Goal: Task Accomplishment & Management: Manage account settings

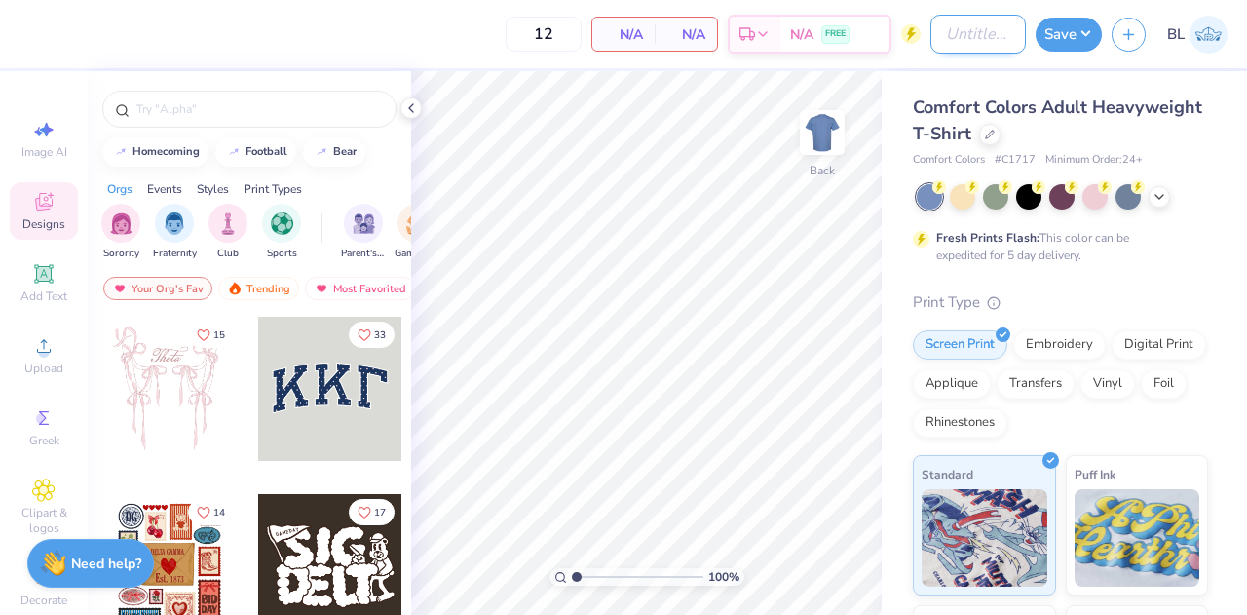
click at [935, 46] on input "Design Title" at bounding box center [977, 34] width 95 height 39
click at [873, 67] on div "12 N/A Per Item N/A Total Est. Delivery N/A FREE" at bounding box center [451, 34] width 844 height 68
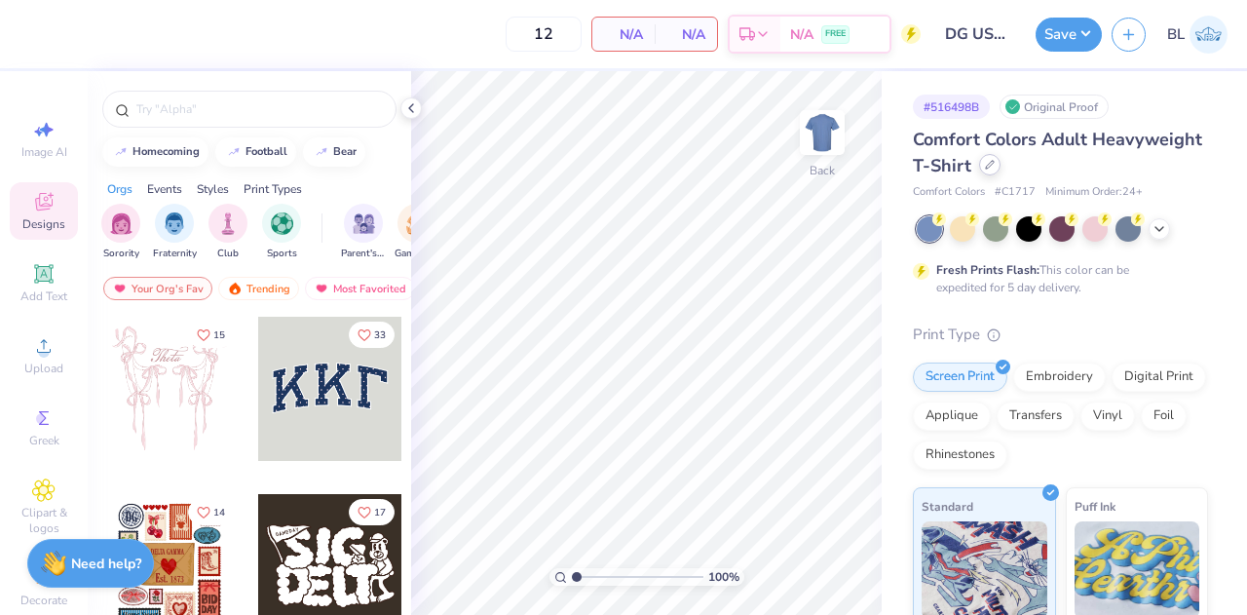
click at [1001, 171] on div at bounding box center [989, 164] width 21 height 21
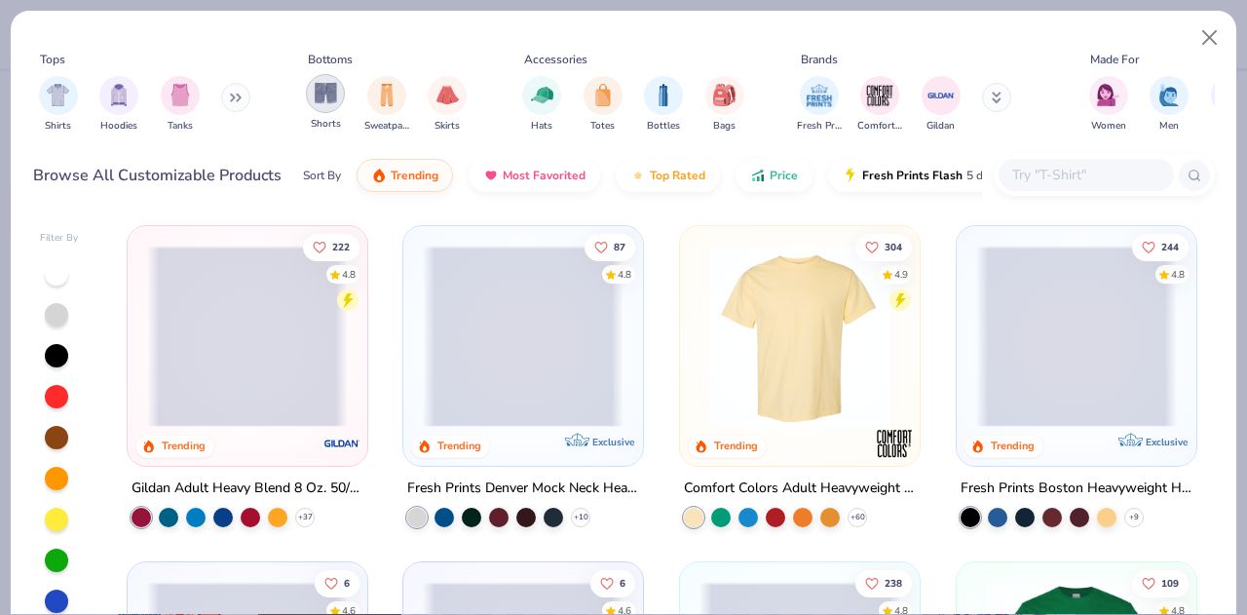
click at [337, 100] on div "filter for Shorts" at bounding box center [325, 93] width 39 height 39
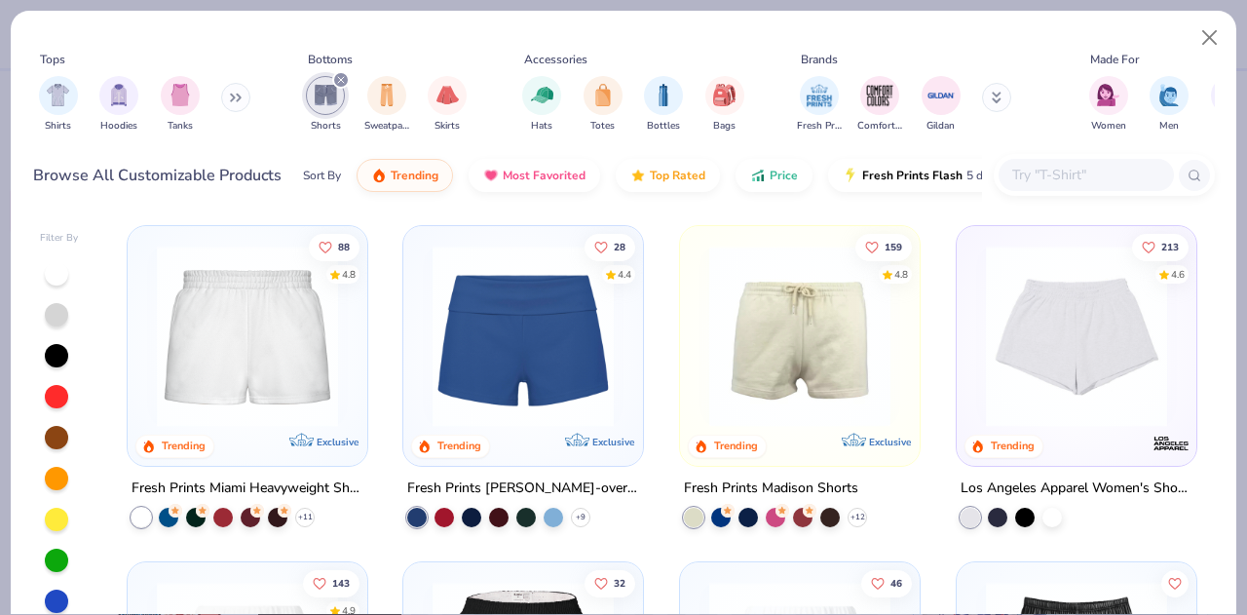
click at [551, 361] on img at bounding box center [523, 336] width 201 height 181
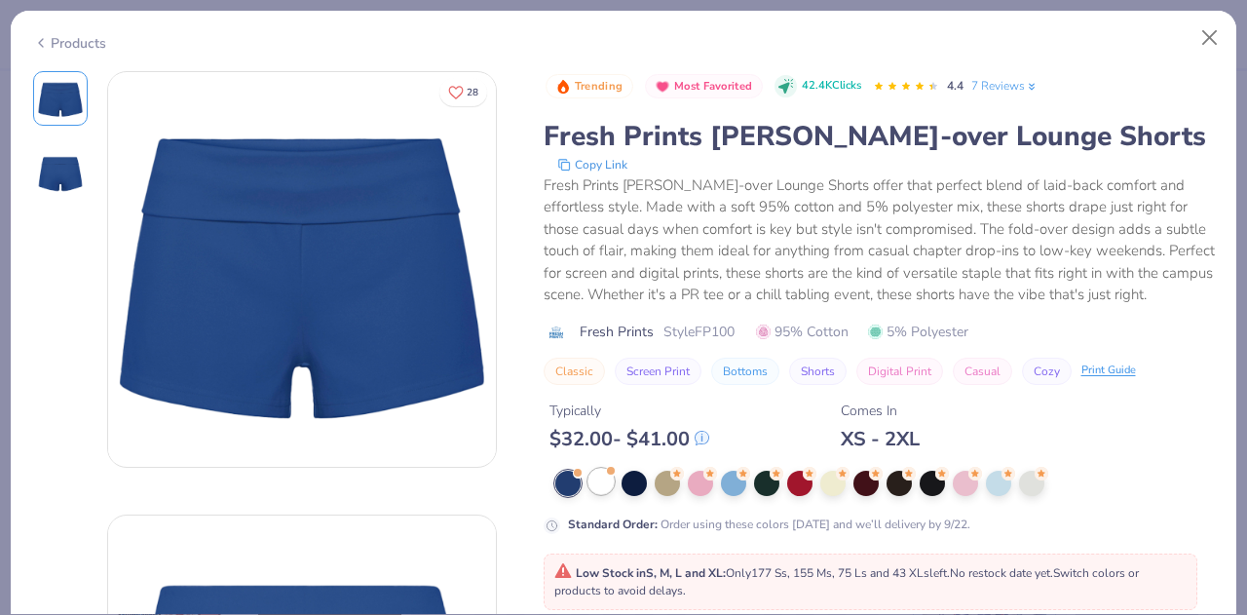
click at [602, 494] on div at bounding box center [600, 481] width 25 height 25
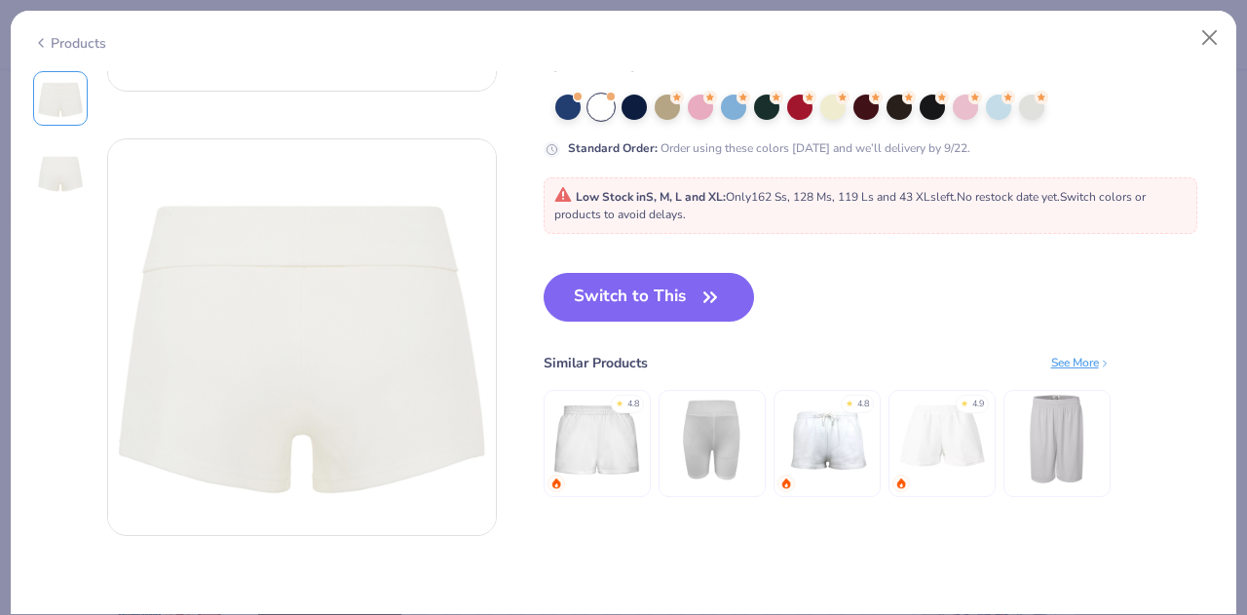
scroll to position [379, 0]
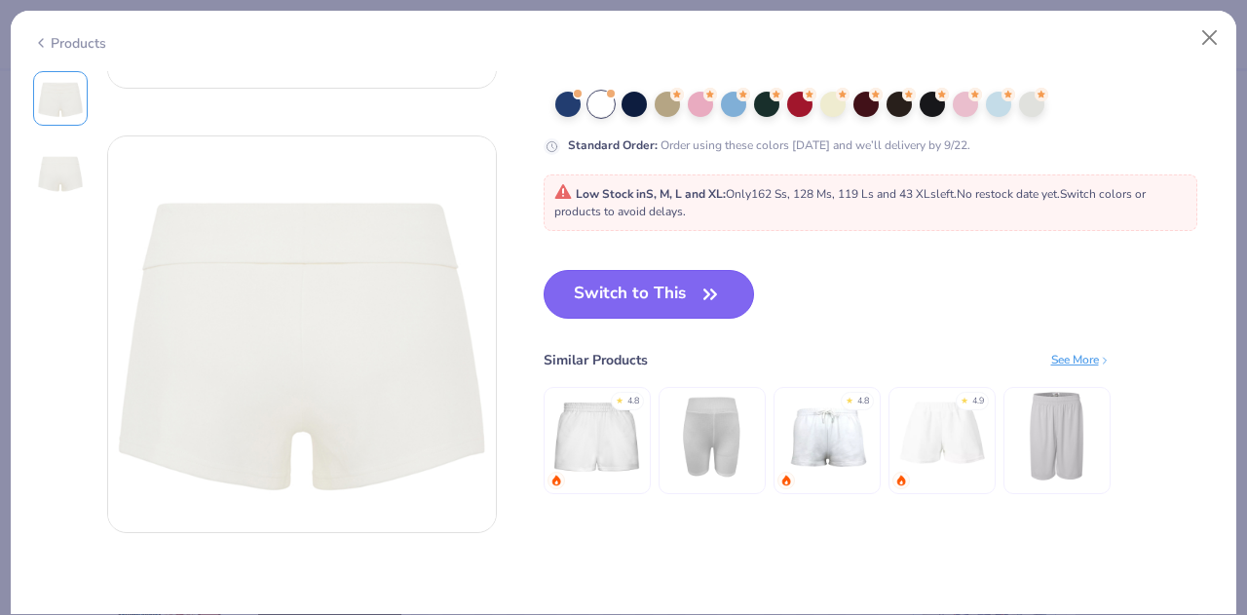
click at [658, 319] on button "Switch to This" at bounding box center [649, 294] width 211 height 49
type input "50"
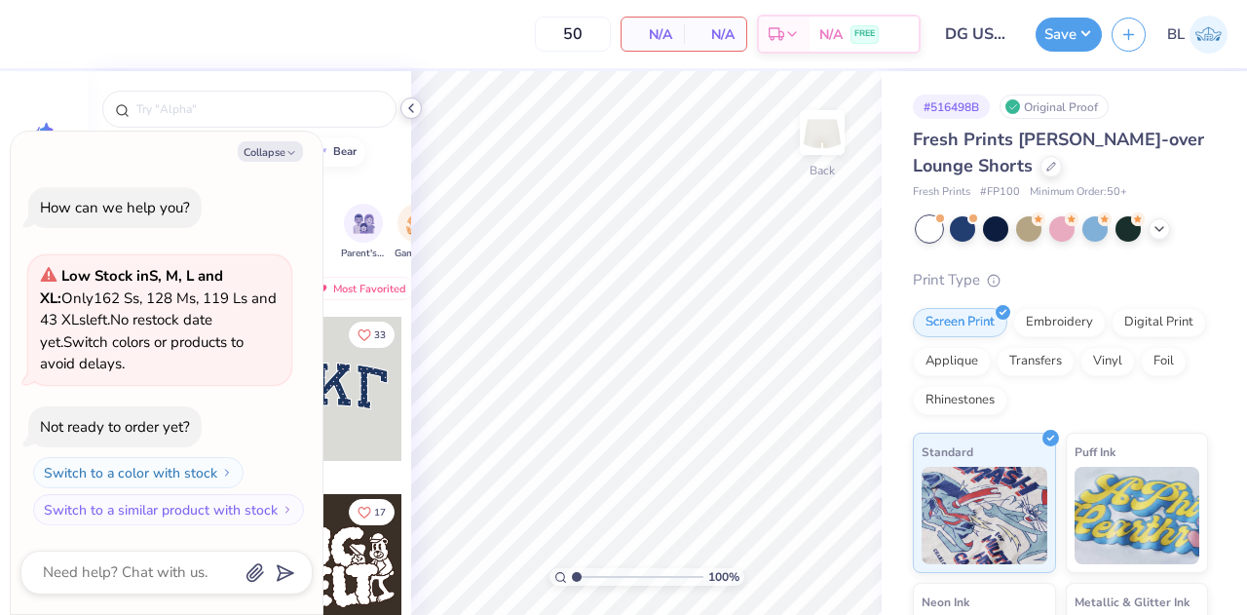
click at [414, 111] on icon at bounding box center [411, 108] width 16 height 16
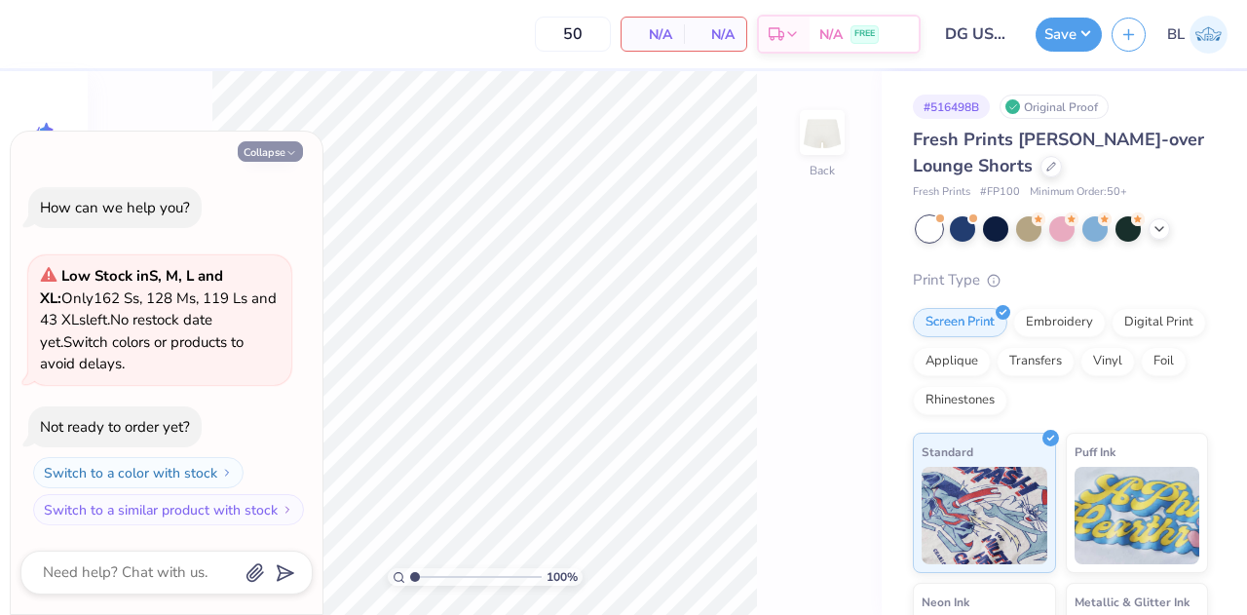
click at [277, 148] on button "Collapse" at bounding box center [270, 151] width 65 height 20
type textarea "x"
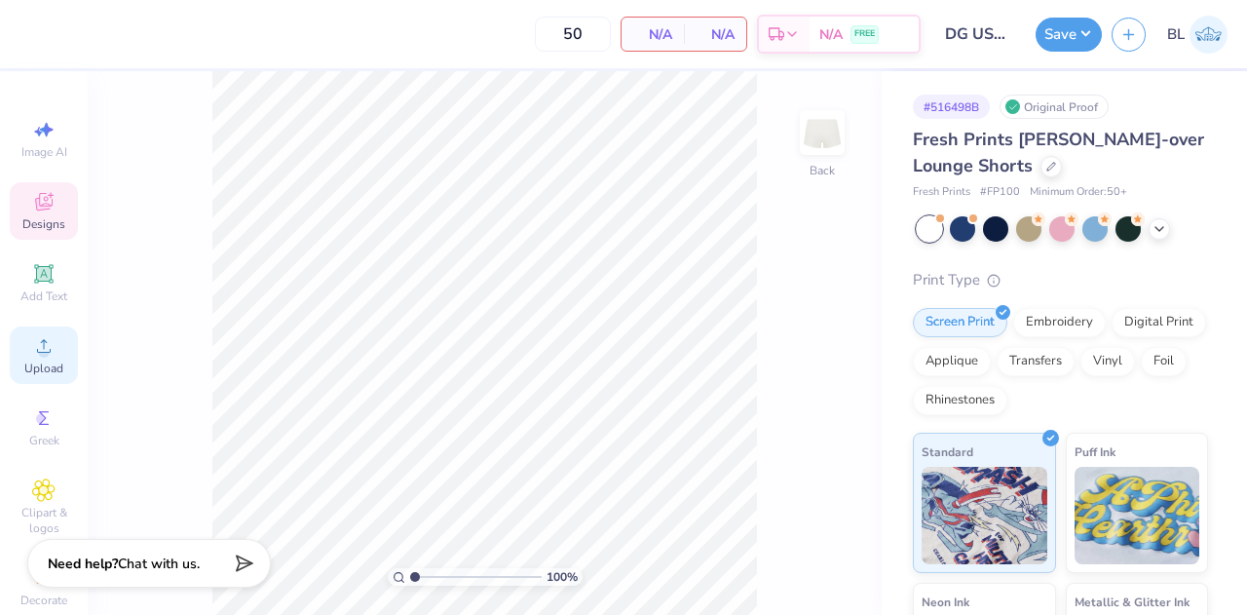
click at [30, 365] on span "Upload" at bounding box center [43, 368] width 39 height 16
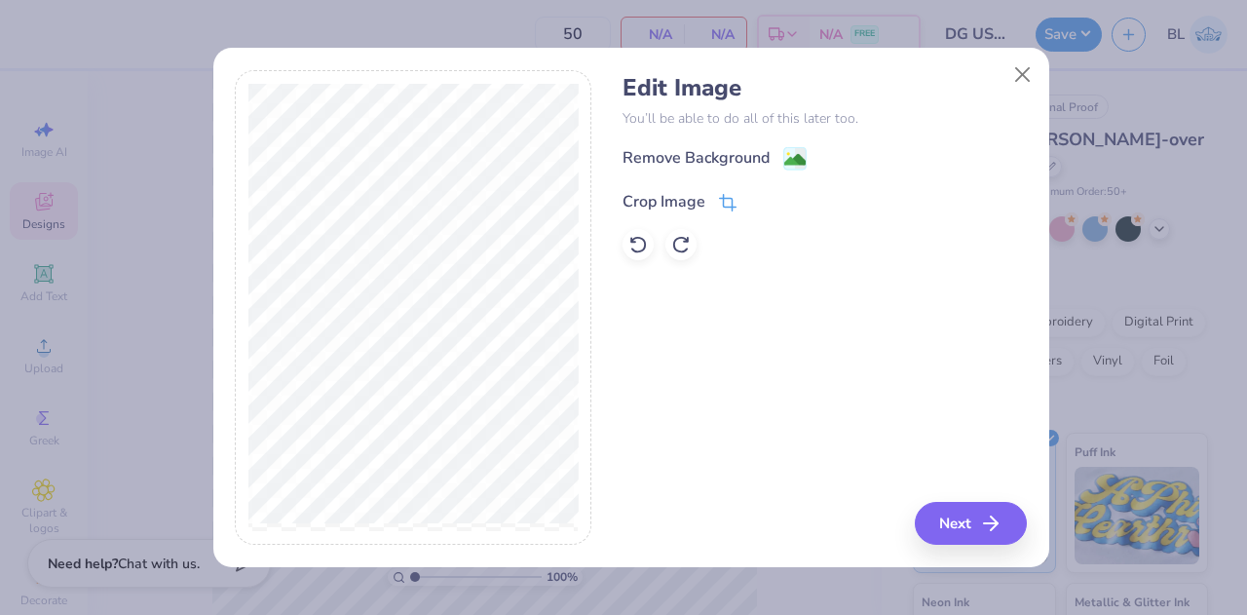
click at [733, 200] on icon at bounding box center [728, 203] width 18 height 18
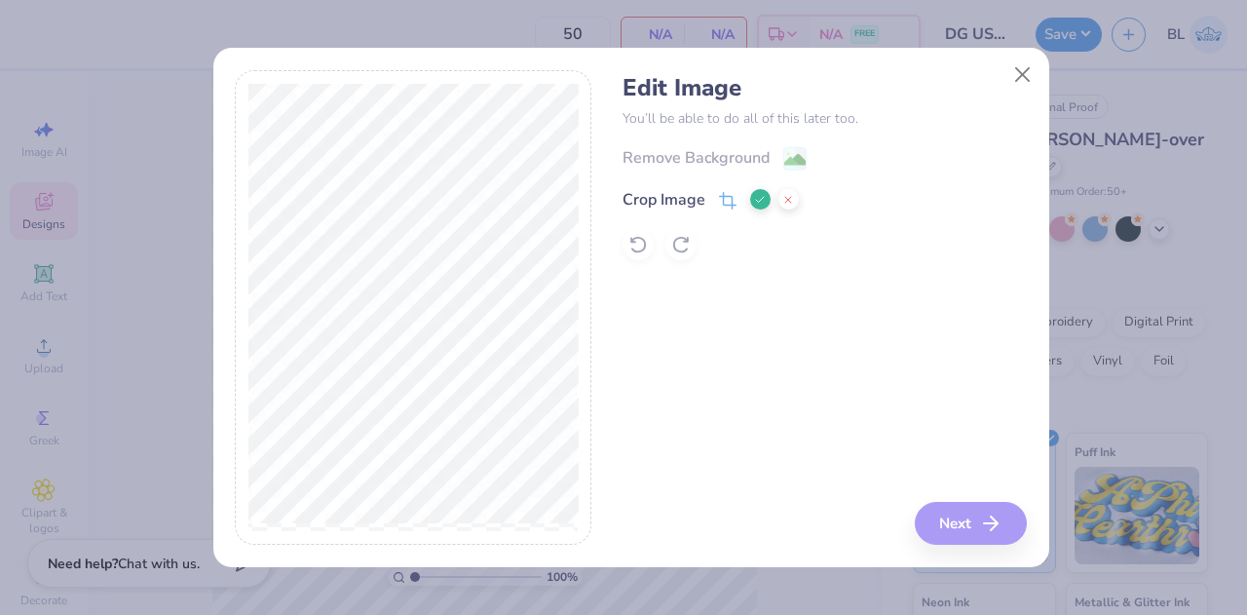
click at [755, 206] on icon at bounding box center [760, 200] width 12 height 12
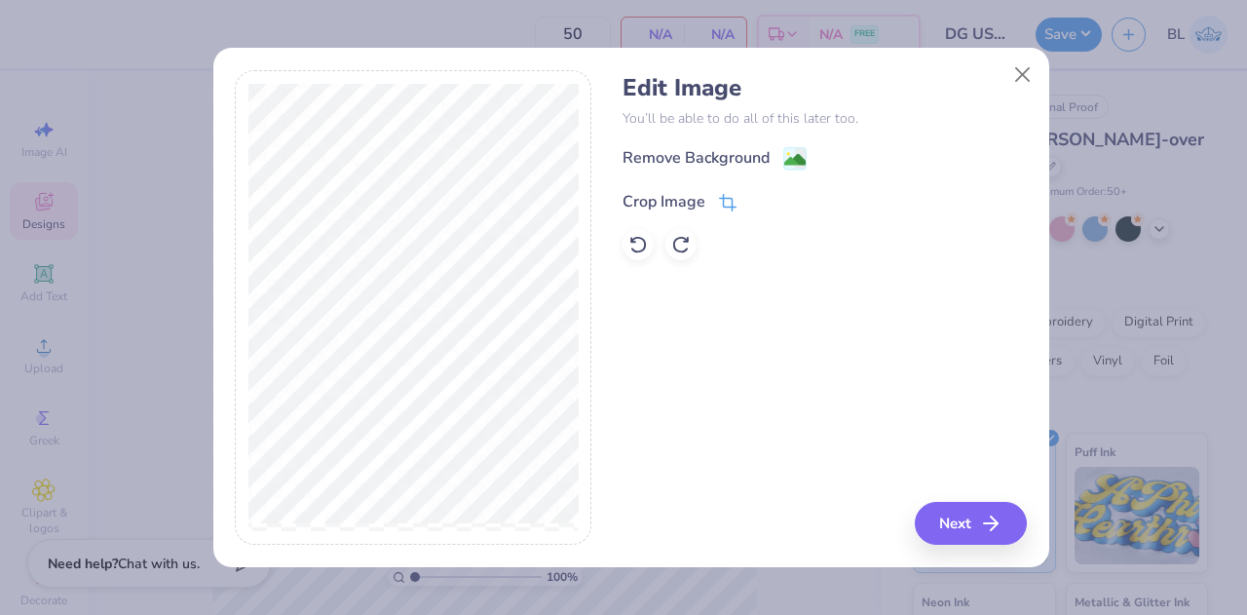
click at [731, 204] on icon at bounding box center [726, 205] width 13 height 13
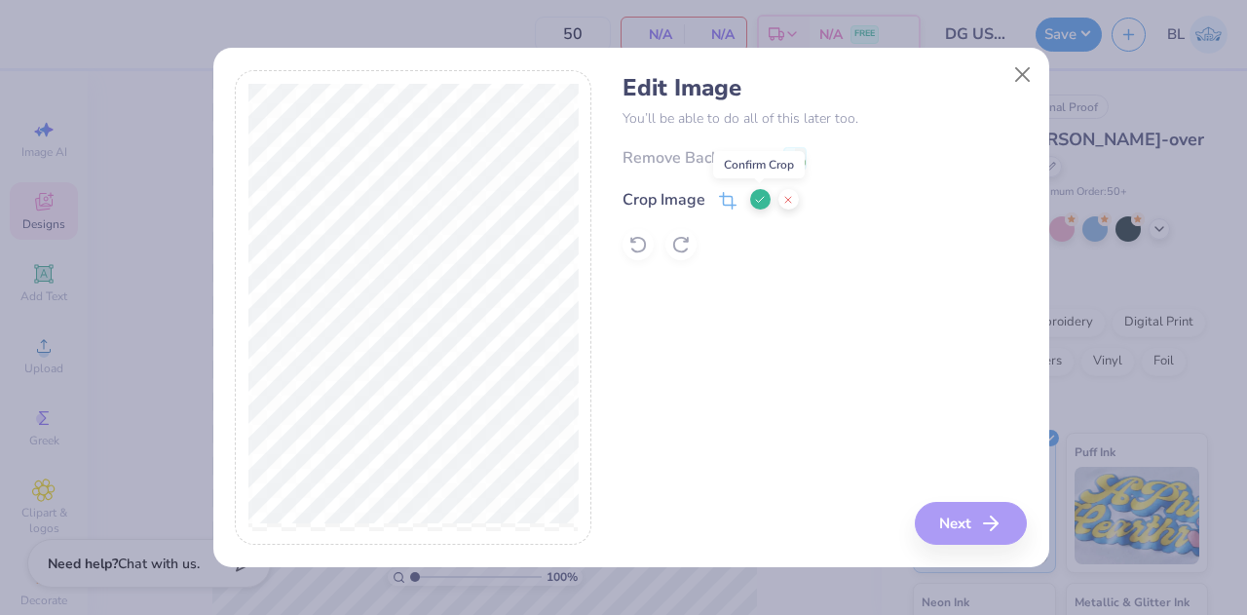
click at [756, 200] on icon at bounding box center [760, 200] width 12 height 12
click at [722, 161] on div "Remove Background" at bounding box center [696, 159] width 147 height 23
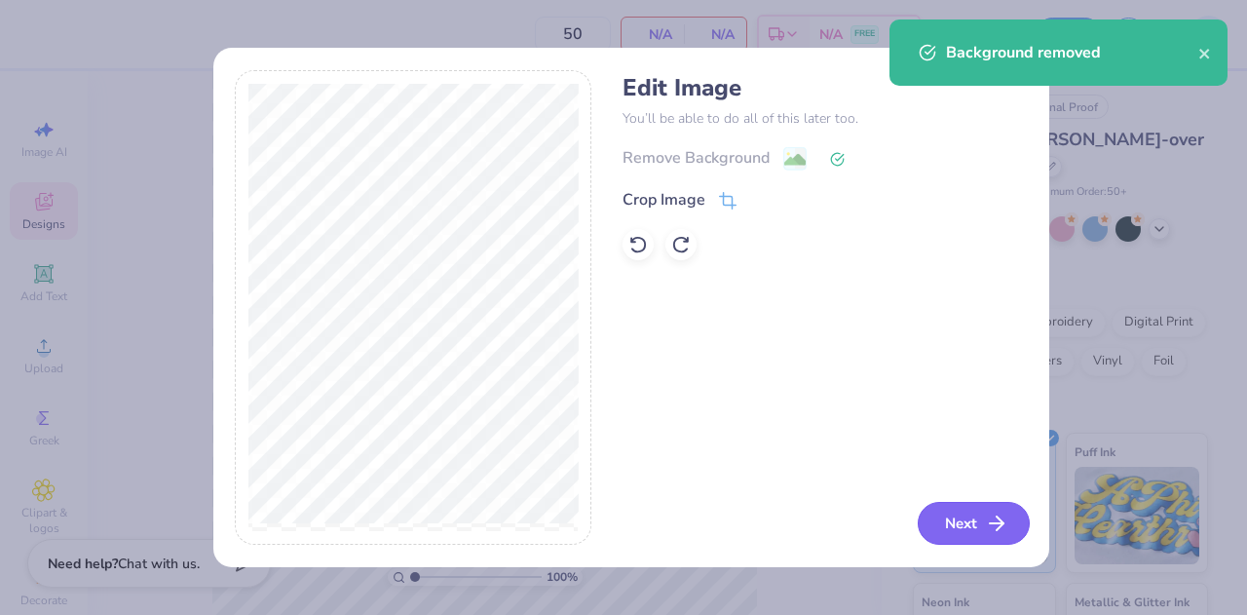
click at [957, 529] on button "Next" at bounding box center [974, 523] width 112 height 43
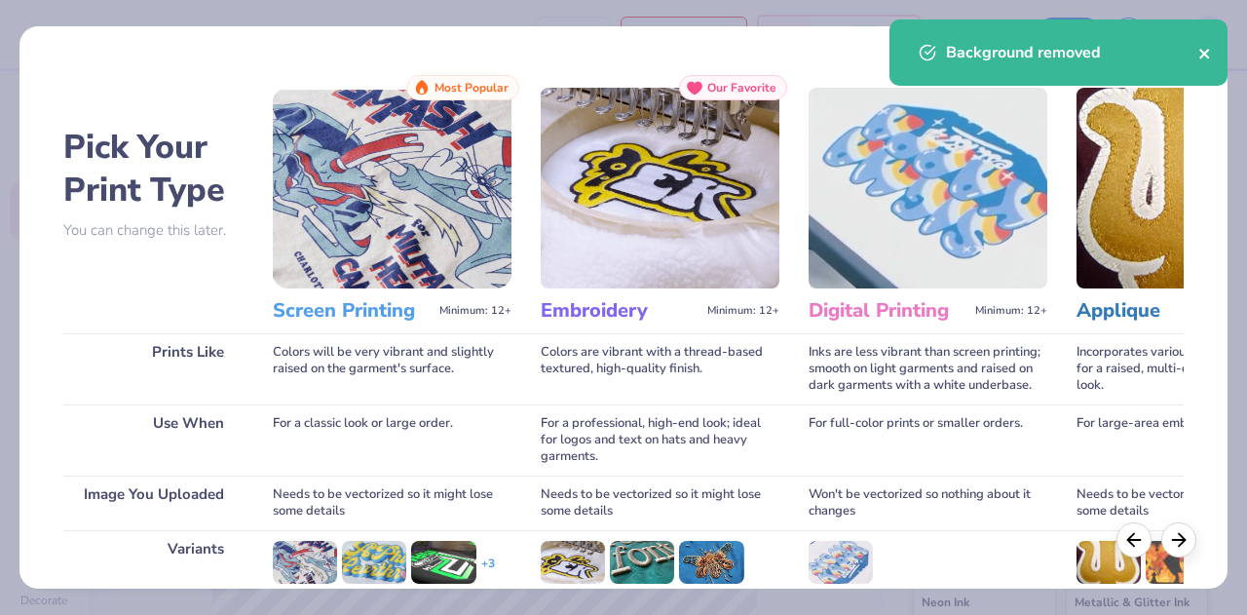
click at [1207, 53] on icon "close" at bounding box center [1205, 54] width 14 height 16
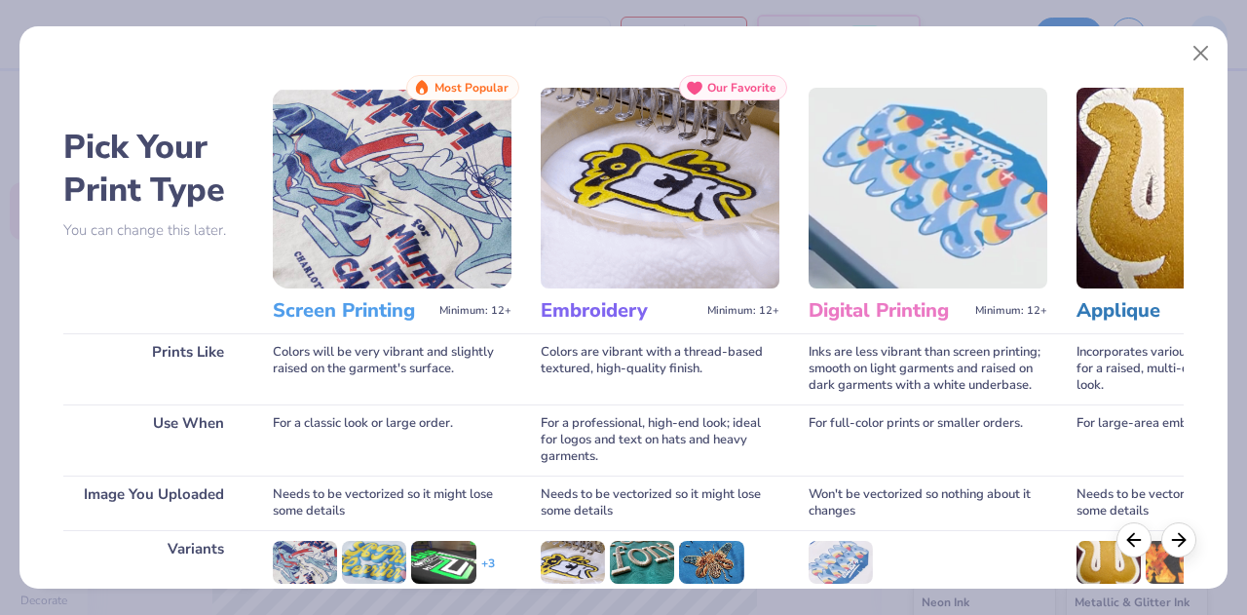
click at [452, 214] on img at bounding box center [392, 188] width 239 height 201
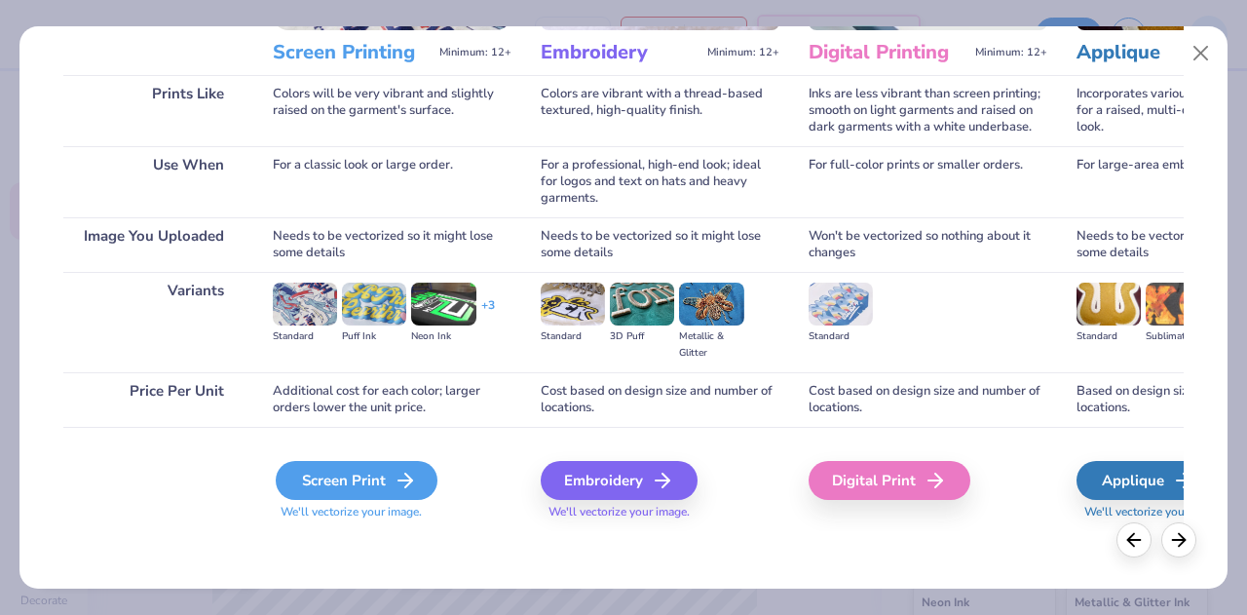
click at [409, 480] on polyline at bounding box center [408, 480] width 7 height 14
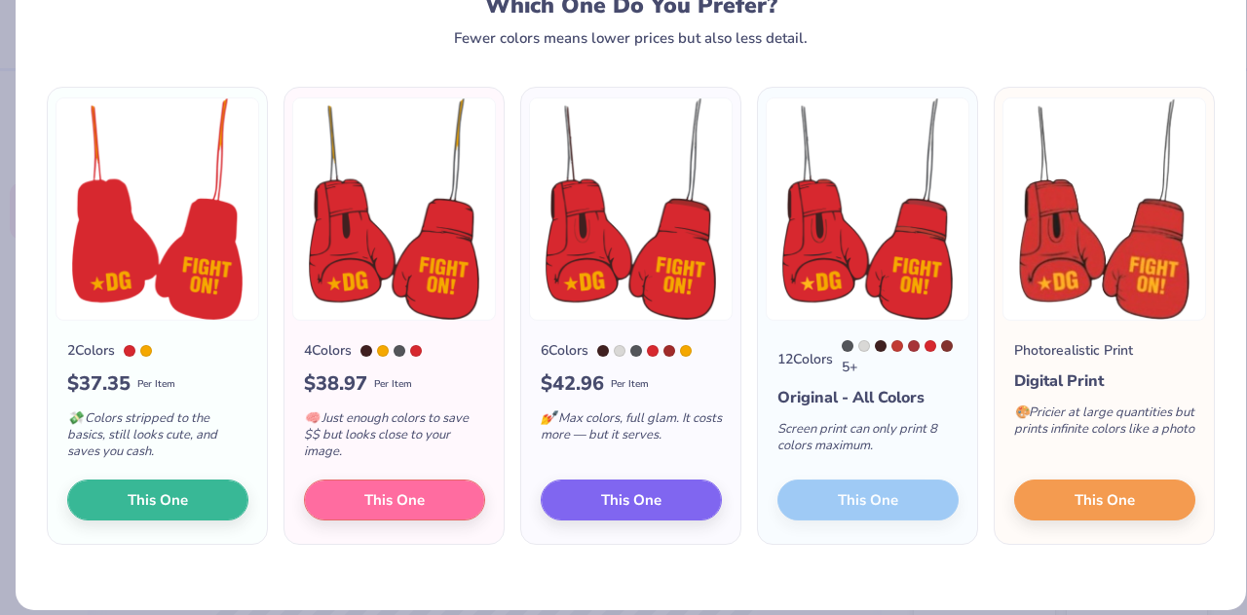
scroll to position [76, 0]
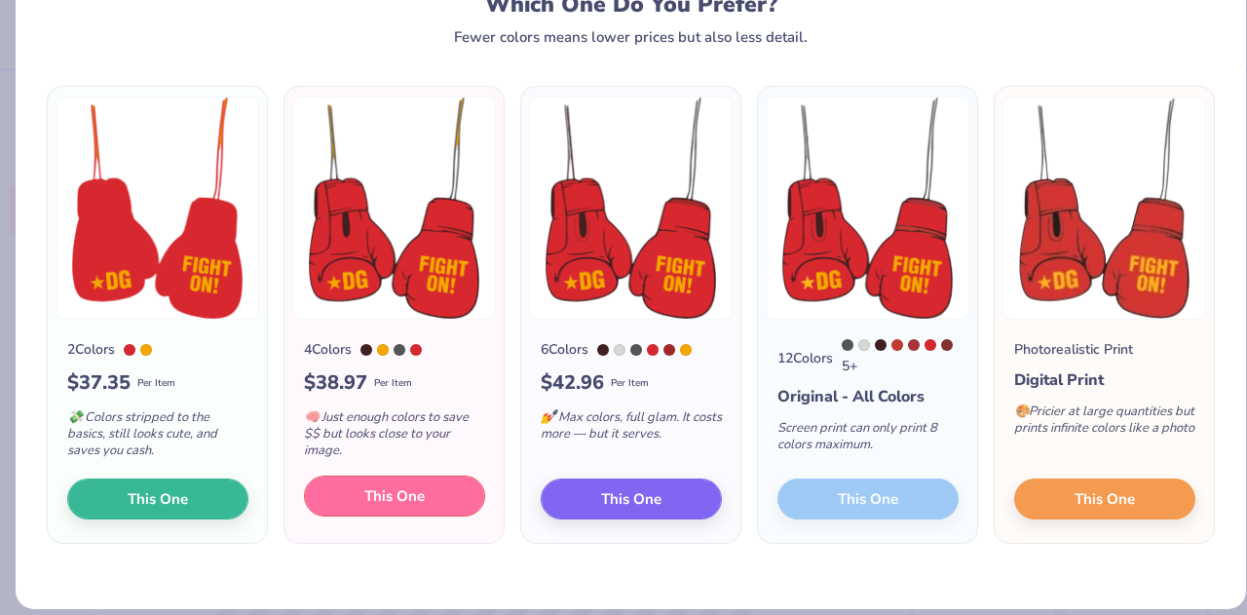
click at [421, 498] on button "This One" at bounding box center [394, 495] width 181 height 41
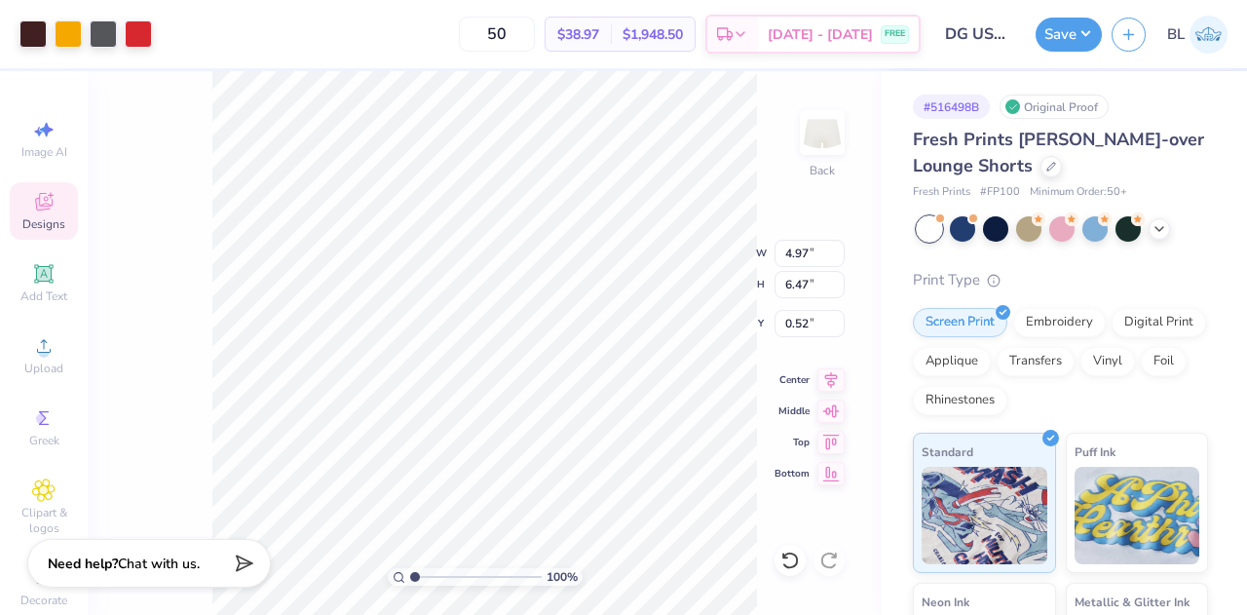
type input "2.31"
type input "3.01"
type input "3.40"
type input "3.14"
type input "4.09"
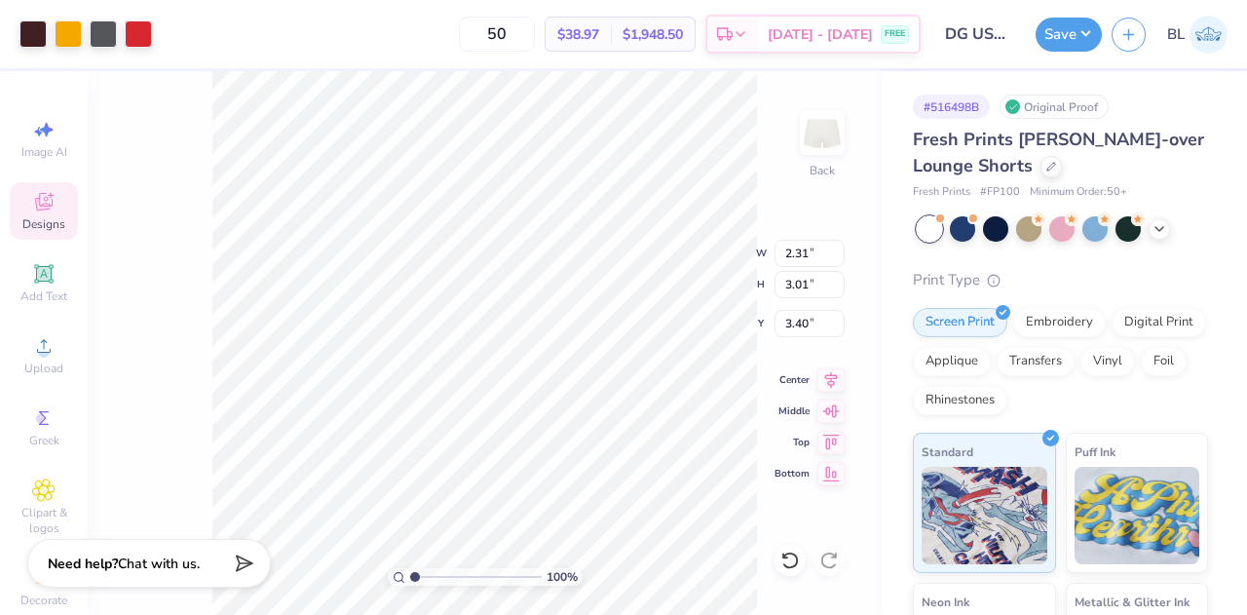
type input "2.33"
type input "2.34"
type input "2.73"
type input "3.55"
type input "2.88"
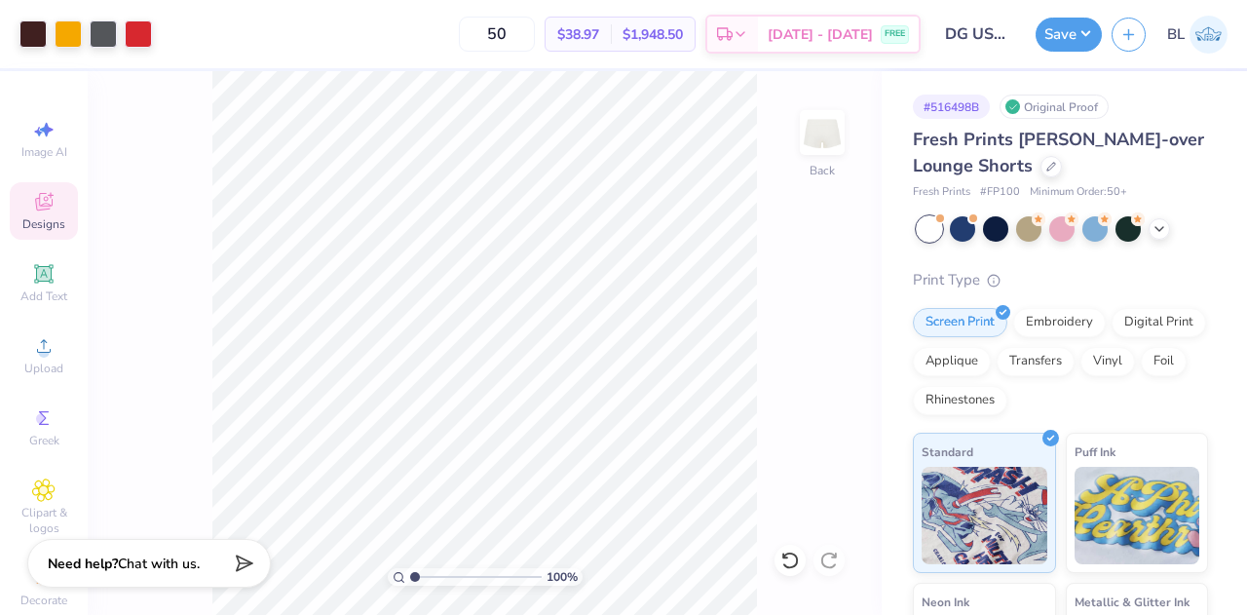
click at [1100, 42] on div "Save" at bounding box center [1069, 35] width 66 height 34
click at [1063, 37] on button "Save" at bounding box center [1069, 32] width 66 height 34
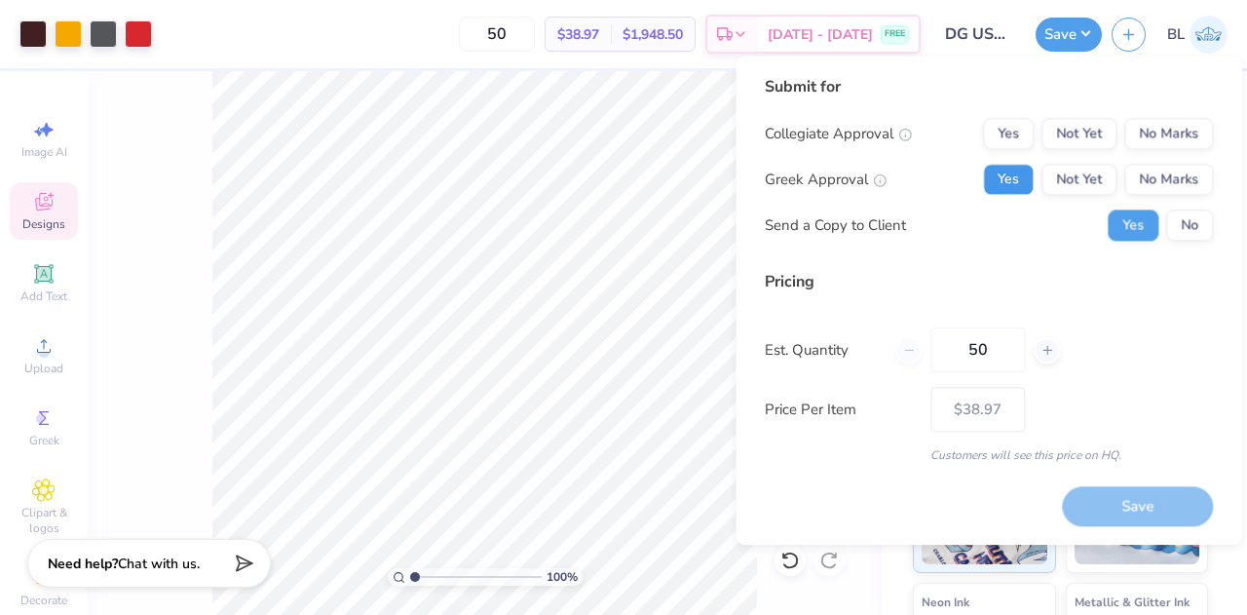
click at [1011, 172] on button "Yes" at bounding box center [1008, 179] width 51 height 31
click at [1153, 141] on button "No Marks" at bounding box center [1168, 133] width 89 height 31
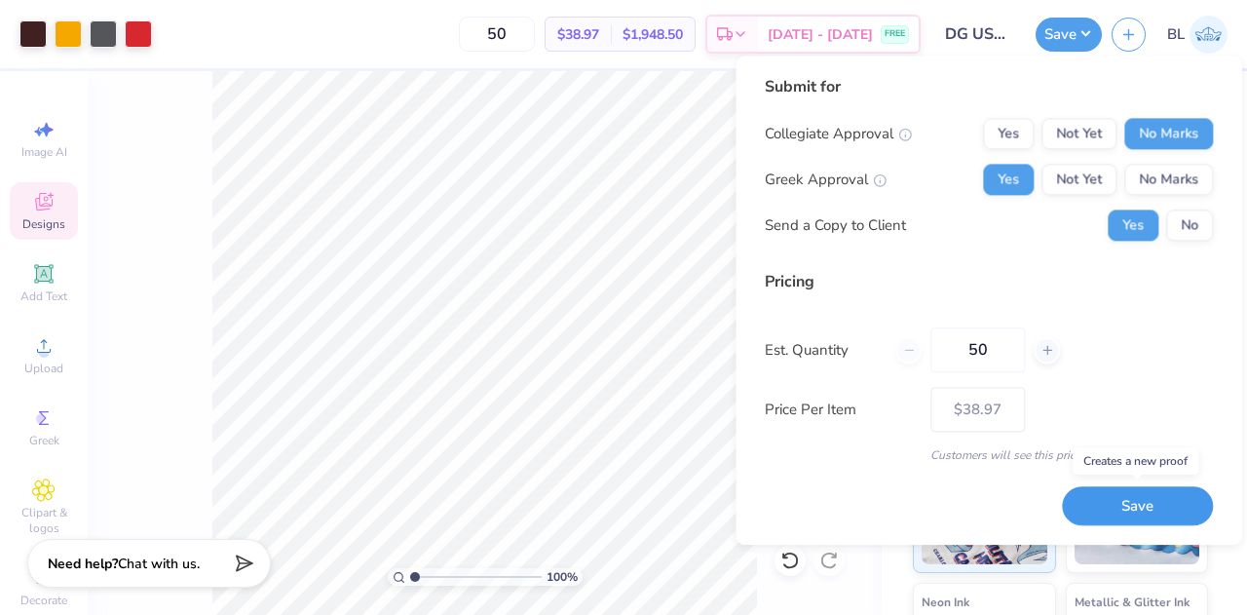
click at [1105, 506] on button "Save" at bounding box center [1137, 506] width 151 height 40
type input "$38.97"
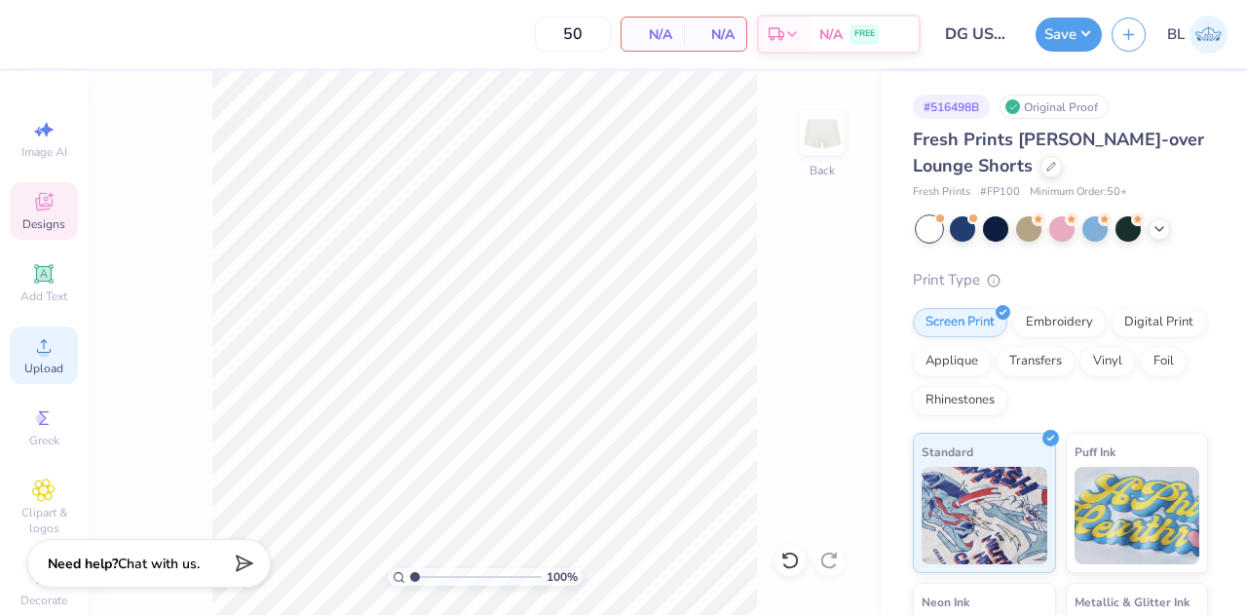
click at [42, 359] on div "Upload" at bounding box center [44, 354] width 68 height 57
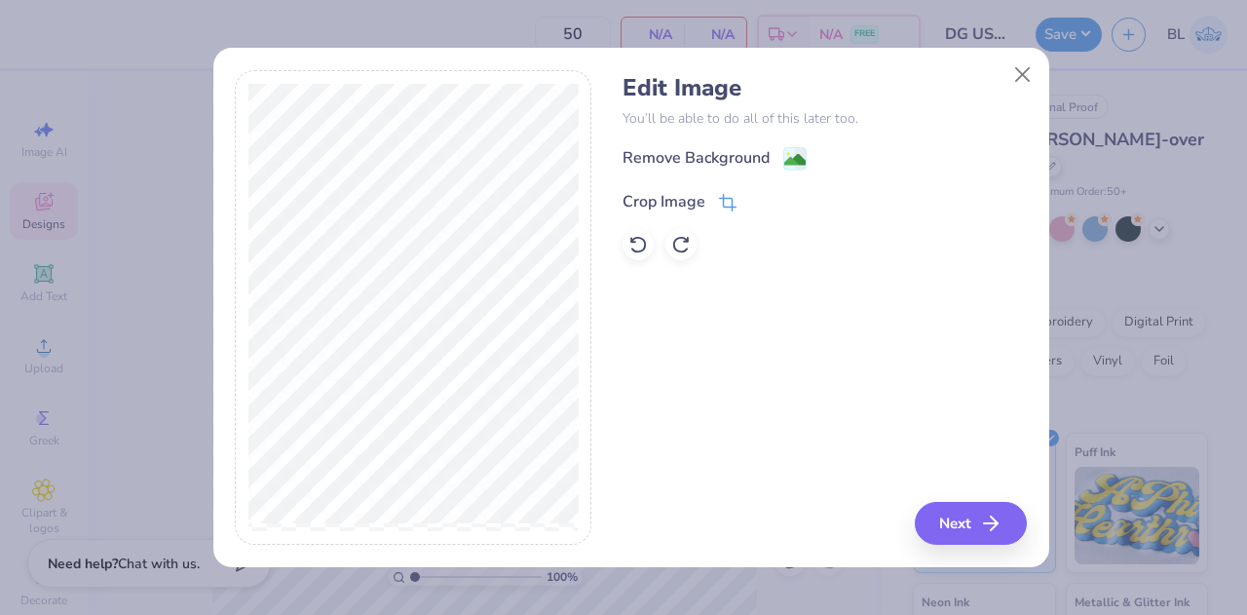
click at [676, 198] on div "Crop Image" at bounding box center [664, 201] width 83 height 23
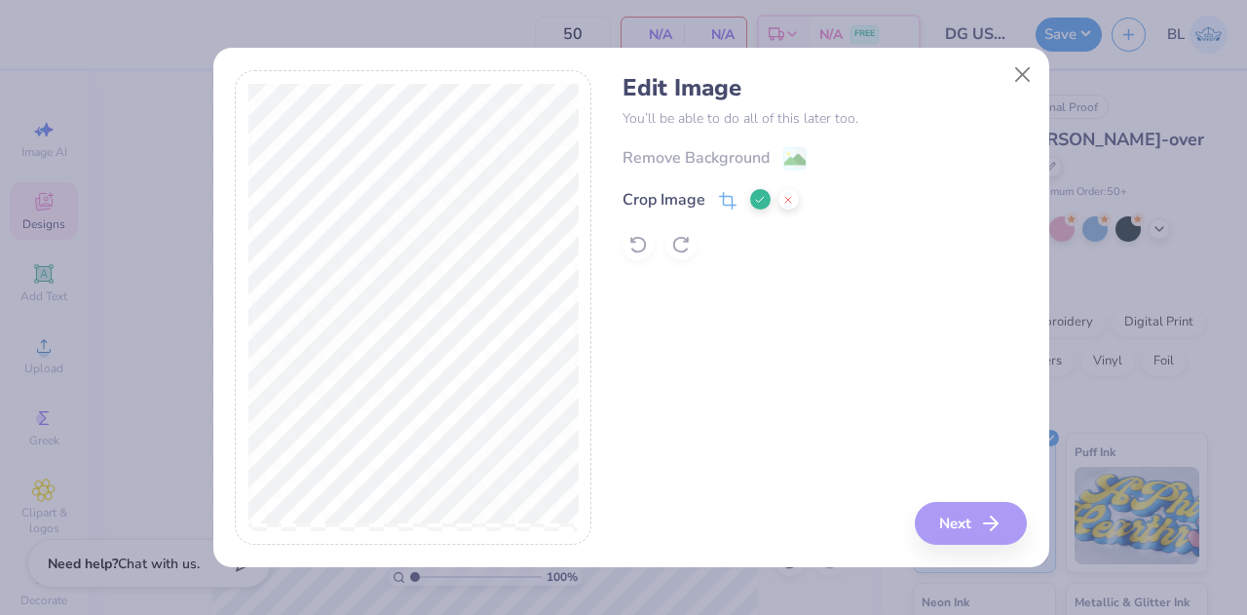
click at [754, 203] on icon at bounding box center [760, 200] width 12 height 12
click at [787, 161] on image at bounding box center [794, 161] width 21 height 21
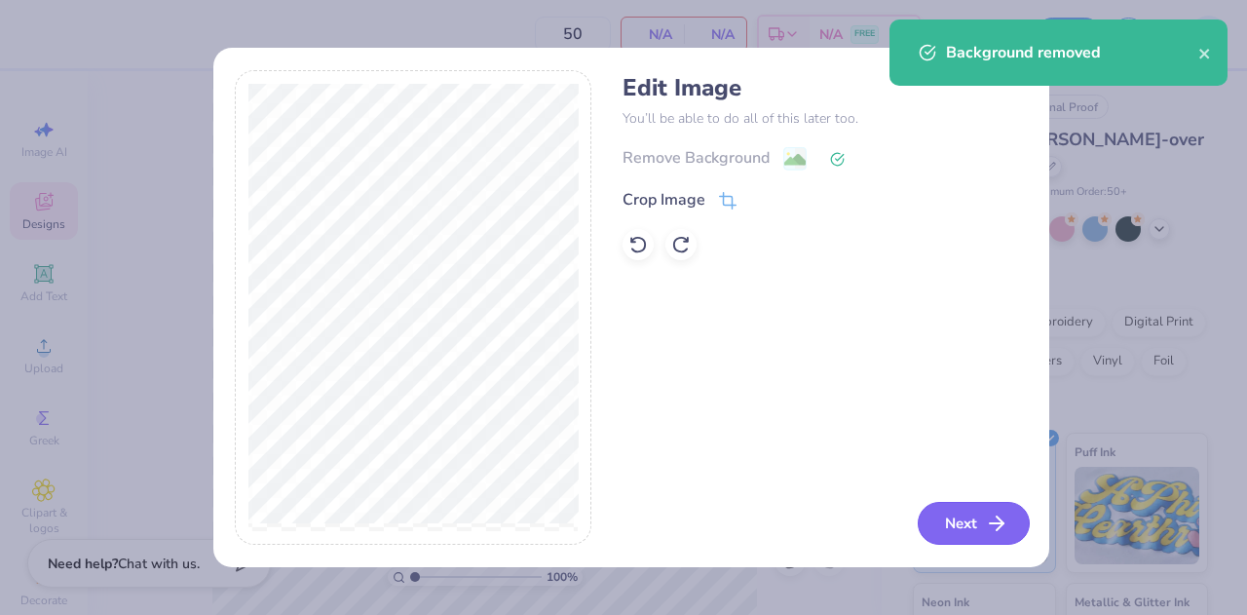
click at [963, 522] on button "Next" at bounding box center [974, 523] width 112 height 43
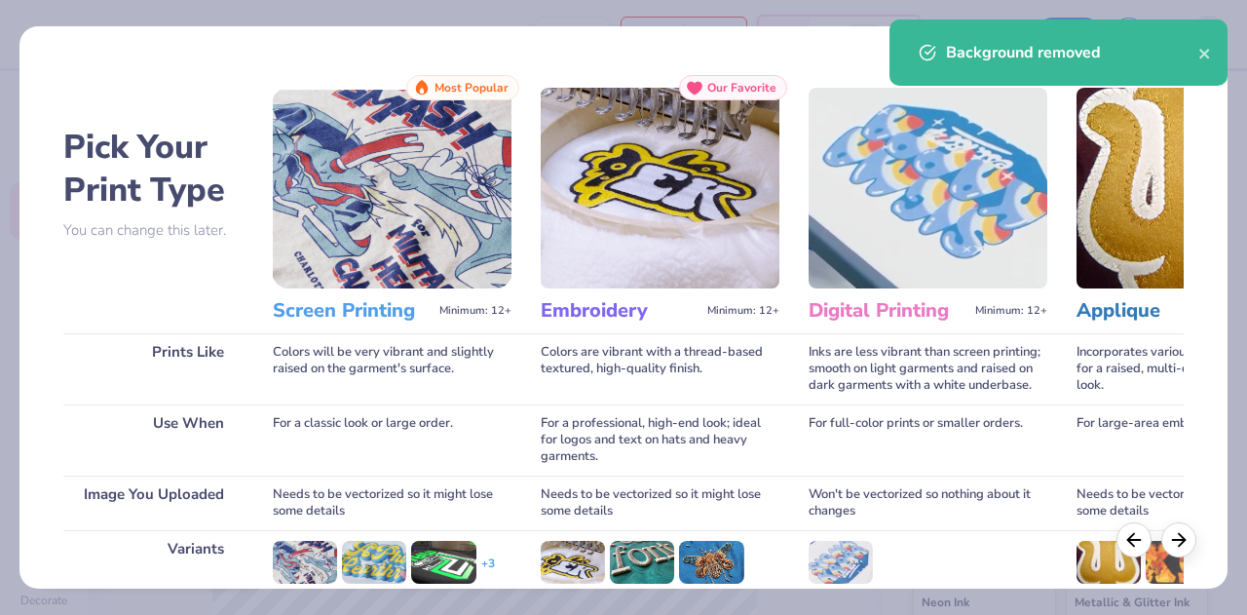
scroll to position [258, 0]
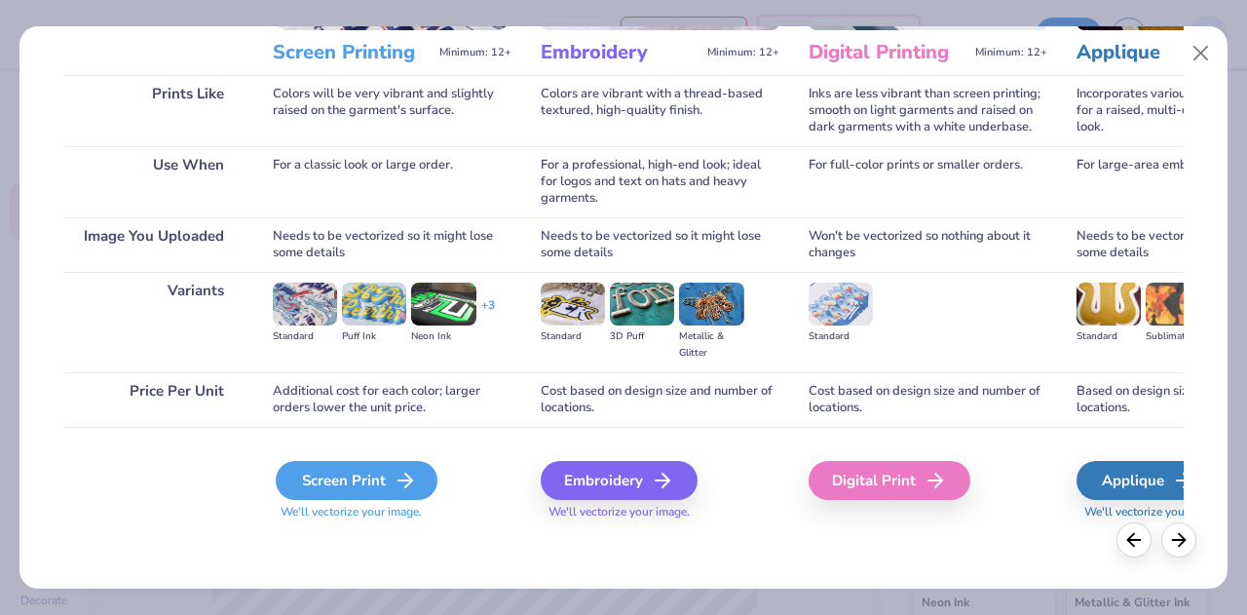
click at [379, 484] on div "Screen Print" at bounding box center [357, 480] width 162 height 39
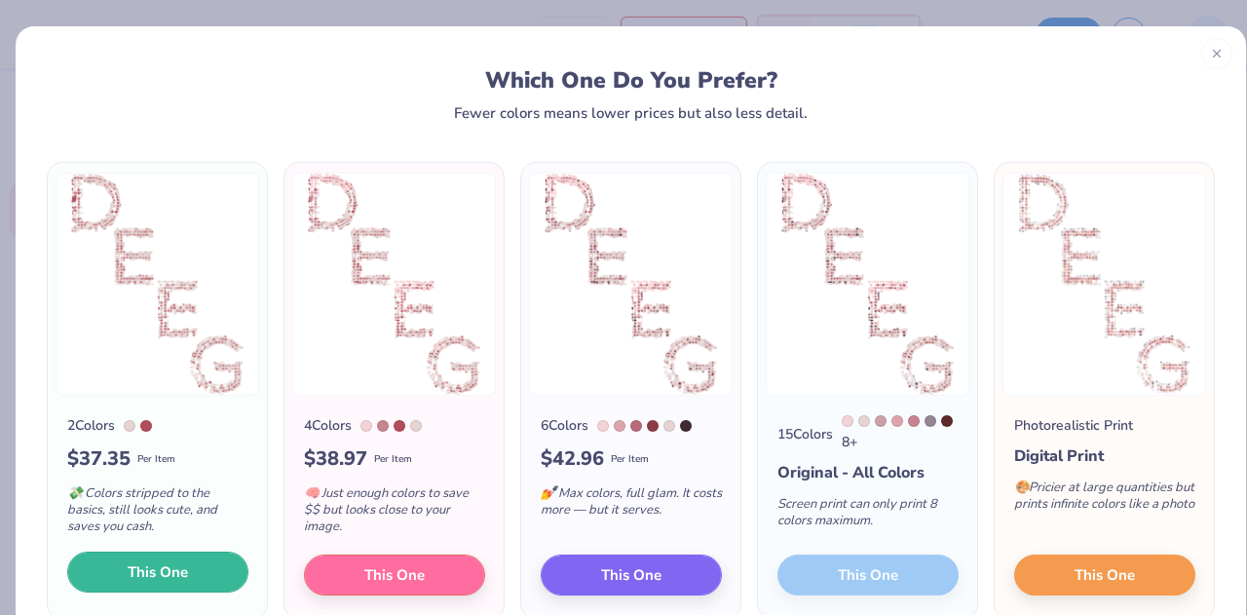
click at [199, 575] on button "This One" at bounding box center [157, 571] width 181 height 41
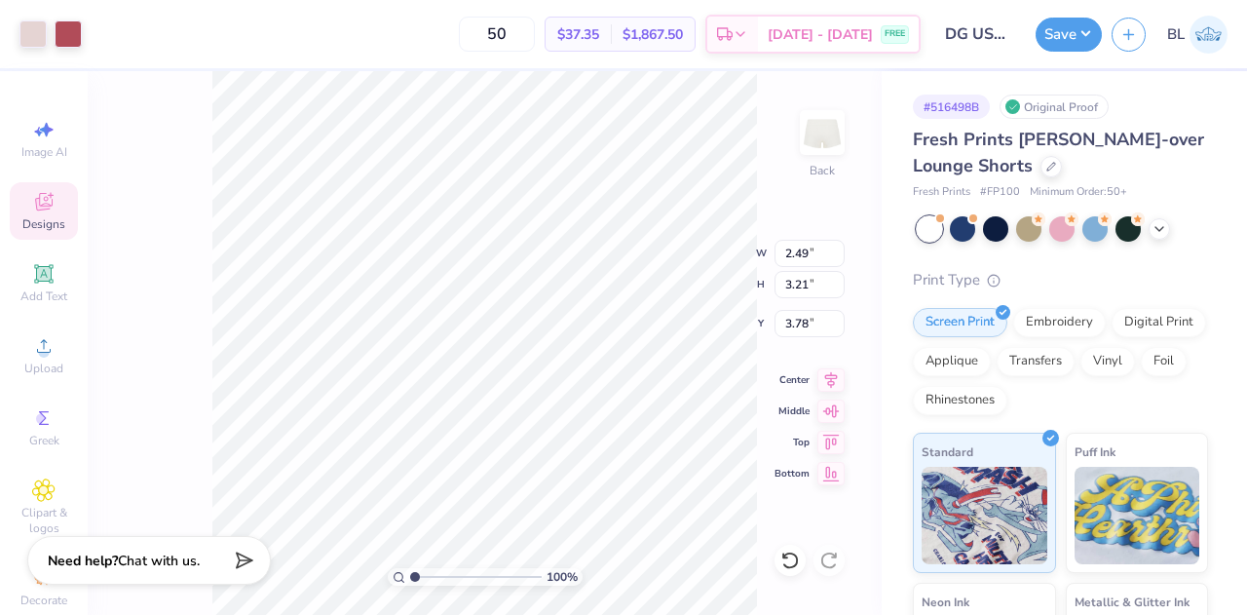
type input "2.49"
type input "3.21"
type input "3.15"
type input "2.98"
type input "3.84"
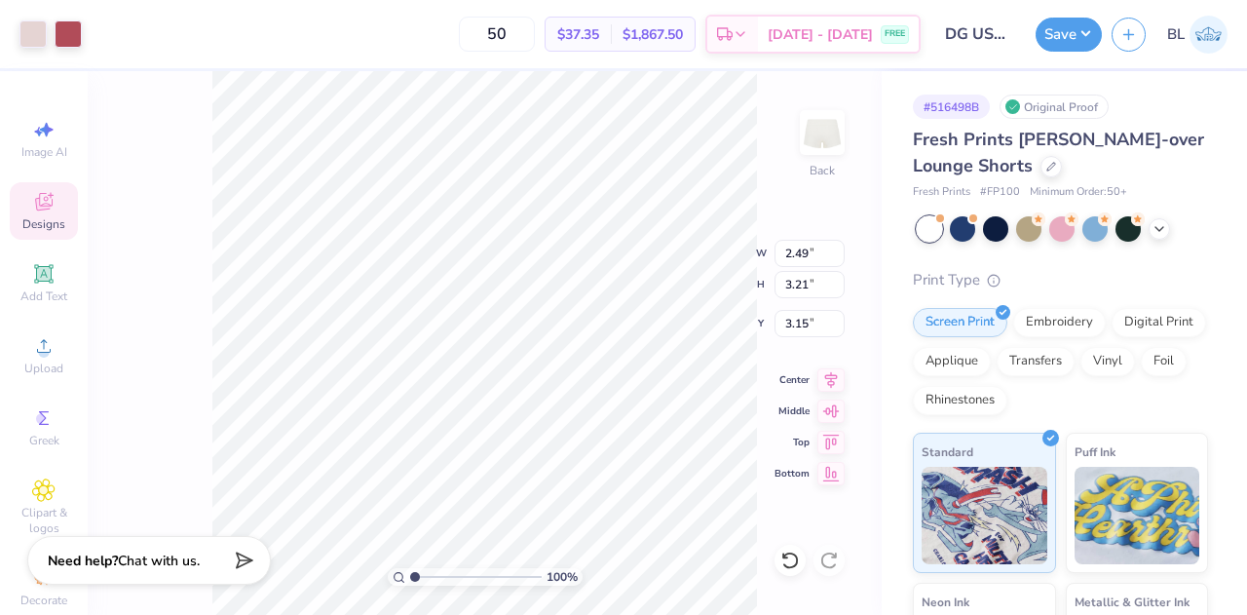
type input "2.51"
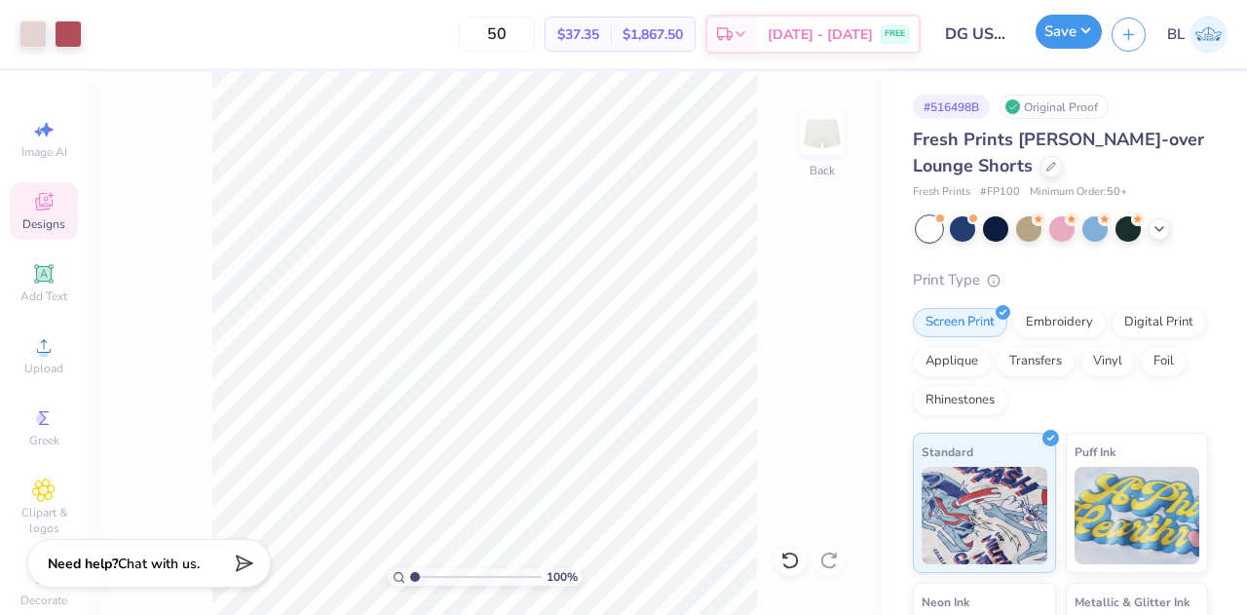
click at [1083, 46] on button "Save" at bounding box center [1069, 32] width 66 height 34
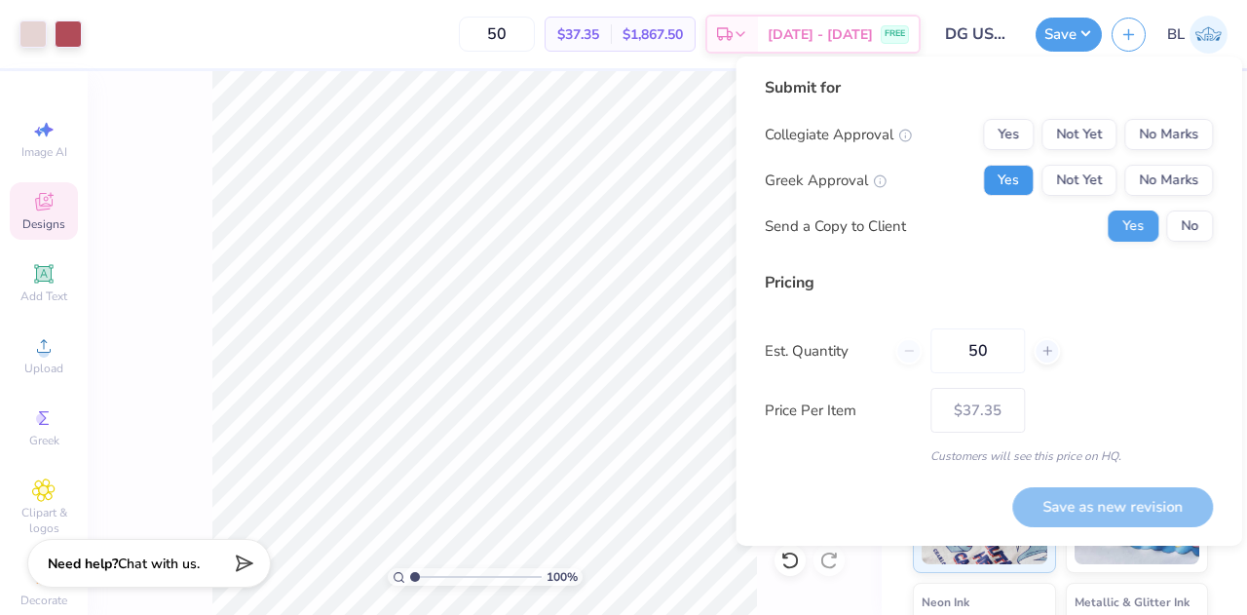
click at [1027, 177] on button "Yes" at bounding box center [1008, 180] width 51 height 31
click at [1163, 139] on button "No Marks" at bounding box center [1168, 134] width 89 height 31
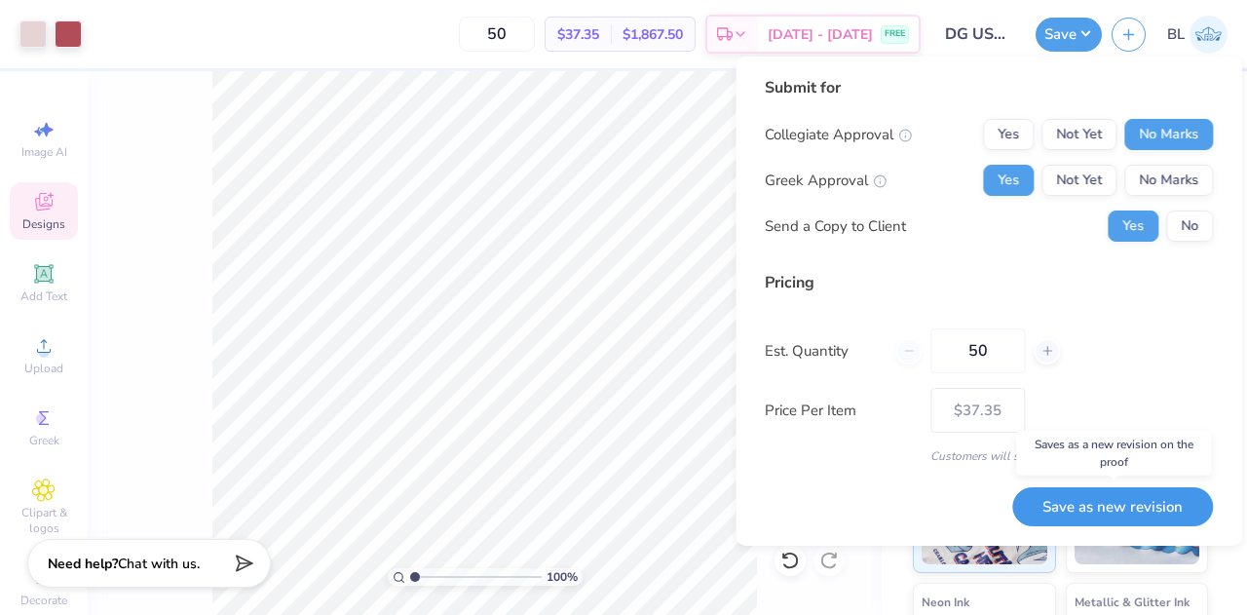
click at [1096, 505] on button "Save as new revision" at bounding box center [1112, 507] width 201 height 40
type input "$37.35"
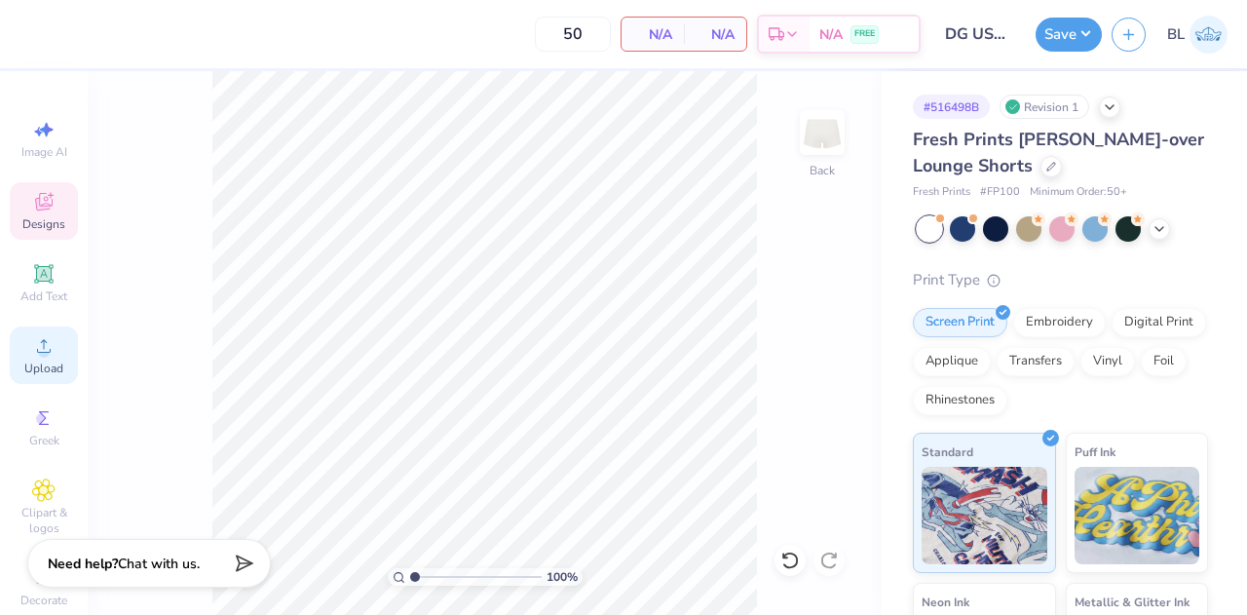
click at [39, 339] on icon at bounding box center [43, 345] width 23 height 23
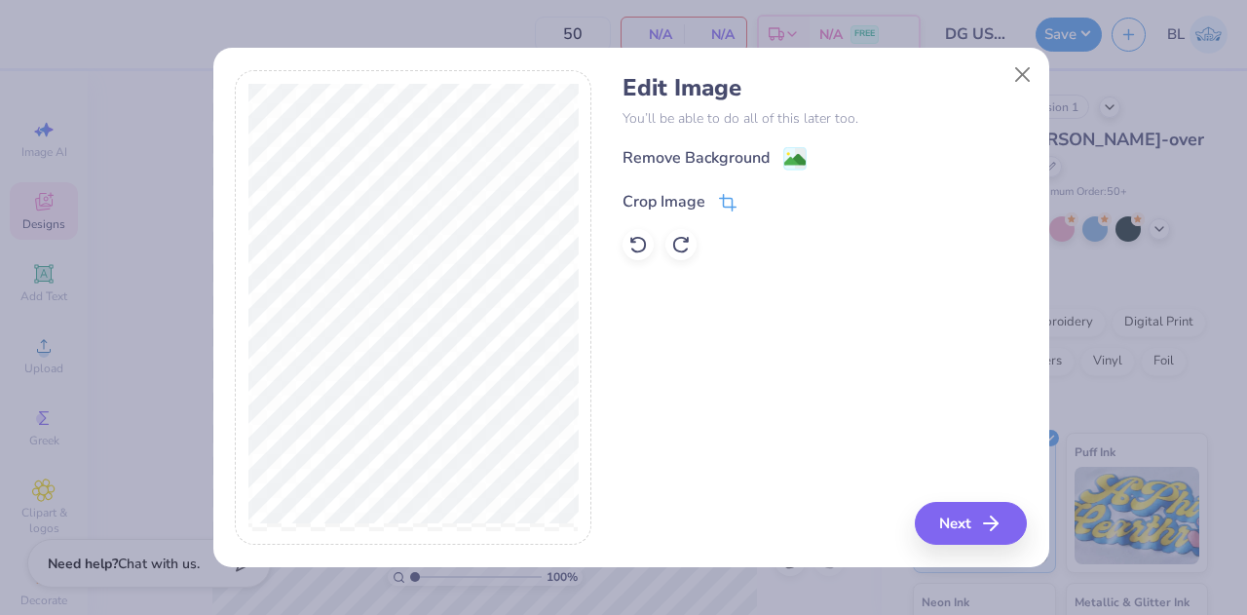
click at [665, 196] on div "Crop Image" at bounding box center [664, 201] width 83 height 23
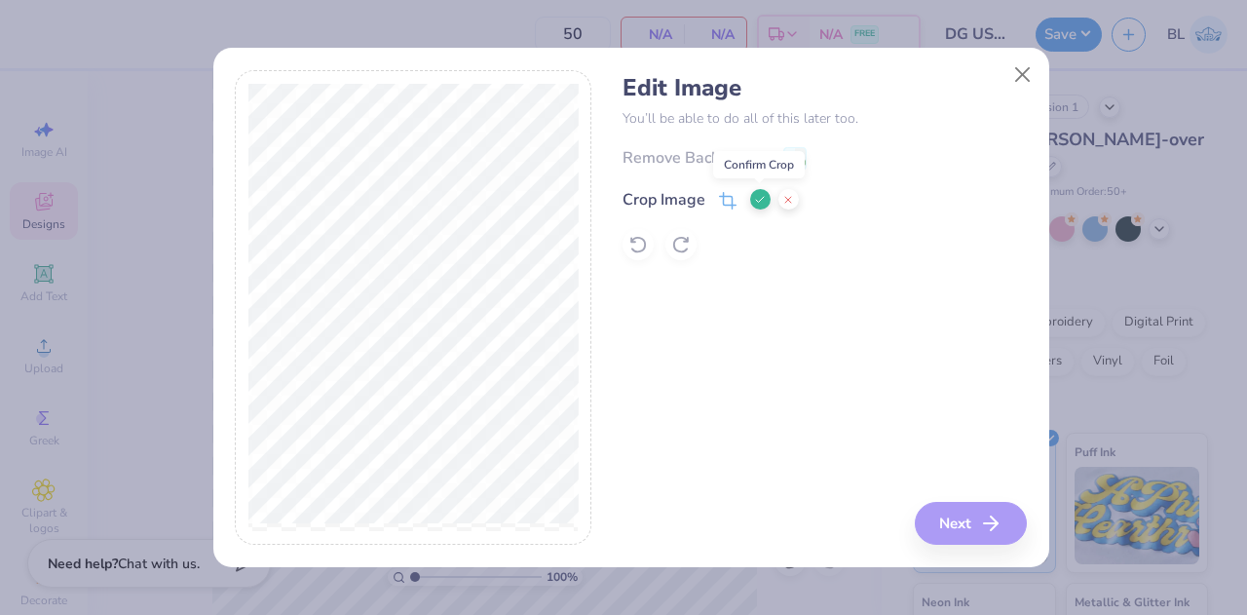
click at [755, 201] on icon at bounding box center [760, 200] width 12 height 12
click at [756, 152] on div "Remove Background" at bounding box center [696, 159] width 147 height 23
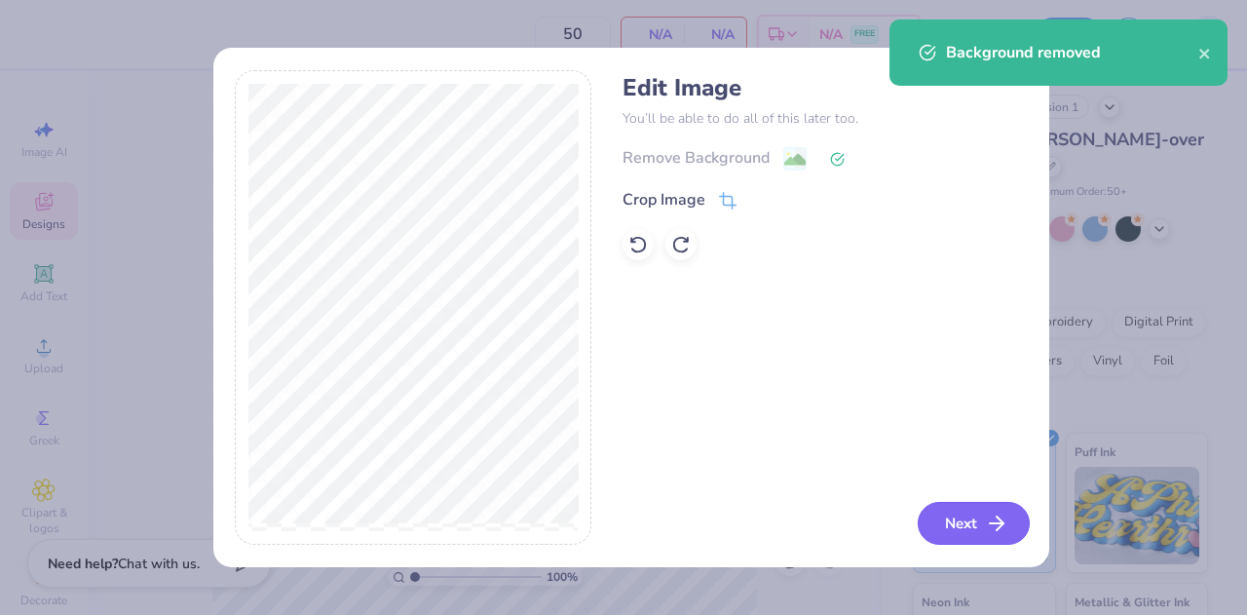
click at [964, 539] on button "Next" at bounding box center [974, 523] width 112 height 43
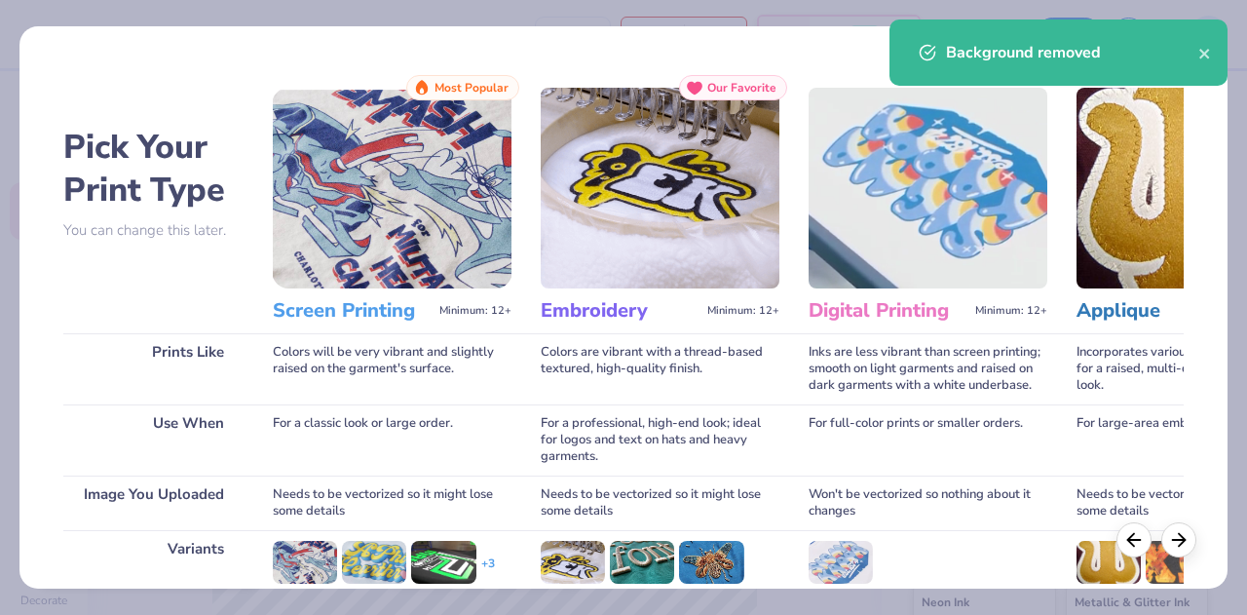
scroll to position [258, 0]
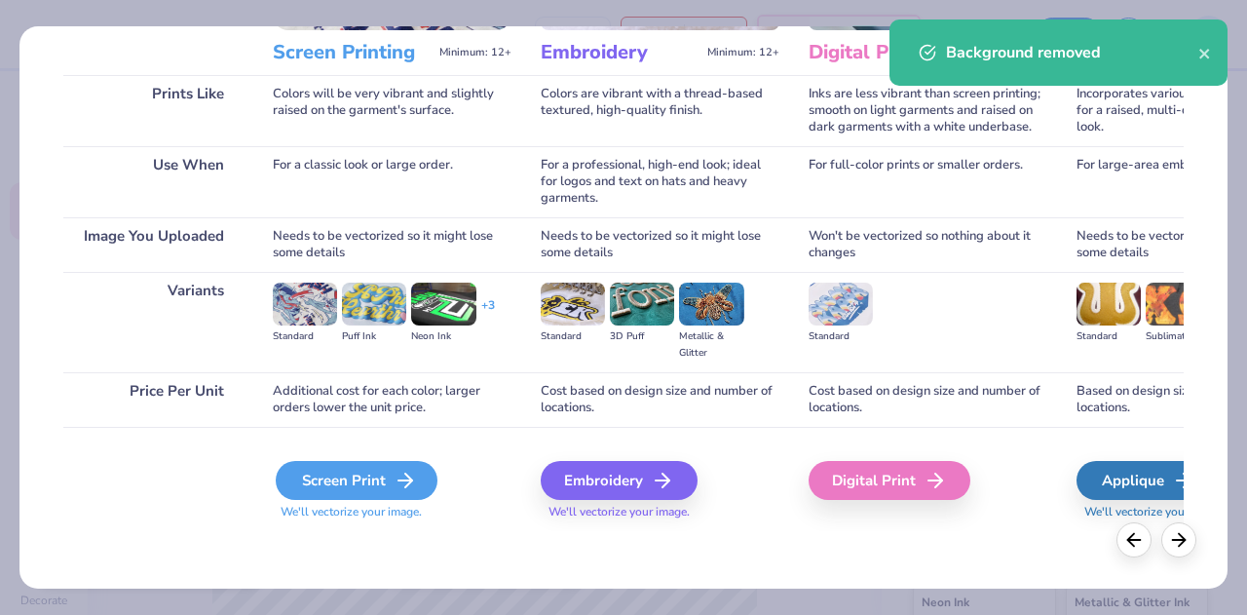
click at [347, 488] on div "Screen Print" at bounding box center [357, 480] width 162 height 39
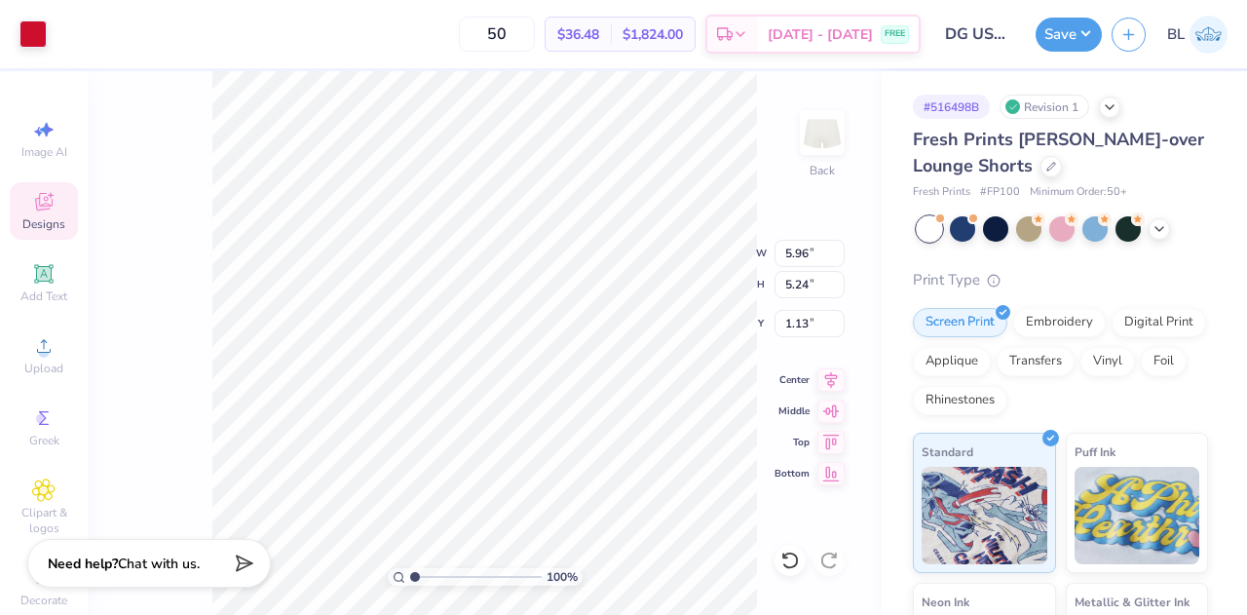
type input "2.29"
type input "2.01"
type input "4.43"
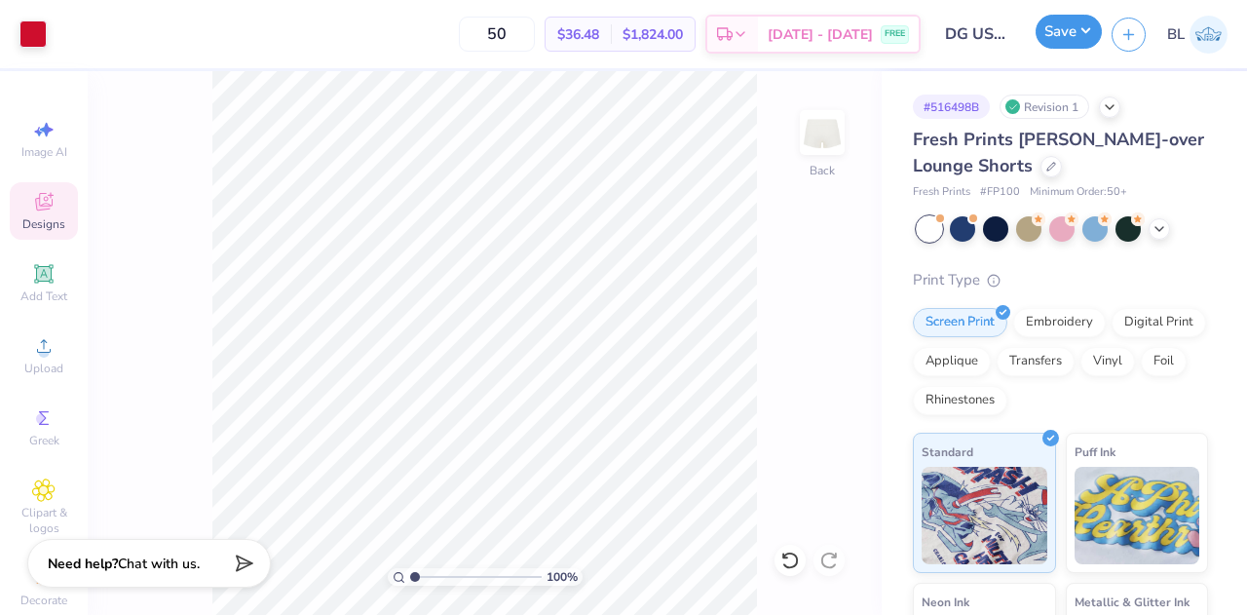
click at [1072, 26] on button "Save" at bounding box center [1069, 32] width 66 height 34
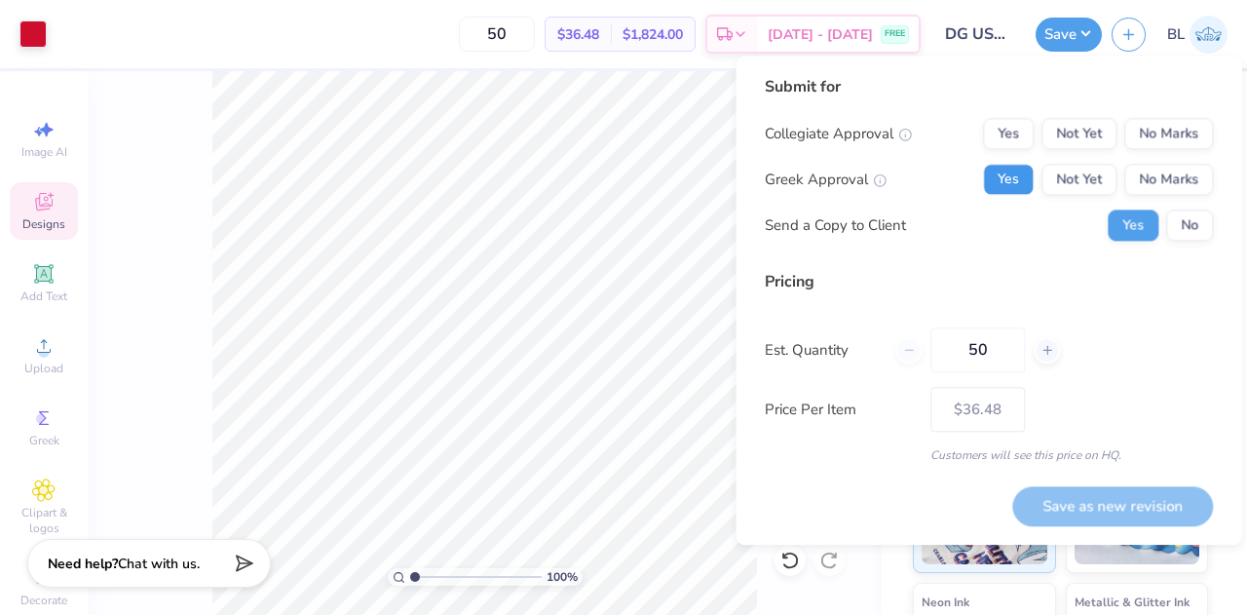
click at [1015, 174] on button "Yes" at bounding box center [1008, 179] width 51 height 31
click at [1160, 131] on button "No Marks" at bounding box center [1168, 133] width 89 height 31
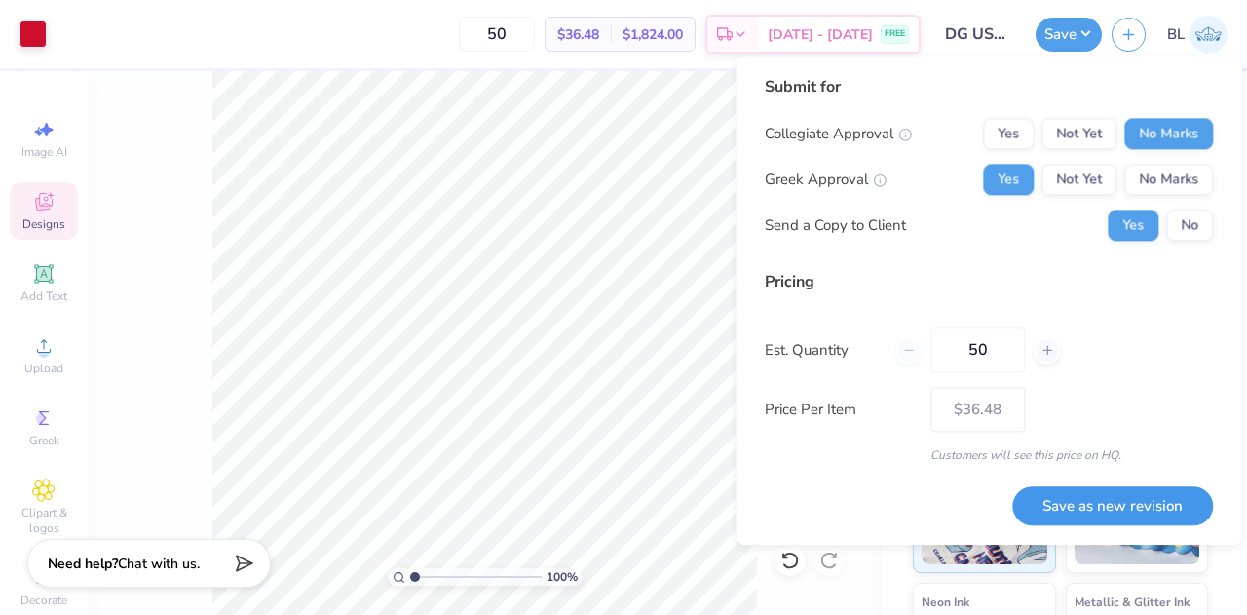
click at [1095, 492] on button "Save as new revision" at bounding box center [1112, 506] width 201 height 40
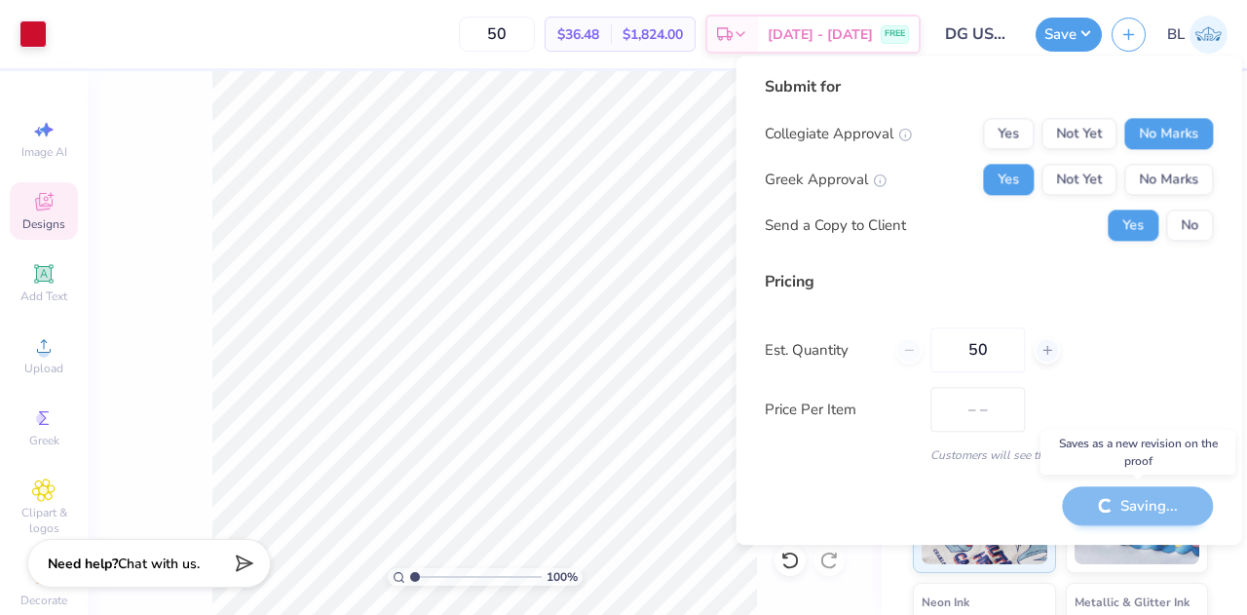
type input "$36.48"
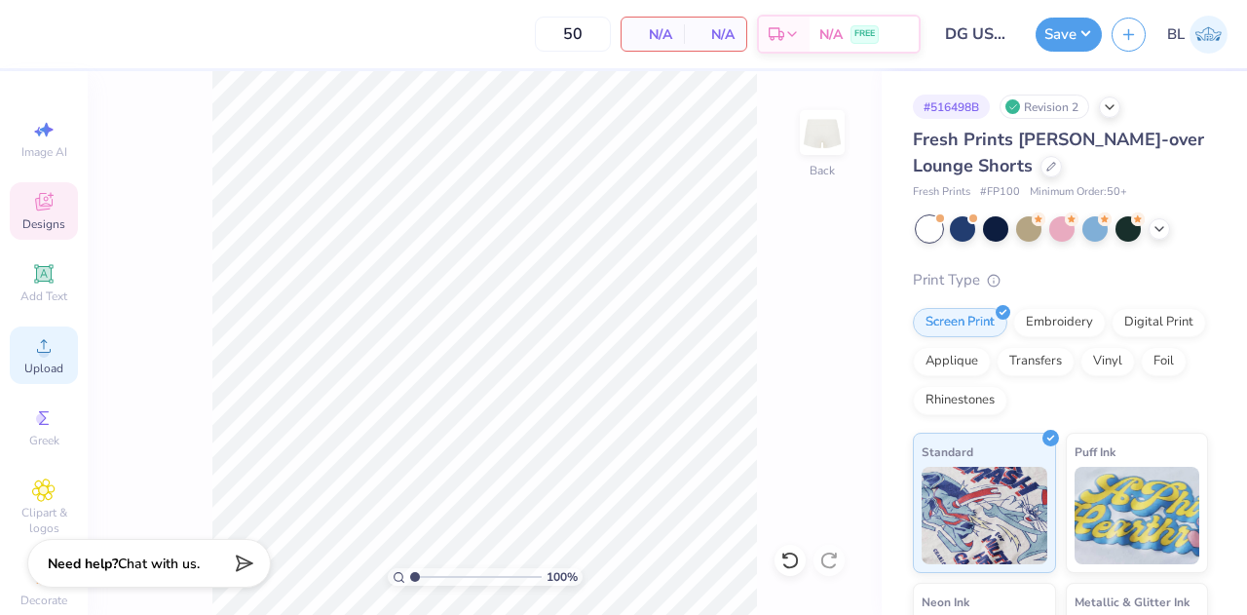
click at [43, 344] on icon at bounding box center [43, 345] width 23 height 23
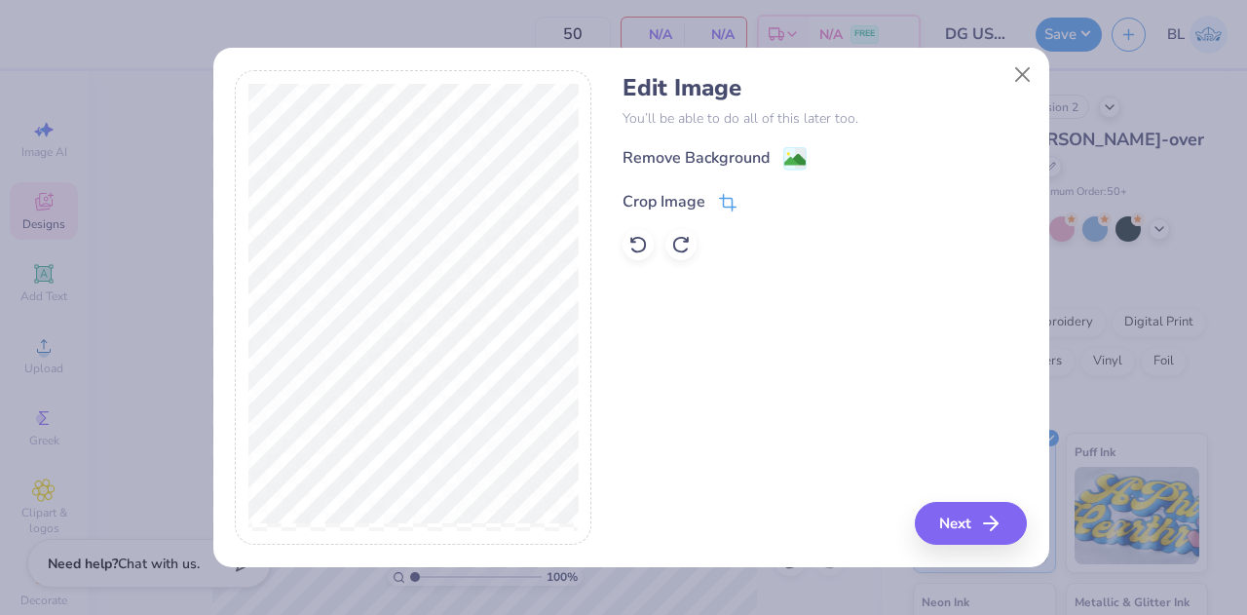
click at [690, 194] on div "Crop Image" at bounding box center [664, 201] width 83 height 23
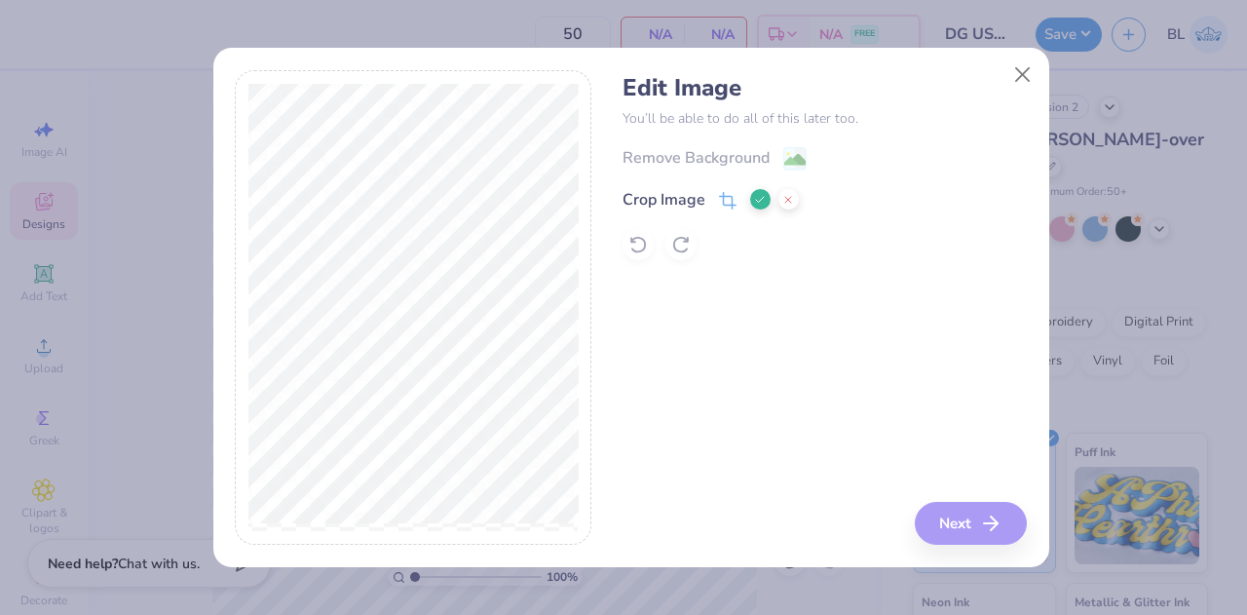
click at [758, 198] on icon at bounding box center [760, 200] width 12 height 12
click at [792, 162] on image at bounding box center [794, 161] width 21 height 21
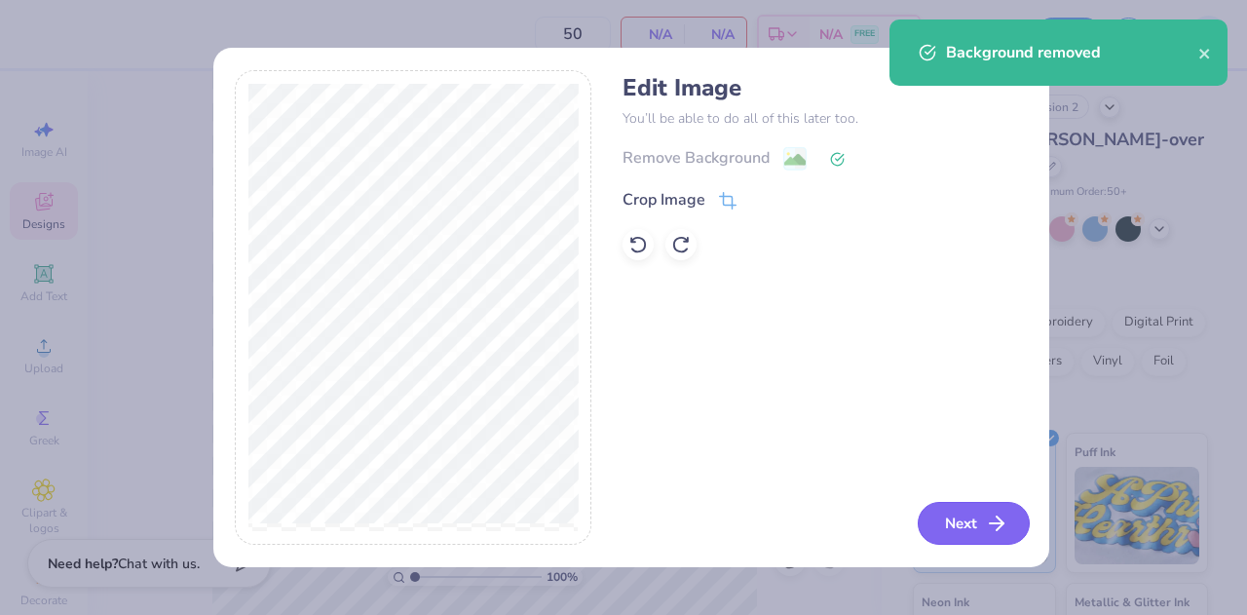
click at [984, 526] on button "Next" at bounding box center [974, 523] width 112 height 43
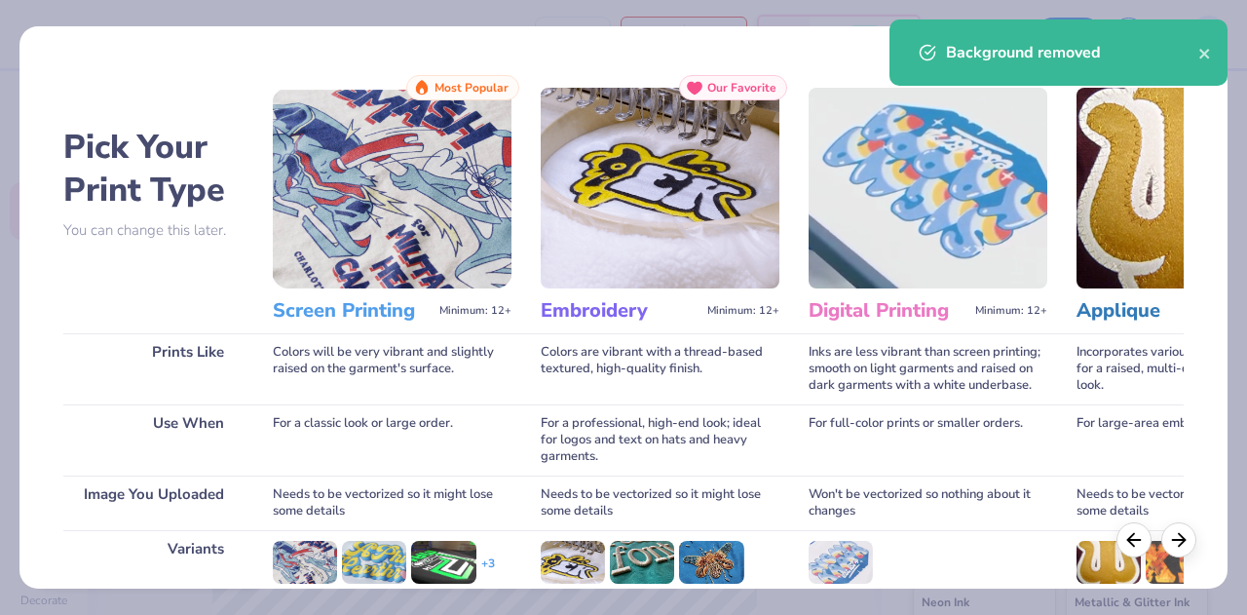
scroll to position [258, 0]
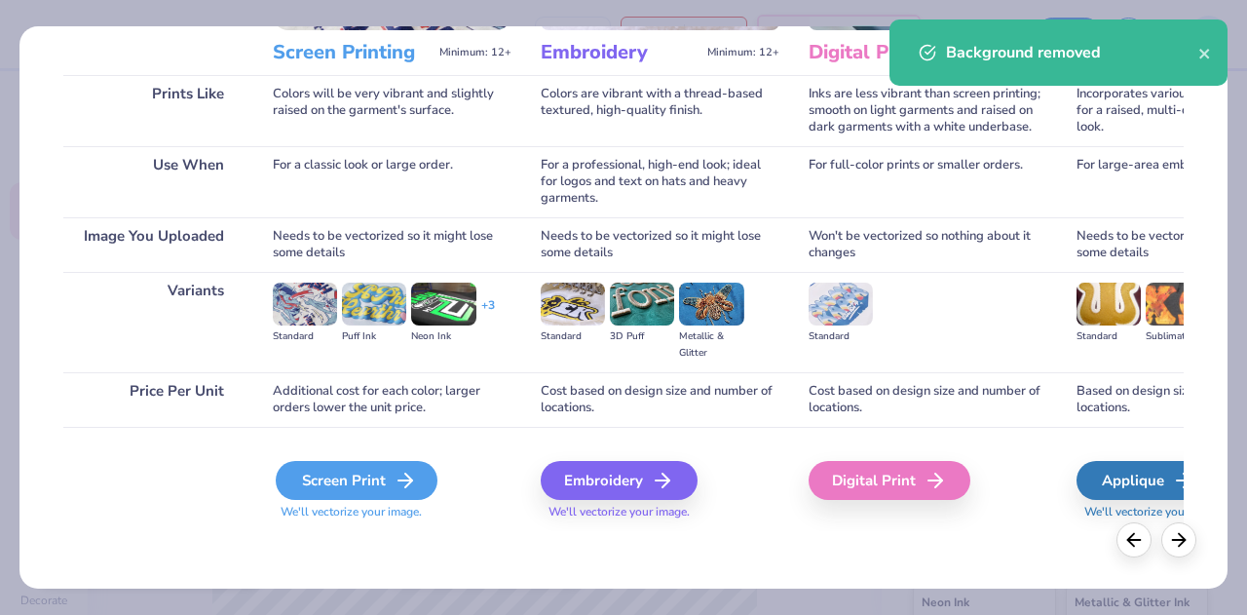
click at [389, 484] on div "Screen Print" at bounding box center [357, 480] width 162 height 39
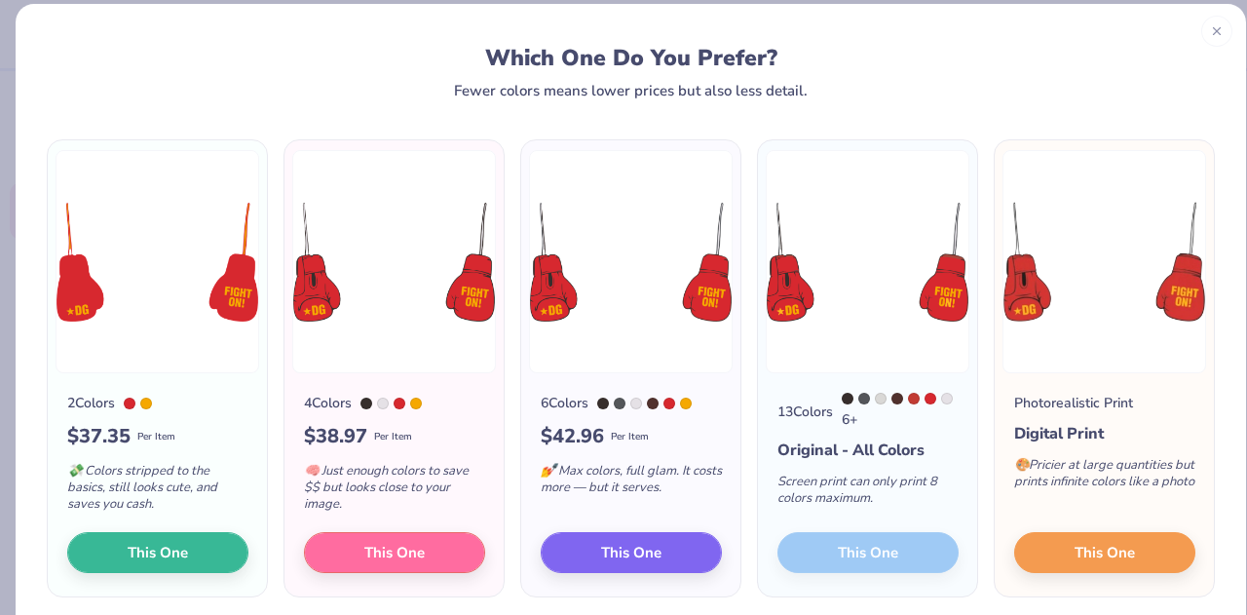
scroll to position [23, 0]
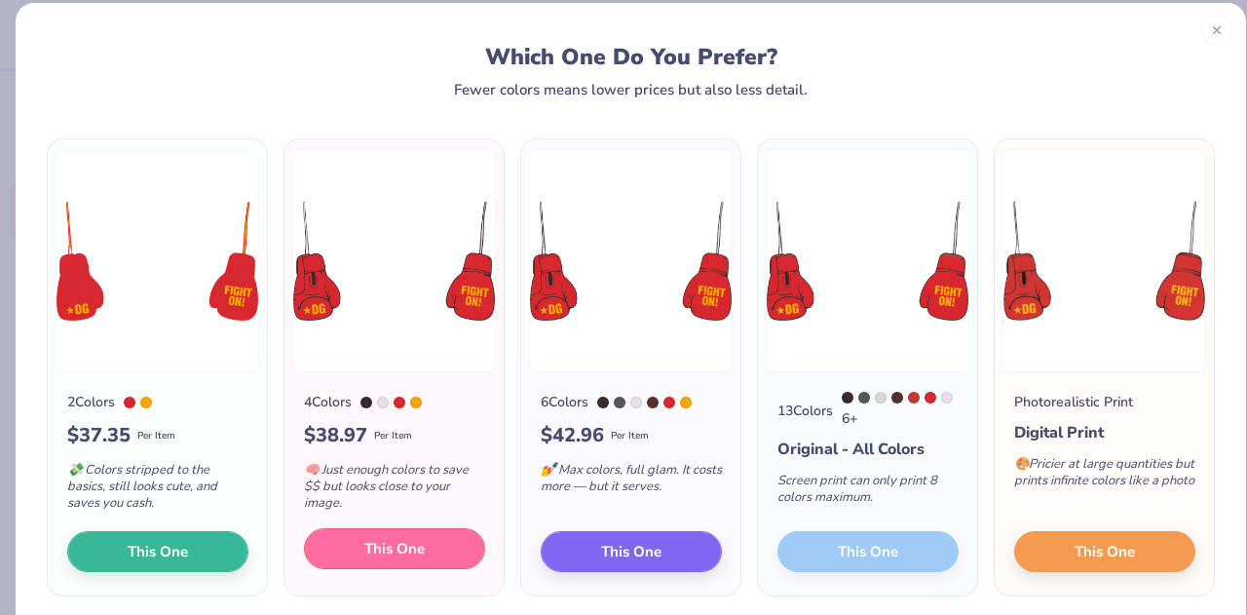
click at [396, 552] on span "This One" at bounding box center [394, 549] width 60 height 22
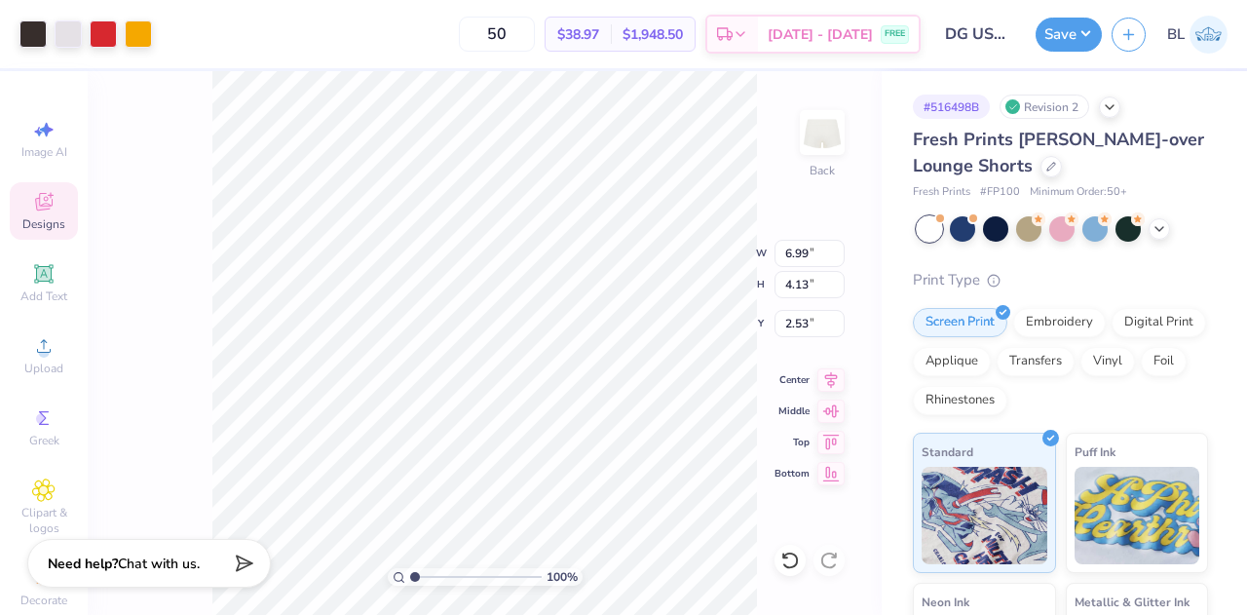
type input "2.53"
type input "5.16"
type input "3.04"
type input "3.62"
type input "3.32"
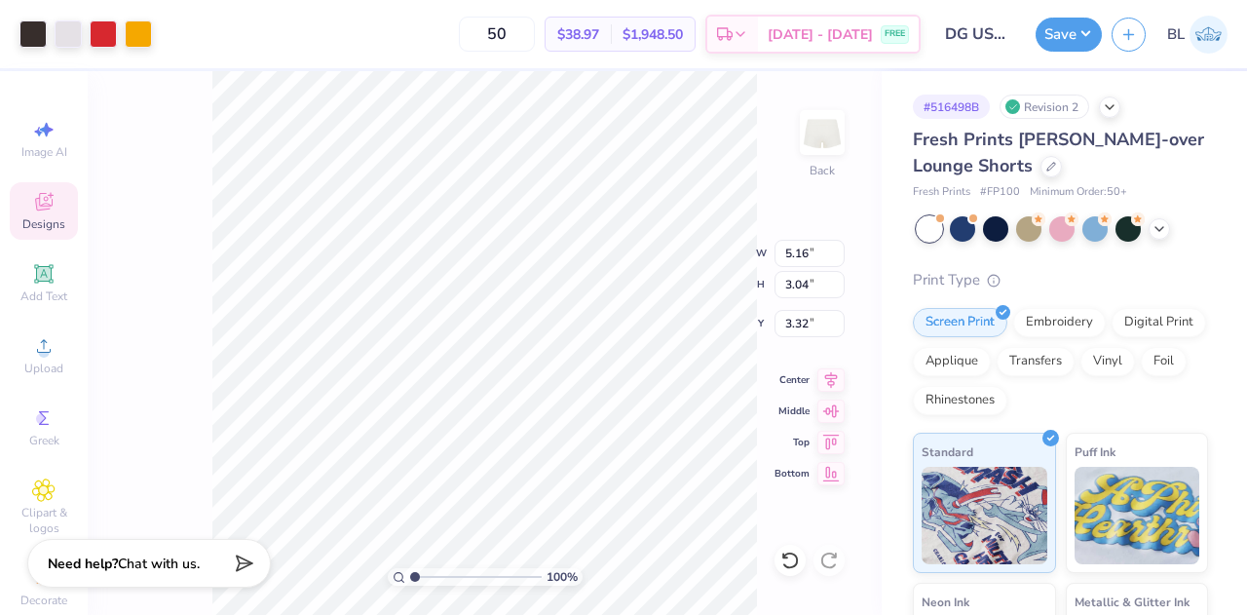
type input "5.32"
type input "3.90"
type input "2.89"
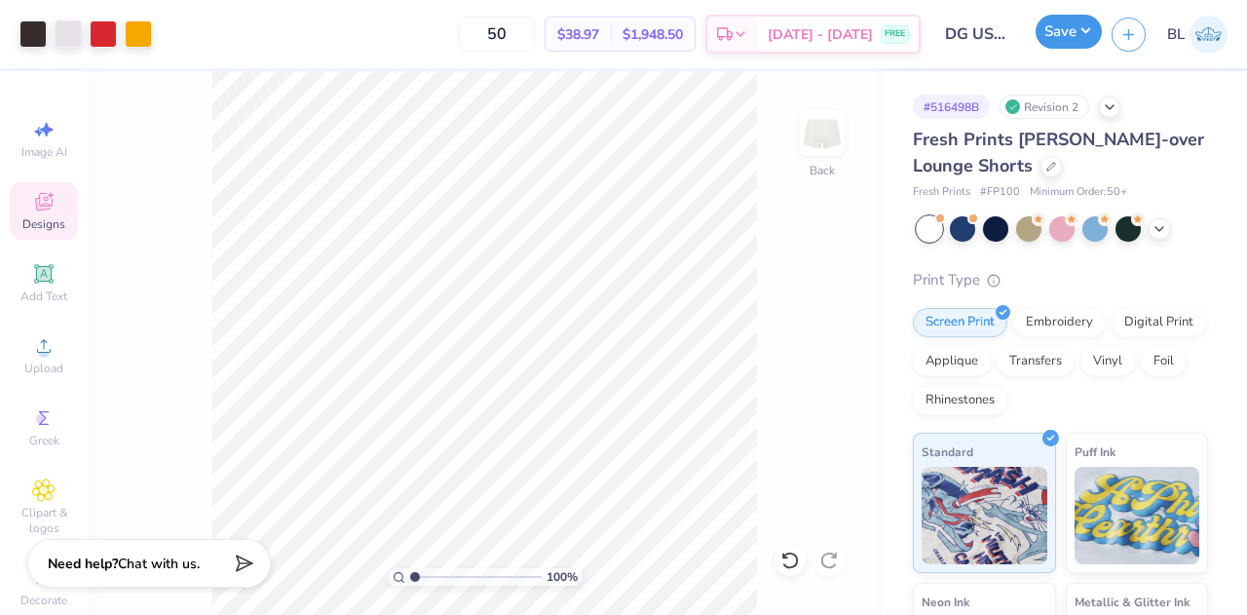
click at [1043, 41] on button "Save" at bounding box center [1069, 32] width 66 height 34
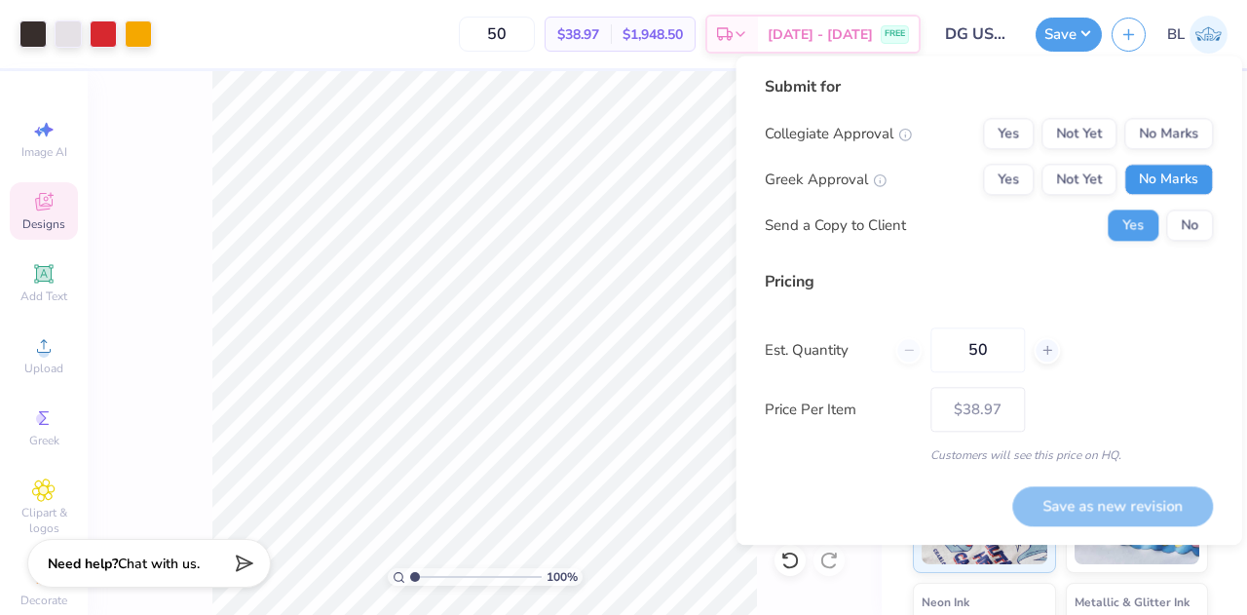
click at [1151, 174] on button "No Marks" at bounding box center [1168, 179] width 89 height 31
click at [994, 178] on button "Yes" at bounding box center [1008, 179] width 51 height 31
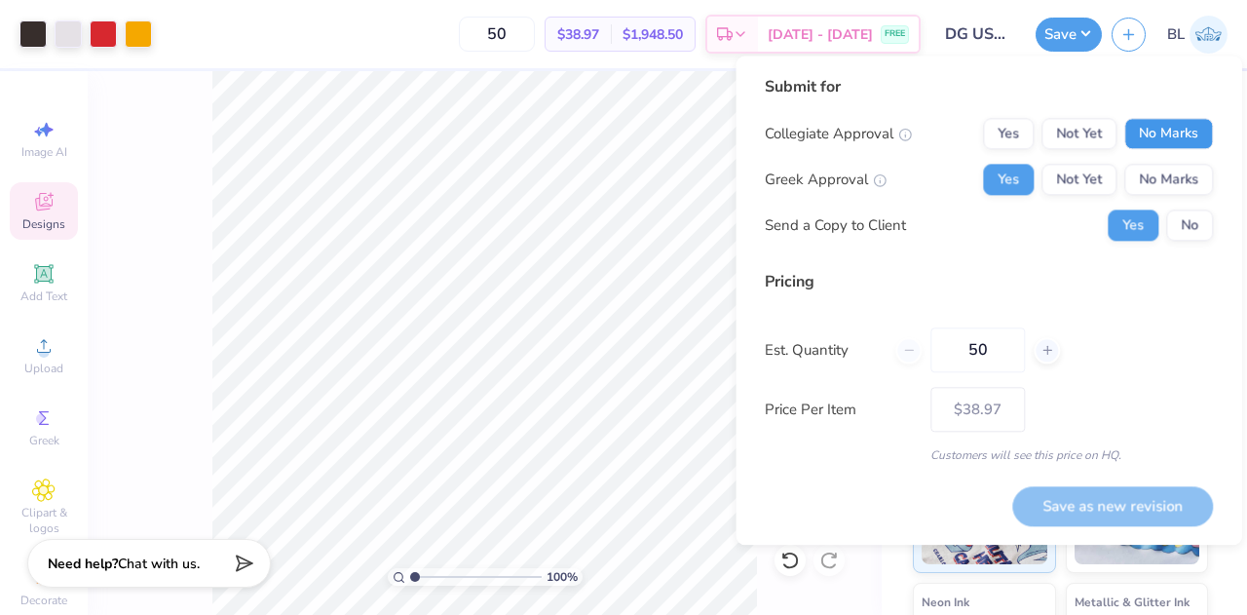
click at [1138, 143] on button "No Marks" at bounding box center [1168, 133] width 89 height 31
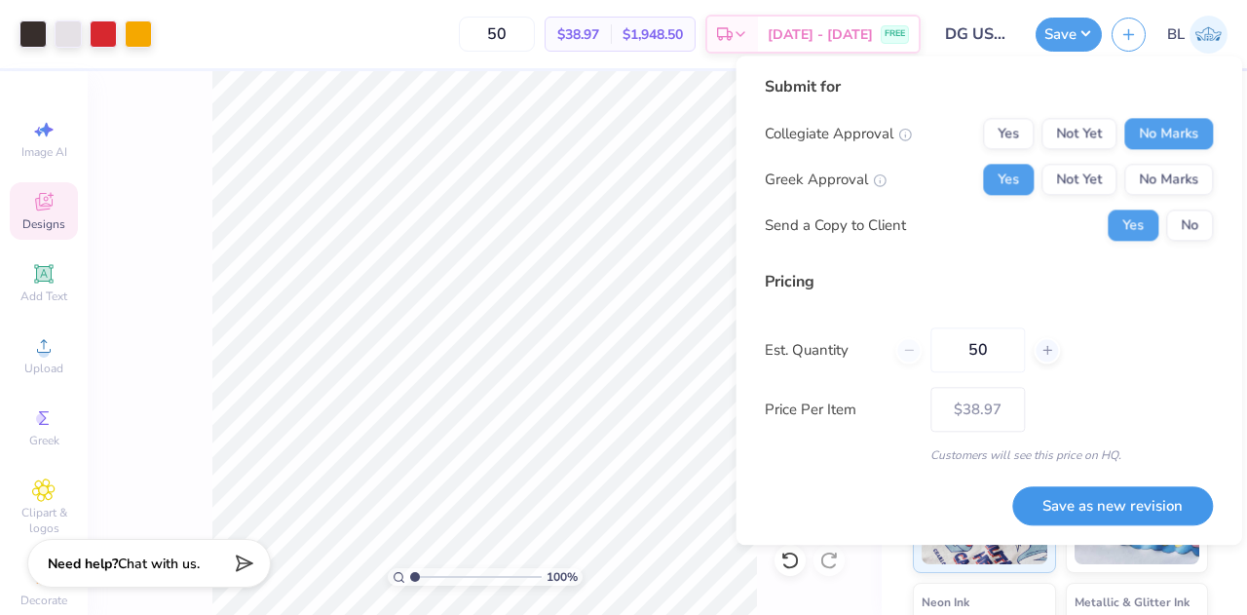
click at [1087, 507] on button "Save as new revision" at bounding box center [1112, 506] width 201 height 40
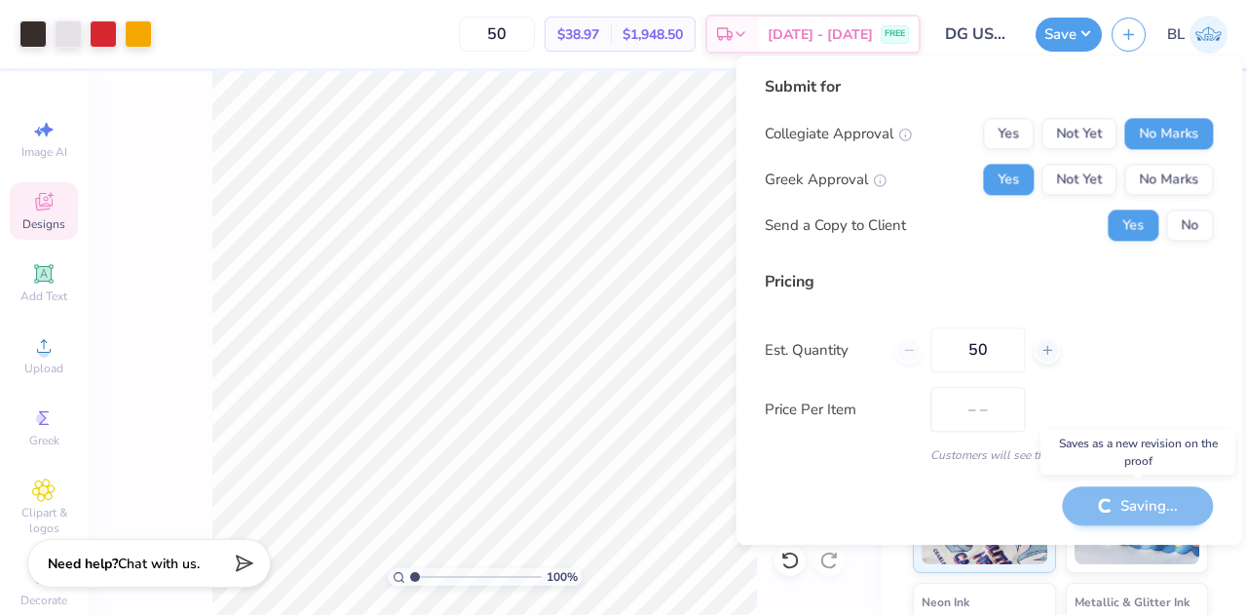
type input "$38.97"
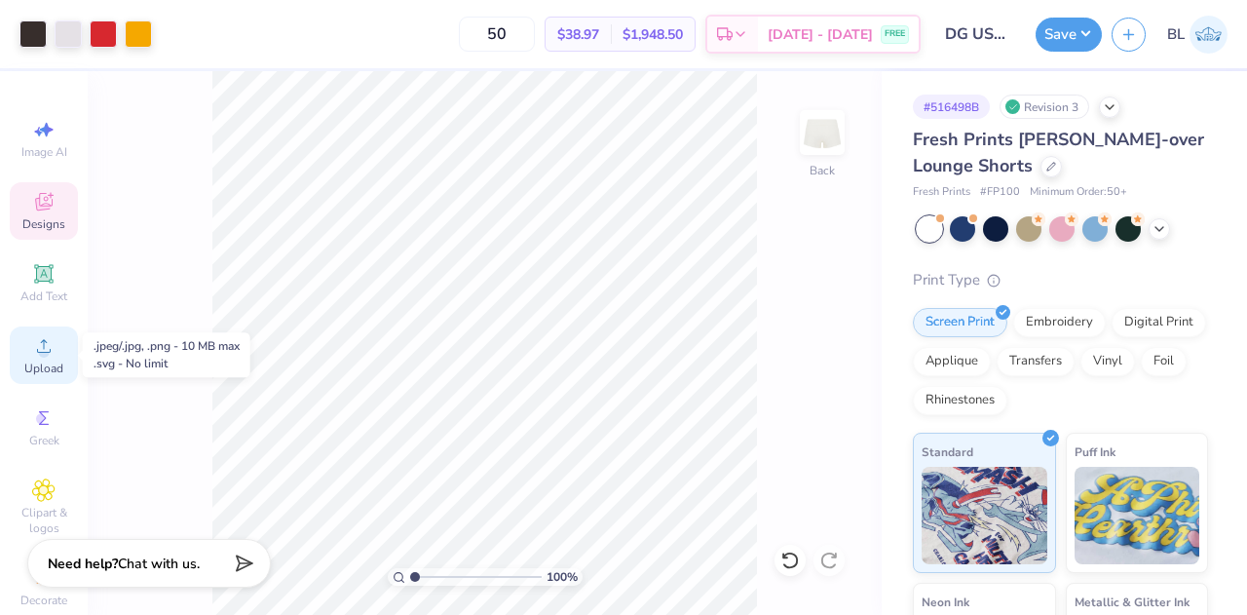
click at [28, 369] on span "Upload" at bounding box center [43, 368] width 39 height 16
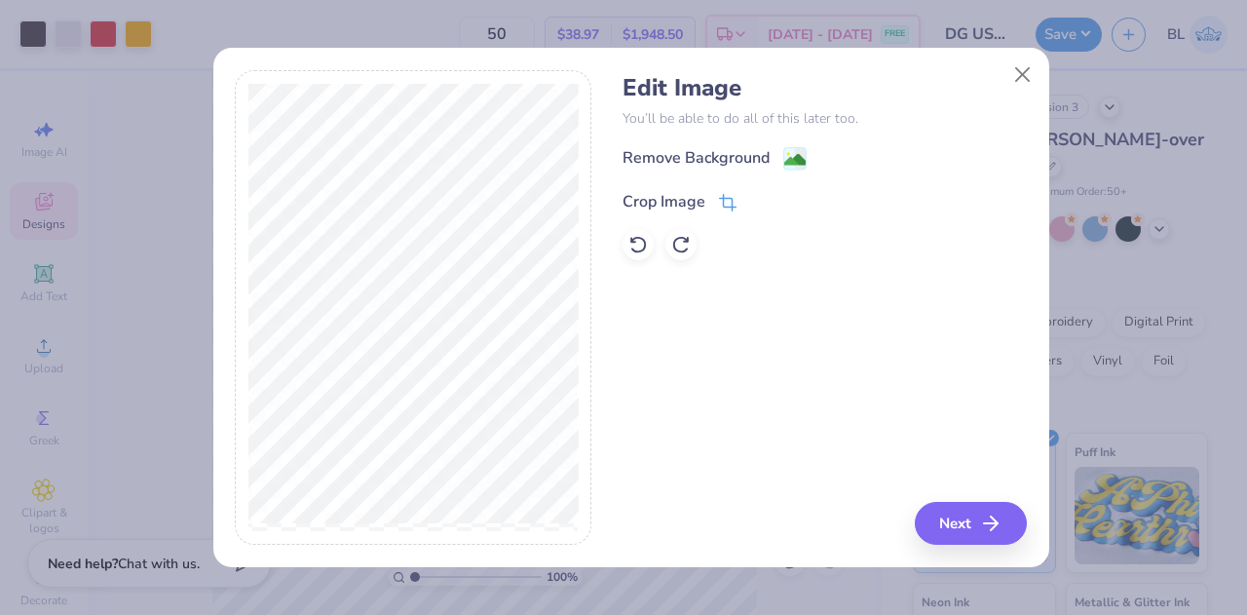
click at [688, 202] on div "Crop Image" at bounding box center [664, 201] width 83 height 23
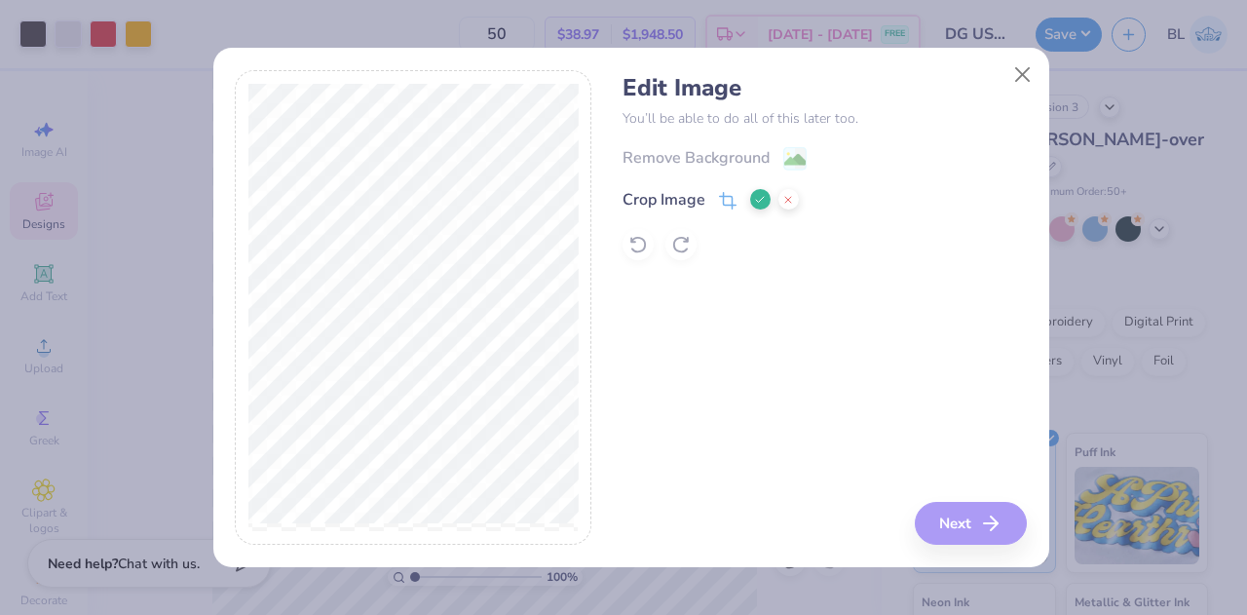
click at [755, 208] on button at bounding box center [760, 199] width 20 height 20
click at [775, 154] on div "Remove Background" at bounding box center [715, 160] width 184 height 24
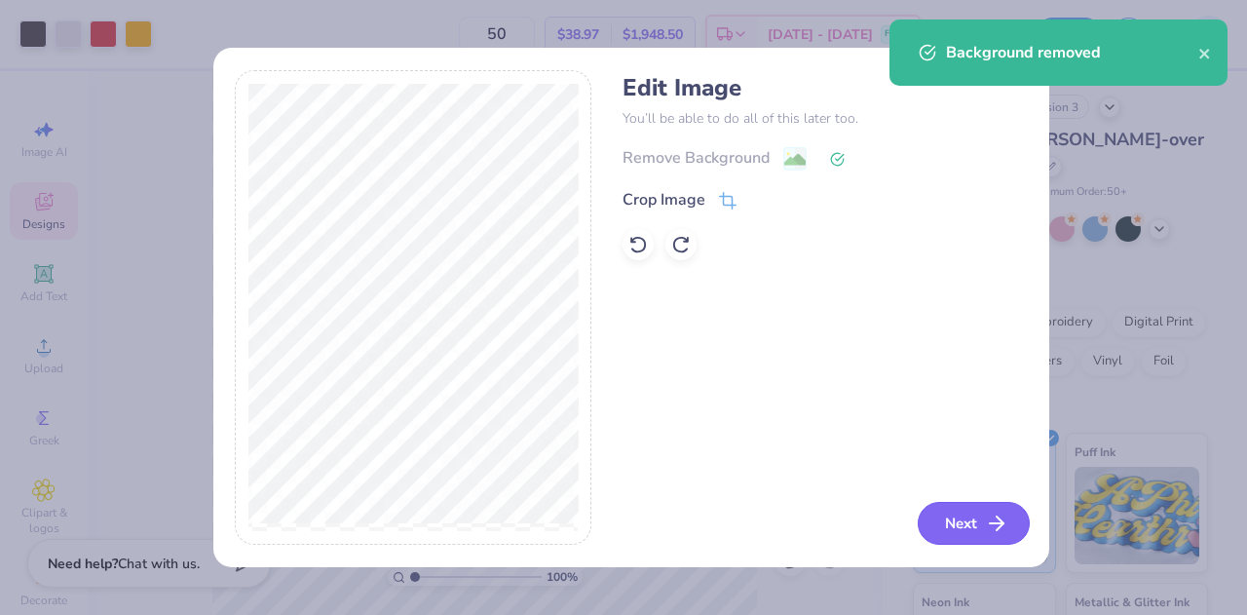
click at [941, 520] on button "Next" at bounding box center [974, 523] width 112 height 43
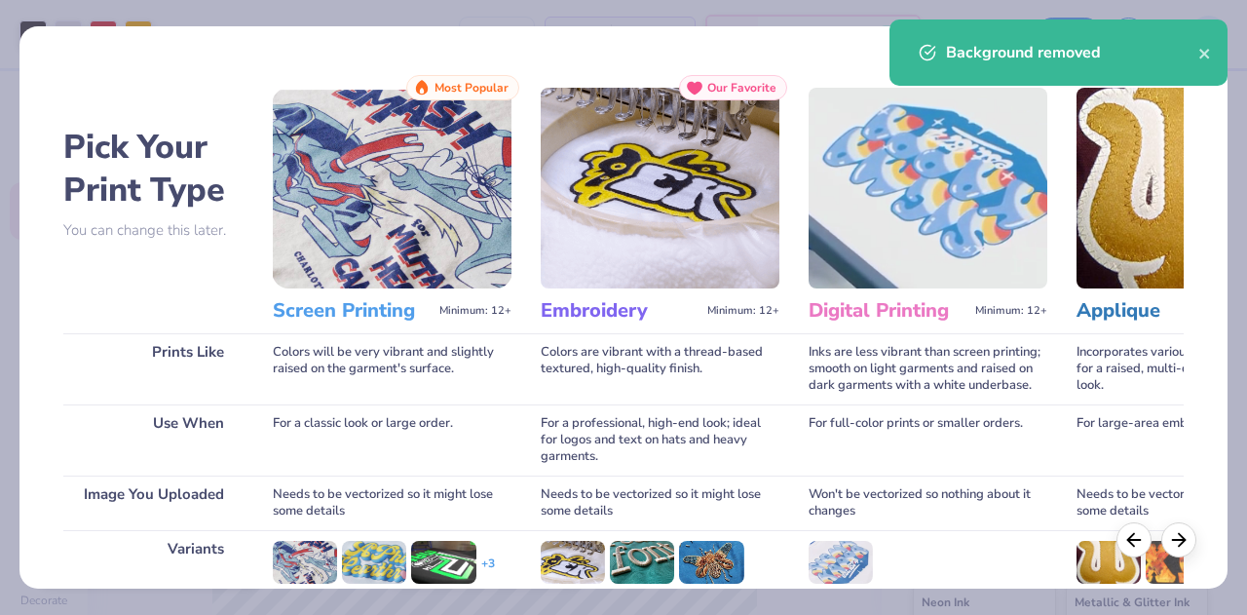
scroll to position [258, 0]
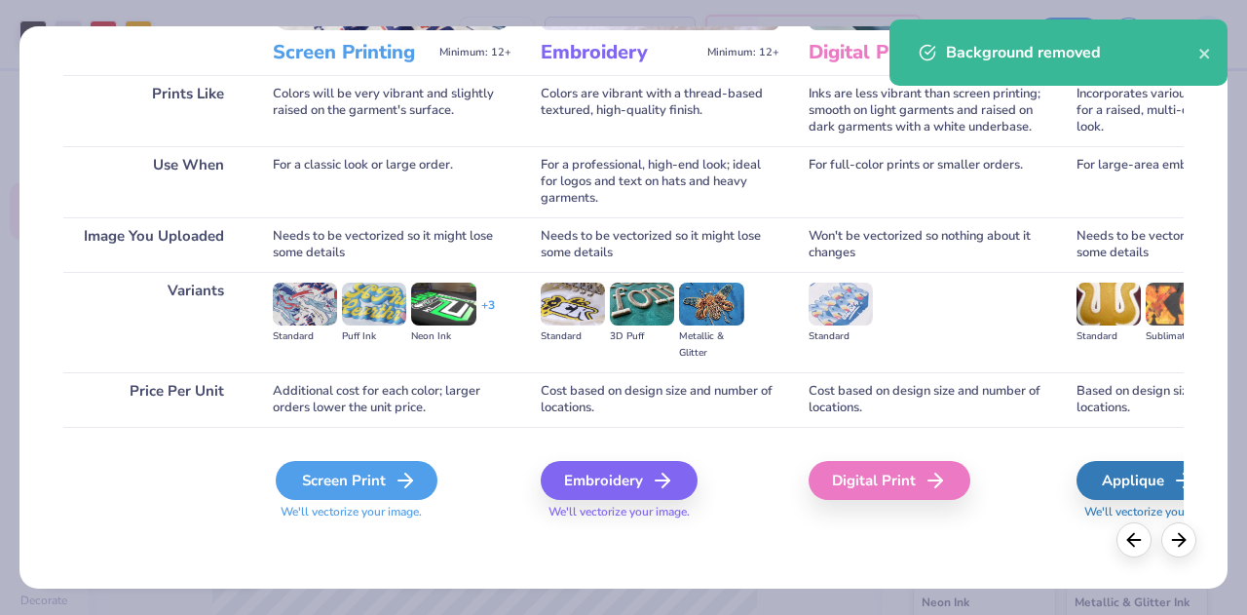
click at [397, 474] on icon at bounding box center [405, 480] width 23 height 23
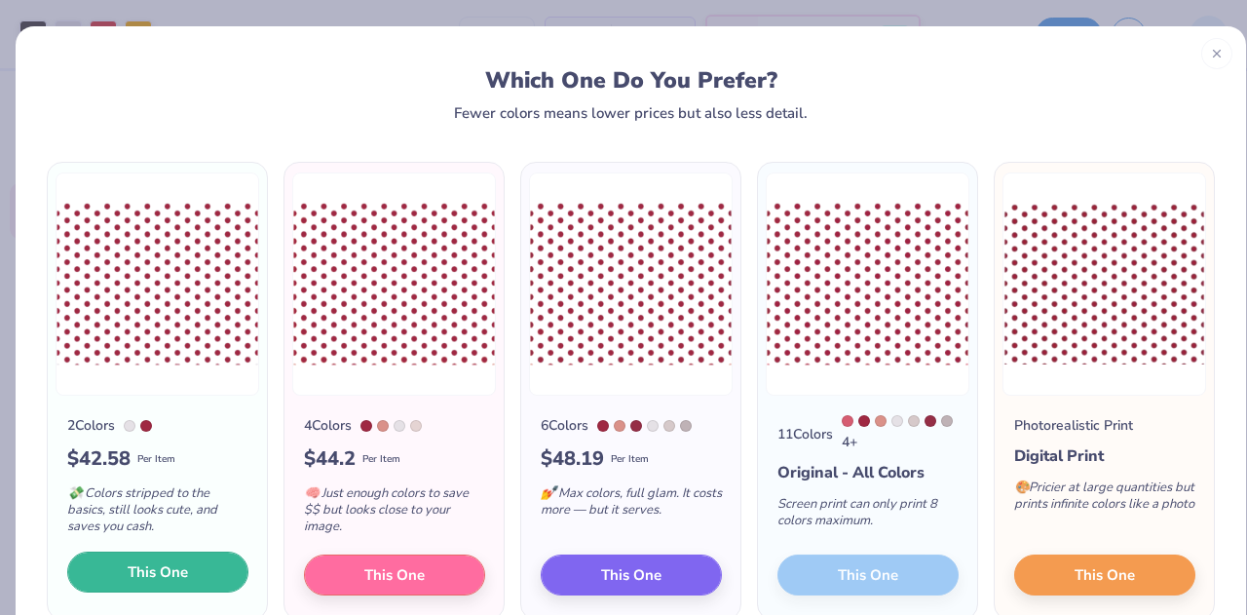
click at [208, 576] on button "This One" at bounding box center [157, 571] width 181 height 41
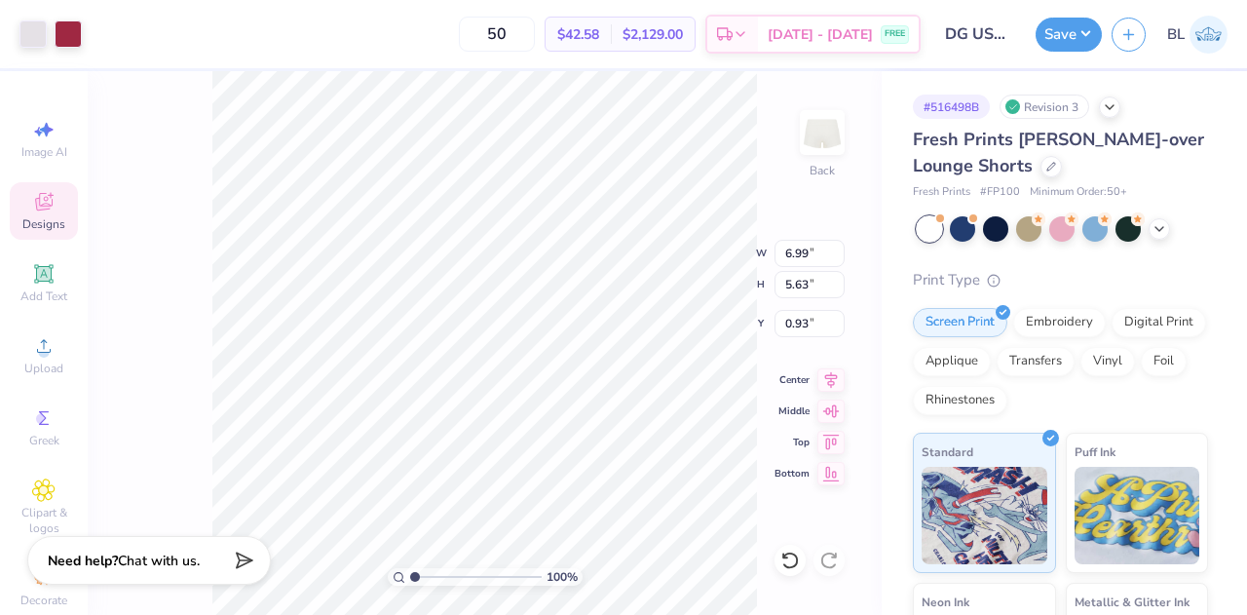
type input "5.32"
type input "3.90"
type input "2.89"
click at [789, 215] on div "100 % Back W 6.99 6.99 " H 5.63 5.63 " Y 0.93 0.93 " Center Middle Top Bottom" at bounding box center [485, 343] width 794 height 544
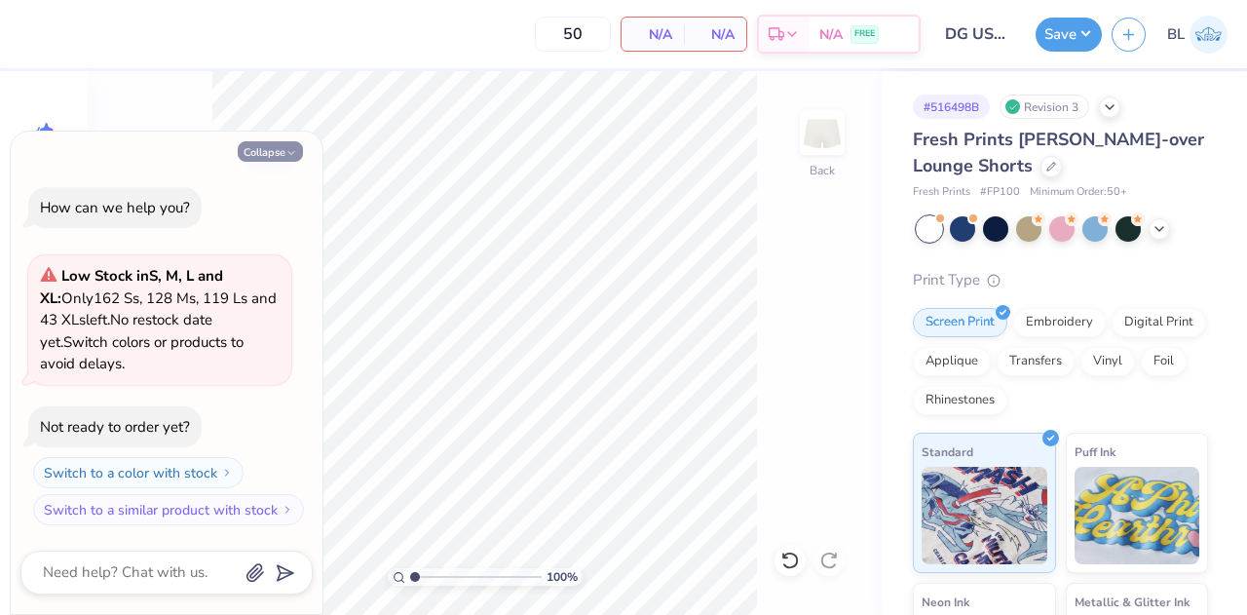
click at [272, 156] on button "Collapse" at bounding box center [270, 151] width 65 height 20
type textarea "x"
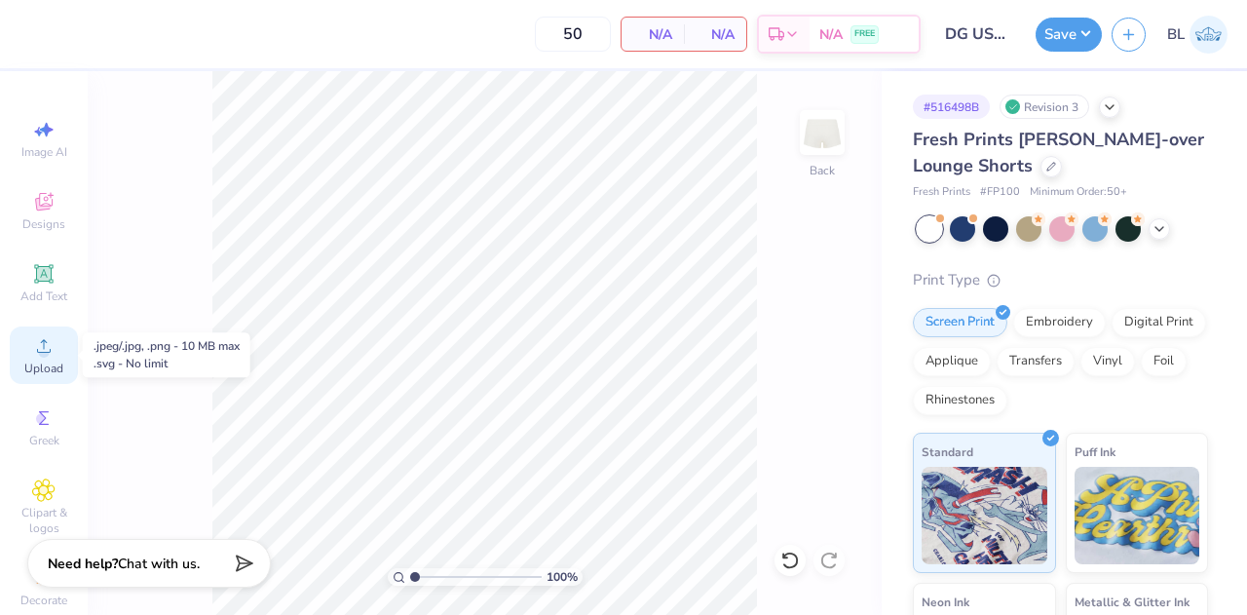
click at [43, 369] on span "Upload" at bounding box center [43, 368] width 39 height 16
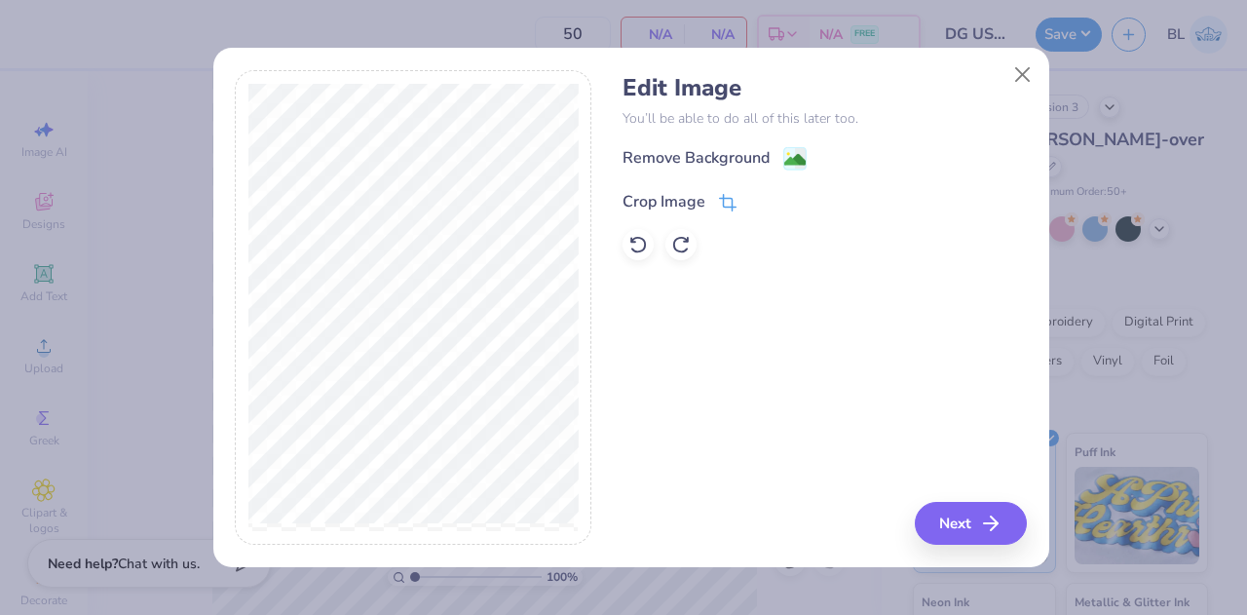
click at [731, 196] on icon at bounding box center [728, 203] width 18 height 18
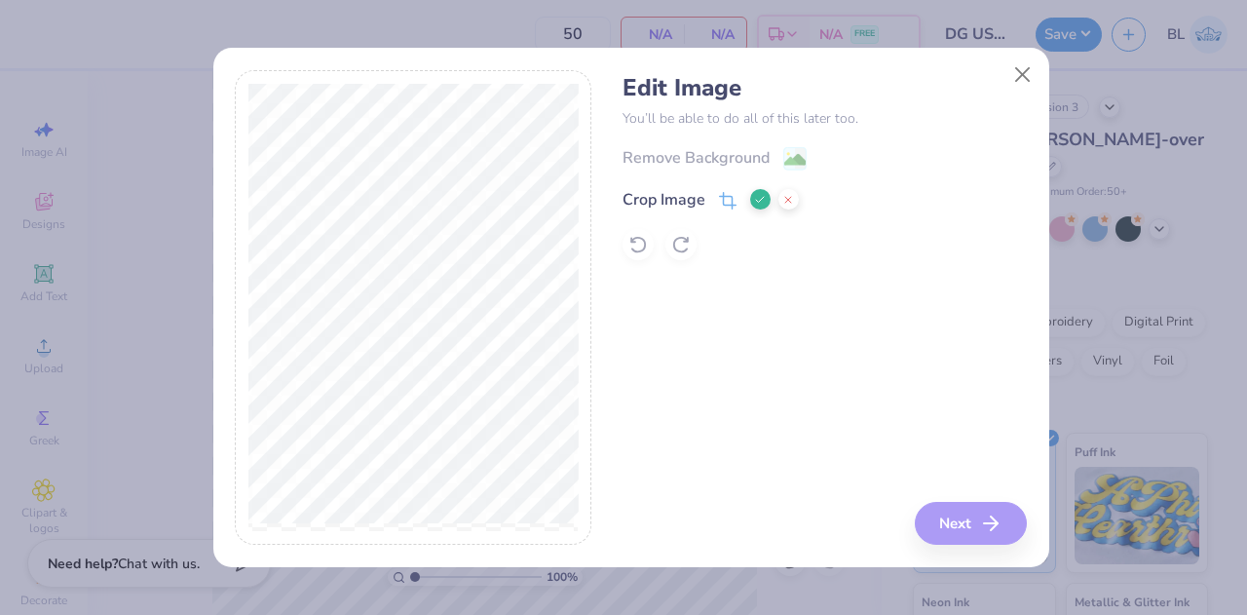
click at [756, 201] on polyline at bounding box center [760, 200] width 8 height 6
click at [799, 160] on image at bounding box center [794, 161] width 21 height 21
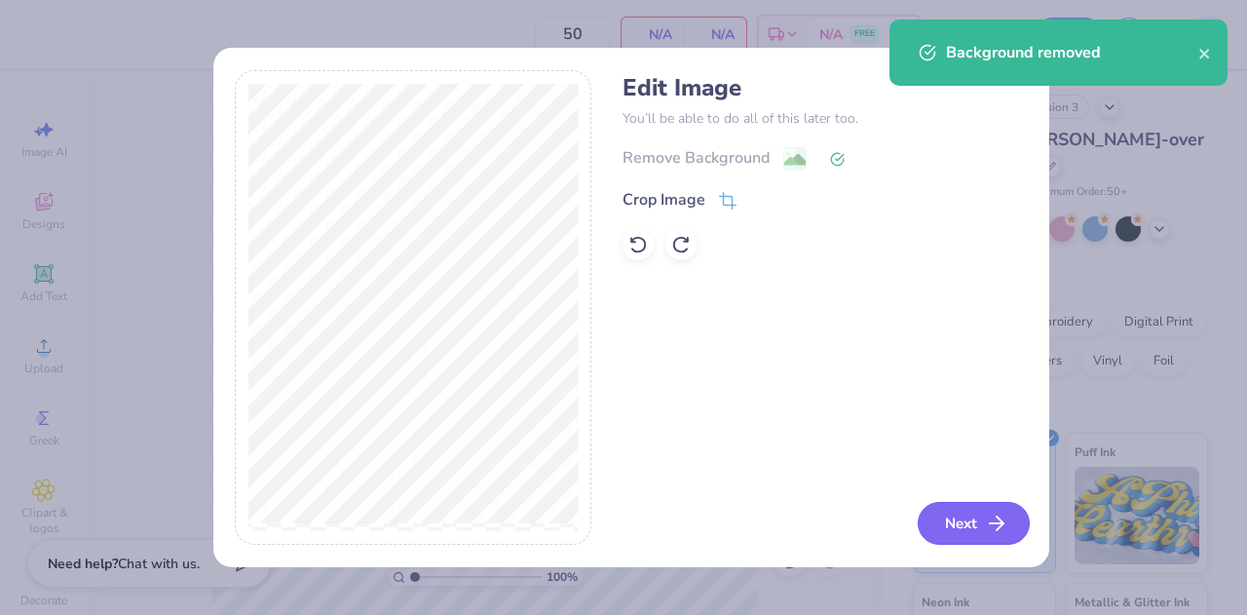
click at [952, 538] on button "Next" at bounding box center [974, 523] width 112 height 43
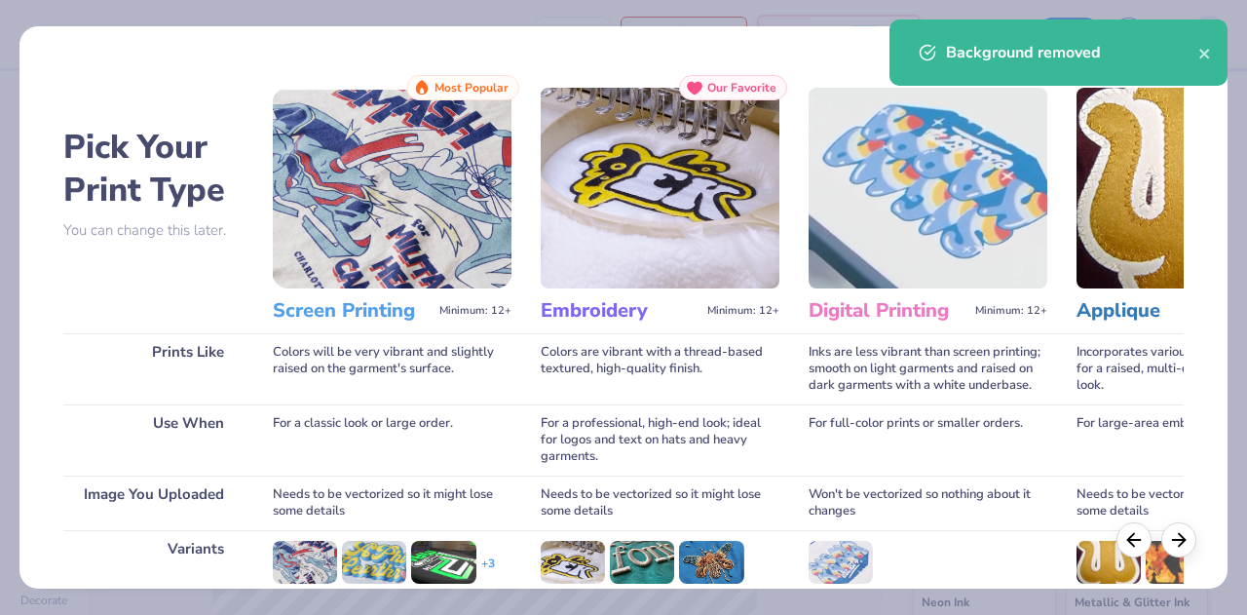
scroll to position [258, 0]
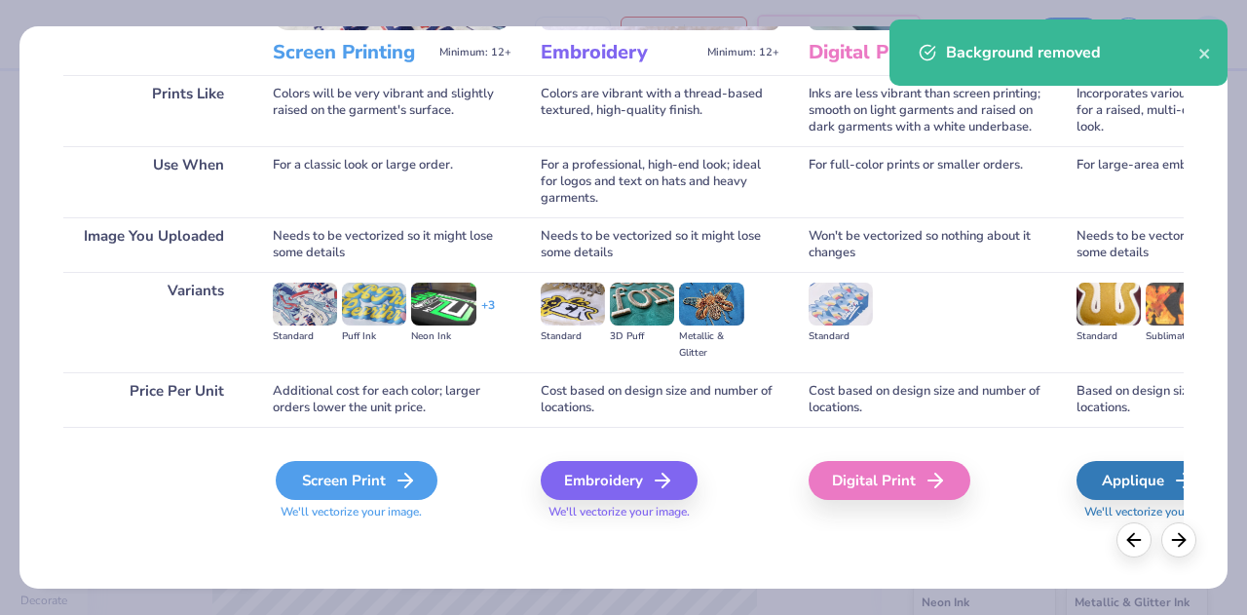
click at [374, 476] on div "Screen Print" at bounding box center [357, 480] width 162 height 39
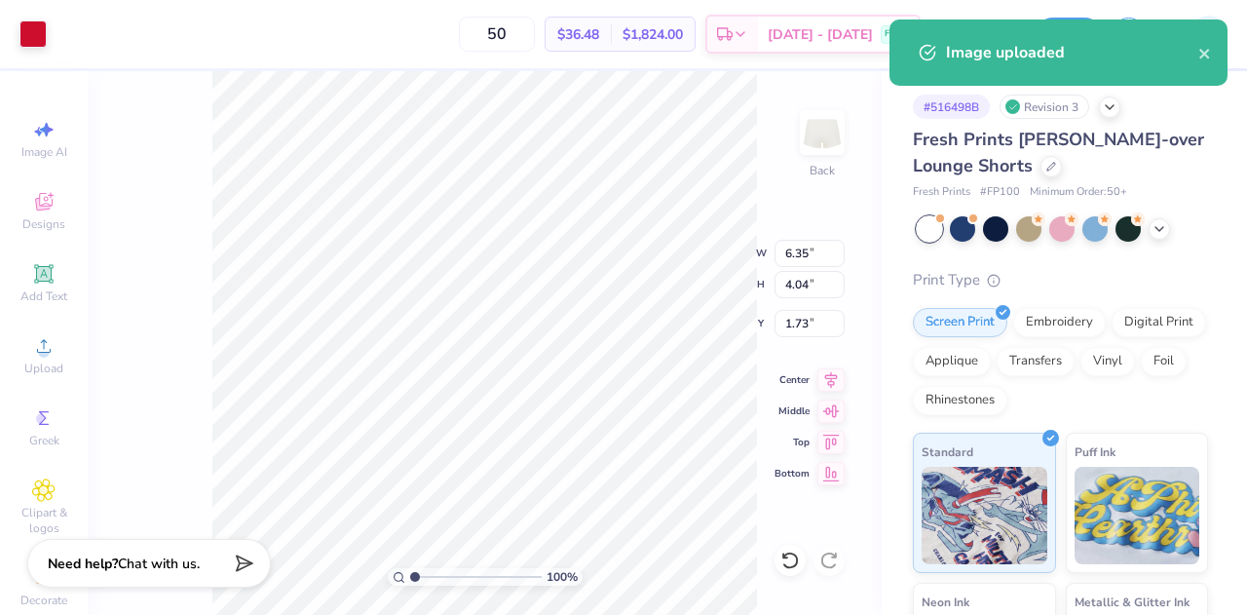
type input "2.65"
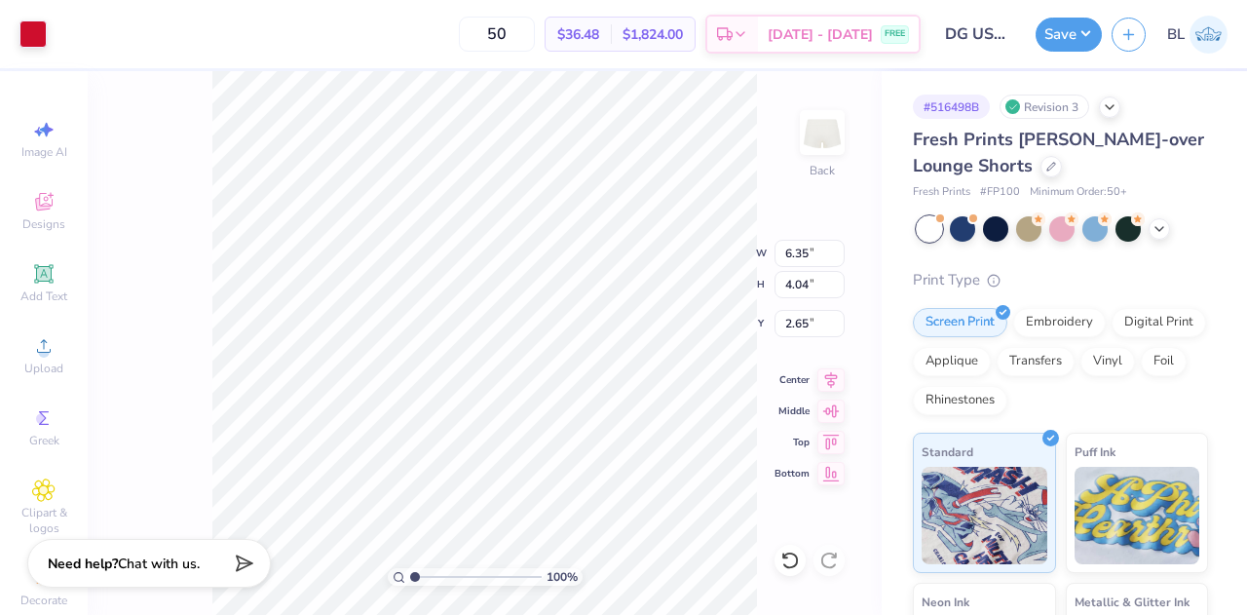
type input "3.10"
type input "1.97"
type input "4.72"
type input "4.68"
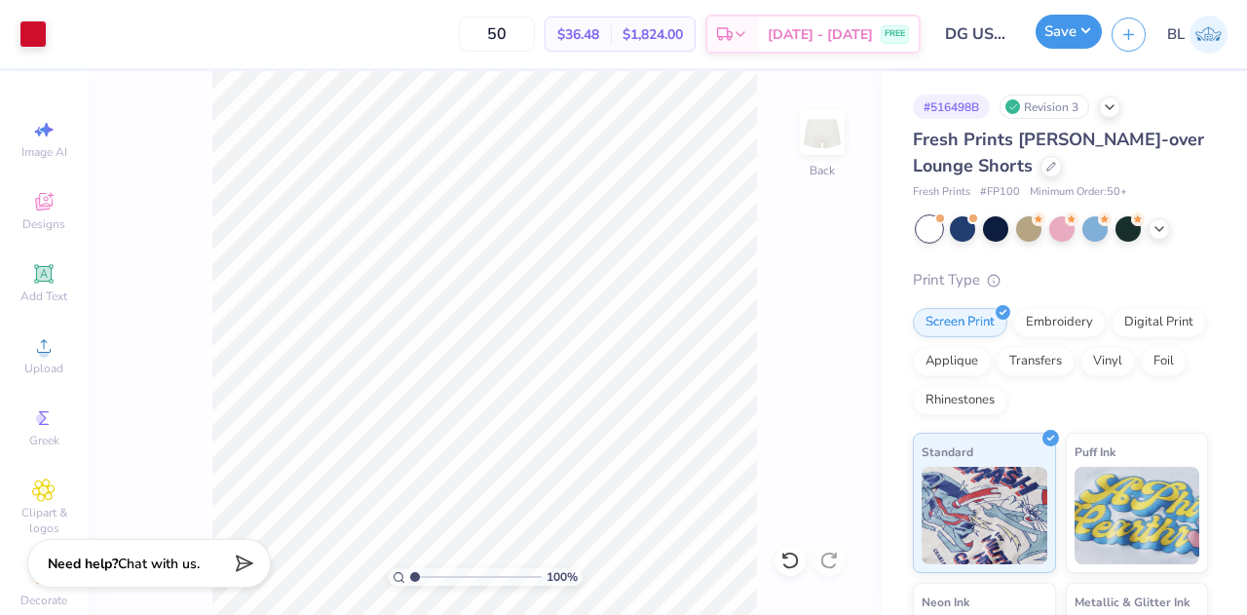
click at [1074, 43] on button "Save" at bounding box center [1069, 32] width 66 height 34
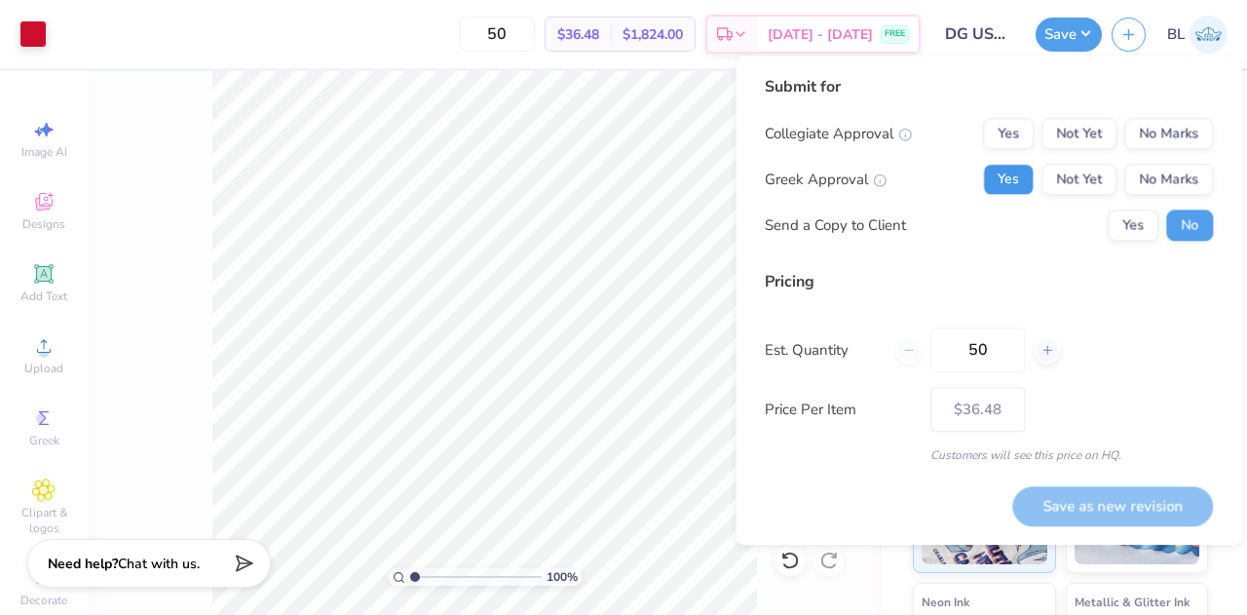
click at [1017, 179] on button "Yes" at bounding box center [1008, 179] width 51 height 31
click at [1191, 137] on button "No Marks" at bounding box center [1168, 133] width 89 height 31
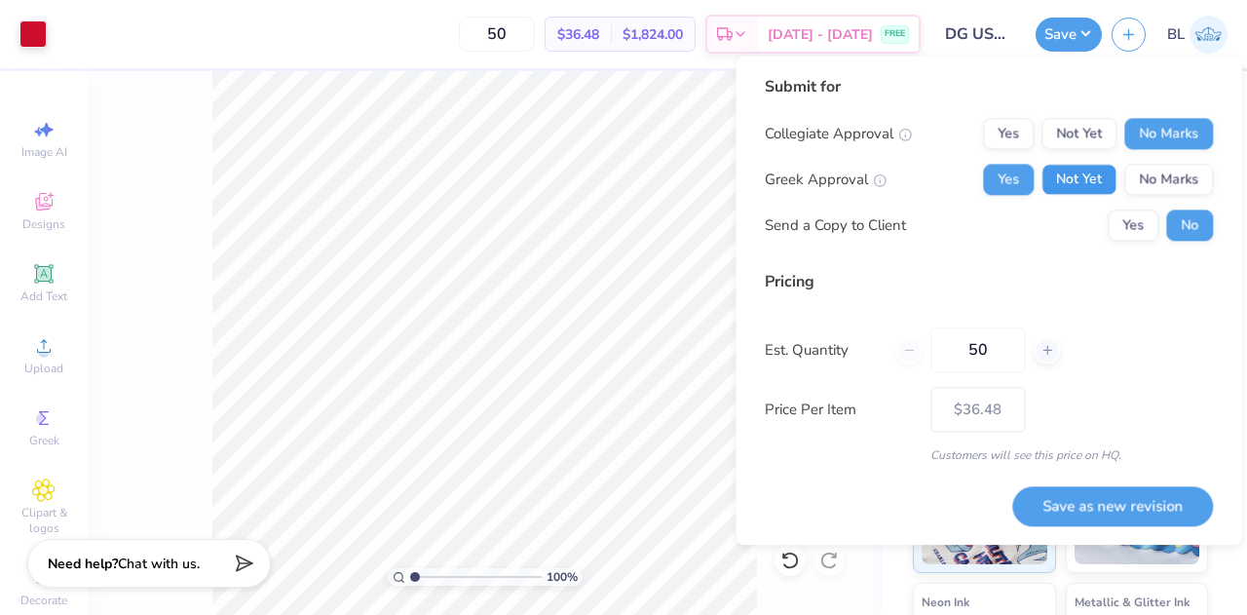
click at [1064, 191] on button "Not Yet" at bounding box center [1078, 179] width 75 height 31
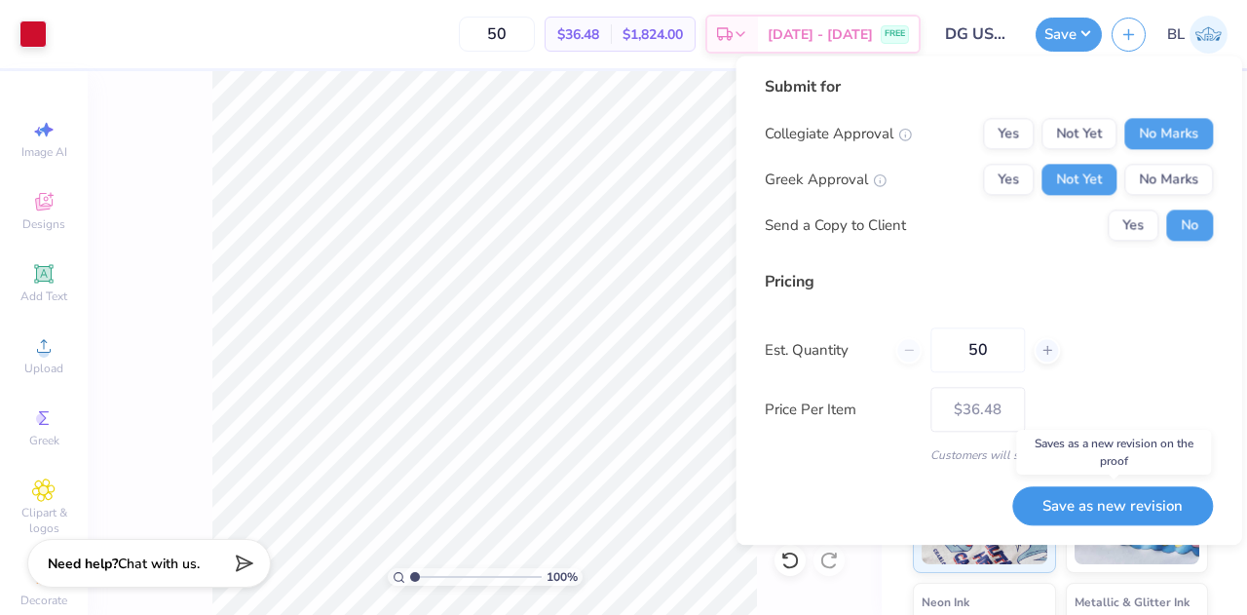
click at [1095, 509] on button "Save as new revision" at bounding box center [1112, 506] width 201 height 40
type input "$36.48"
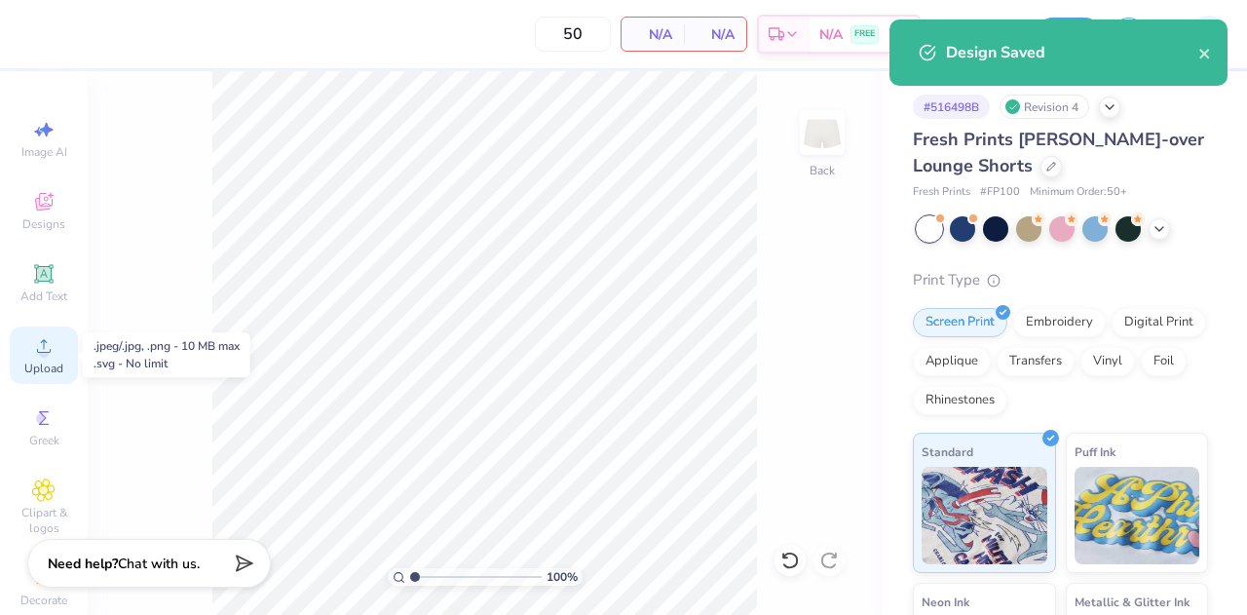
click at [41, 358] on div "Upload" at bounding box center [44, 354] width 68 height 57
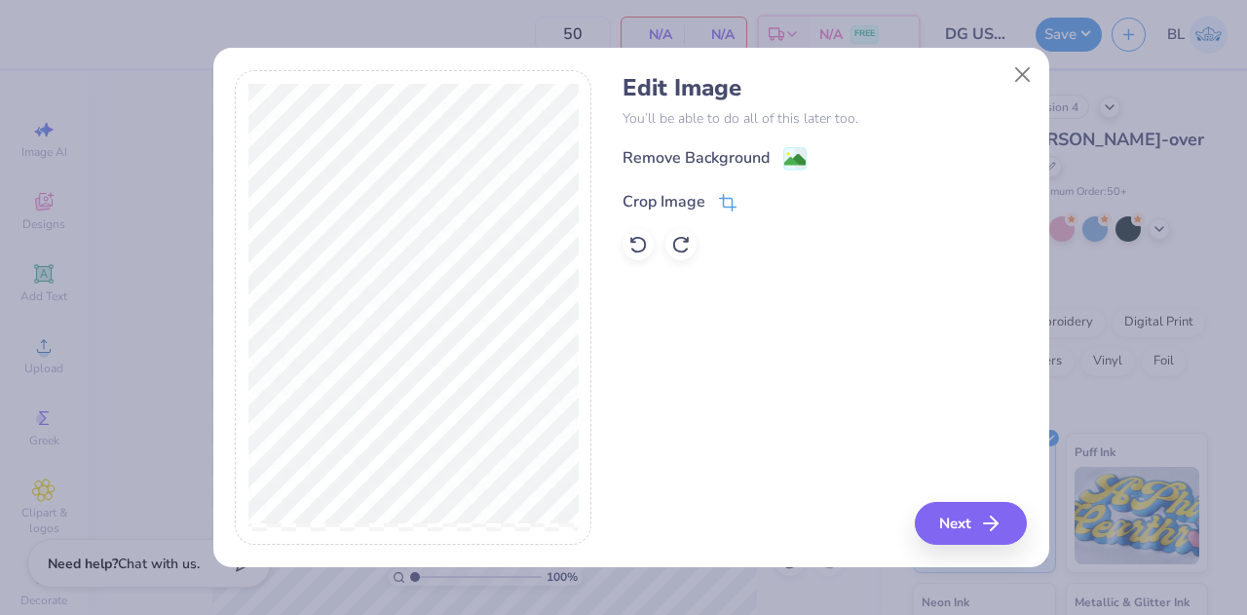
click at [734, 202] on icon at bounding box center [728, 203] width 18 height 18
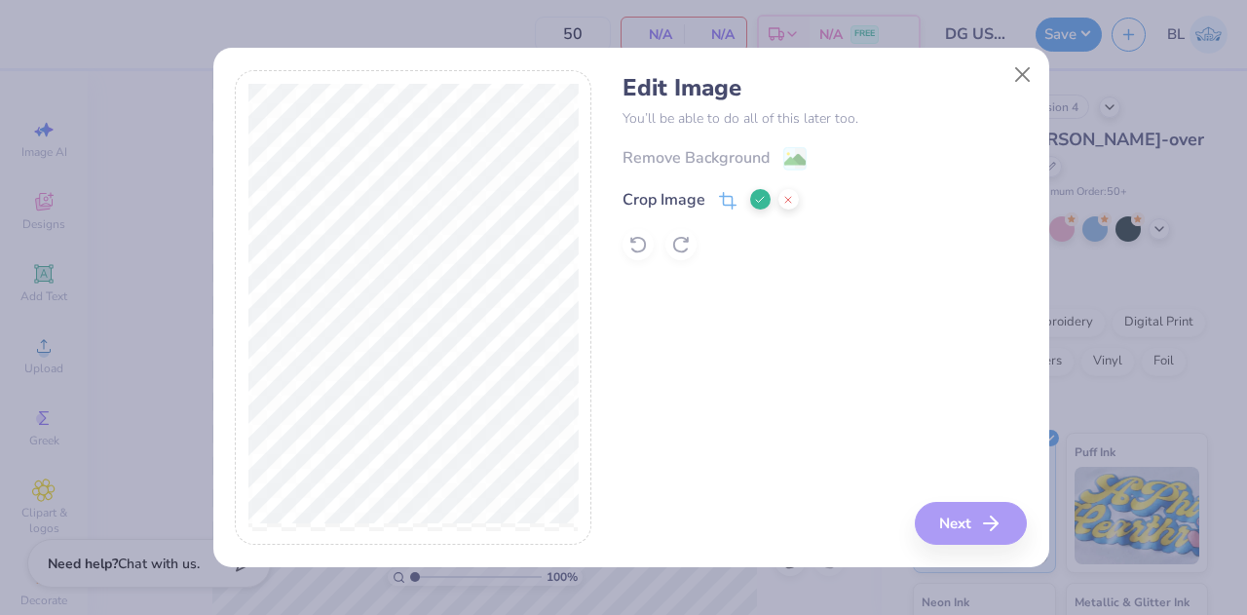
click at [759, 204] on icon at bounding box center [760, 200] width 12 height 12
click at [795, 156] on image at bounding box center [794, 161] width 21 height 21
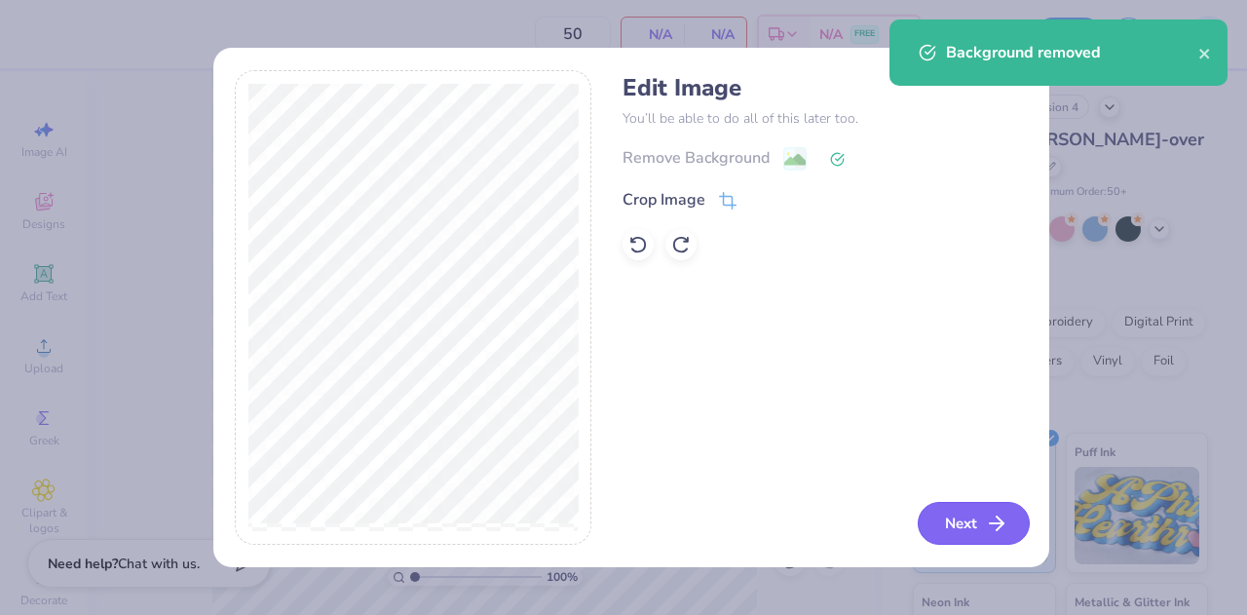
click at [968, 527] on button "Next" at bounding box center [974, 523] width 112 height 43
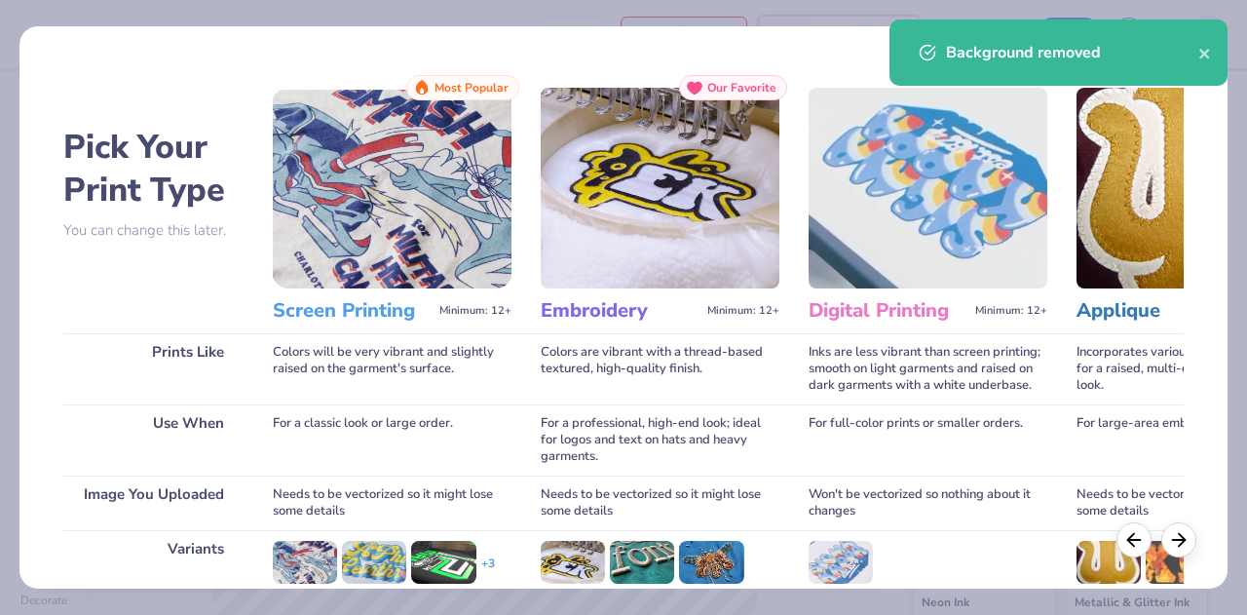
scroll to position [258, 0]
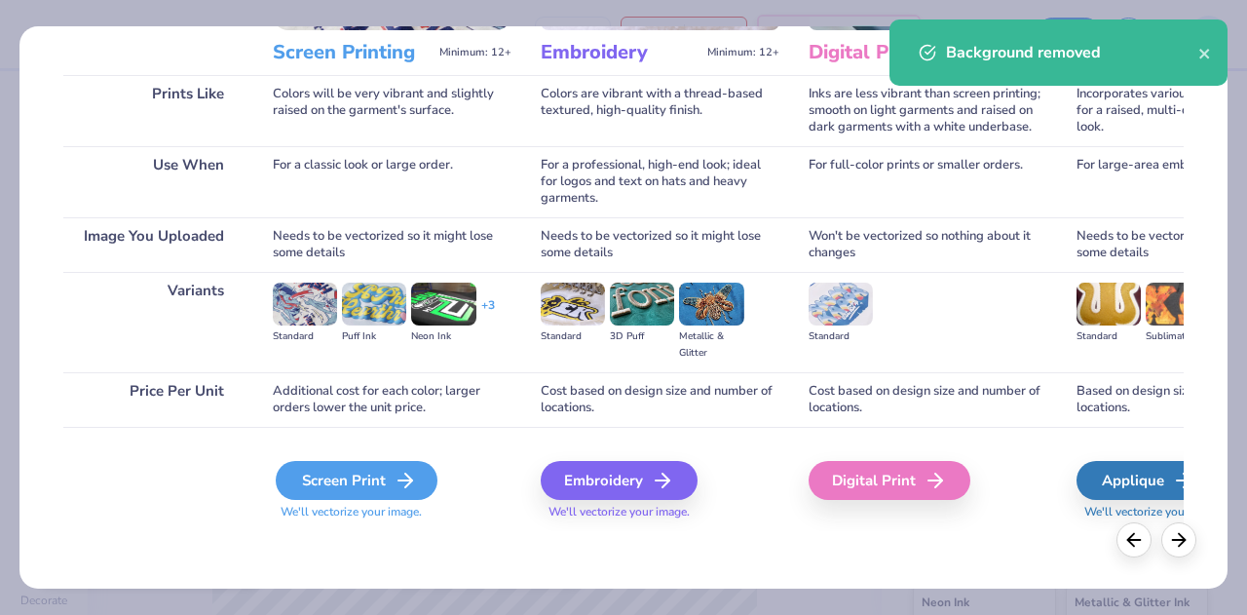
click at [377, 486] on div "Screen Print" at bounding box center [357, 480] width 162 height 39
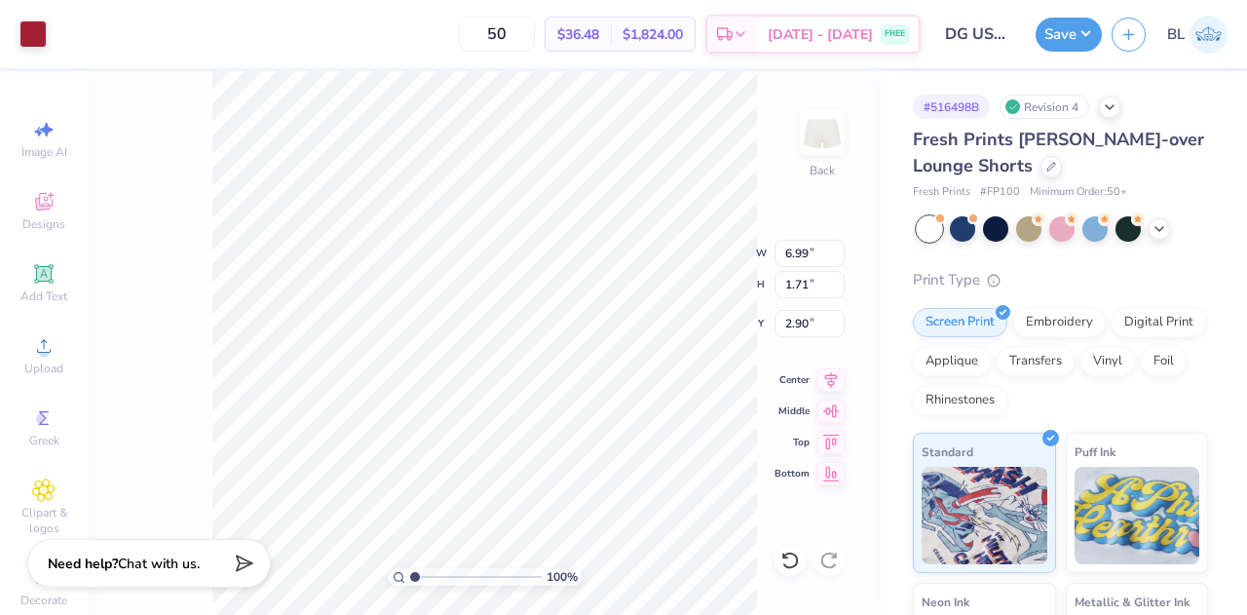
type input "4.37"
type input "1.07"
type input "5.38"
type input "5.23"
type input "1.28"
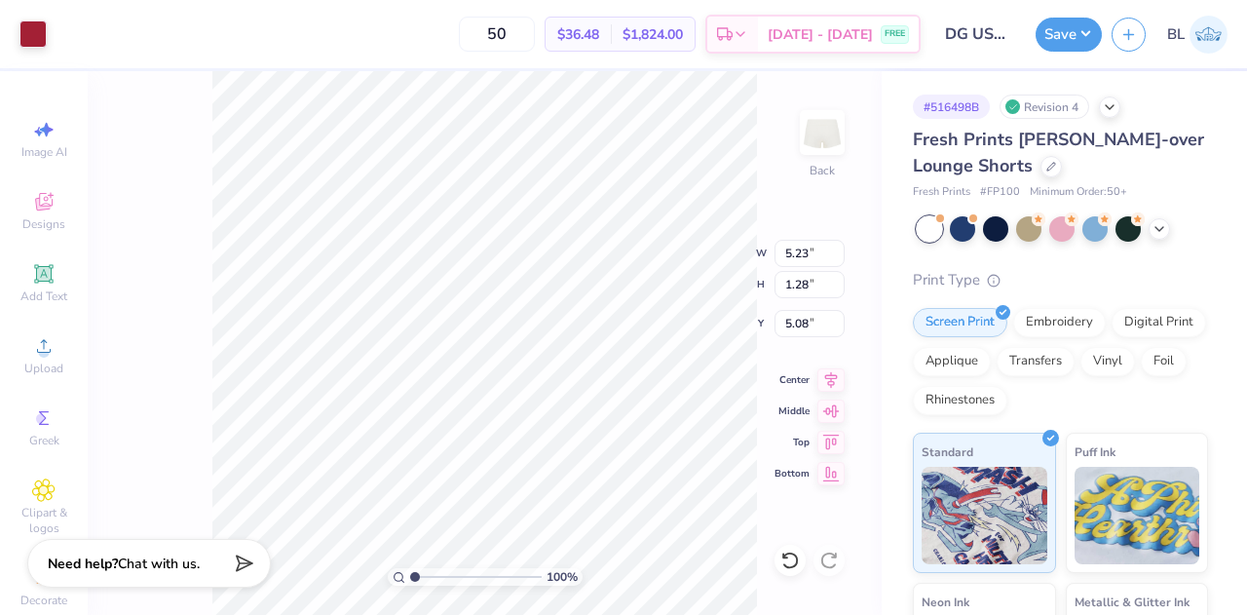
type input "5.28"
type input "5.25"
type input "1.49"
type input "5.33"
type input "1.54"
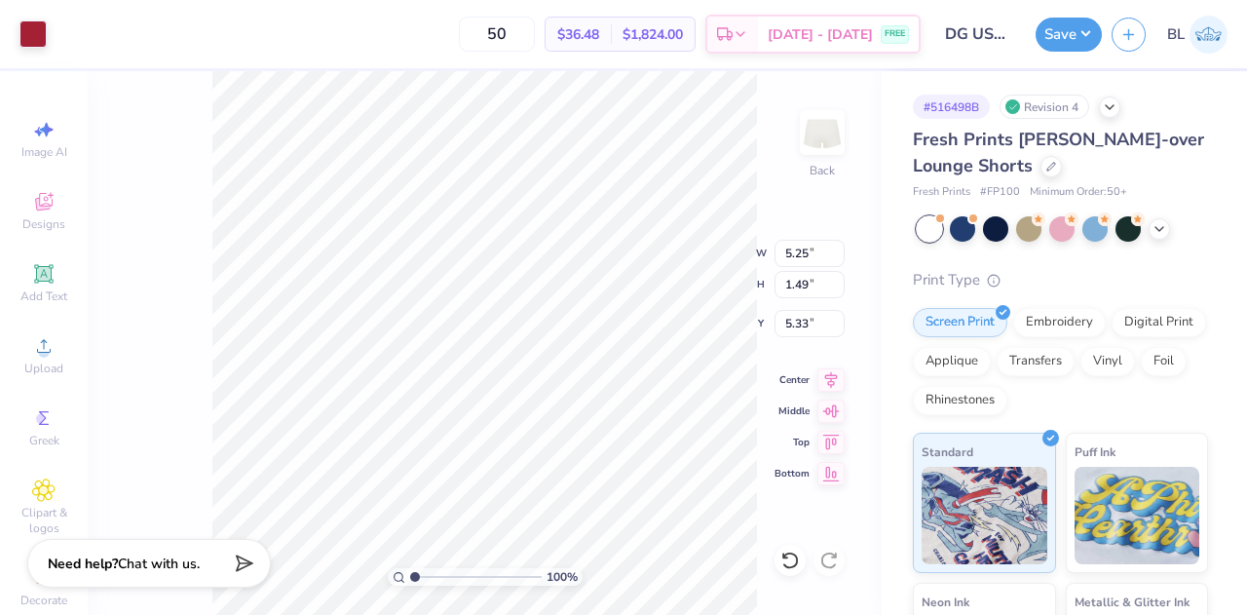
type input "5.34"
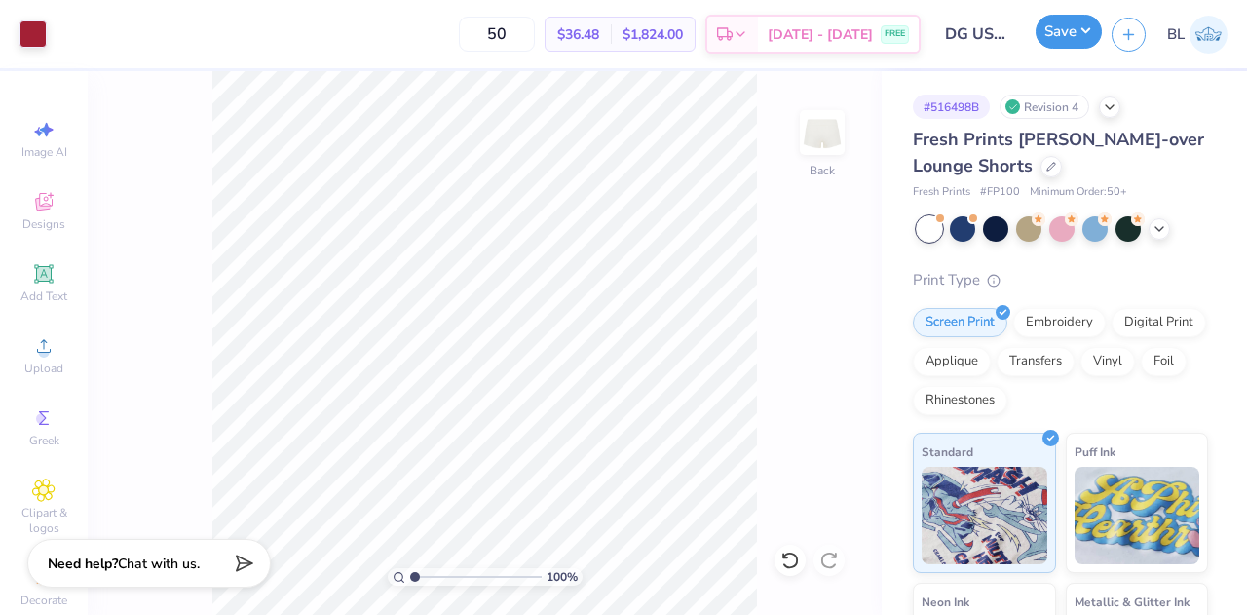
click at [1087, 39] on button "Save" at bounding box center [1069, 32] width 66 height 34
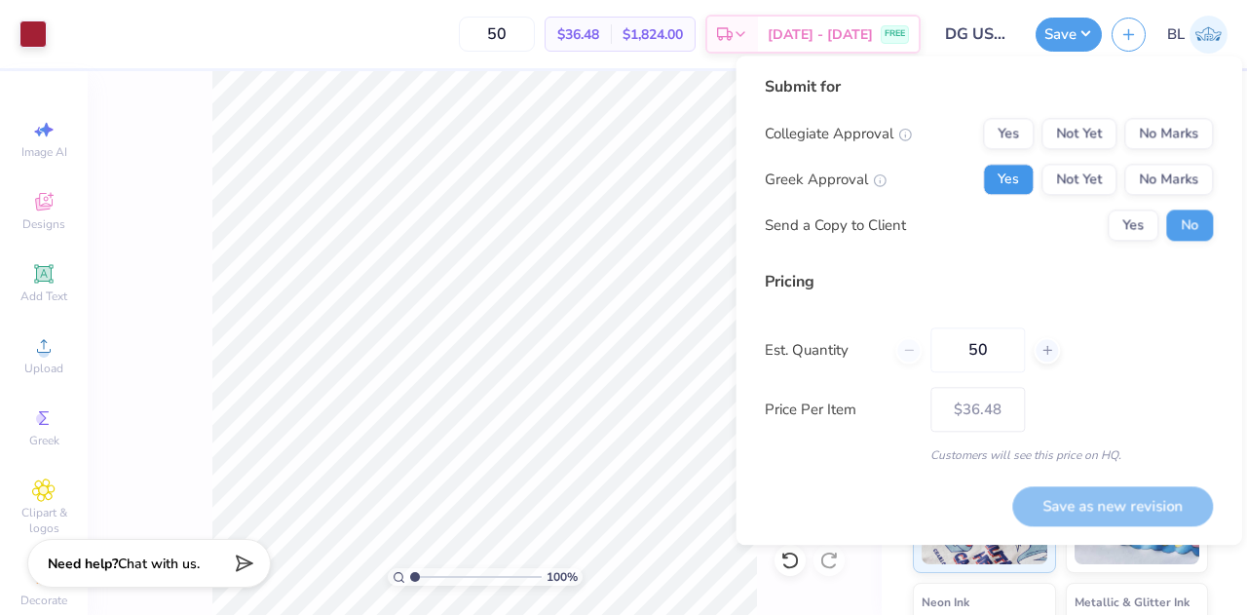
click at [1008, 177] on button "Yes" at bounding box center [1008, 179] width 51 height 31
click at [1176, 142] on button "No Marks" at bounding box center [1168, 133] width 89 height 31
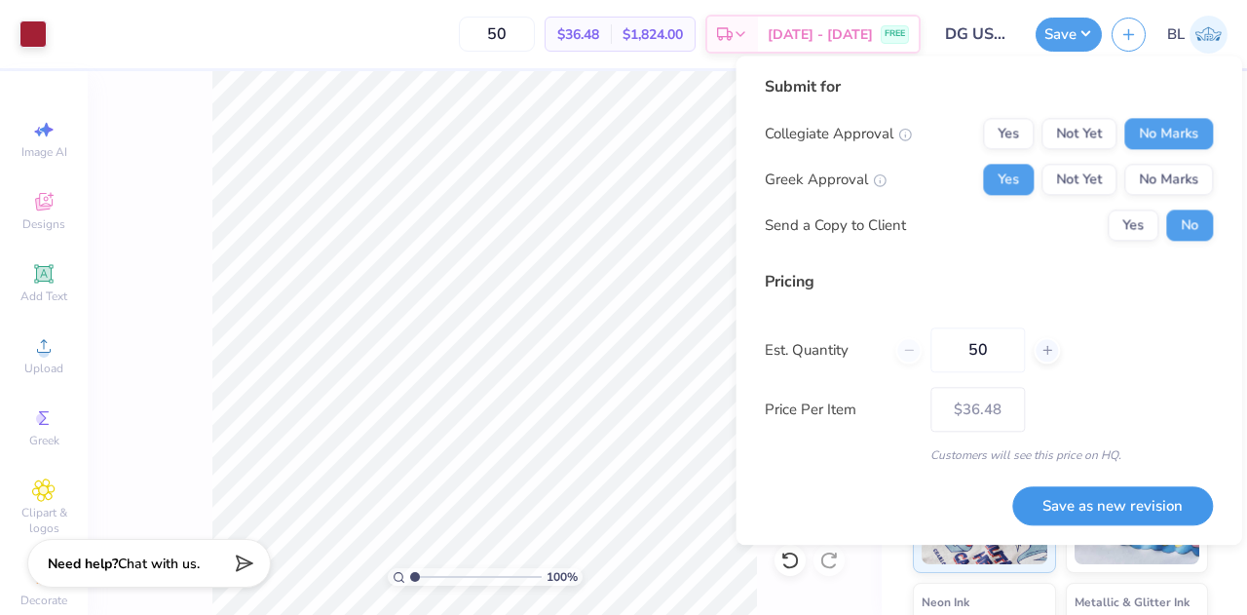
click at [1110, 492] on button "Save as new revision" at bounding box center [1112, 506] width 201 height 40
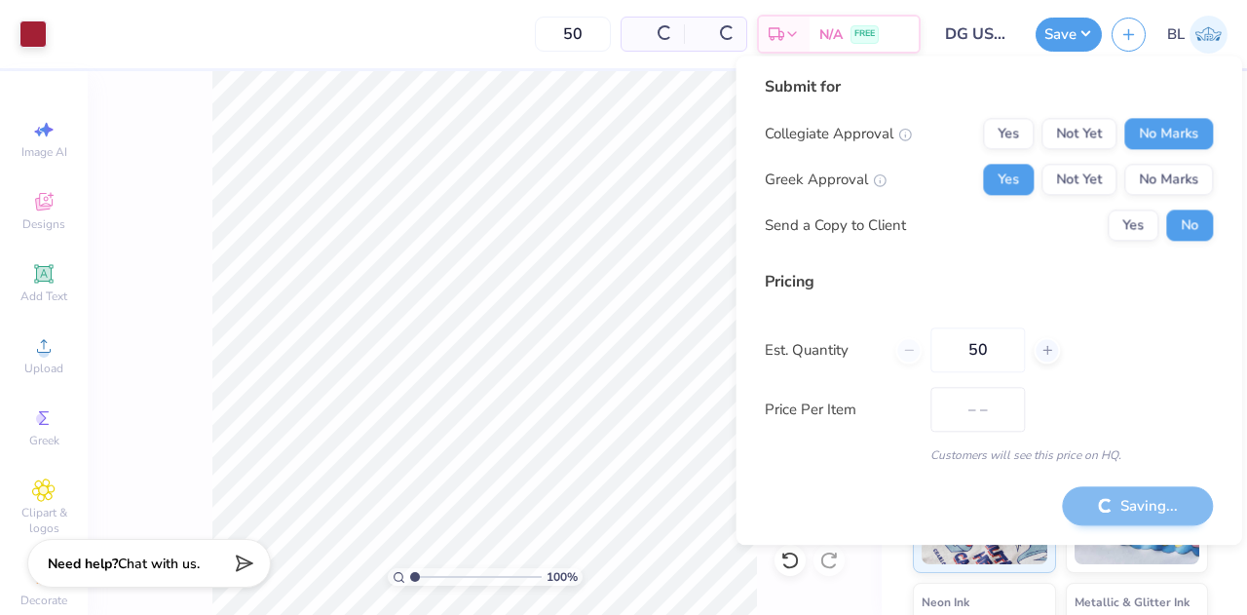
type input "$36.48"
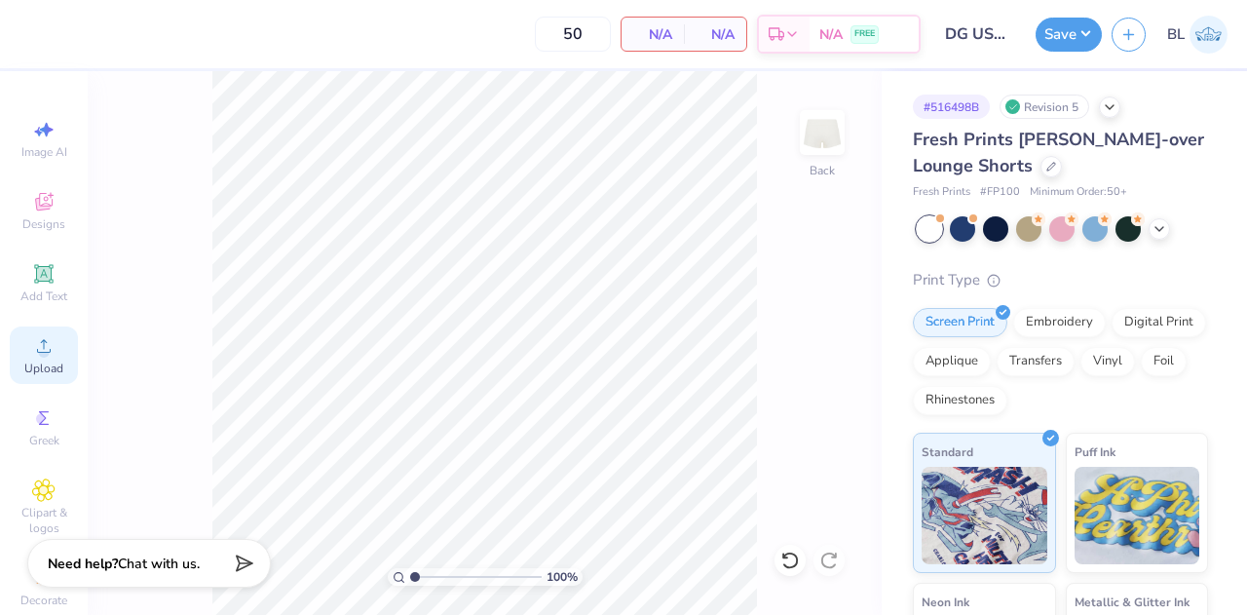
click at [41, 340] on icon at bounding box center [43, 345] width 23 height 23
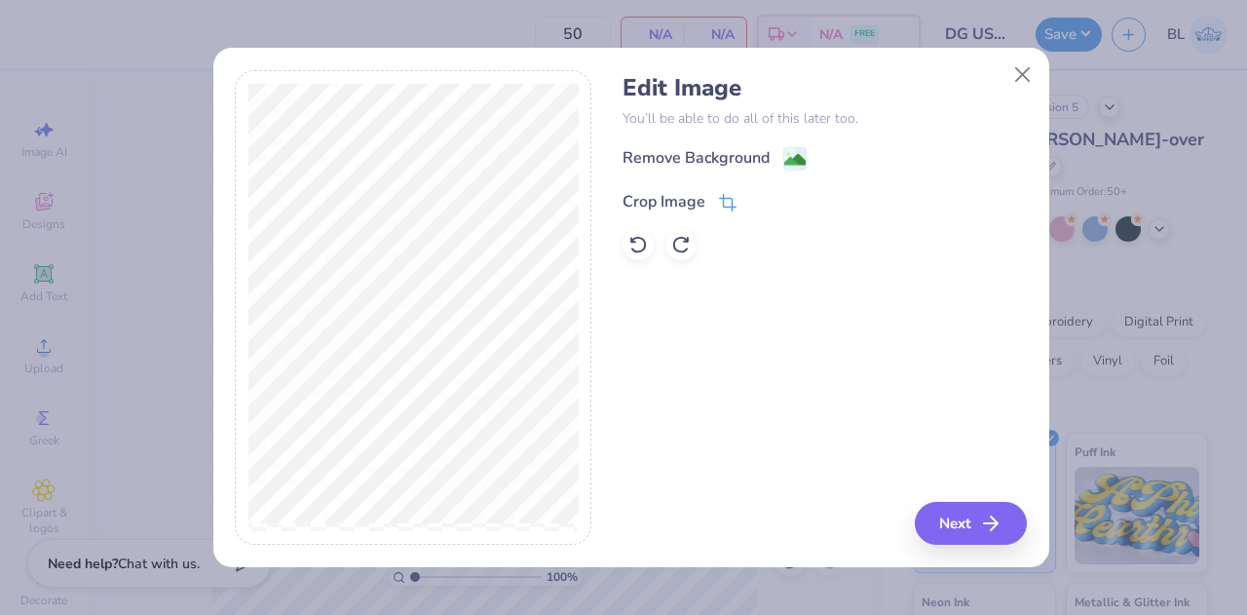
click at [672, 201] on div "Crop Image" at bounding box center [664, 201] width 83 height 23
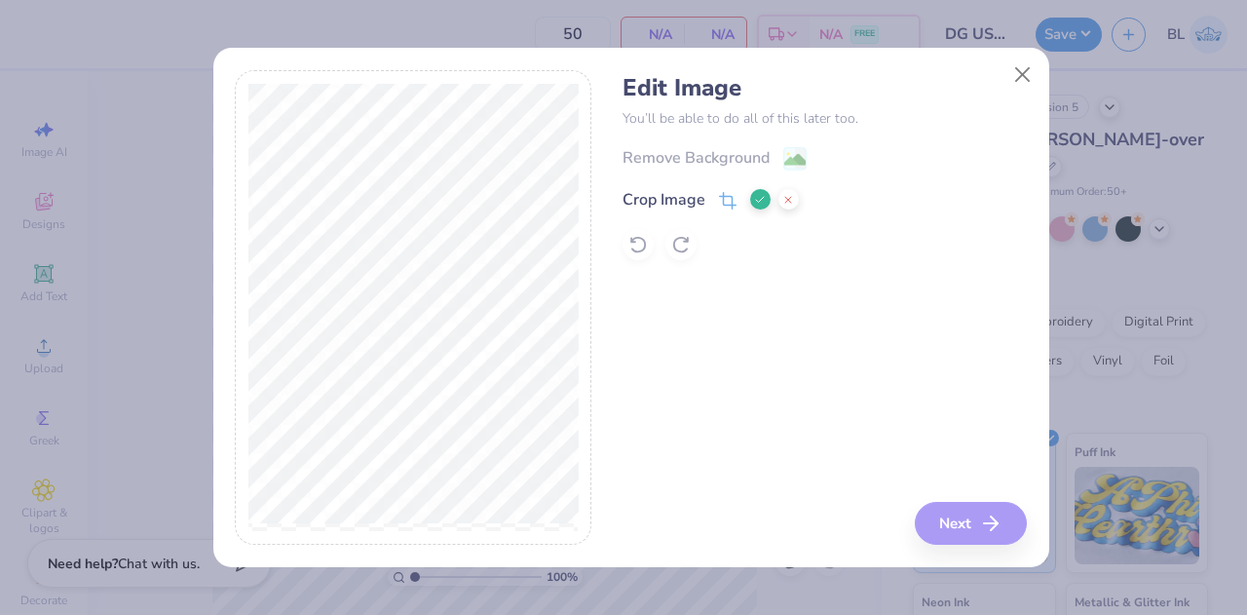
click at [756, 198] on icon at bounding box center [760, 200] width 12 height 12
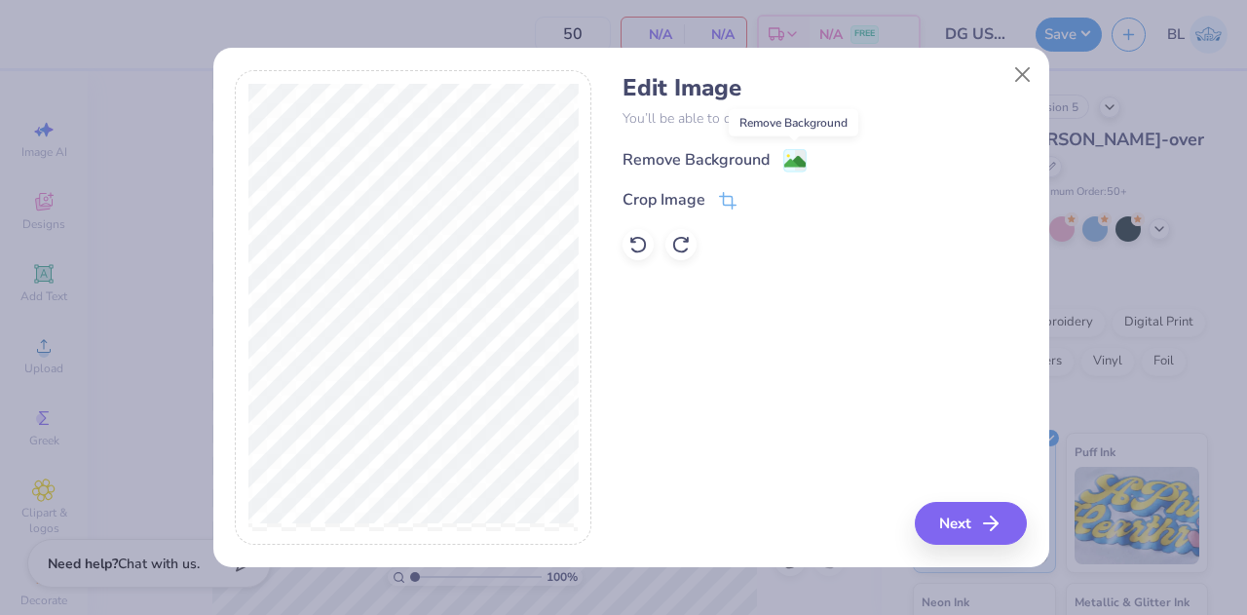
click at [799, 161] on image at bounding box center [794, 161] width 21 height 21
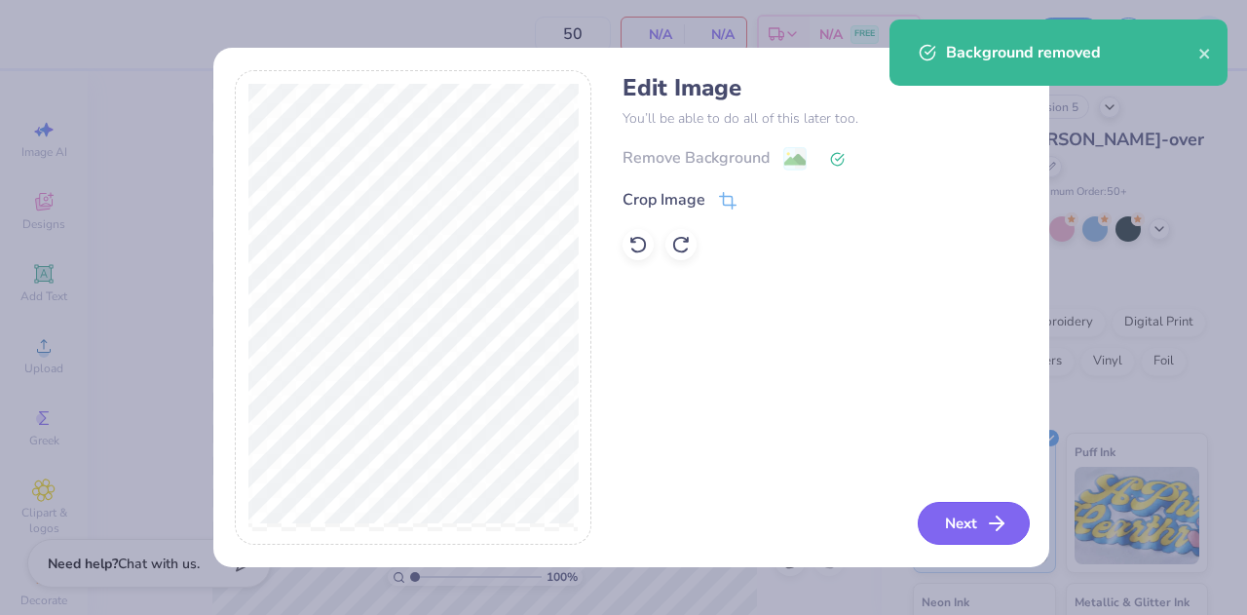
click at [980, 523] on button "Next" at bounding box center [974, 523] width 112 height 43
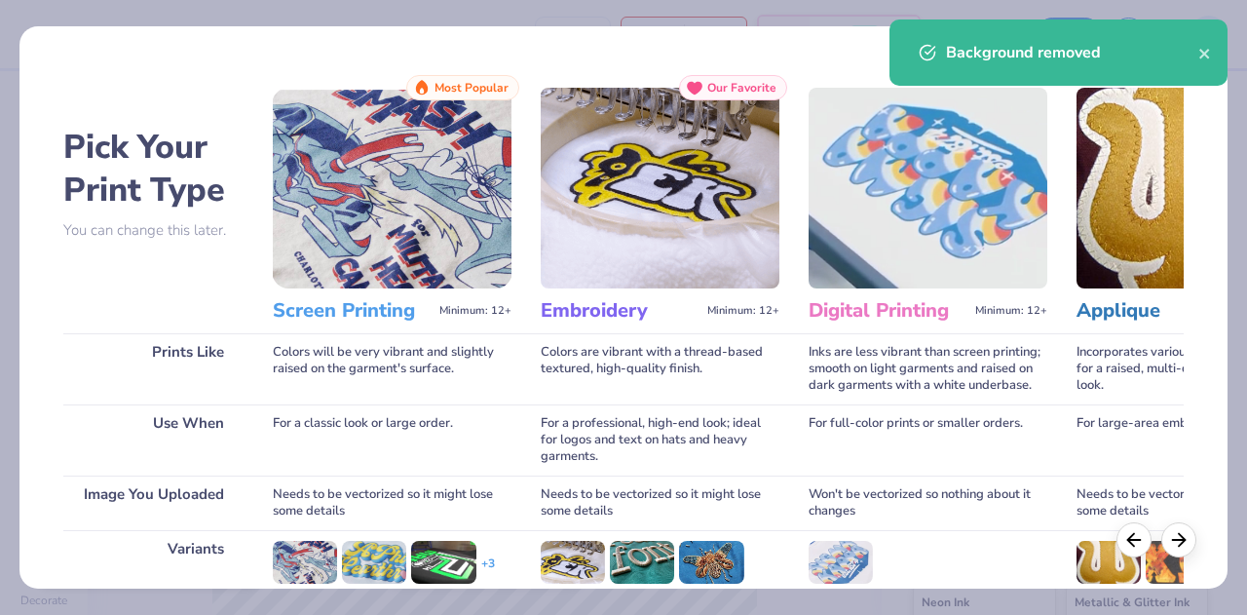
scroll to position [258, 0]
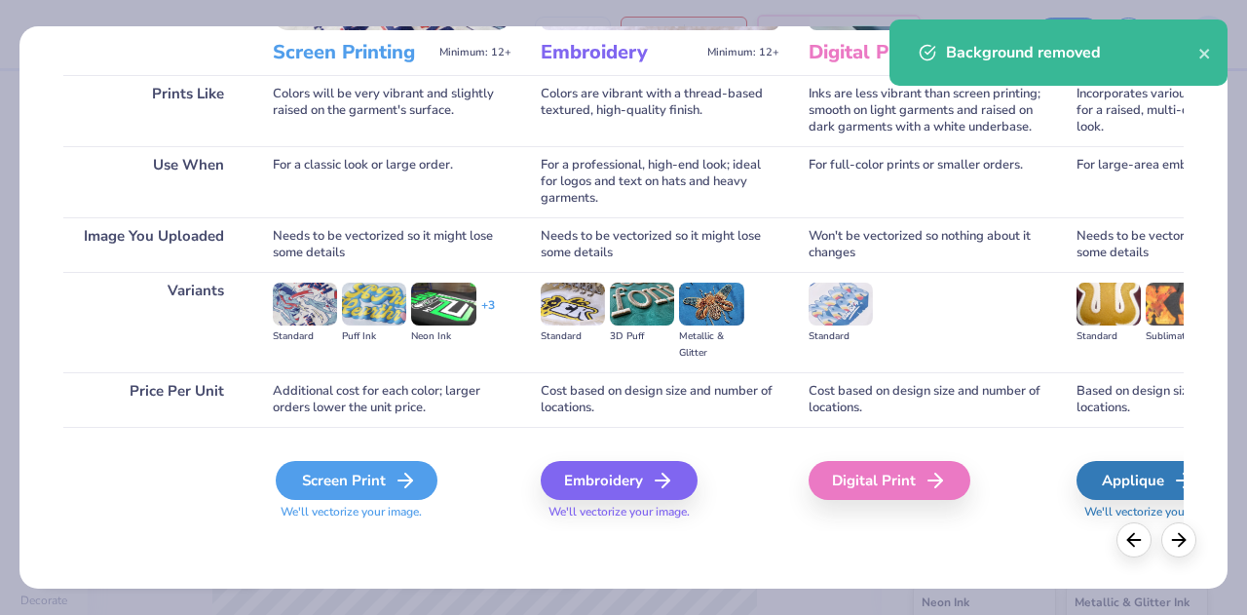
click at [339, 482] on div "Screen Print" at bounding box center [357, 480] width 162 height 39
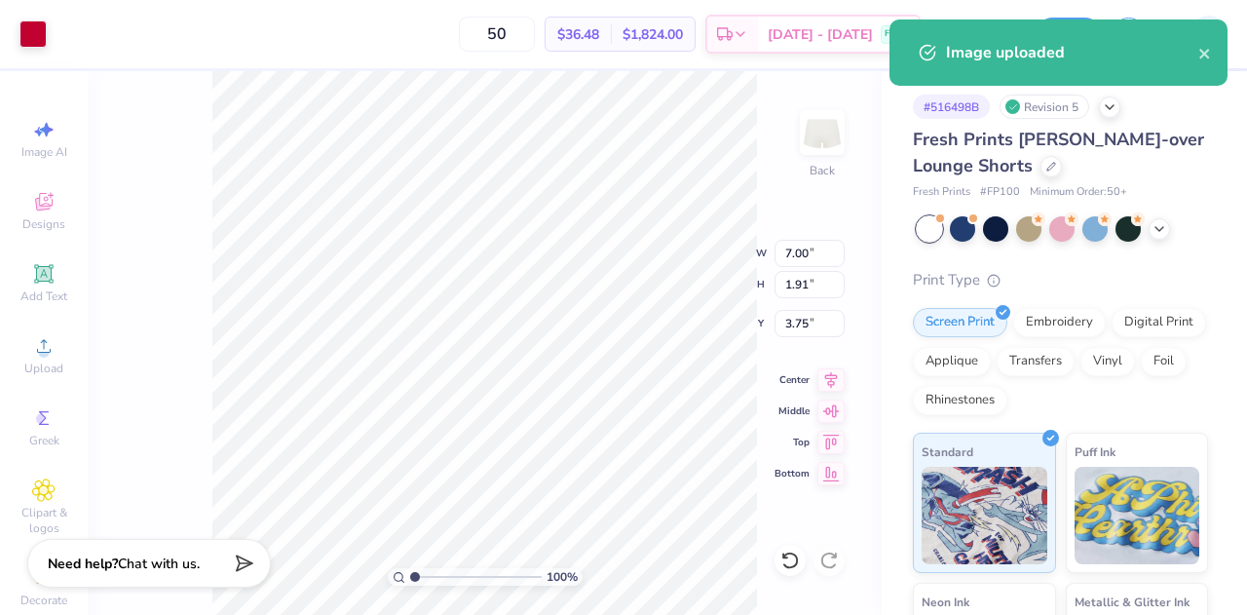
type input "3.75"
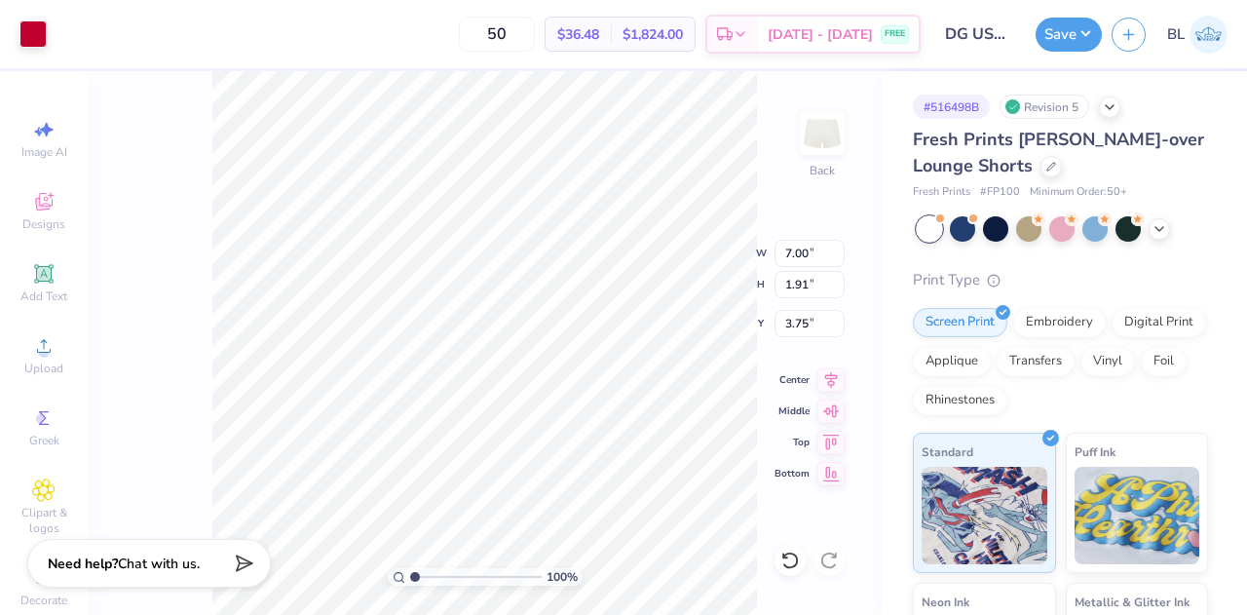
type input "4.52"
type input "1.23"
type input "5.34"
type input "4.47"
type input "1.63"
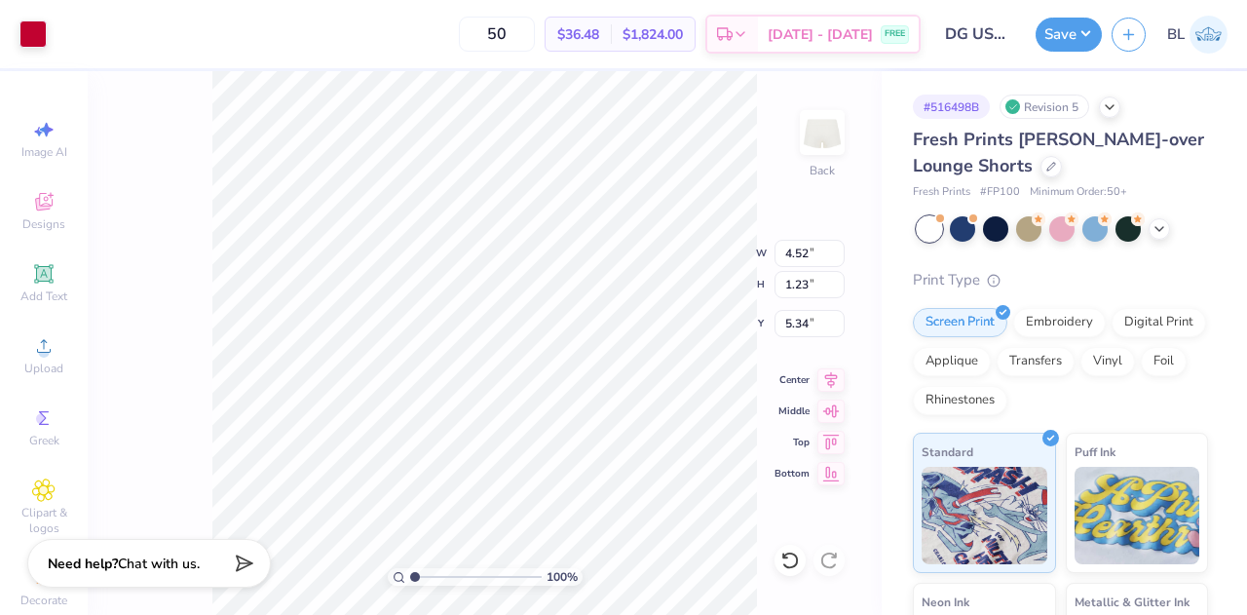
type input "5.23"
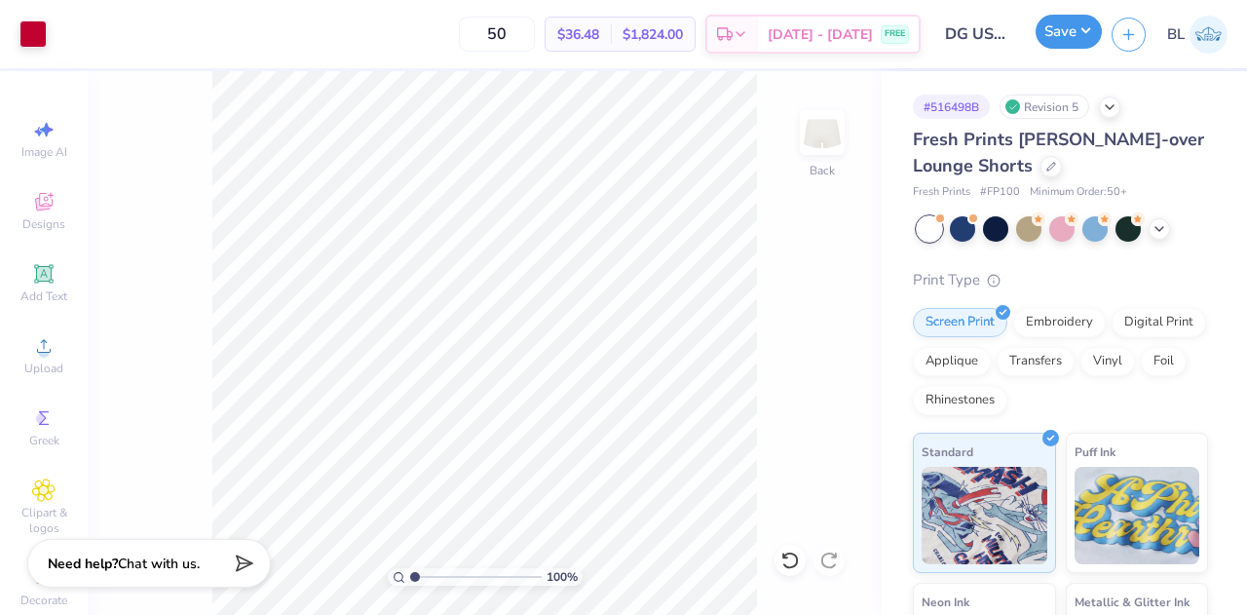
click at [1056, 45] on button "Save" at bounding box center [1069, 32] width 66 height 34
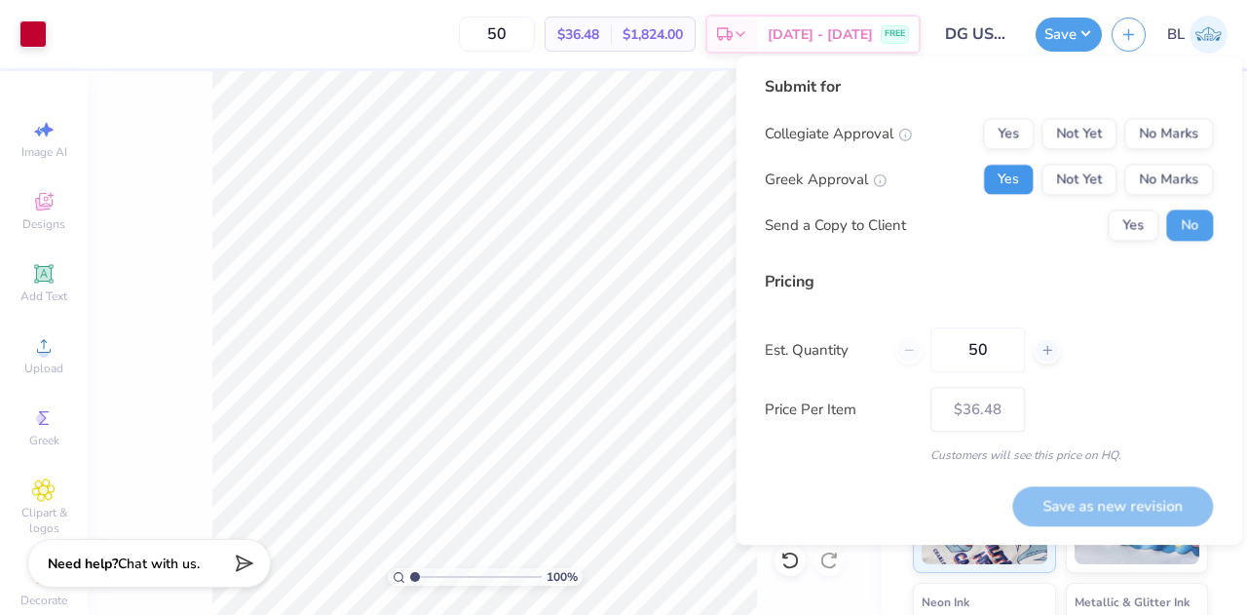
click at [1013, 186] on button "Yes" at bounding box center [1008, 179] width 51 height 31
click at [1146, 177] on button "No Marks" at bounding box center [1168, 179] width 89 height 31
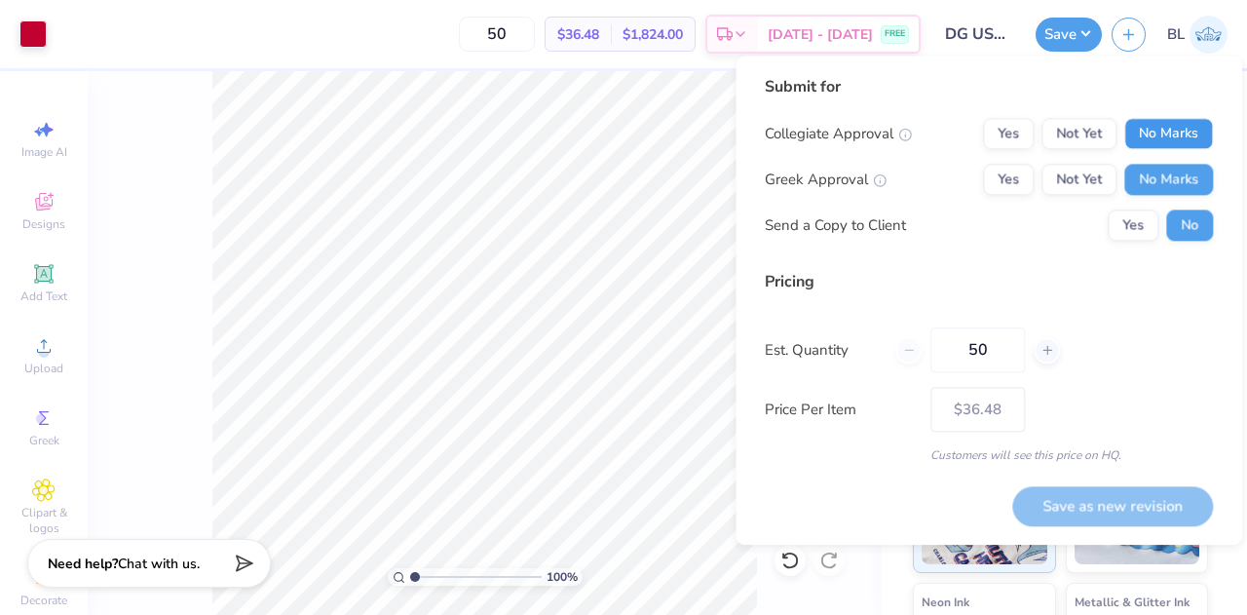
click at [1159, 132] on button "No Marks" at bounding box center [1168, 133] width 89 height 31
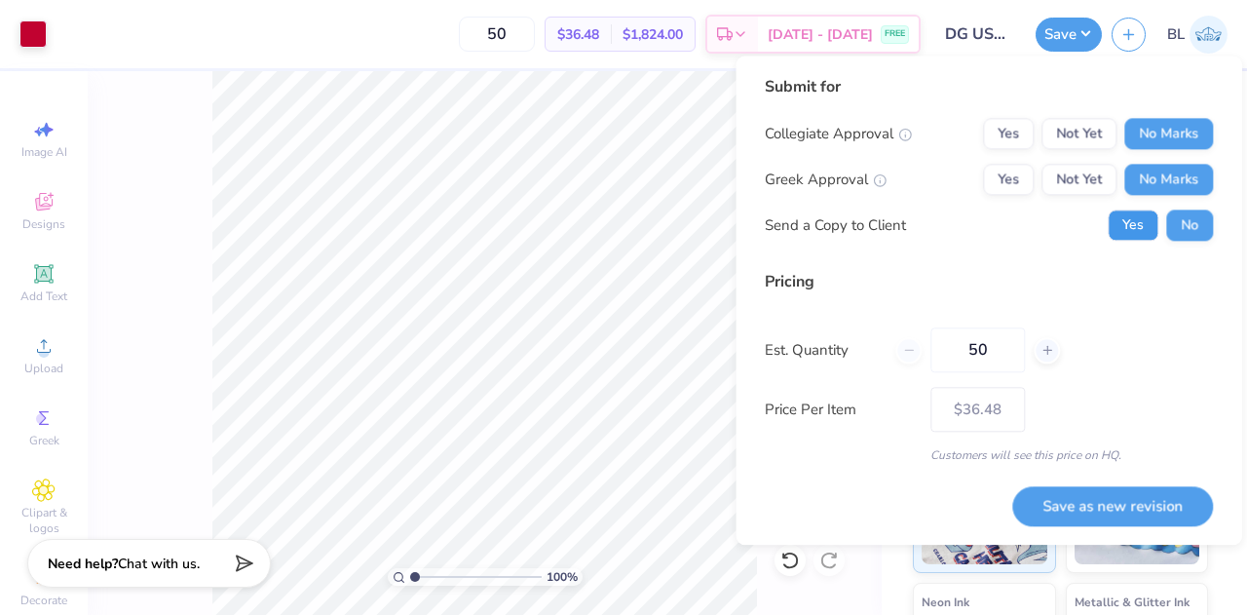
click at [1132, 223] on button "Yes" at bounding box center [1133, 224] width 51 height 31
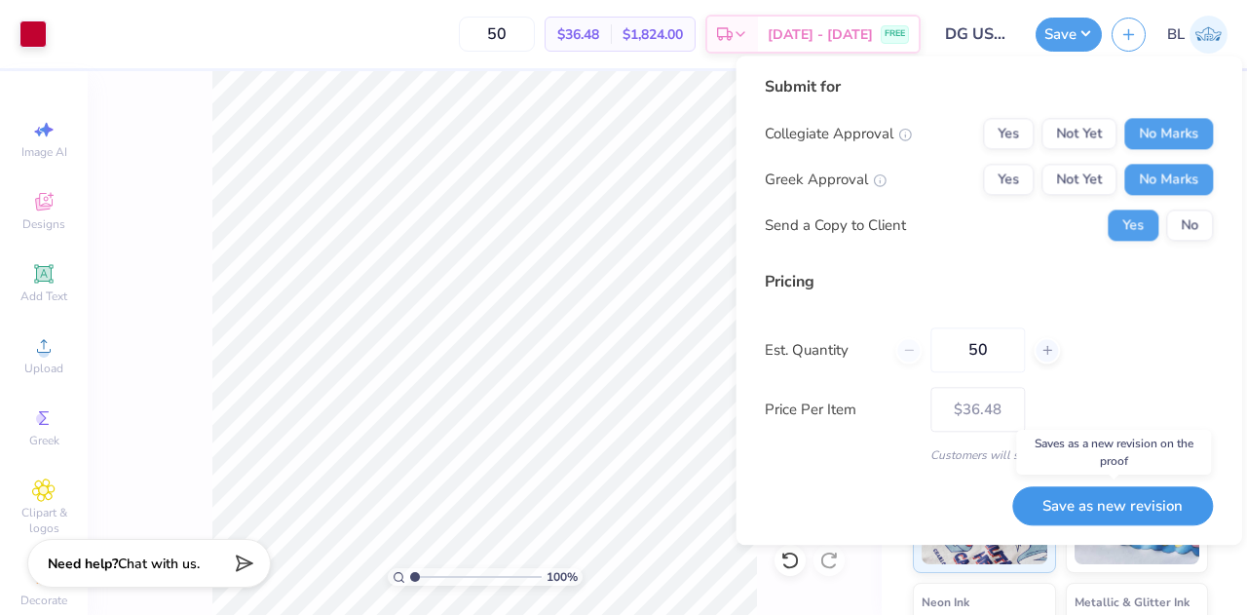
click at [1124, 500] on button "Save as new revision" at bounding box center [1112, 506] width 201 height 40
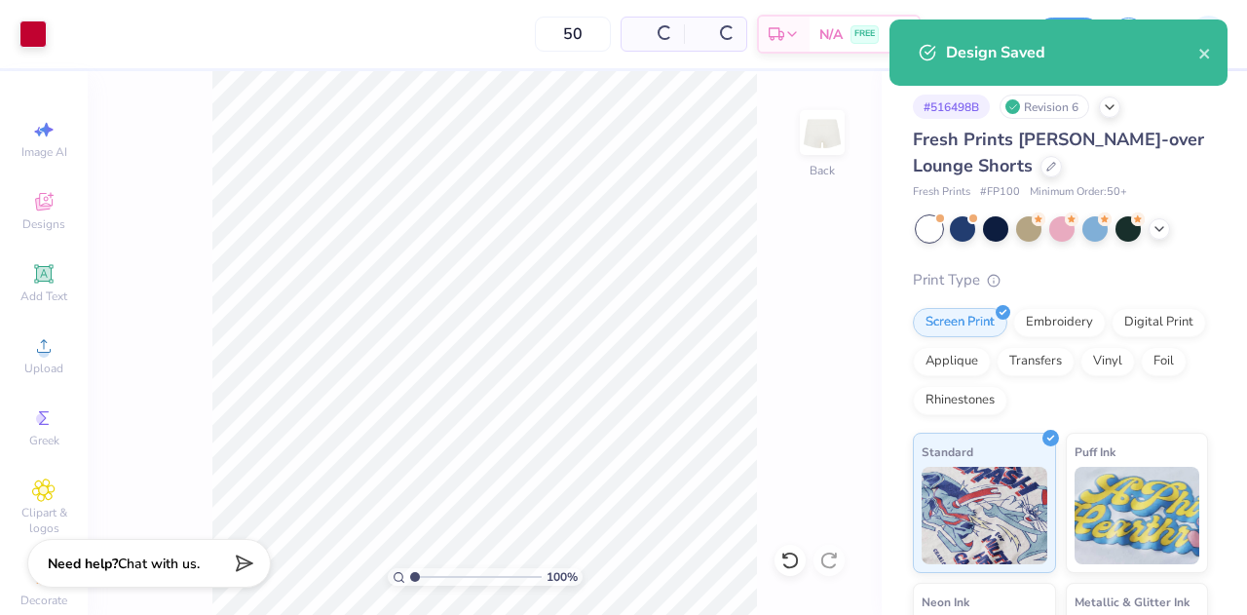
type input "$30.76"
click at [27, 360] on span "Upload" at bounding box center [43, 368] width 39 height 16
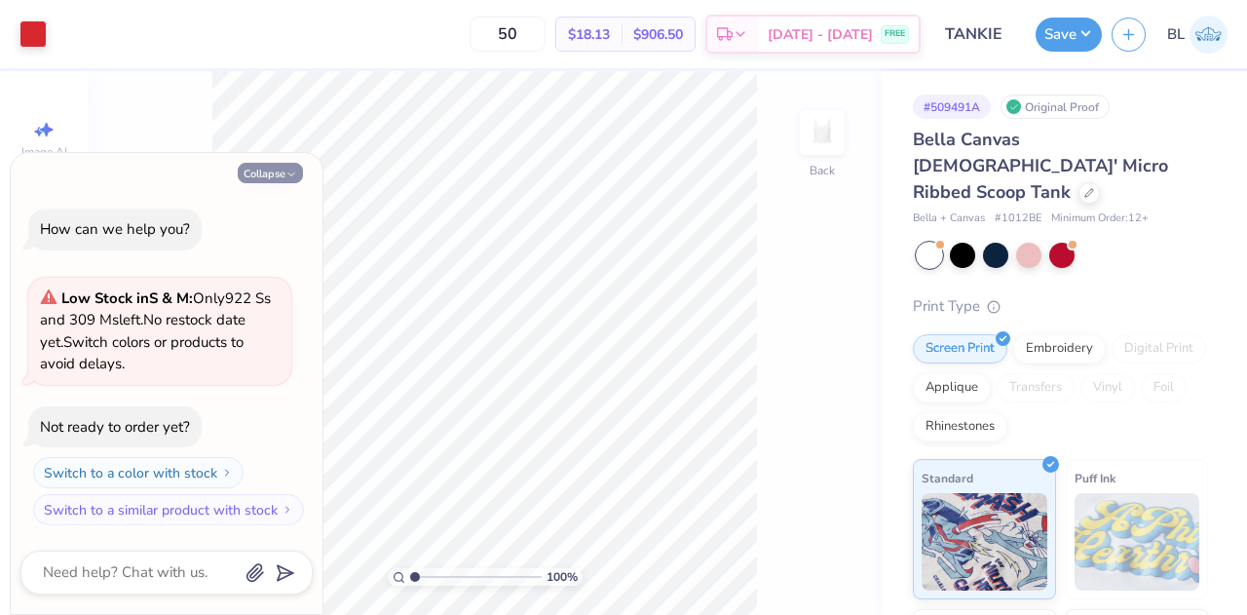
click at [295, 176] on icon "button" at bounding box center [291, 175] width 12 height 12
type textarea "x"
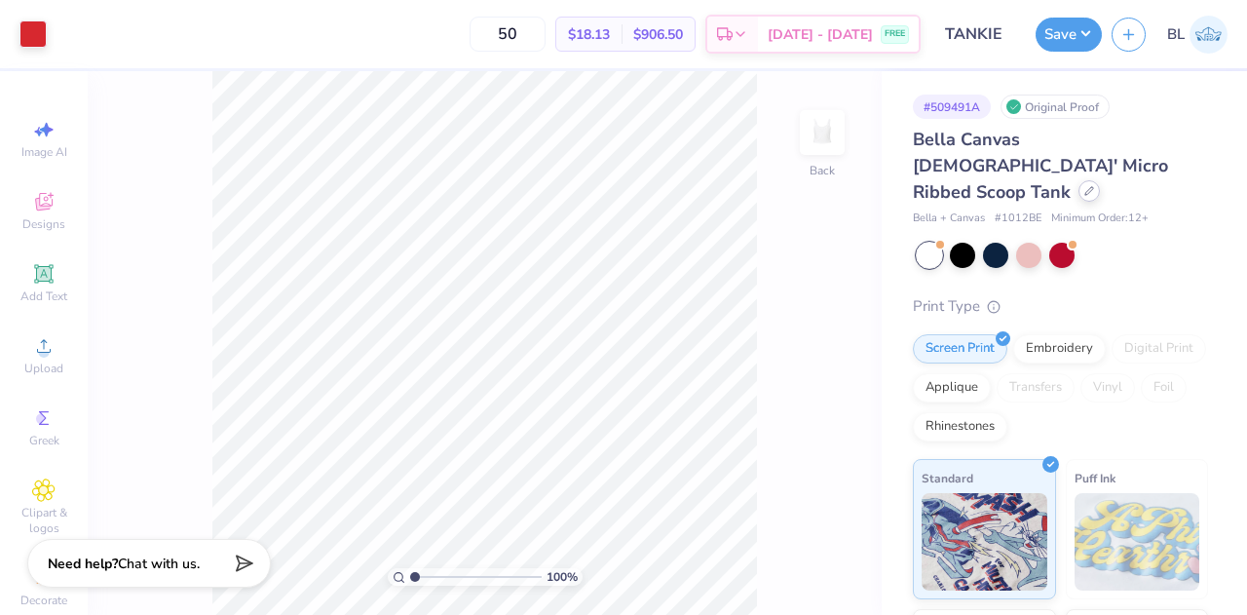
click at [1085, 187] on icon at bounding box center [1089, 191] width 8 height 8
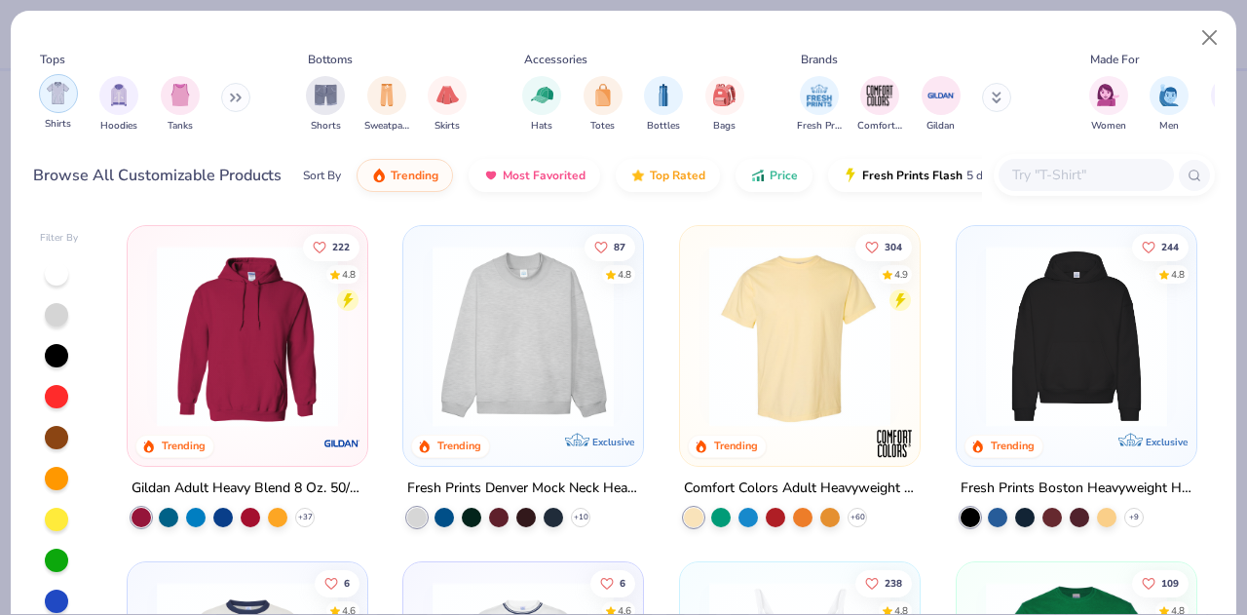
click at [57, 95] on img "filter for Shirts" at bounding box center [58, 93] width 22 height 22
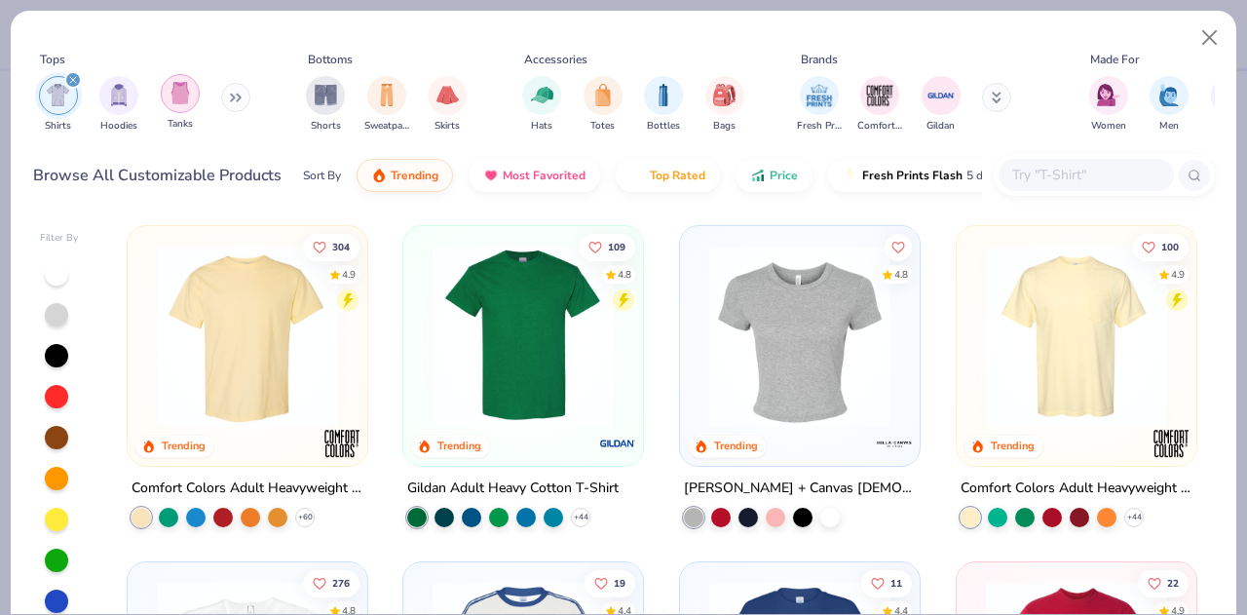
click at [166, 99] on div "filter for Tanks" at bounding box center [180, 93] width 39 height 39
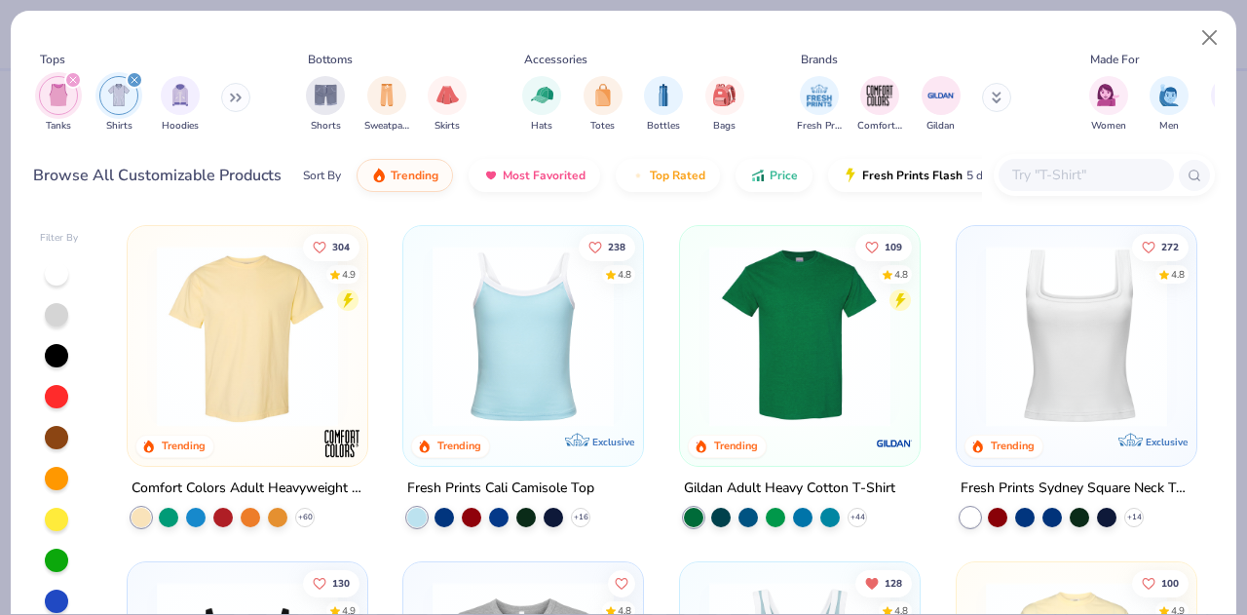
click at [132, 75] on div "filter for Shirts" at bounding box center [135, 80] width 18 height 18
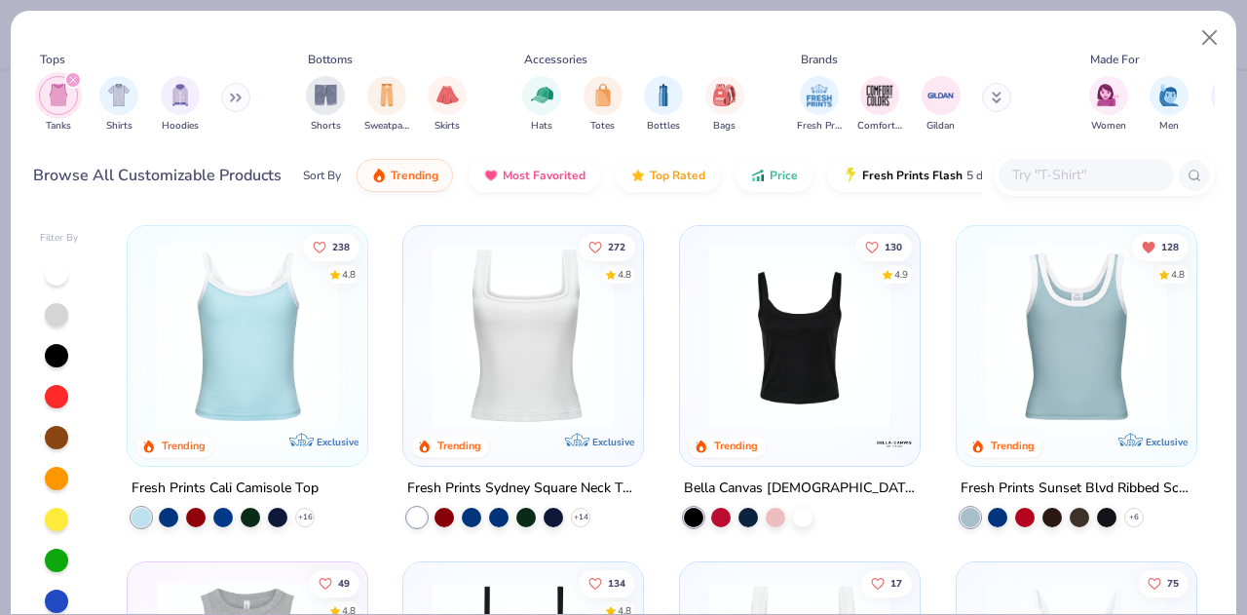
click at [1062, 185] on input "text" at bounding box center [1085, 175] width 150 height 22
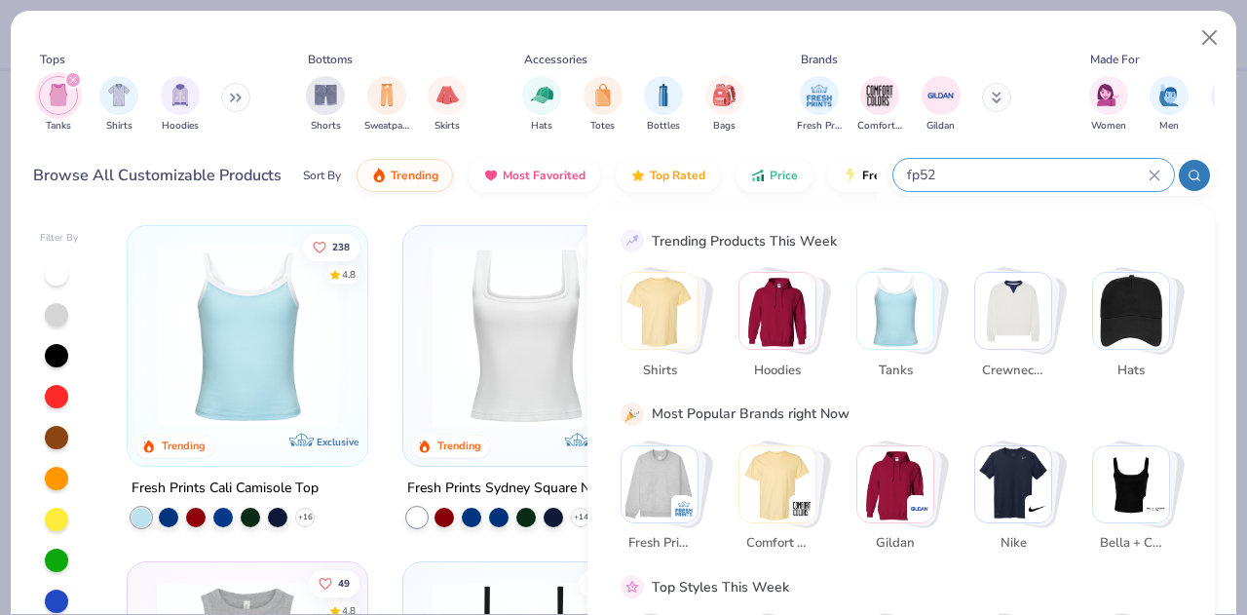
type input "fp52"
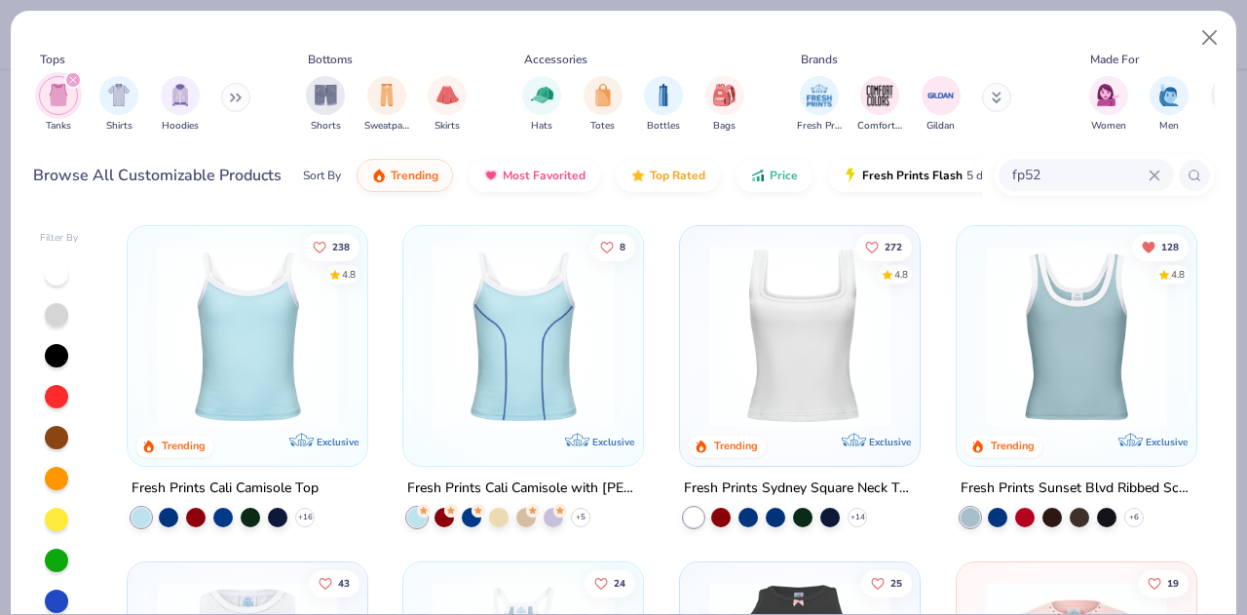
click at [254, 354] on img at bounding box center [247, 336] width 201 height 181
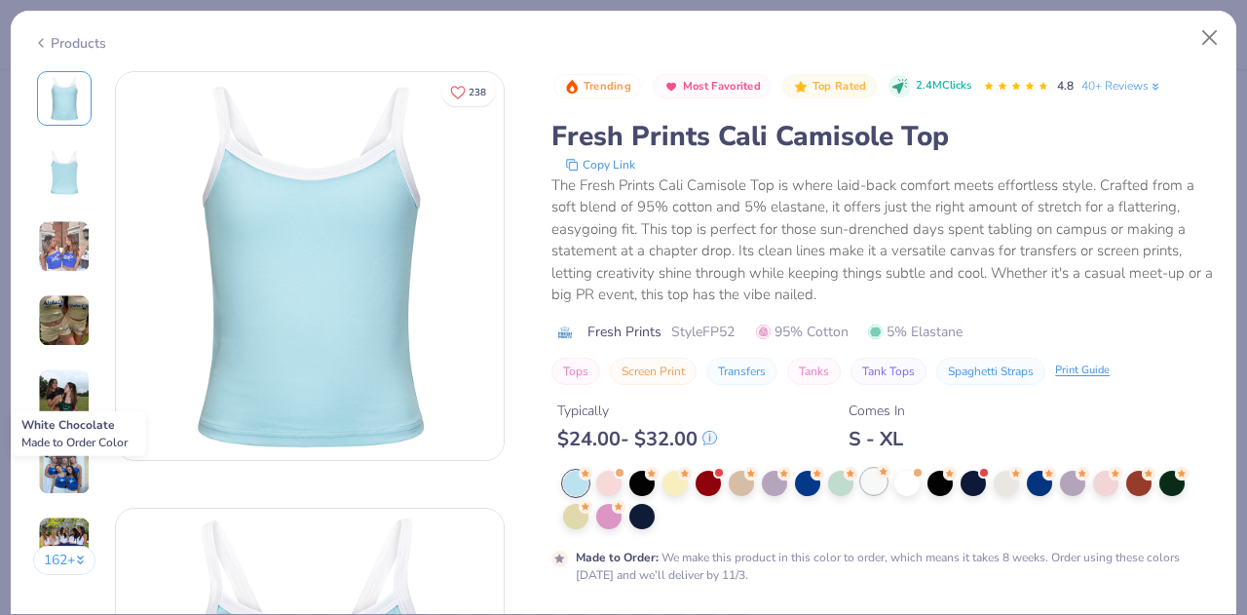
click at [877, 486] on div at bounding box center [873, 481] width 25 height 25
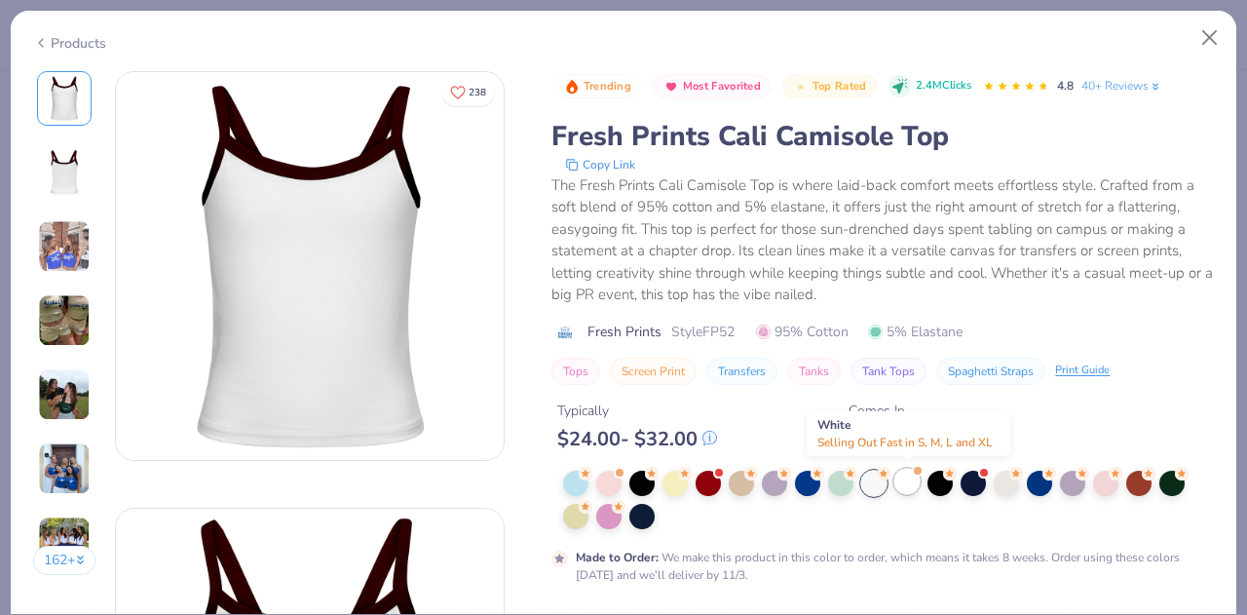
click at [907, 489] on div at bounding box center [906, 481] width 25 height 25
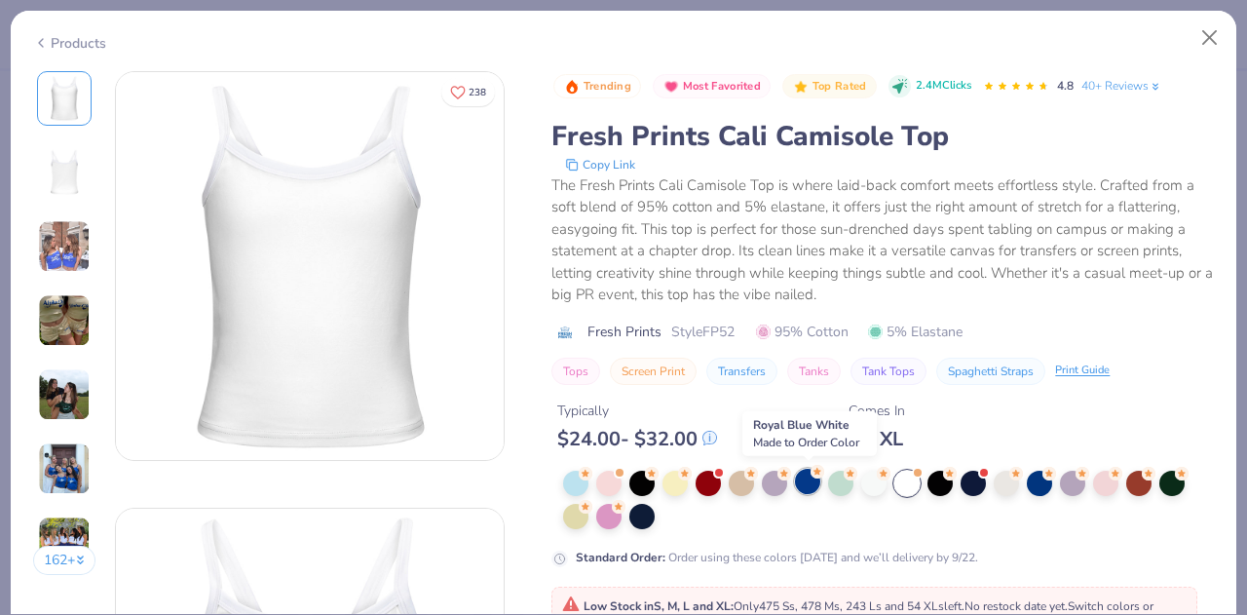
click at [813, 488] on div at bounding box center [807, 481] width 25 height 25
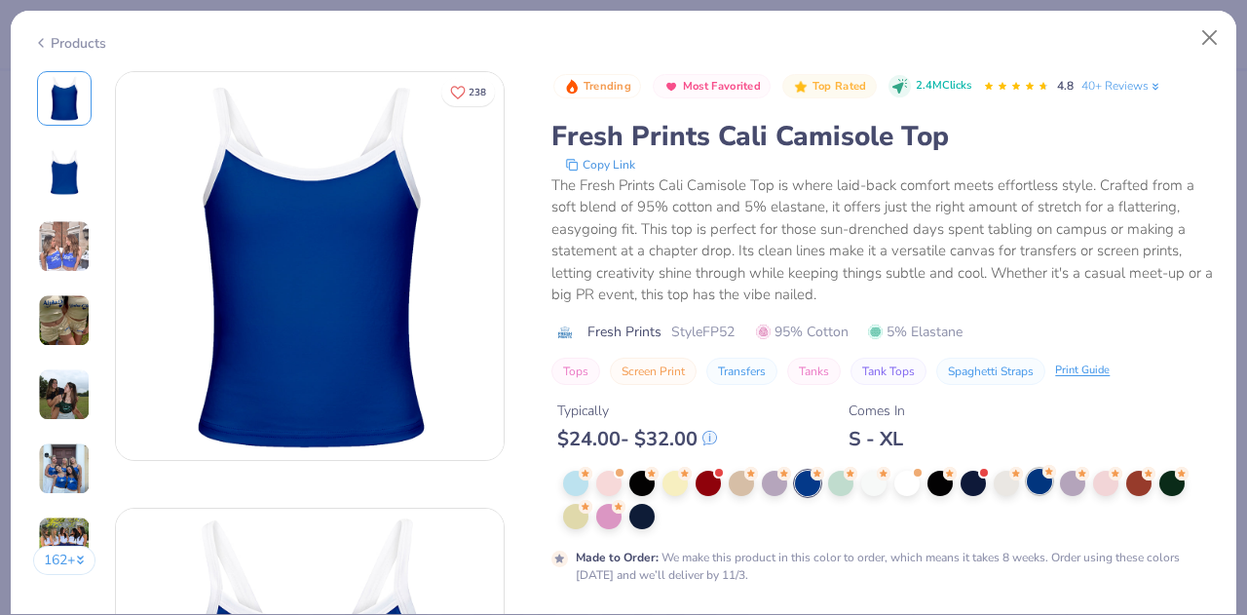
click at [1040, 478] on div at bounding box center [1039, 481] width 25 height 25
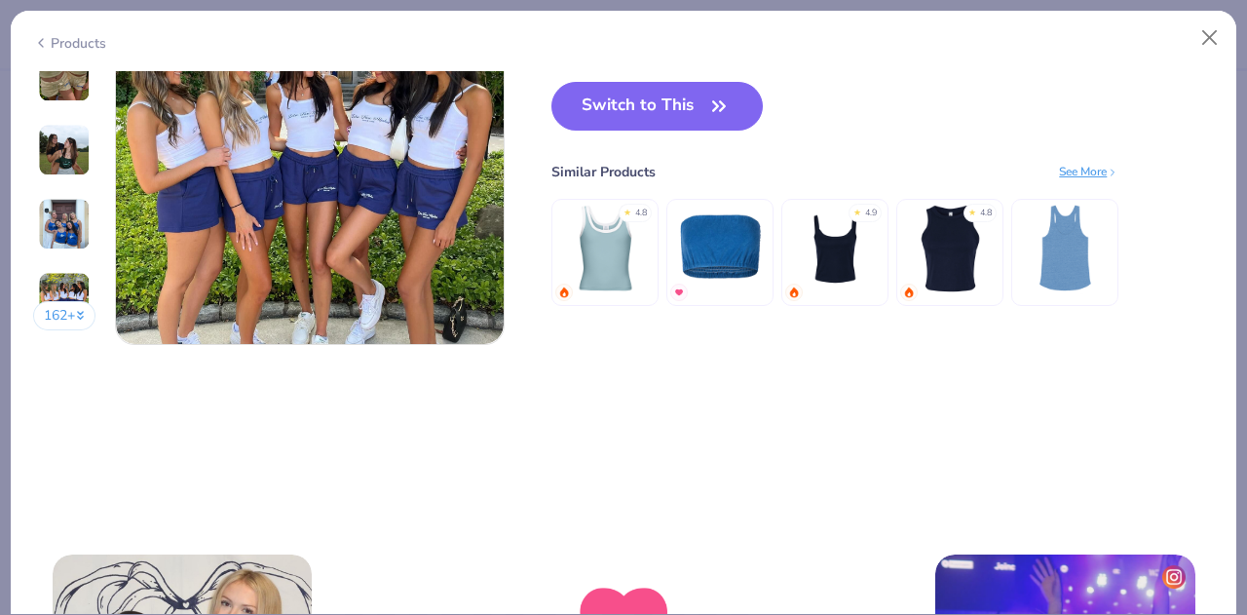
scroll to position [2734, 0]
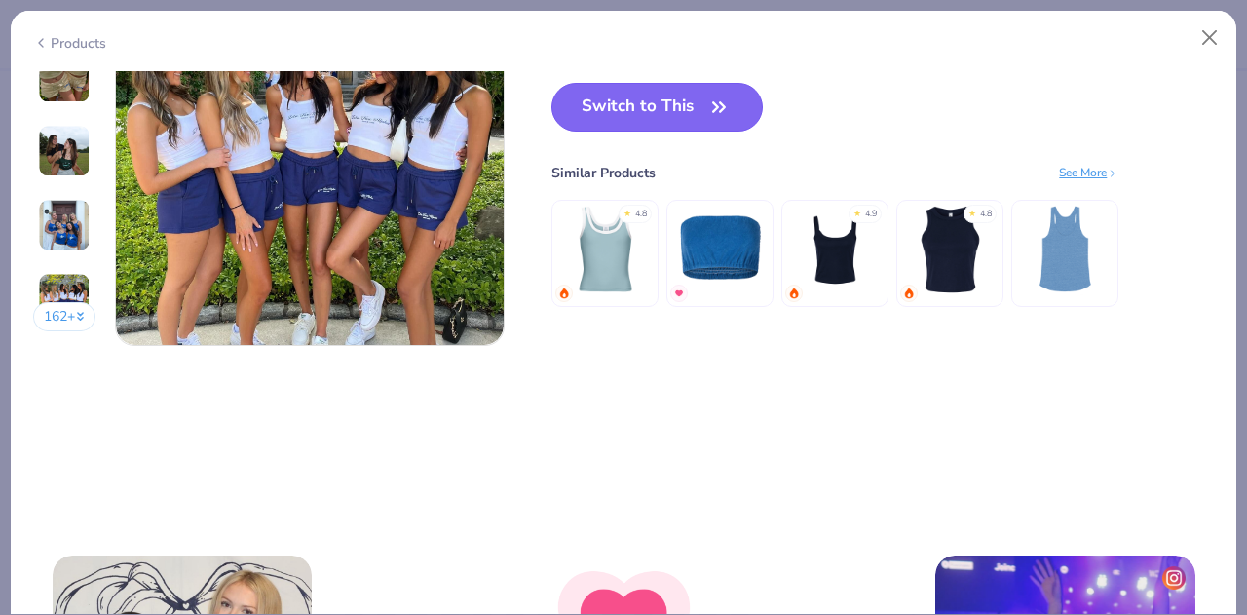
click at [720, 117] on icon "button" at bounding box center [718, 107] width 27 height 27
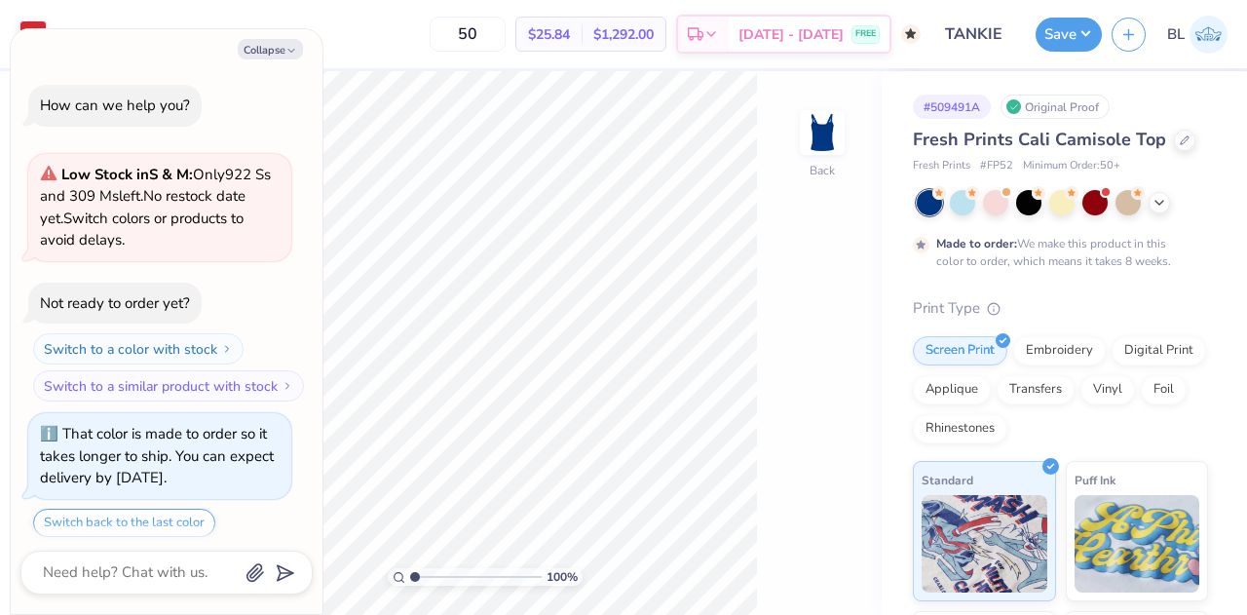
scroll to position [57, 0]
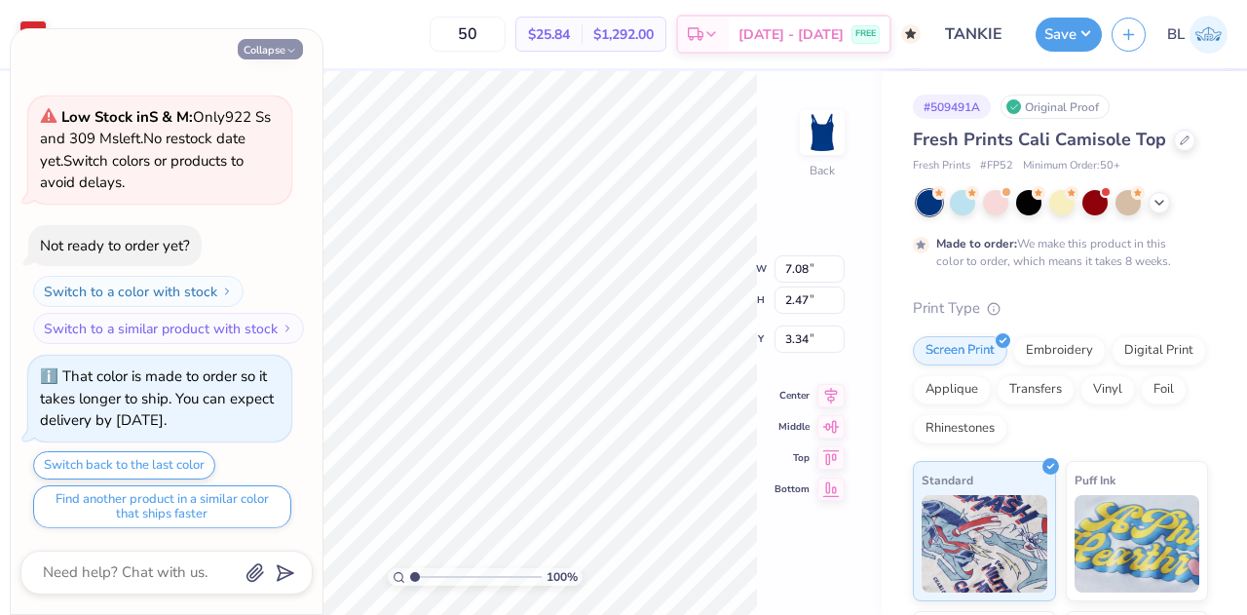
click at [273, 50] on button "Collapse" at bounding box center [270, 49] width 65 height 20
type textarea "x"
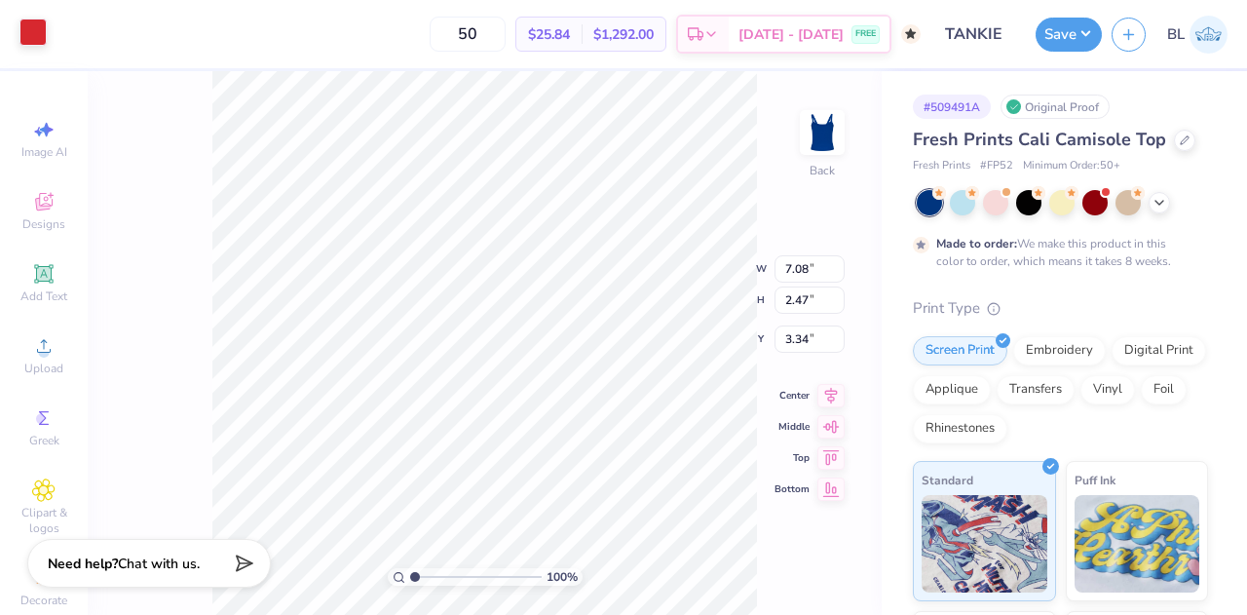
click at [45, 30] on div at bounding box center [32, 32] width 27 height 27
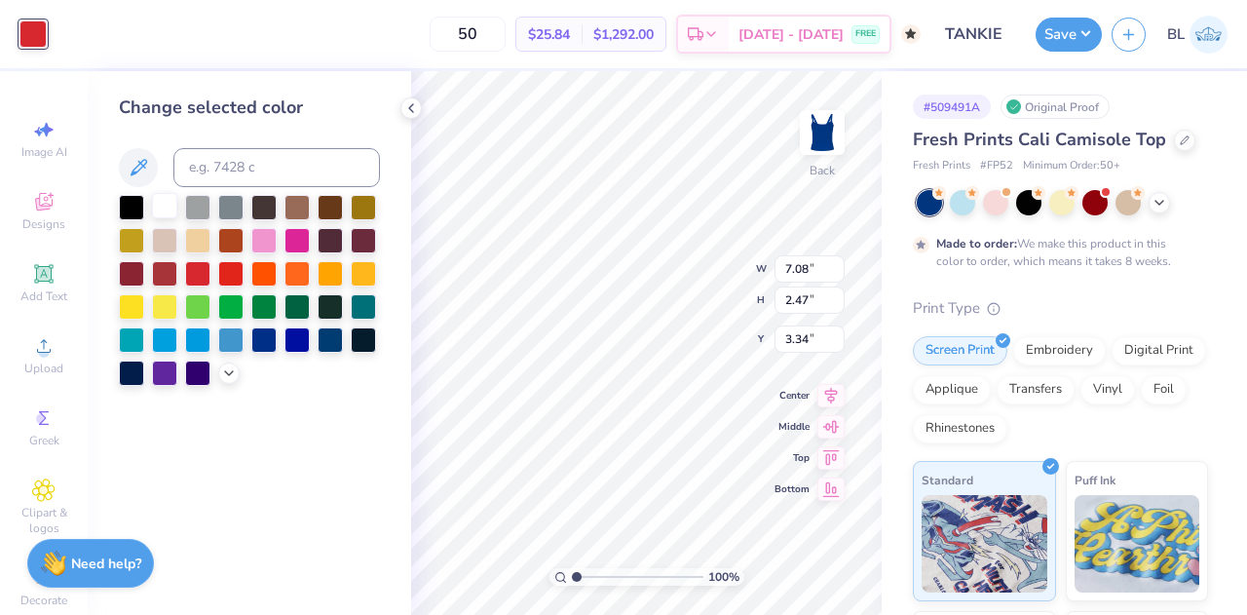
click at [158, 204] on div at bounding box center [164, 205] width 25 height 25
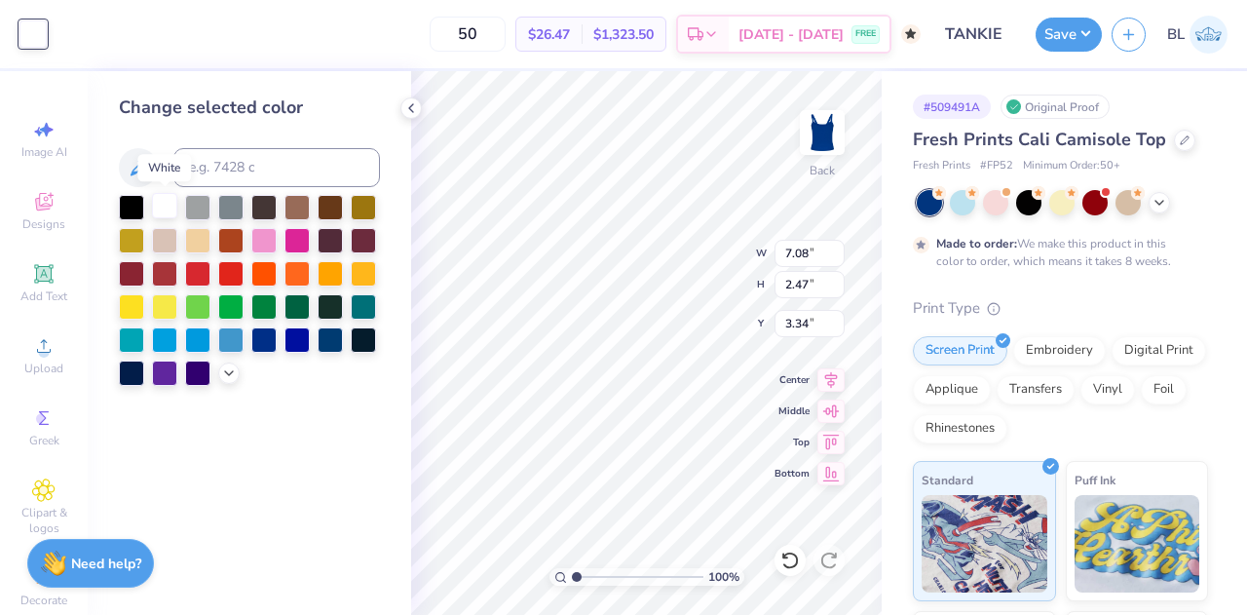
click at [159, 202] on div at bounding box center [164, 205] width 25 height 25
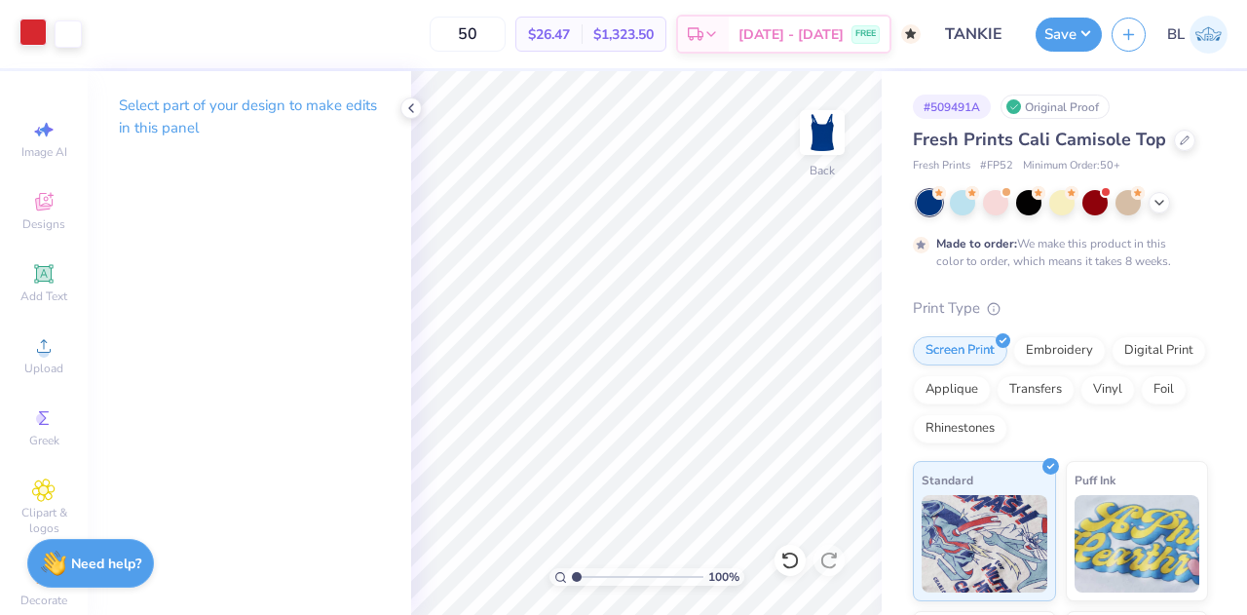
click at [28, 26] on div at bounding box center [32, 32] width 27 height 27
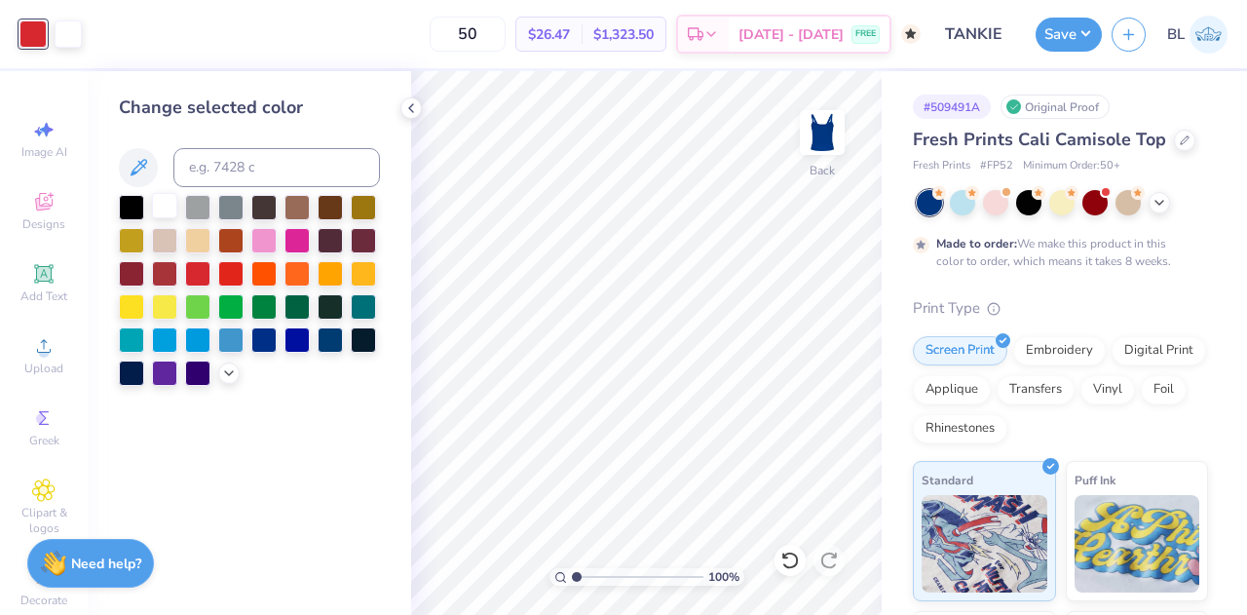
click at [170, 208] on div at bounding box center [164, 205] width 25 height 25
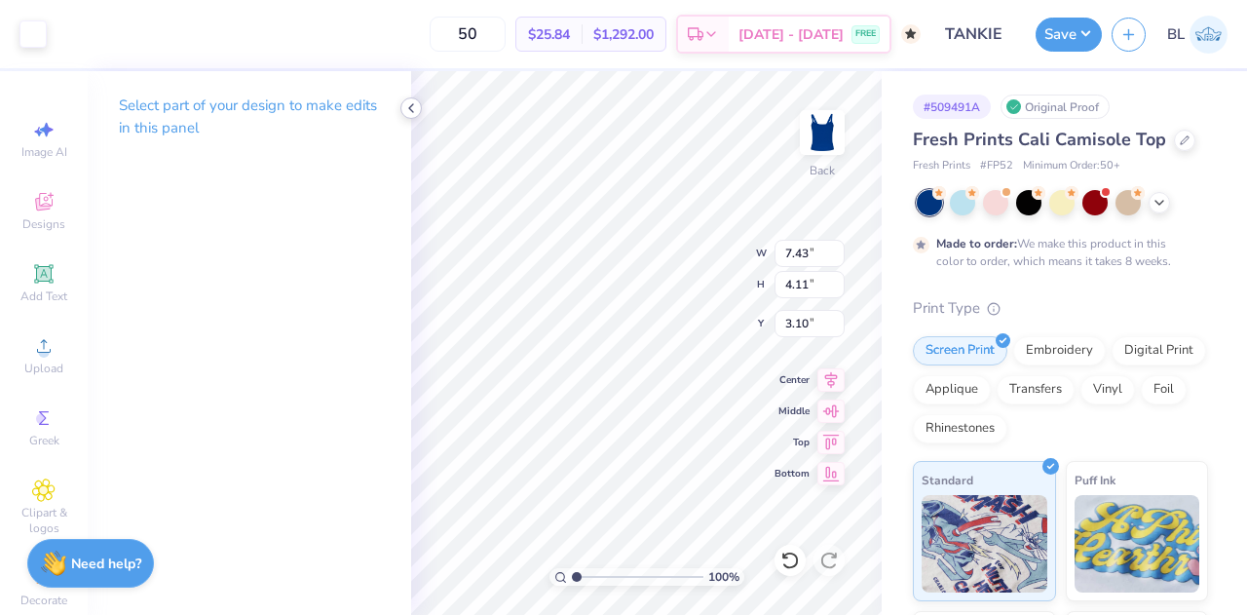
type input "1.84"
click at [1076, 50] on div "Save" at bounding box center [1069, 35] width 66 height 34
click at [1072, 34] on button "Save" at bounding box center [1069, 32] width 66 height 34
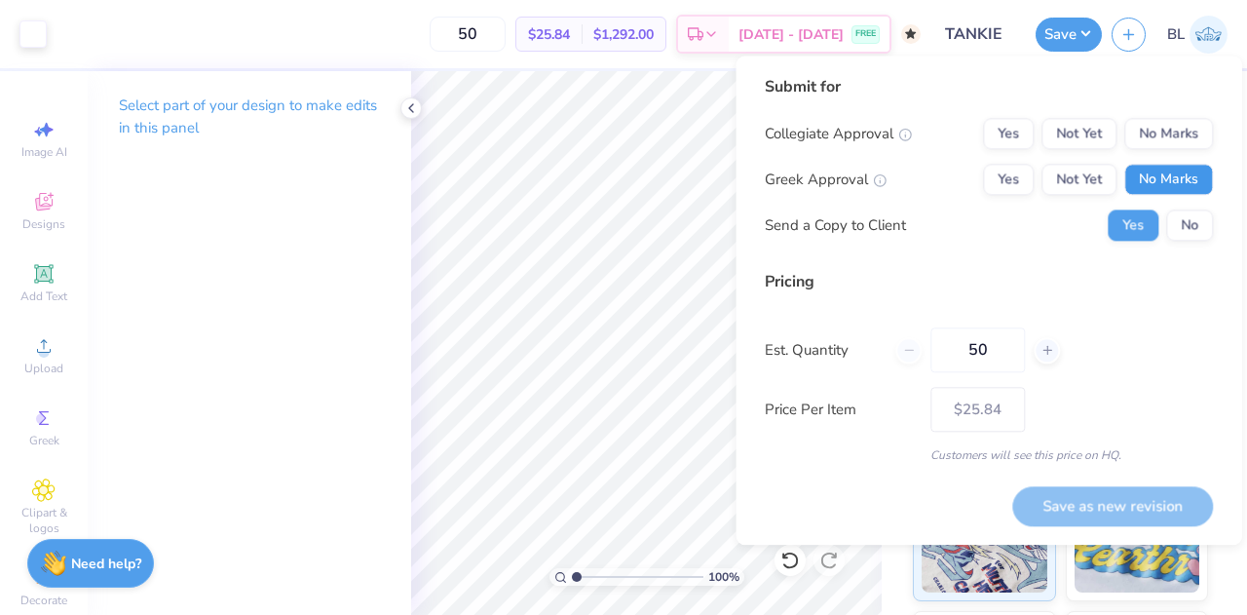
click at [1139, 178] on button "No Marks" at bounding box center [1168, 179] width 89 height 31
click at [1019, 172] on button "Yes" at bounding box center [1008, 179] width 51 height 31
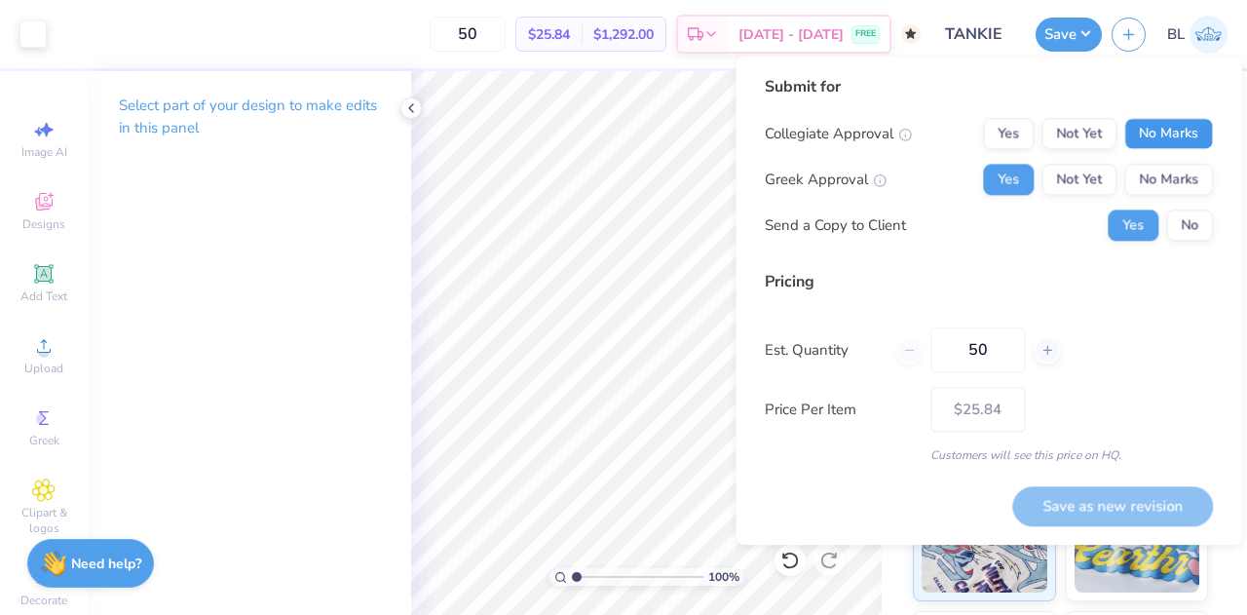
click at [1162, 135] on button "No Marks" at bounding box center [1168, 133] width 89 height 31
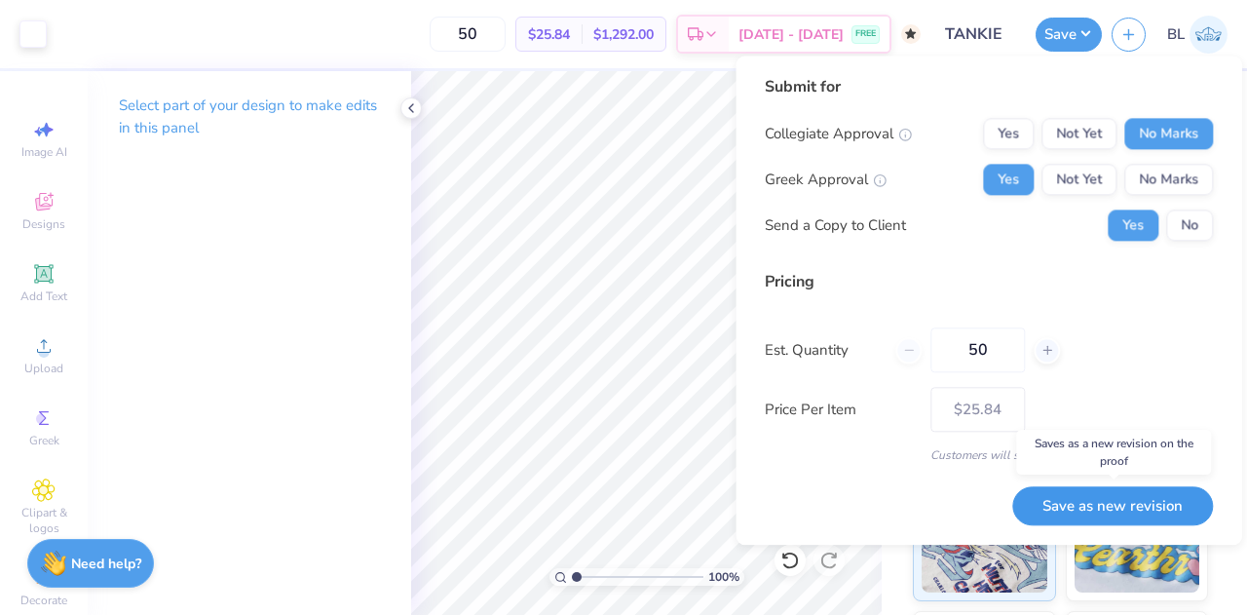
click at [1091, 504] on button "Save as new revision" at bounding box center [1112, 506] width 201 height 40
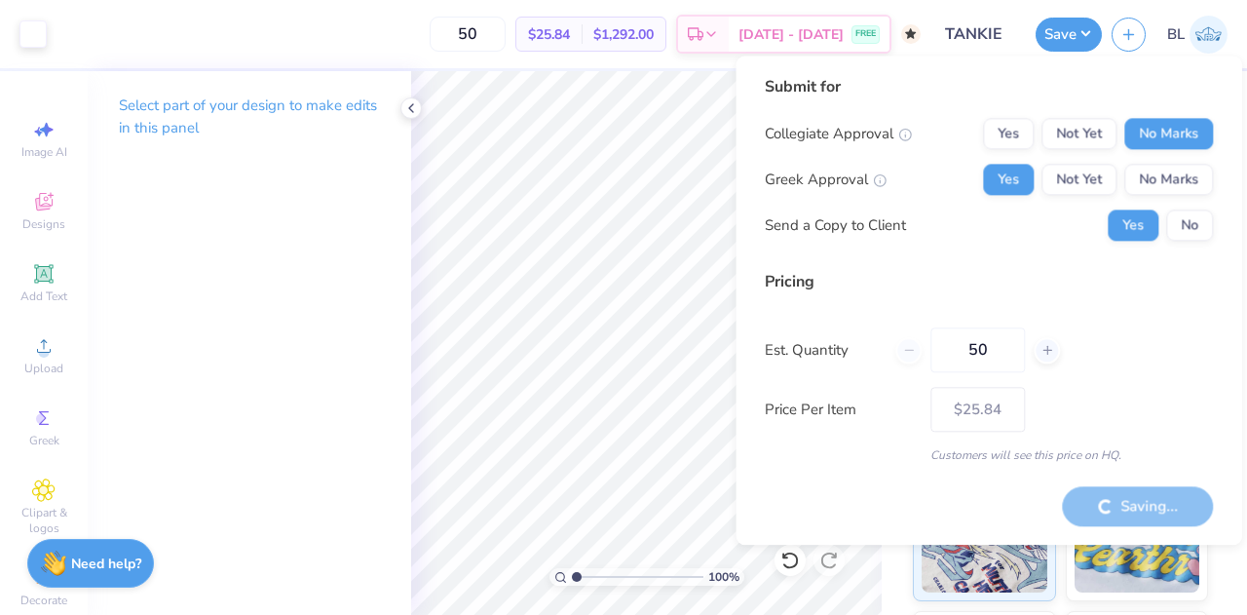
type input "– –"
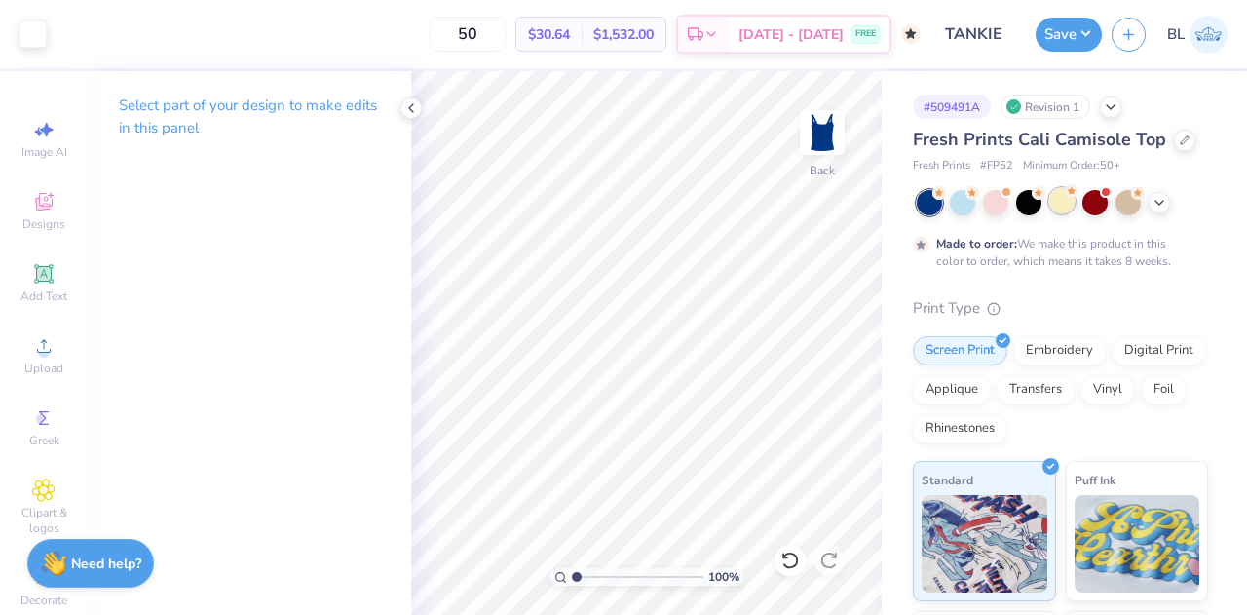
click at [1062, 208] on div at bounding box center [1061, 200] width 25 height 25
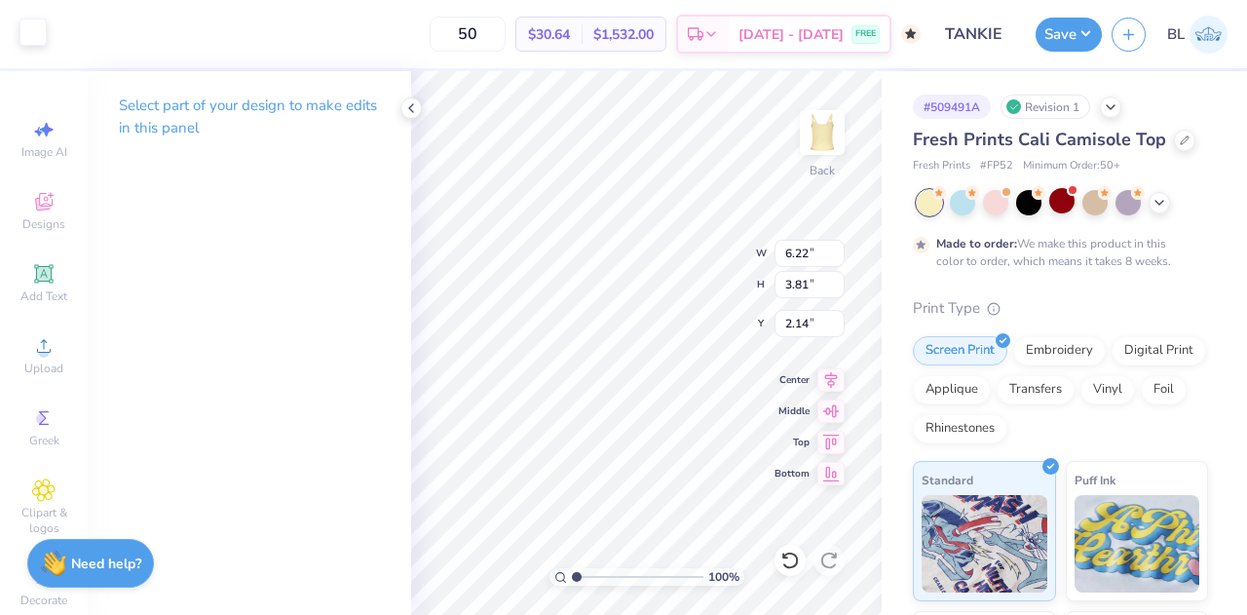
click at [32, 29] on div at bounding box center [32, 32] width 27 height 27
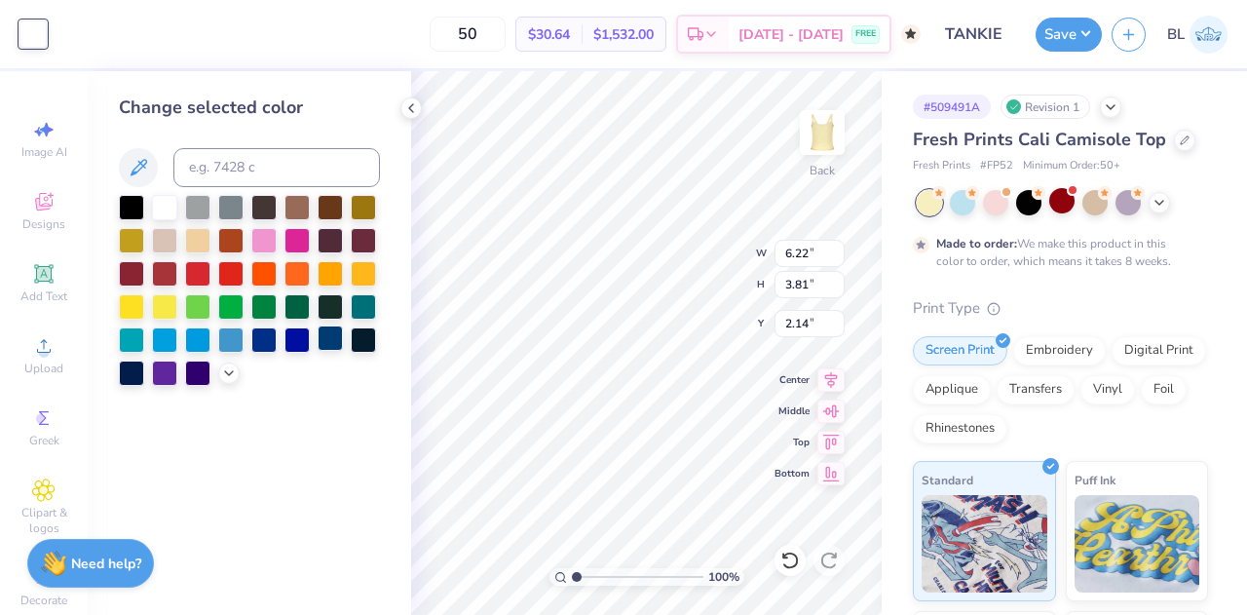
click at [330, 342] on div at bounding box center [330, 337] width 25 height 25
type input "7.08"
type input "2.47"
type input "2.08"
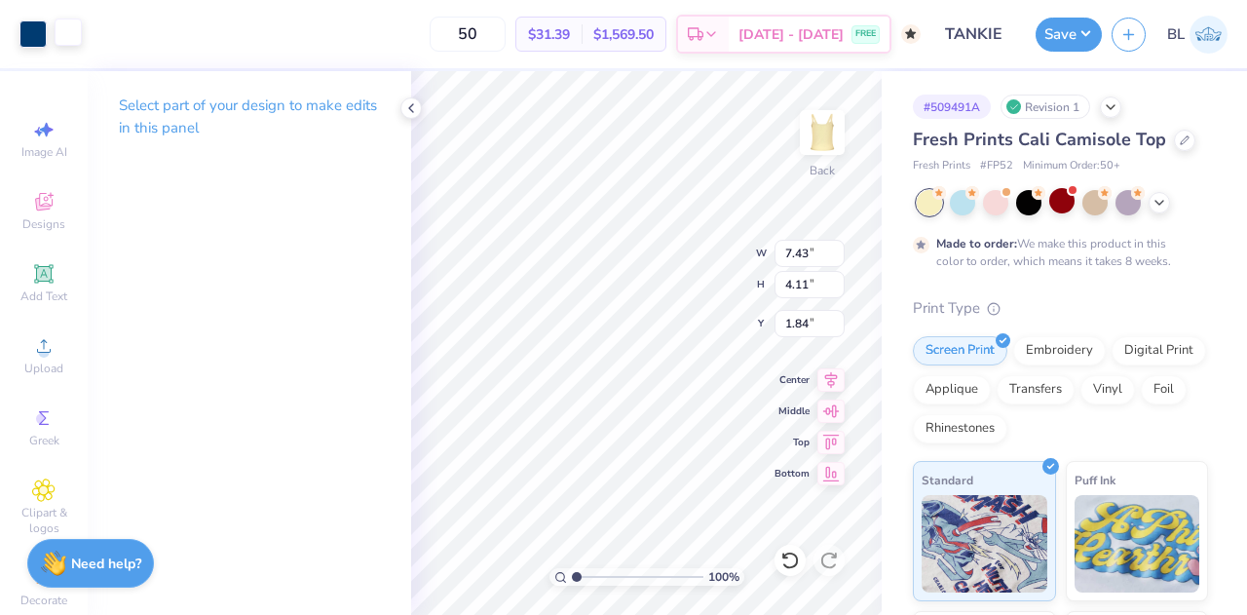
click at [73, 34] on div at bounding box center [68, 32] width 27 height 27
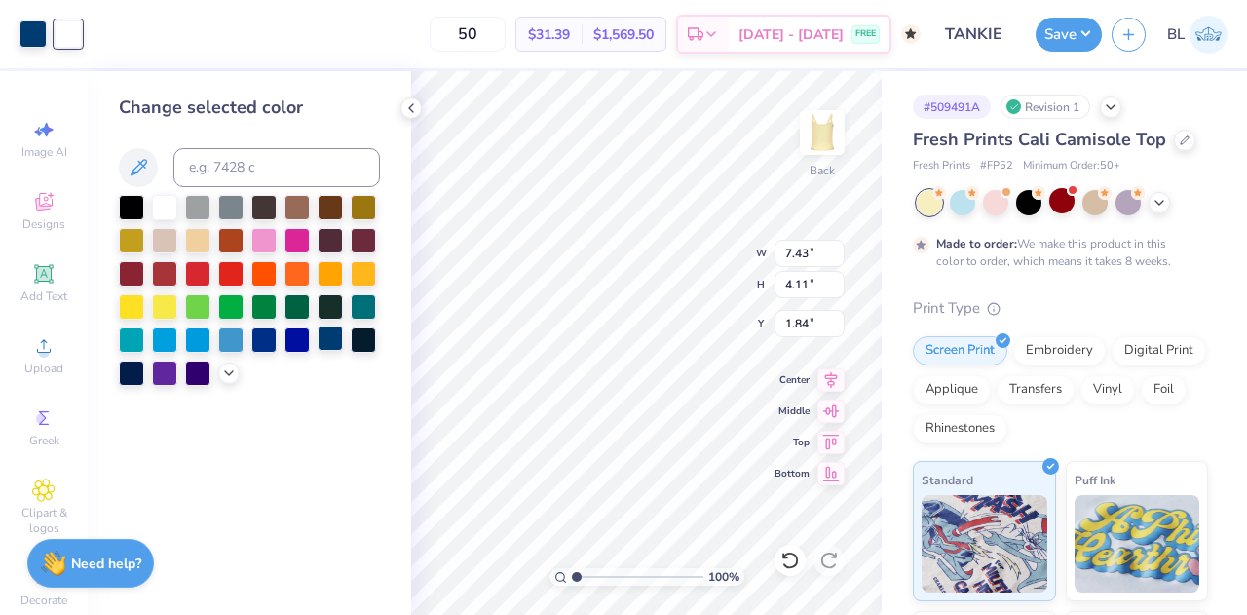
click at [333, 338] on div at bounding box center [330, 337] width 25 height 25
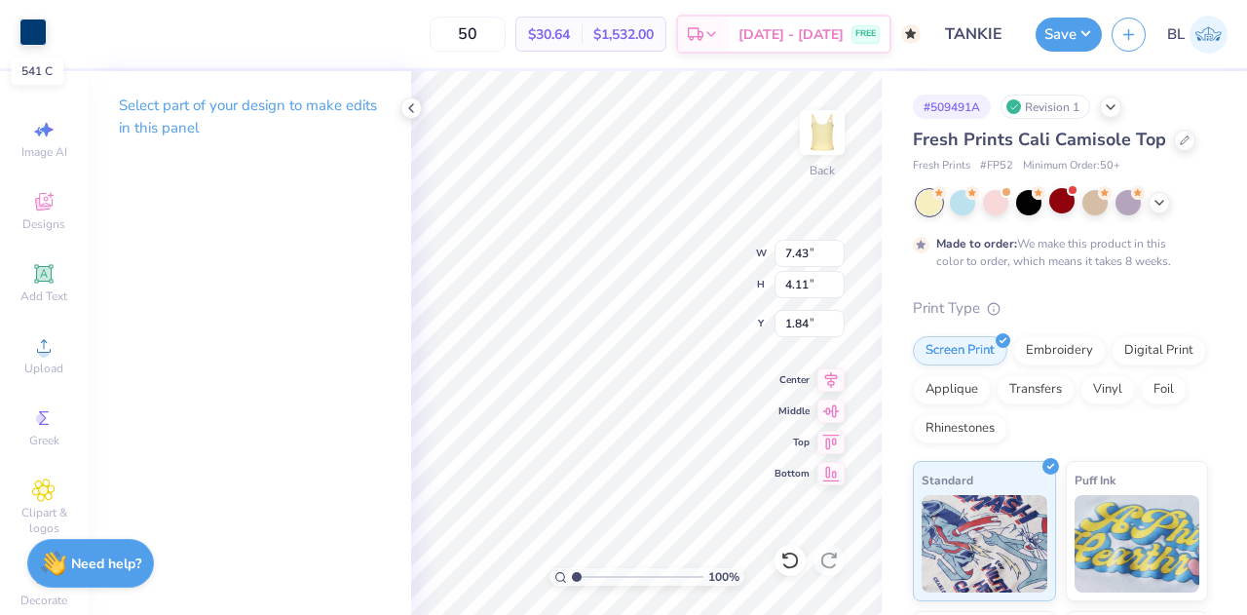
click at [25, 27] on div at bounding box center [32, 32] width 27 height 27
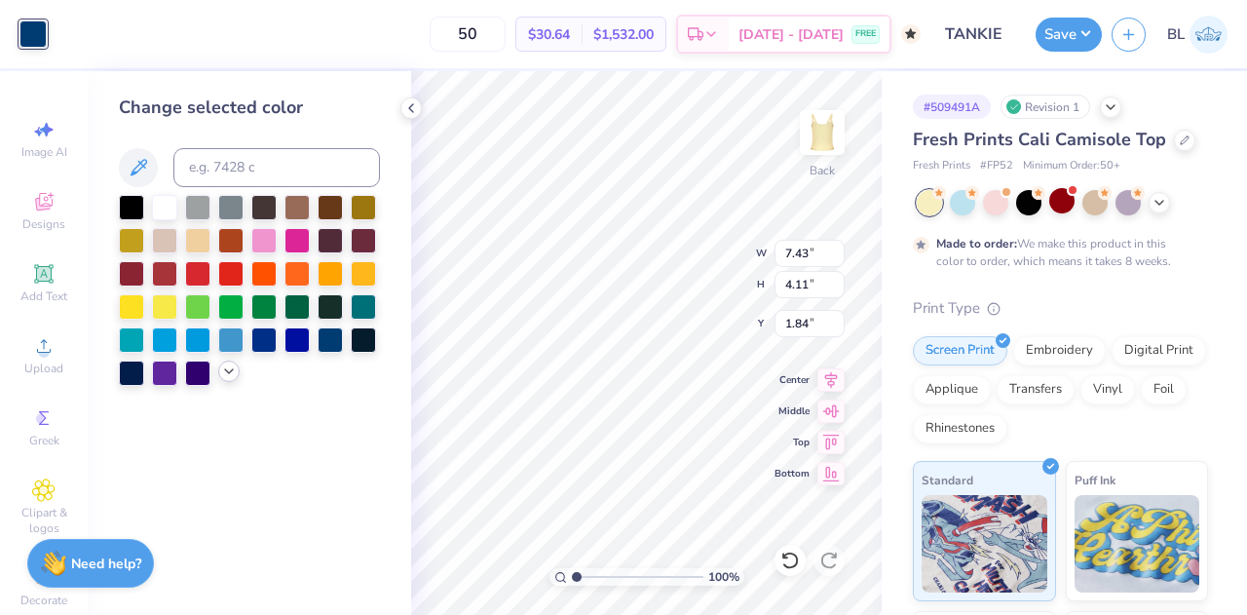
click at [224, 375] on icon at bounding box center [229, 371] width 16 height 16
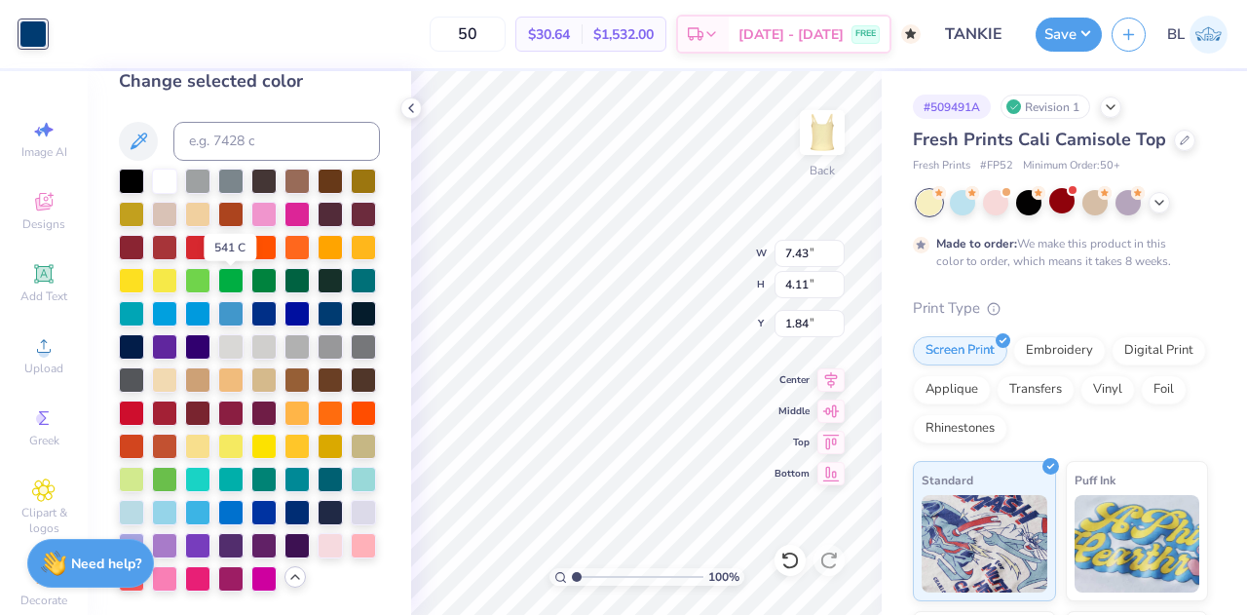
scroll to position [92, 0]
click at [277, 200] on div at bounding box center [263, 212] width 25 height 25
click at [144, 332] on div at bounding box center [131, 344] width 25 height 25
click at [251, 299] on div at bounding box center [263, 311] width 25 height 25
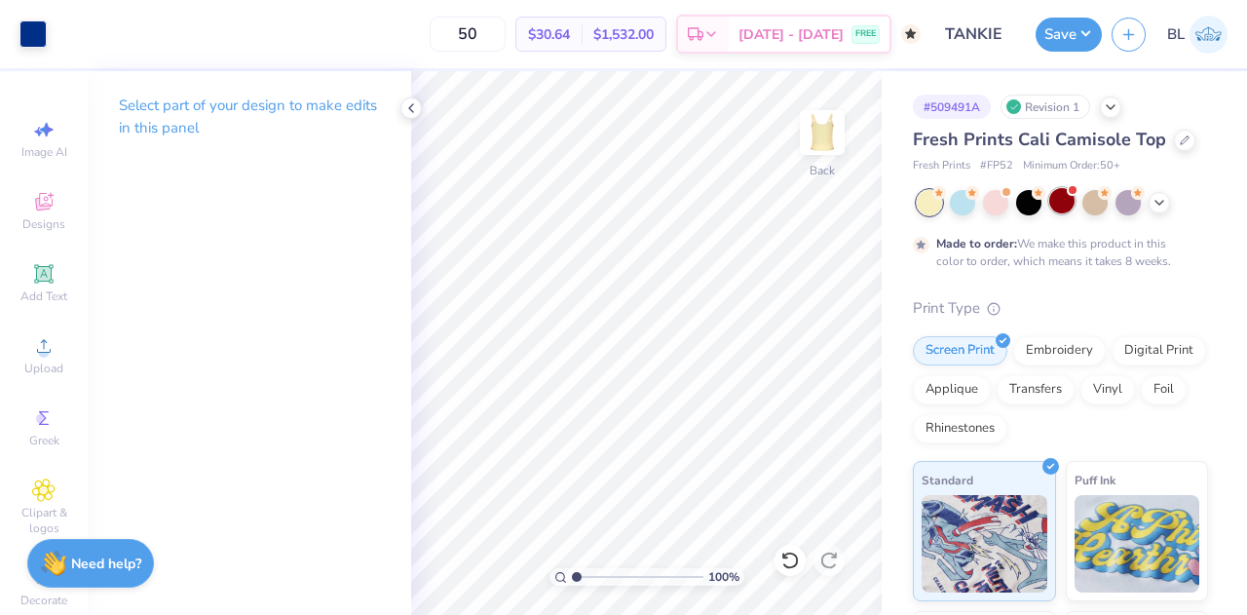
click at [1067, 201] on div at bounding box center [1061, 200] width 25 height 25
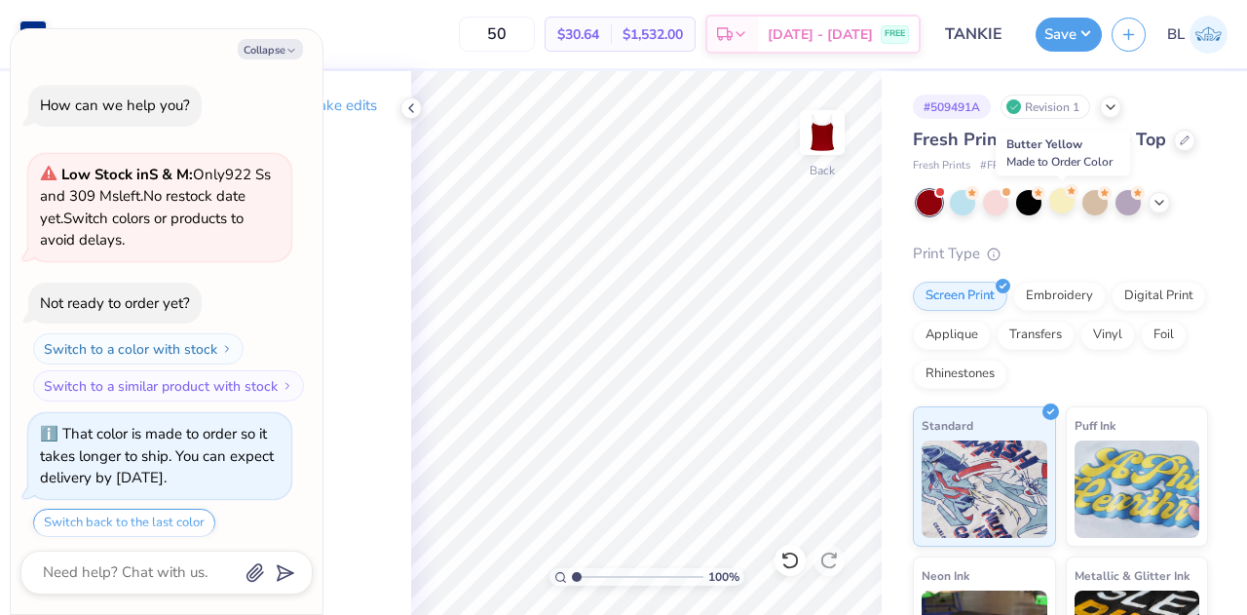
scroll to position [473, 0]
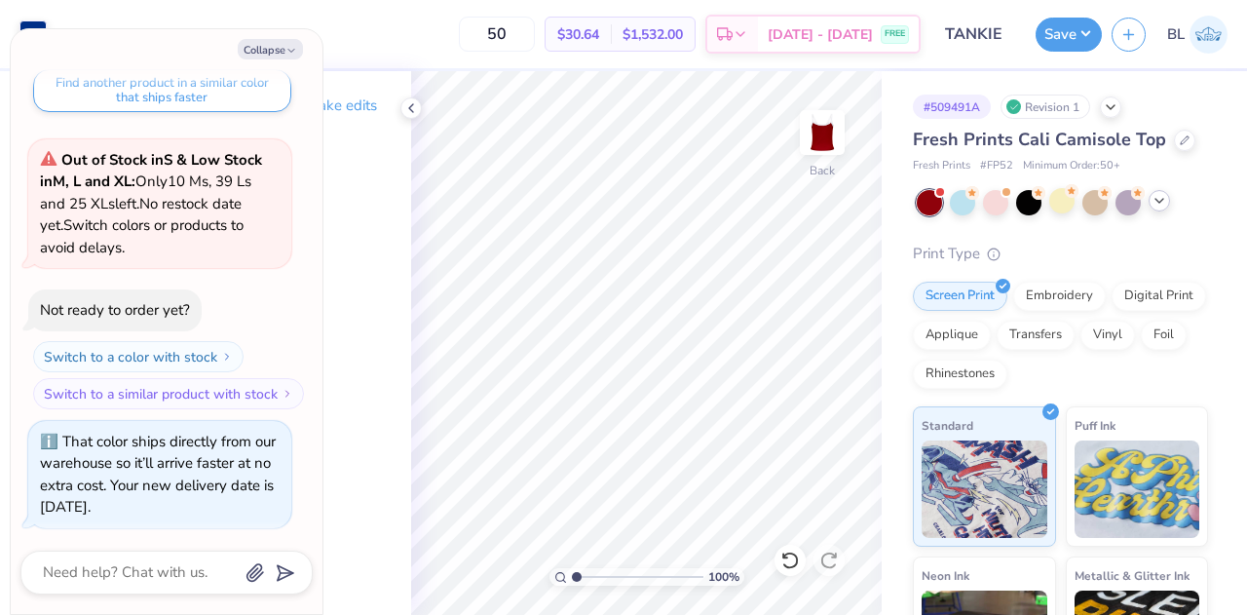
click at [1158, 205] on icon at bounding box center [1160, 201] width 16 height 16
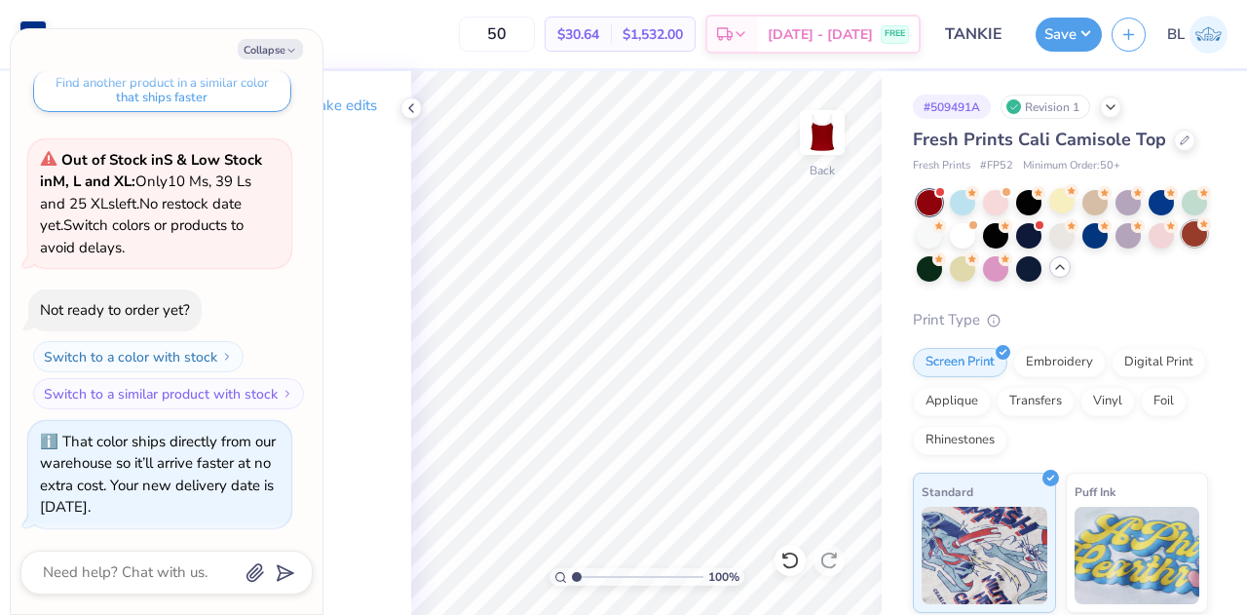
click at [1182, 246] on div at bounding box center [1194, 233] width 25 height 25
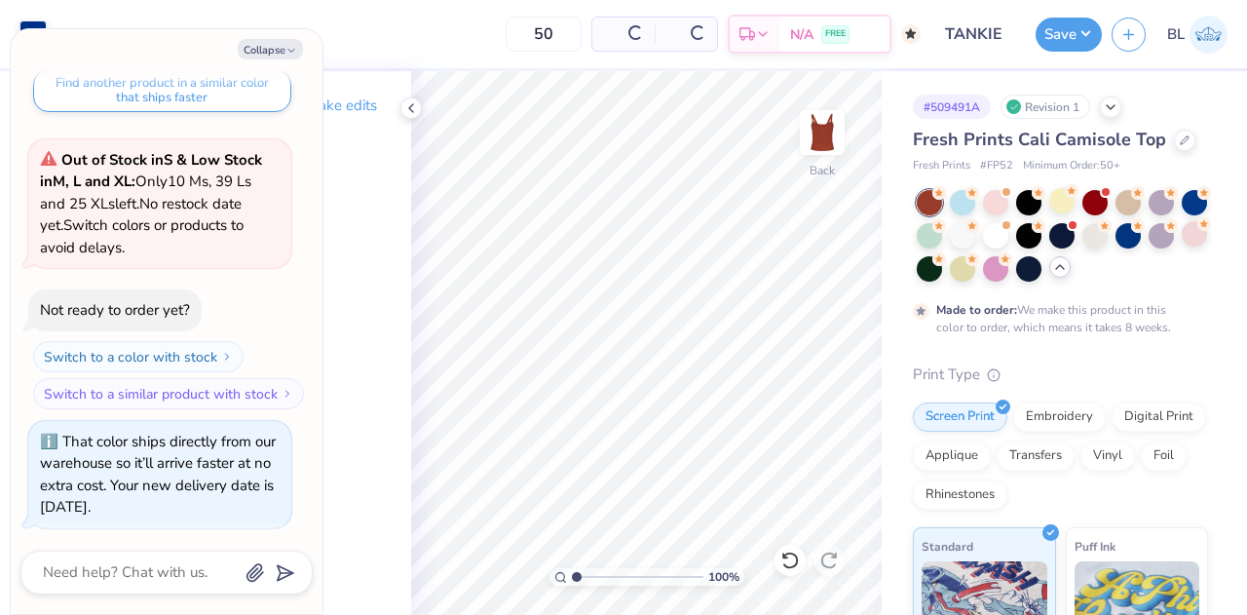
scroll to position [657, 0]
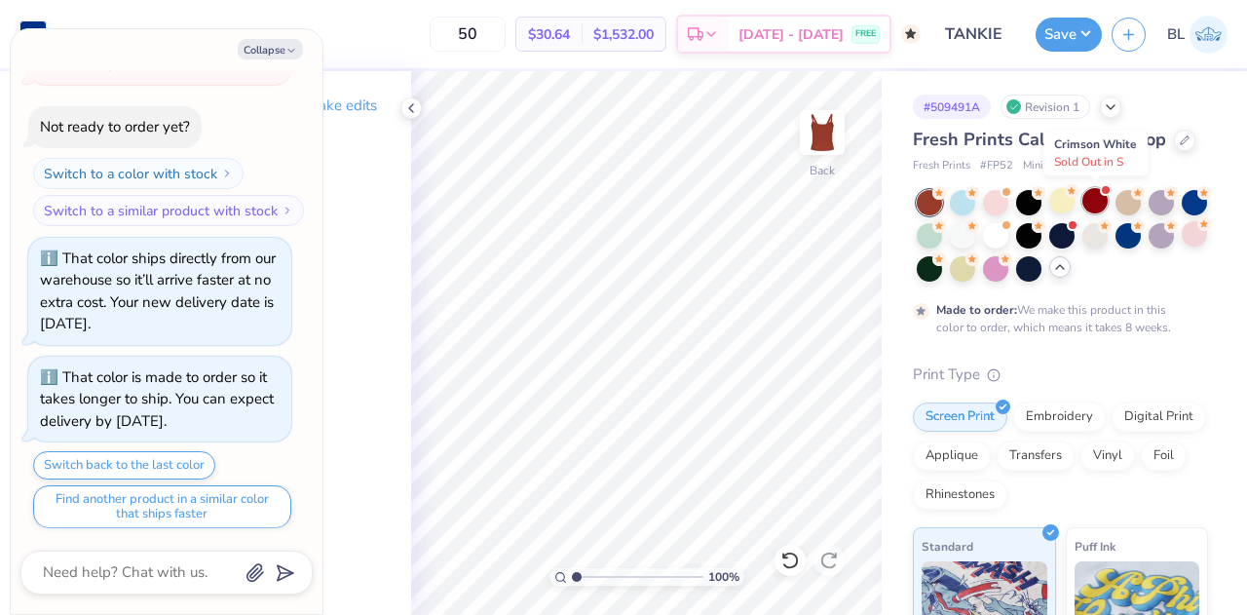
click at [1090, 202] on div at bounding box center [1094, 200] width 25 height 25
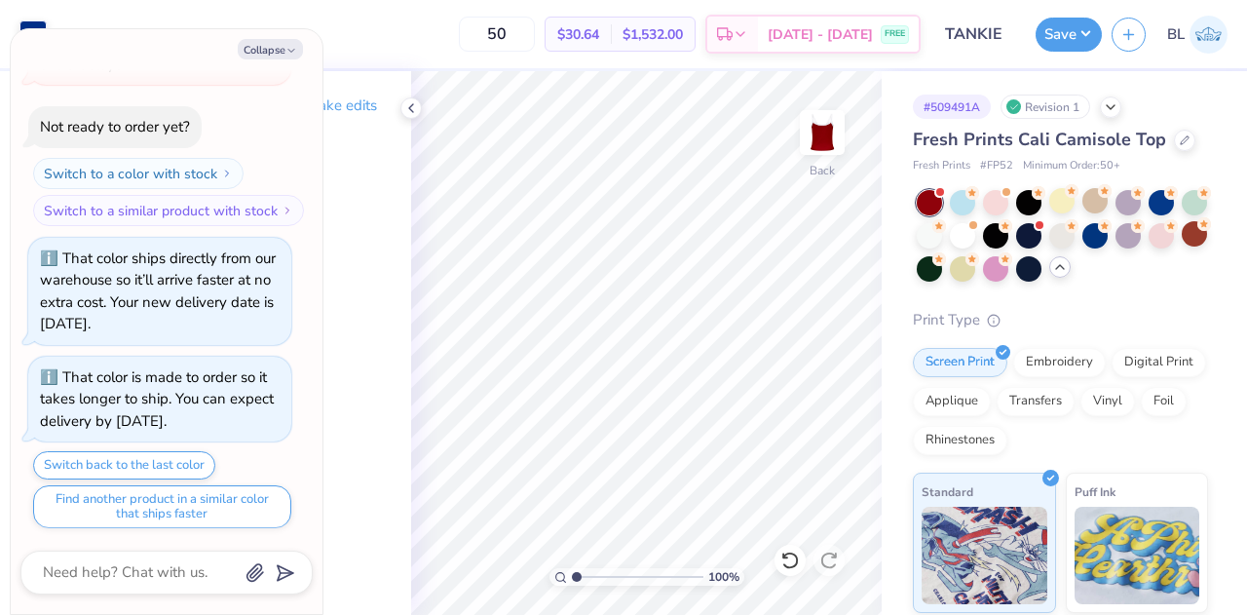
scroll to position [1072, 0]
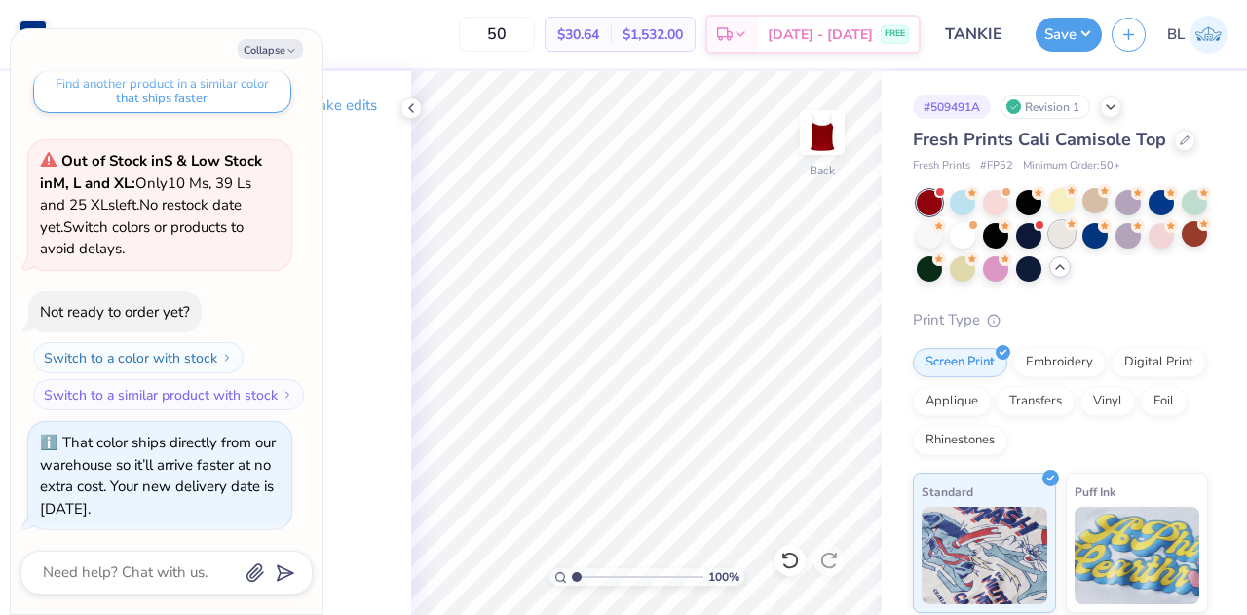
click at [1075, 230] on div at bounding box center [1061, 233] width 25 height 25
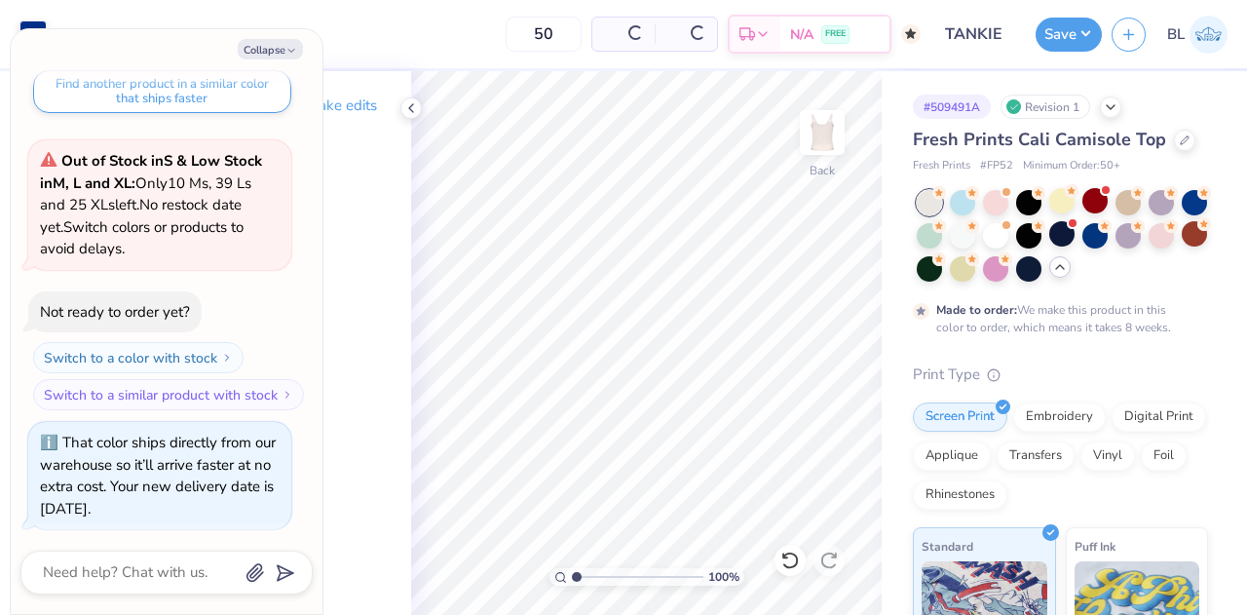
scroll to position [1255, 0]
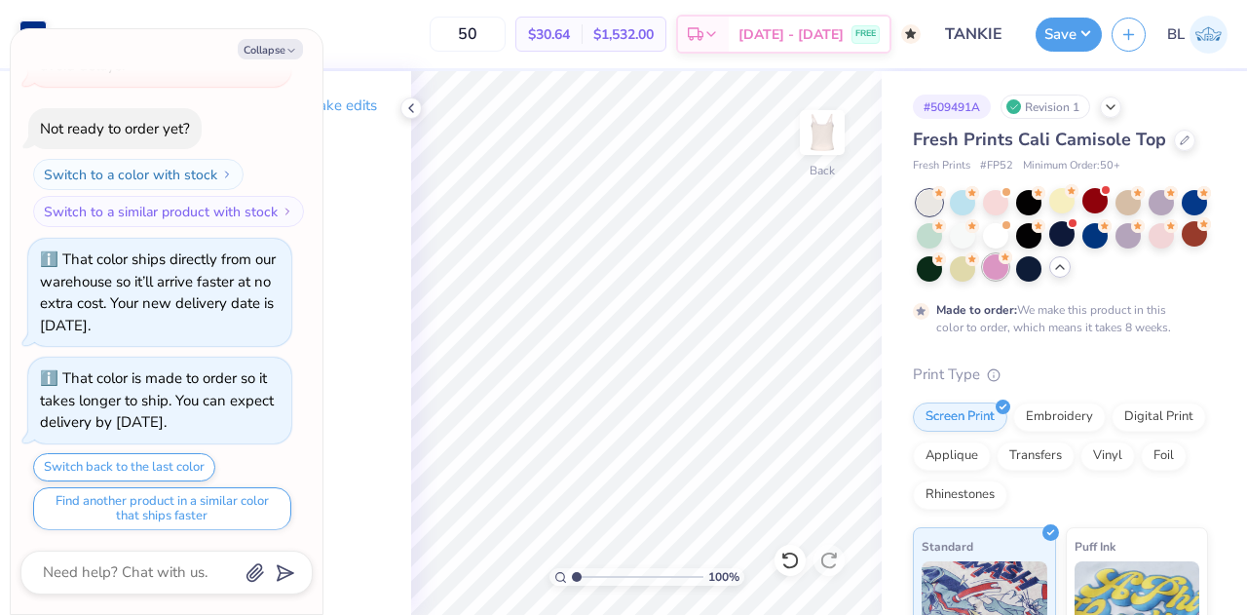
click at [1008, 266] on div at bounding box center [995, 266] width 25 height 25
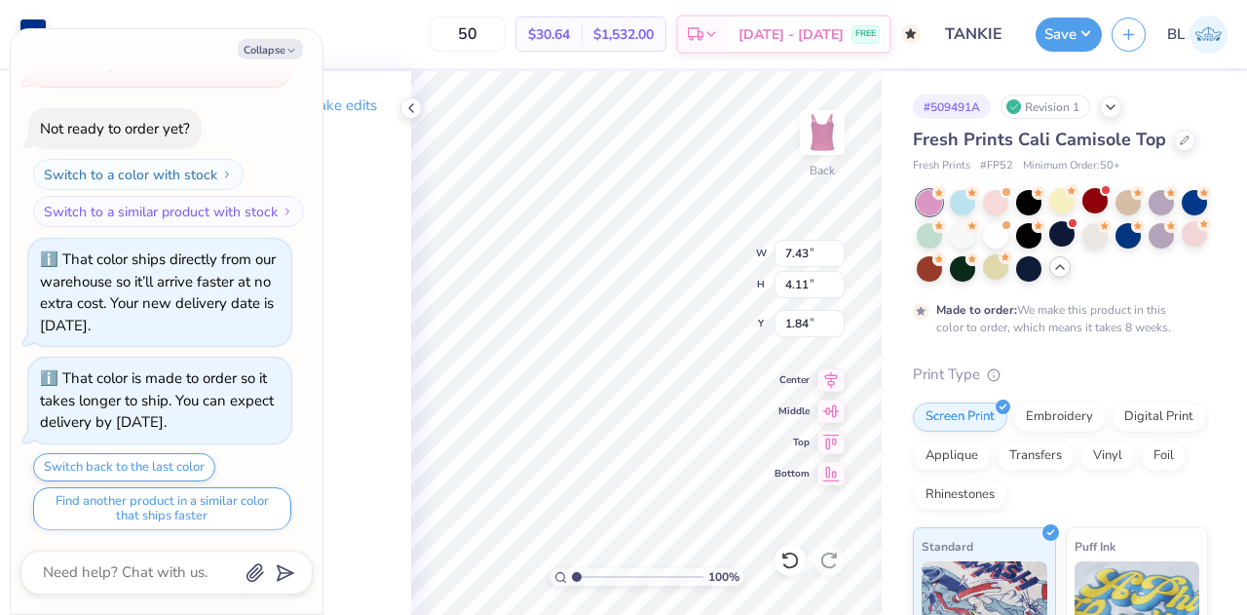
click at [35, 28] on div at bounding box center [32, 32] width 27 height 27
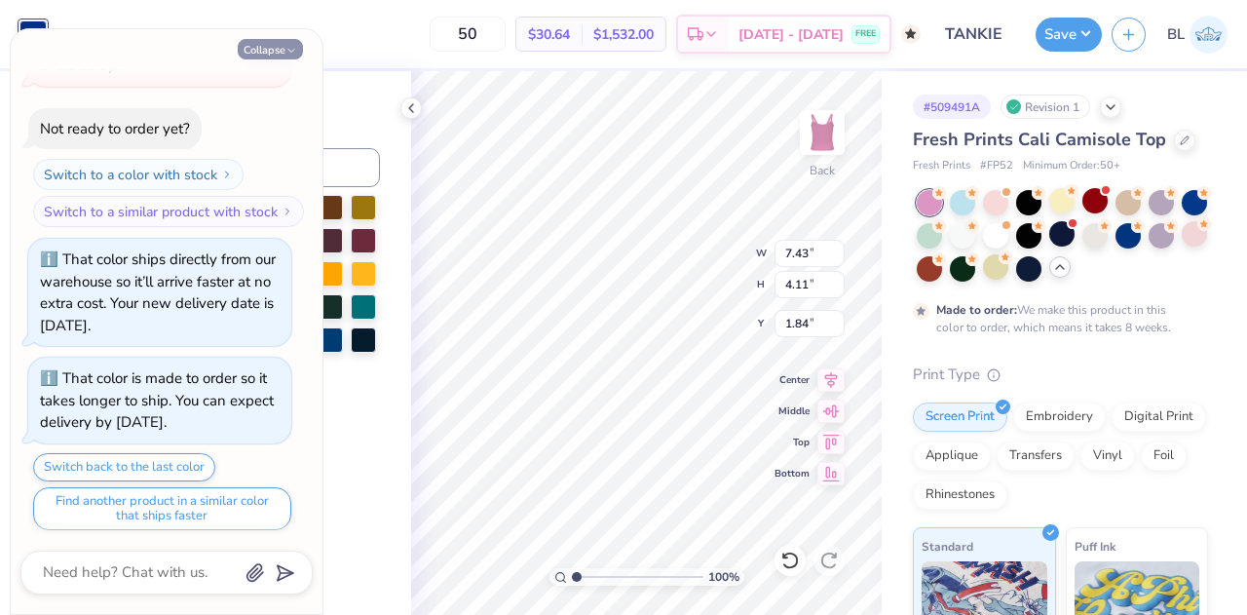
click at [285, 54] on icon "button" at bounding box center [291, 51] width 12 height 12
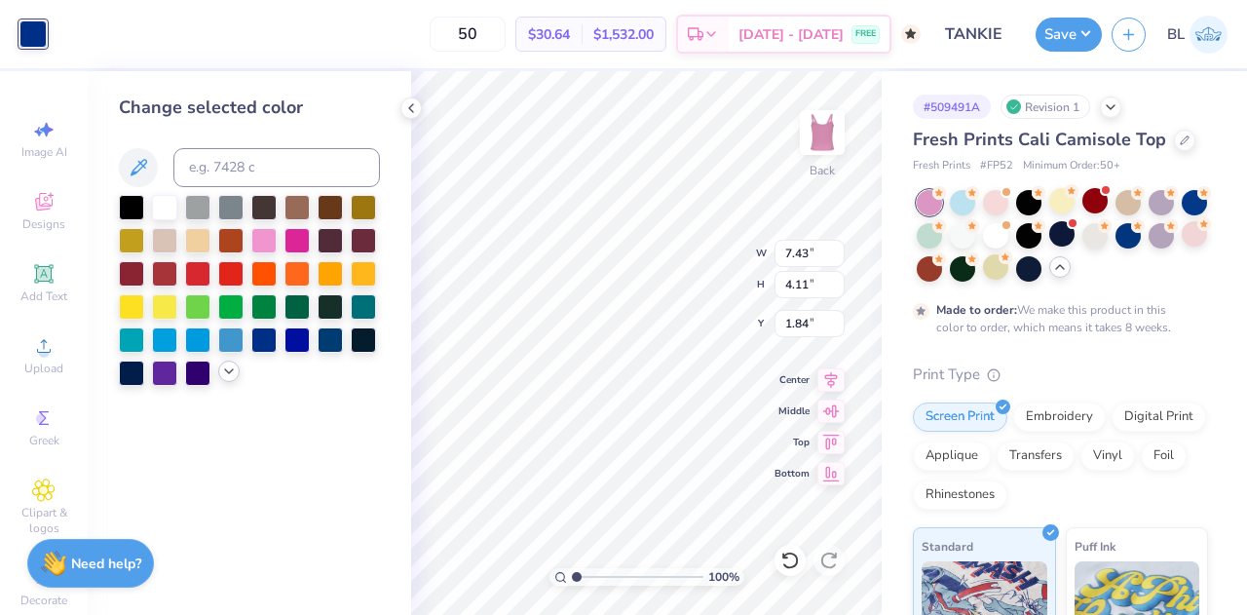
click at [230, 375] on icon at bounding box center [229, 371] width 16 height 16
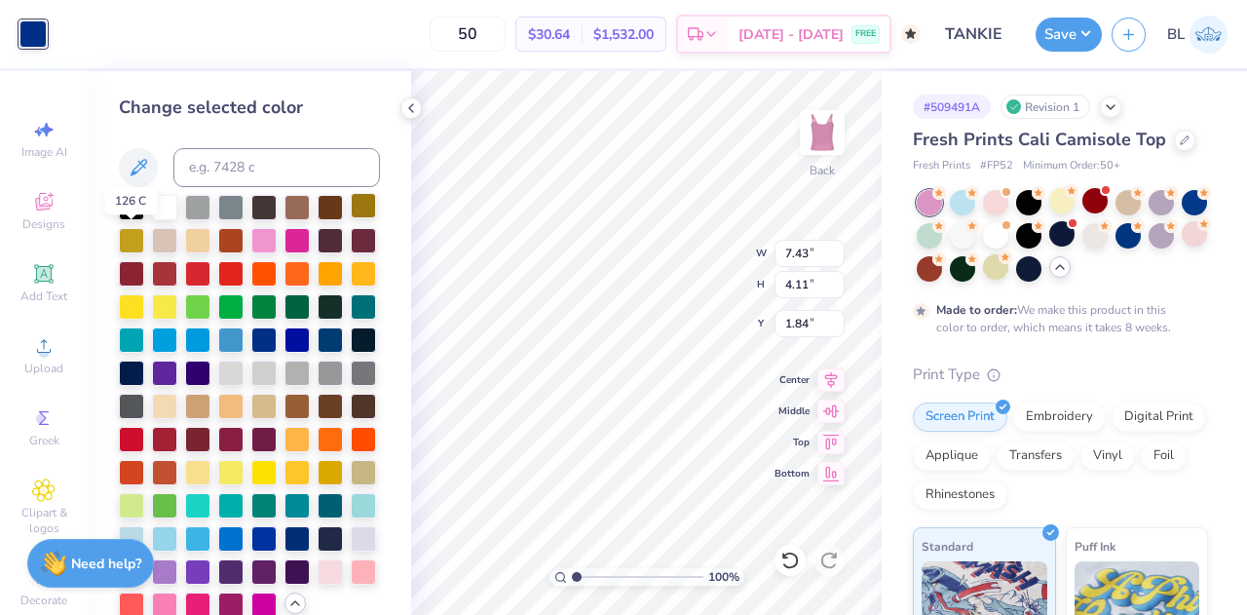
click at [351, 218] on div at bounding box center [363, 205] width 25 height 25
click at [166, 212] on div at bounding box center [164, 205] width 25 height 25
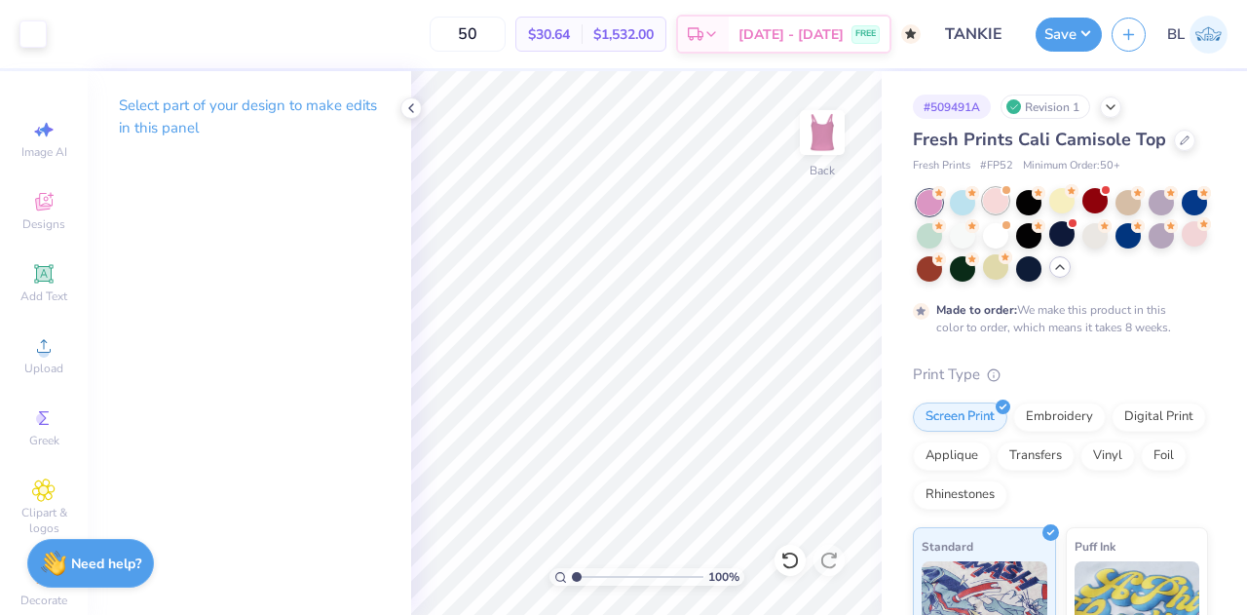
click at [990, 206] on div at bounding box center [995, 200] width 25 height 25
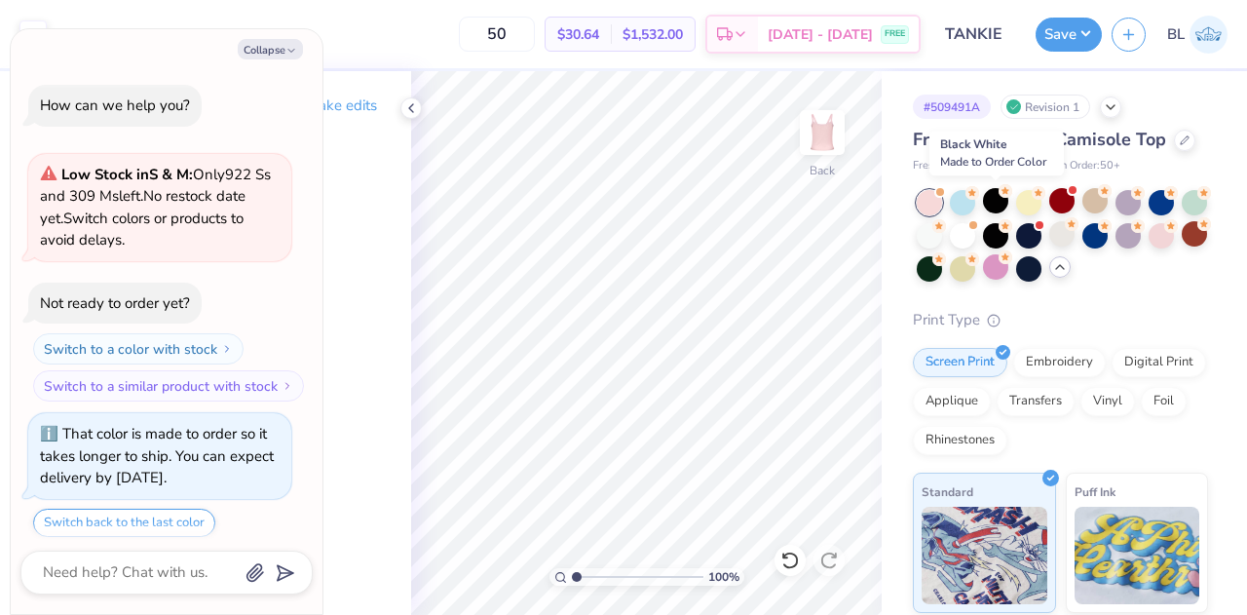
scroll to position [1670, 0]
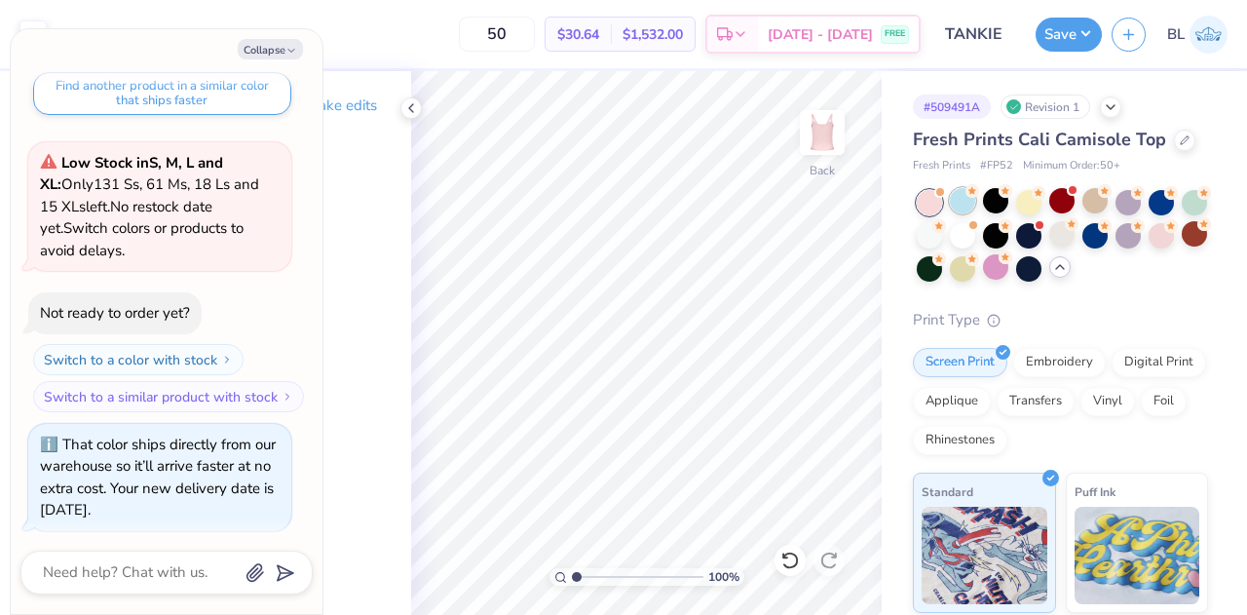
click at [959, 200] on div at bounding box center [962, 200] width 25 height 25
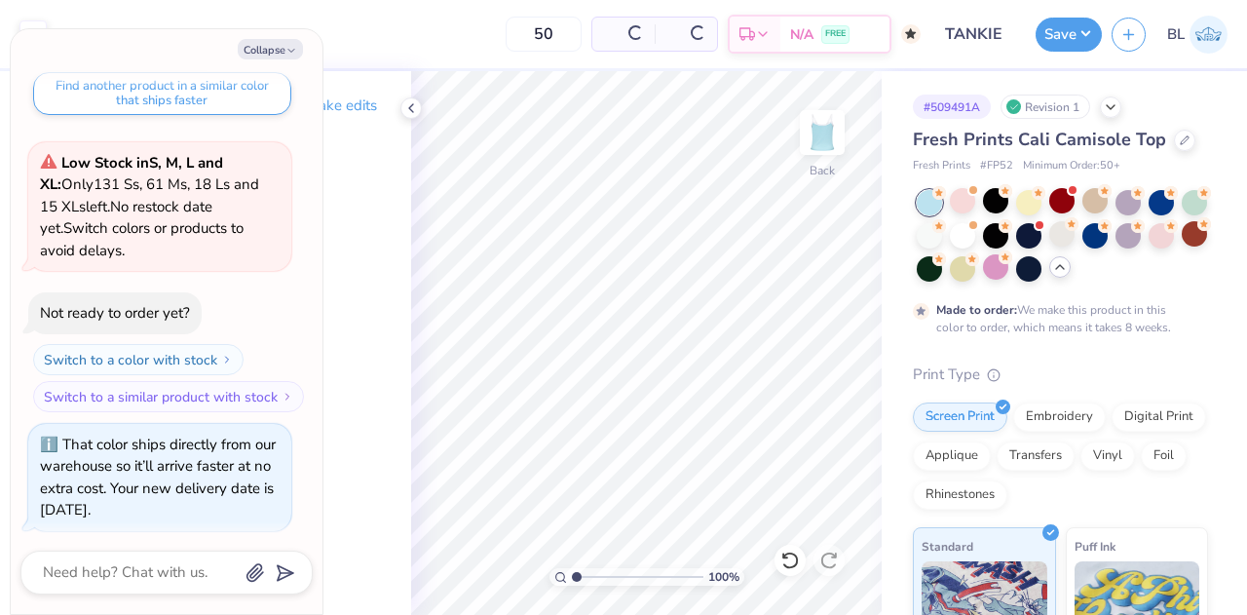
scroll to position [1853, 0]
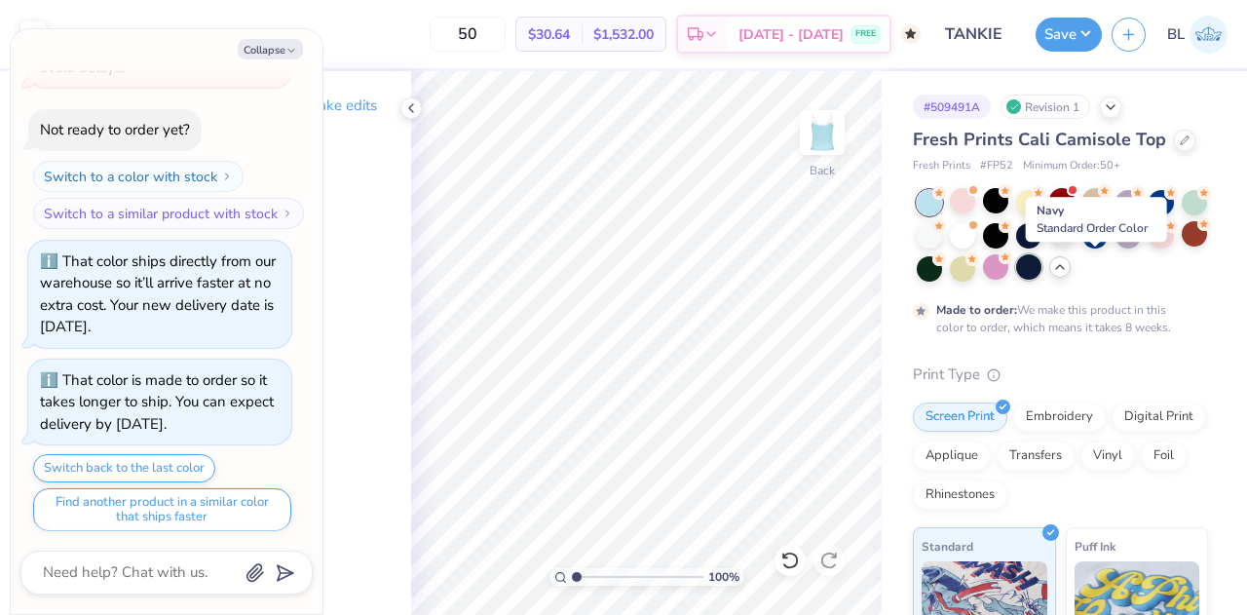
click at [1041, 264] on div at bounding box center [1028, 266] width 25 height 25
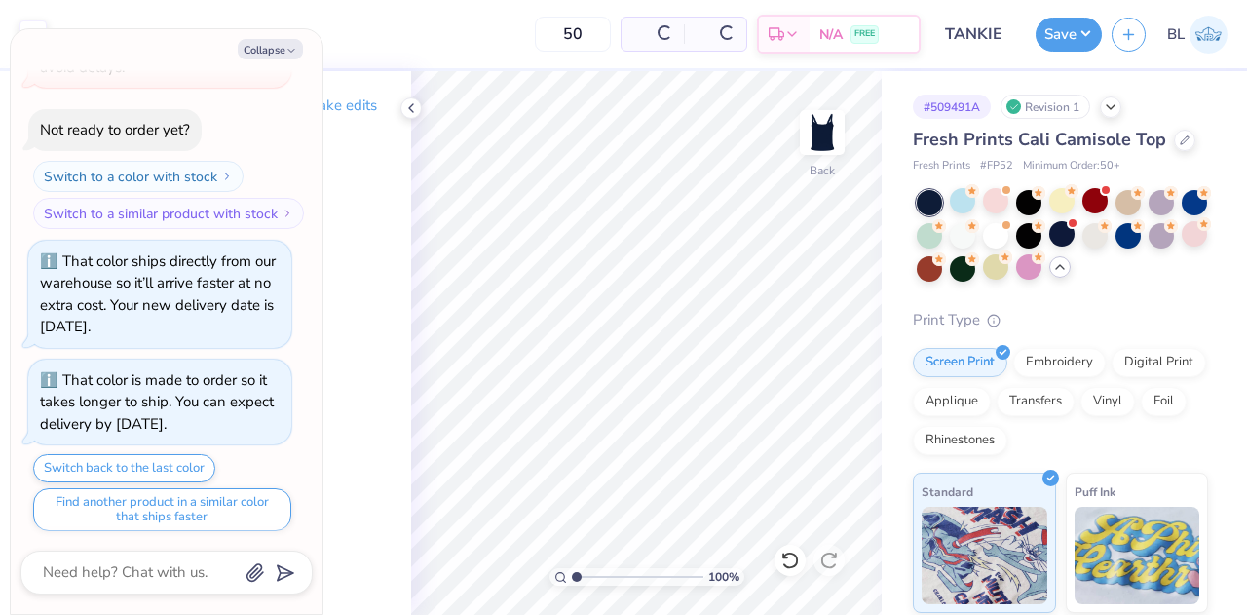
scroll to position [1972, 0]
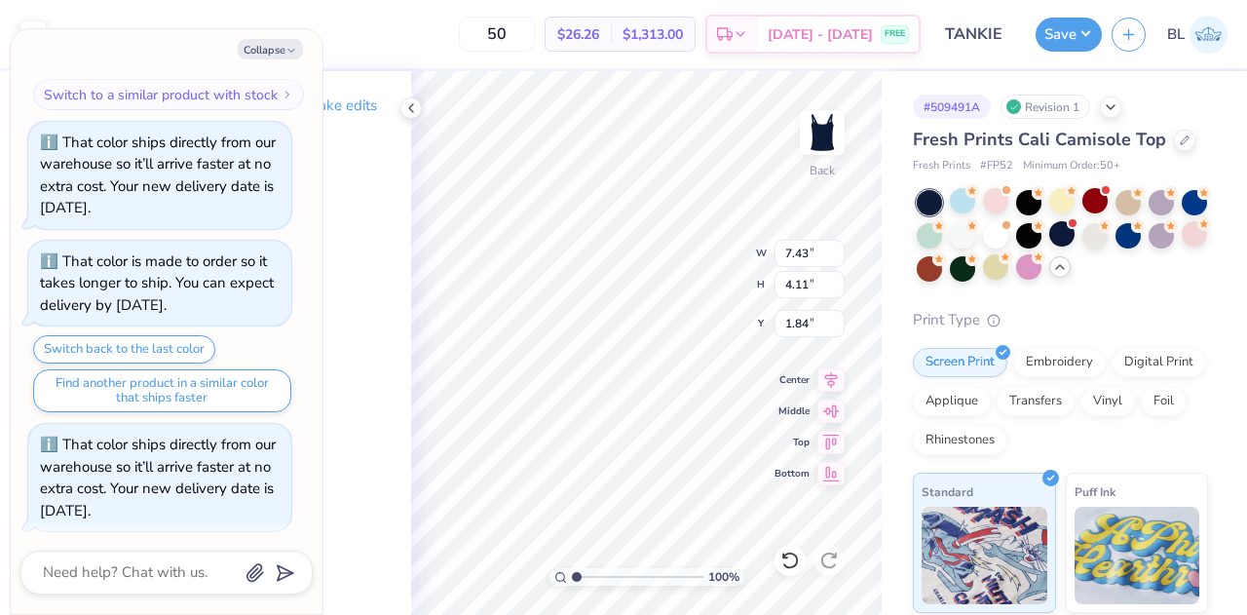
type textarea "x"
type input "1.25"
click at [407, 114] on icon at bounding box center [411, 108] width 16 height 16
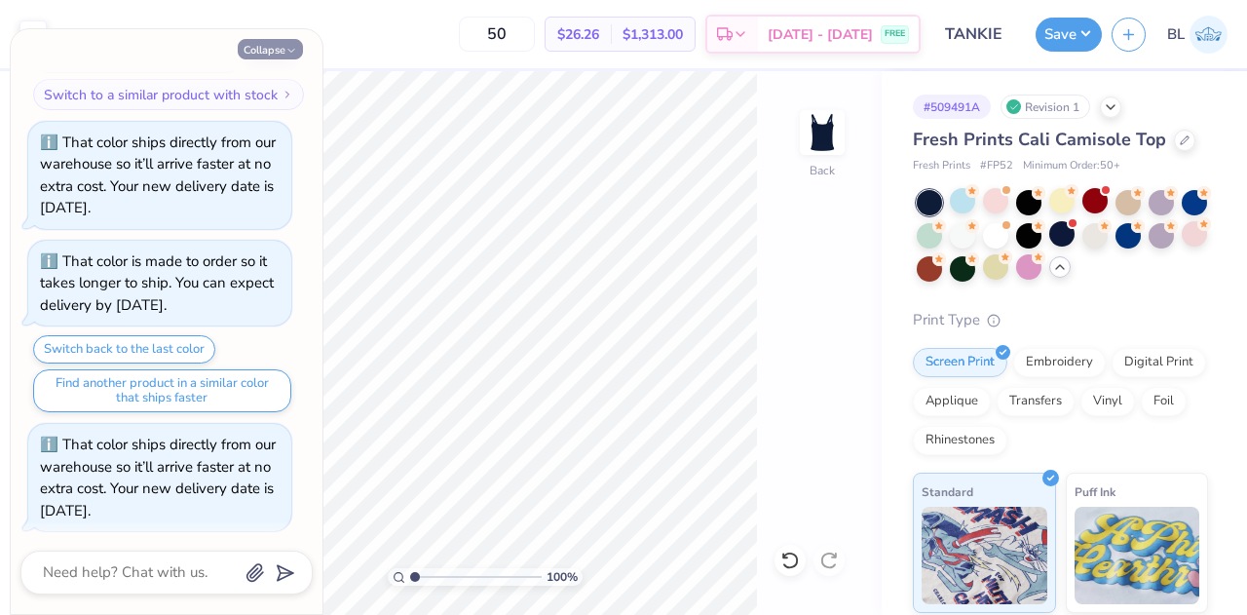
click at [273, 42] on button "Collapse" at bounding box center [270, 49] width 65 height 20
type textarea "x"
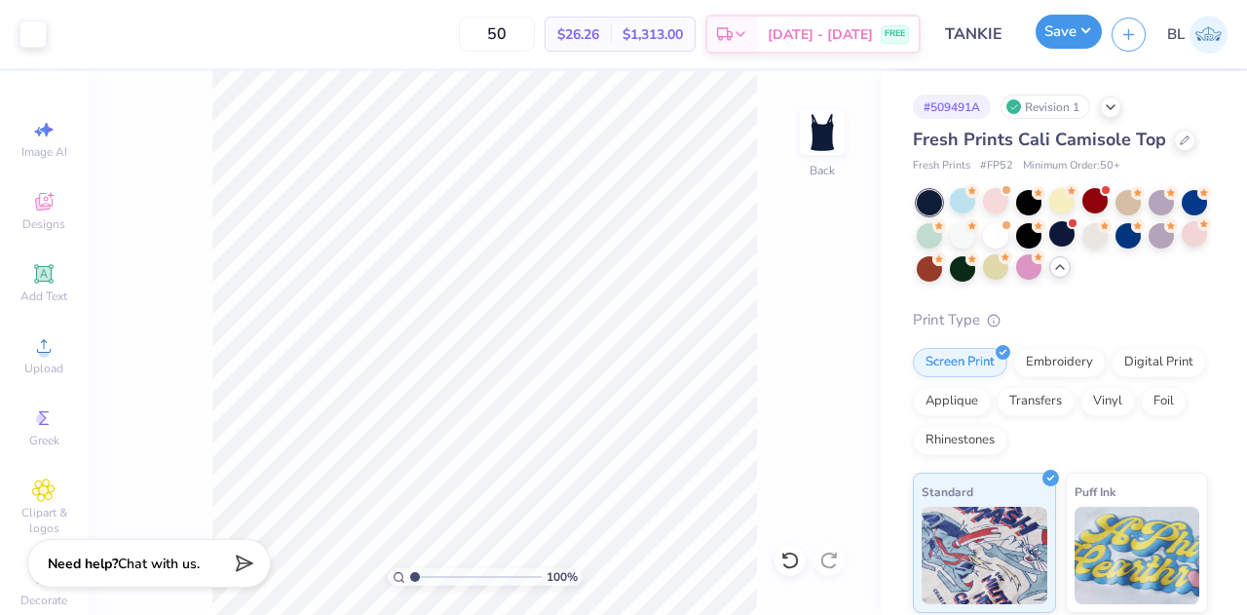
click at [1090, 32] on button "Save" at bounding box center [1069, 32] width 66 height 34
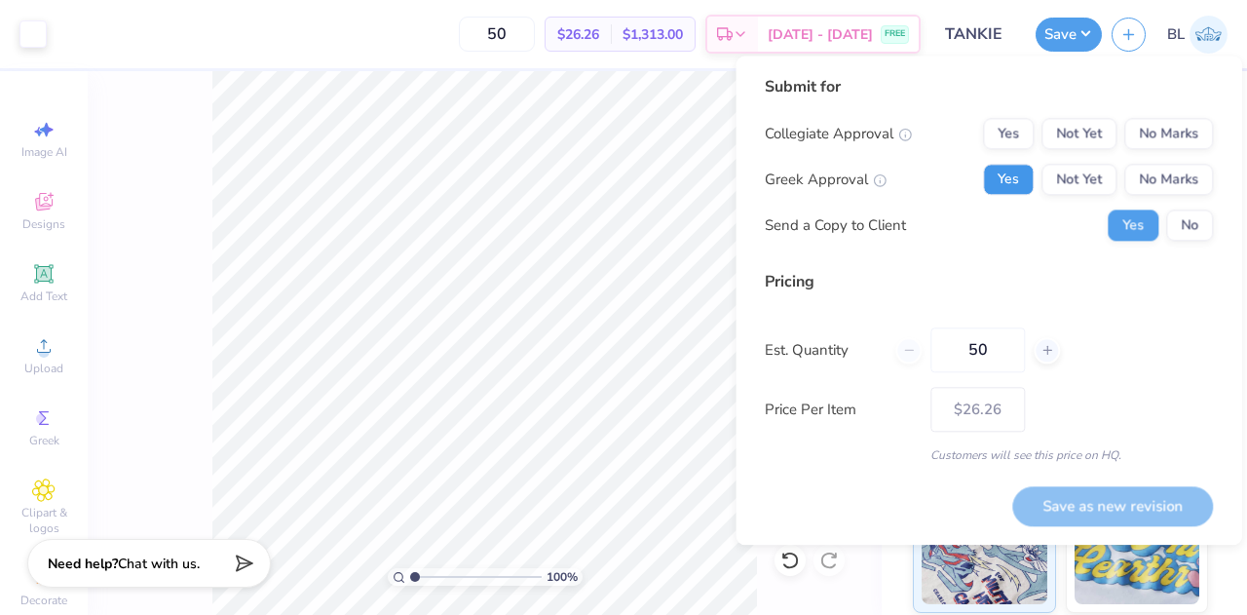
click at [1003, 171] on button "Yes" at bounding box center [1008, 179] width 51 height 31
click at [1179, 145] on button "No Marks" at bounding box center [1168, 133] width 89 height 31
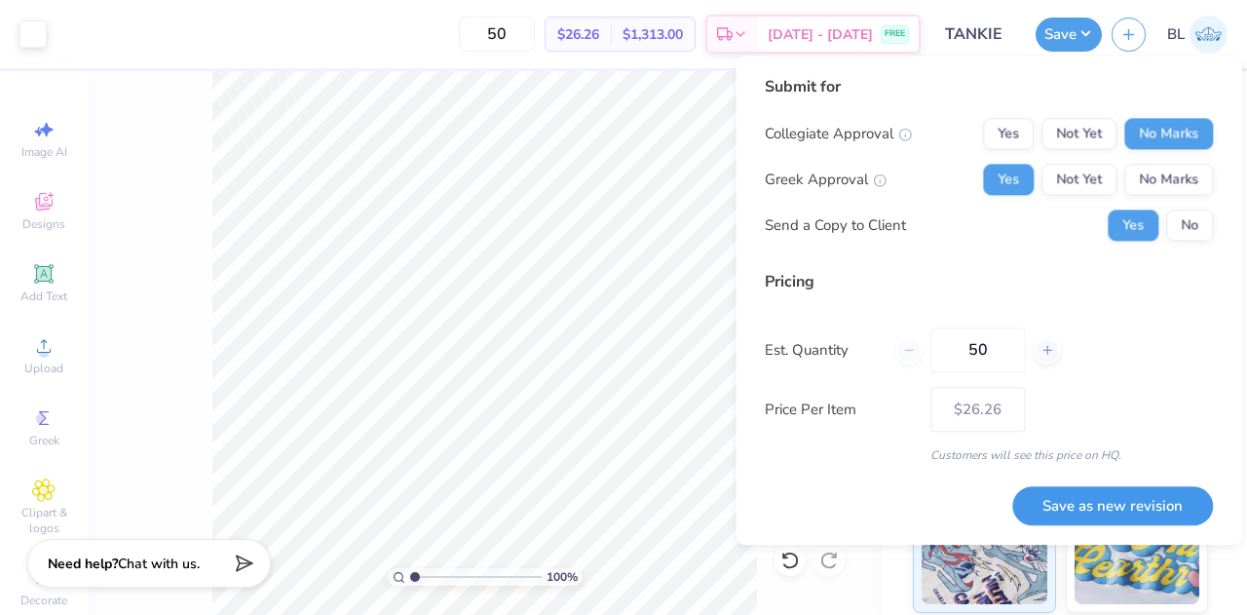
click at [1134, 500] on button "Save as new revision" at bounding box center [1112, 506] width 201 height 40
type input "$26.26"
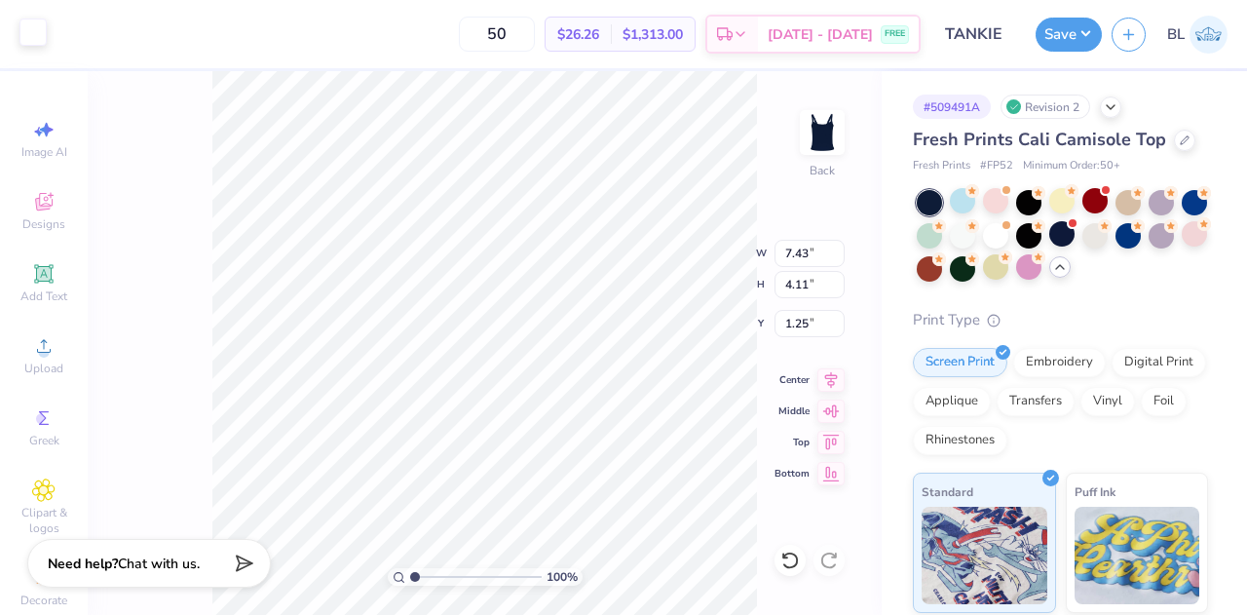
click at [33, 38] on div at bounding box center [32, 32] width 27 height 27
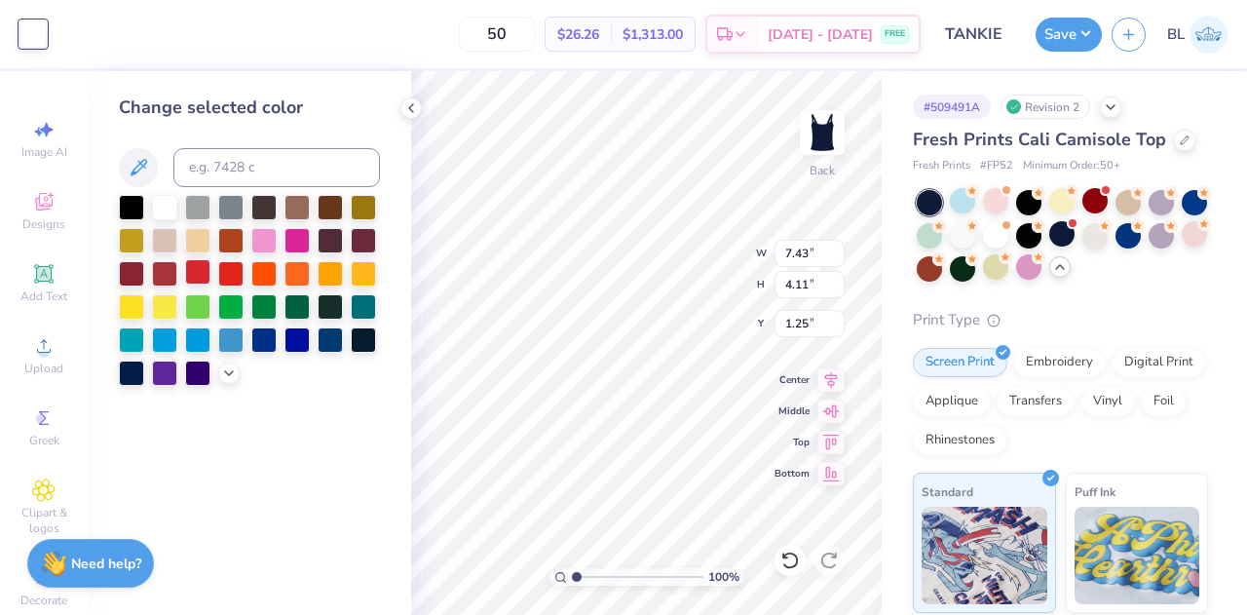
click at [197, 274] on div at bounding box center [197, 271] width 25 height 25
click at [226, 371] on icon at bounding box center [229, 371] width 16 height 16
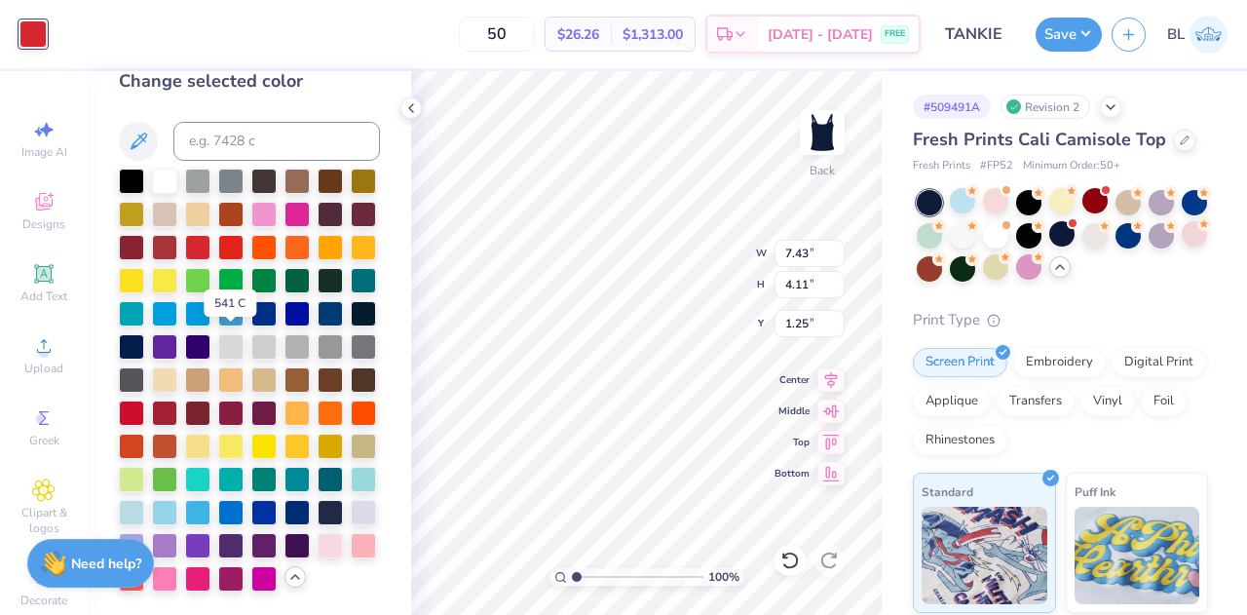
scroll to position [31, 0]
click at [163, 424] on div at bounding box center [164, 410] width 25 height 25
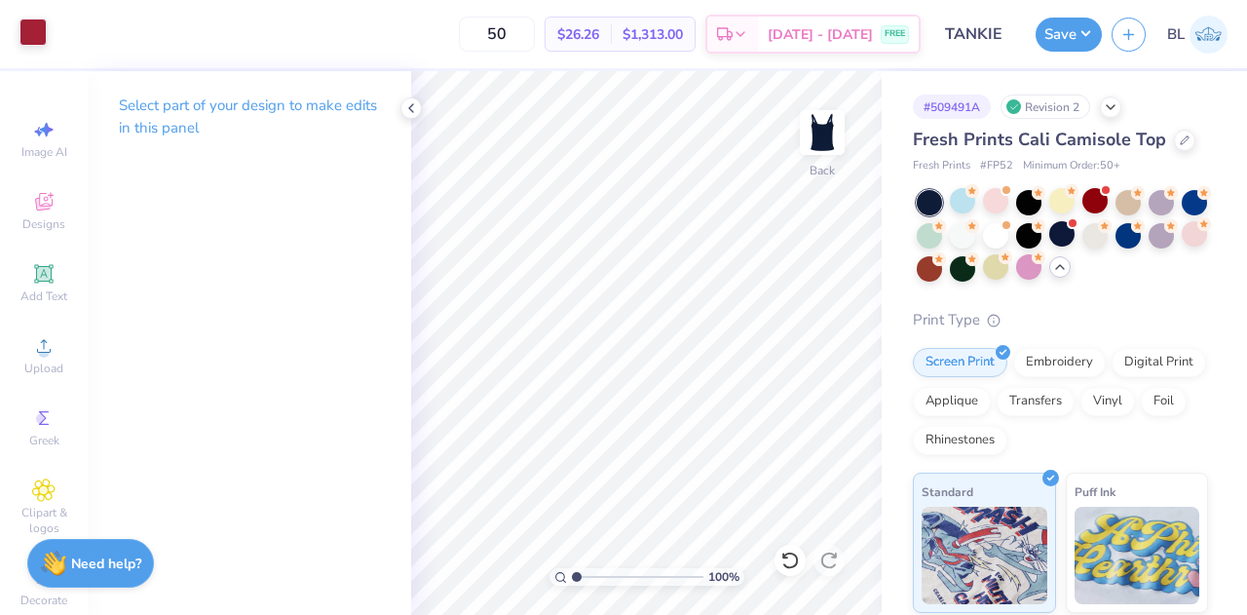
click at [35, 38] on div at bounding box center [32, 32] width 27 height 27
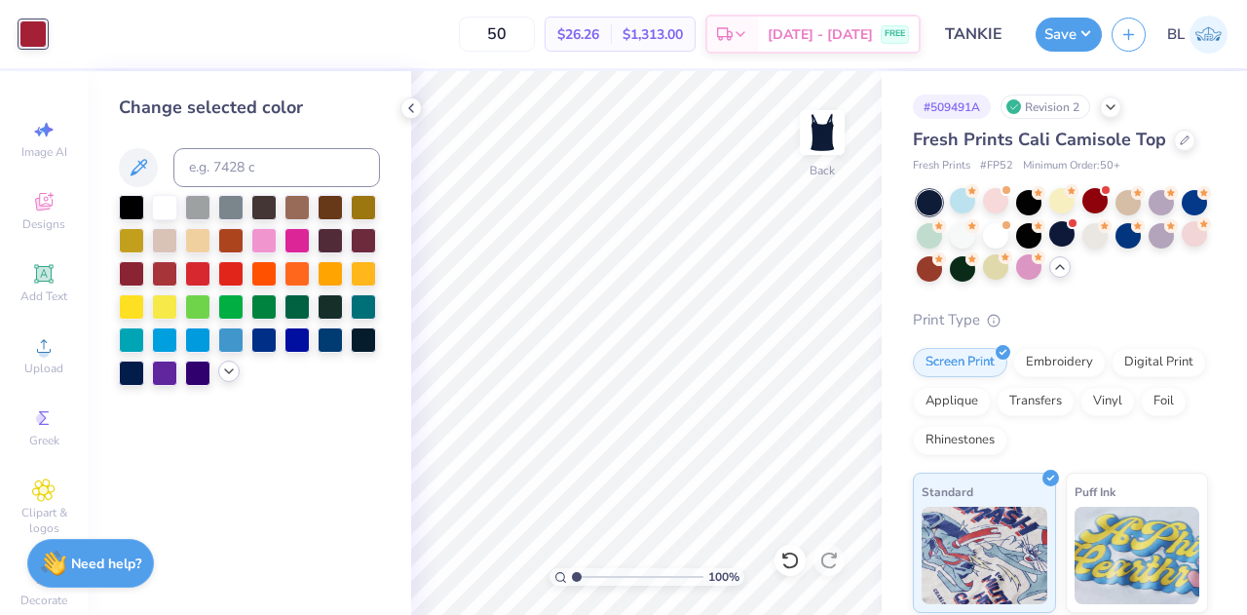
click at [234, 372] on icon at bounding box center [229, 371] width 16 height 16
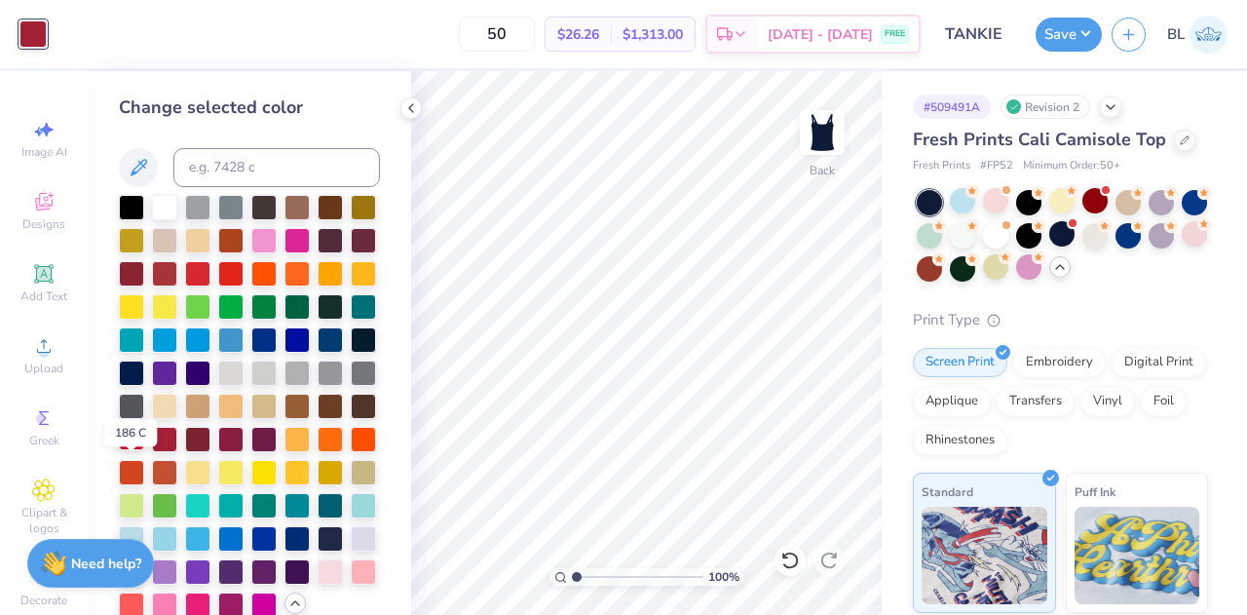
click at [130, 450] on div at bounding box center [131, 437] width 25 height 25
click at [232, 450] on div at bounding box center [230, 437] width 25 height 25
click at [166, 450] on div at bounding box center [164, 437] width 25 height 25
click at [129, 450] on div at bounding box center [131, 437] width 25 height 25
click at [210, 268] on div at bounding box center [197, 271] width 25 height 25
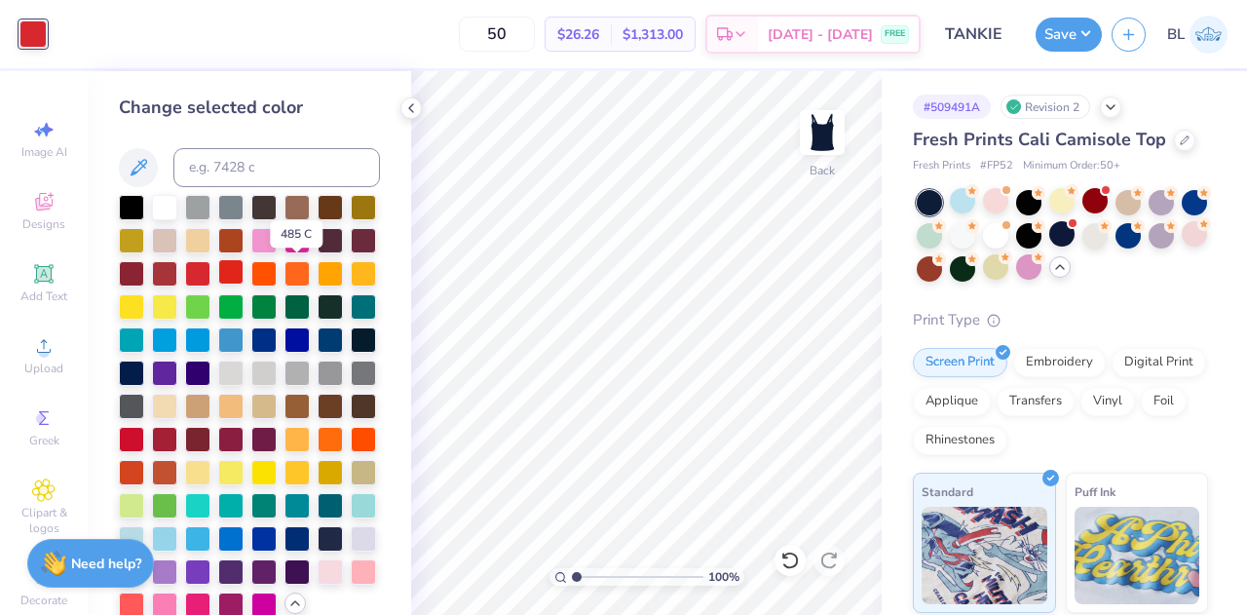
click at [244, 272] on div at bounding box center [230, 271] width 25 height 25
click at [132, 450] on div at bounding box center [131, 437] width 25 height 25
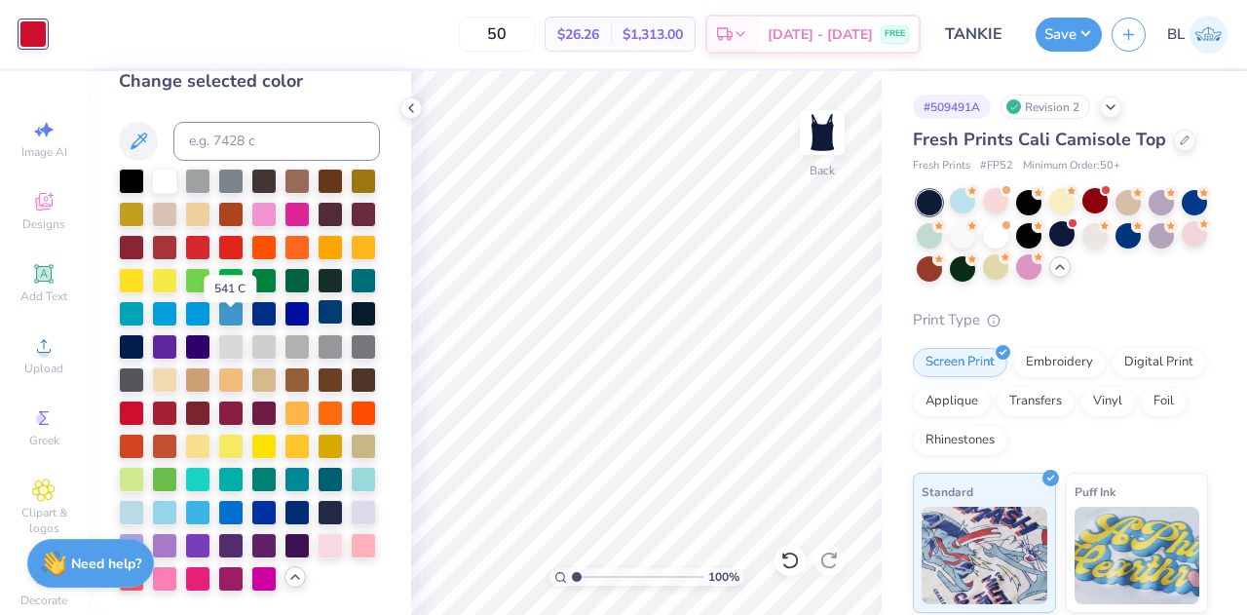
scroll to position [92, 0]
click at [1073, 39] on button "Save" at bounding box center [1069, 32] width 66 height 34
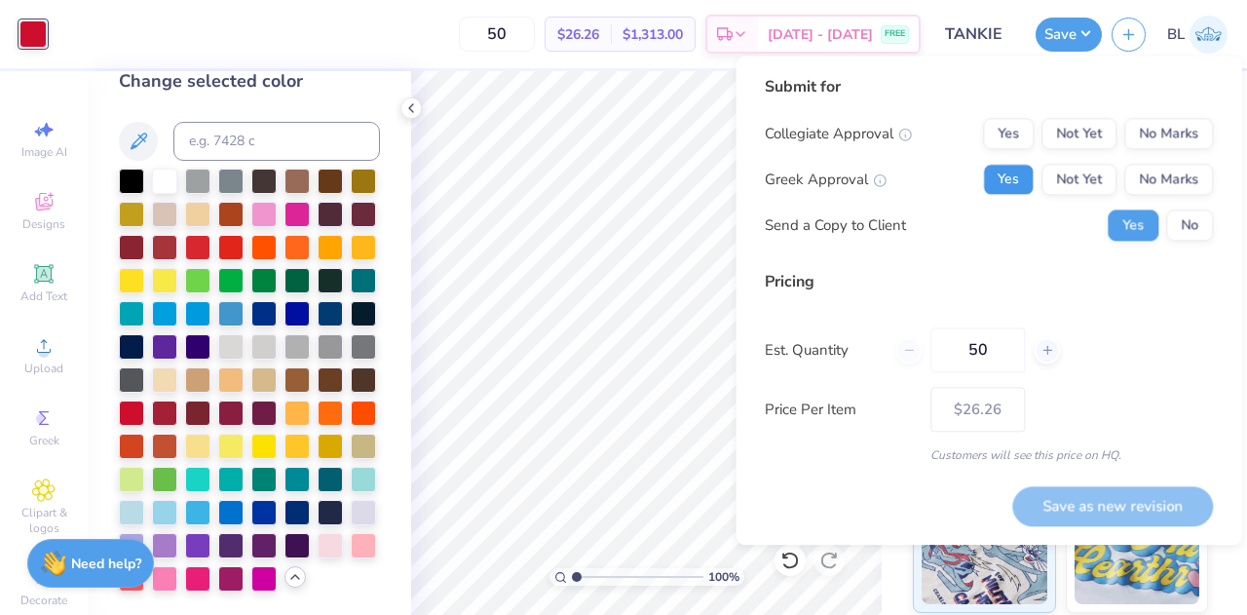
click at [1013, 175] on button "Yes" at bounding box center [1008, 179] width 51 height 31
click at [1196, 126] on button "No Marks" at bounding box center [1168, 133] width 89 height 31
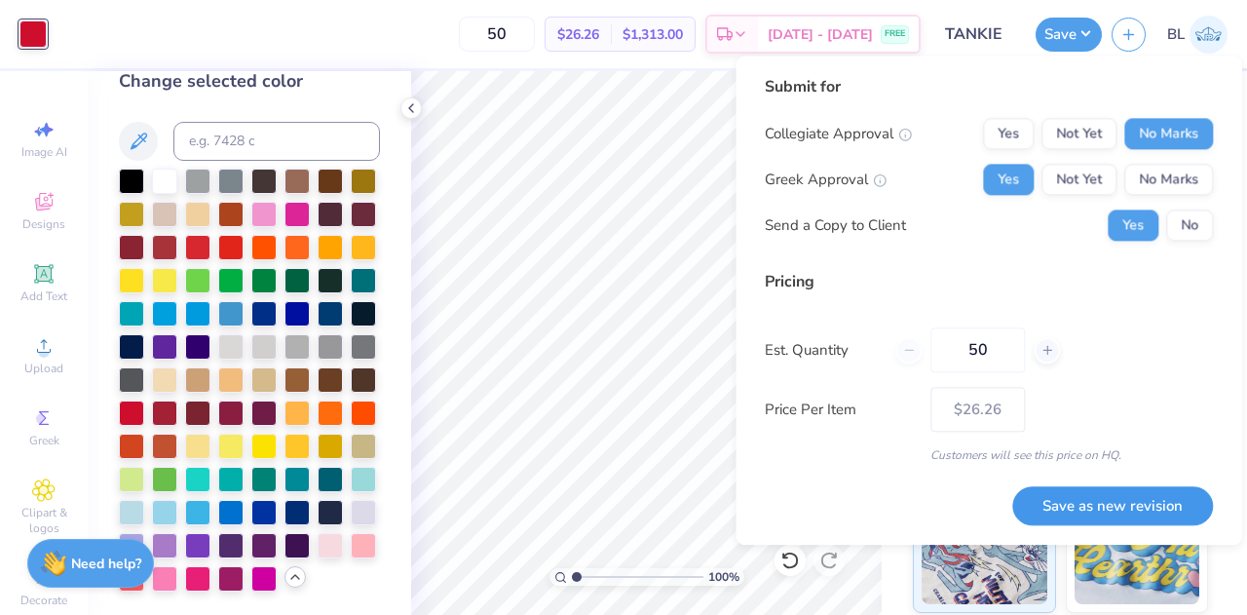
click at [1099, 500] on button "Save as new revision" at bounding box center [1112, 506] width 201 height 40
type input "$26.26"
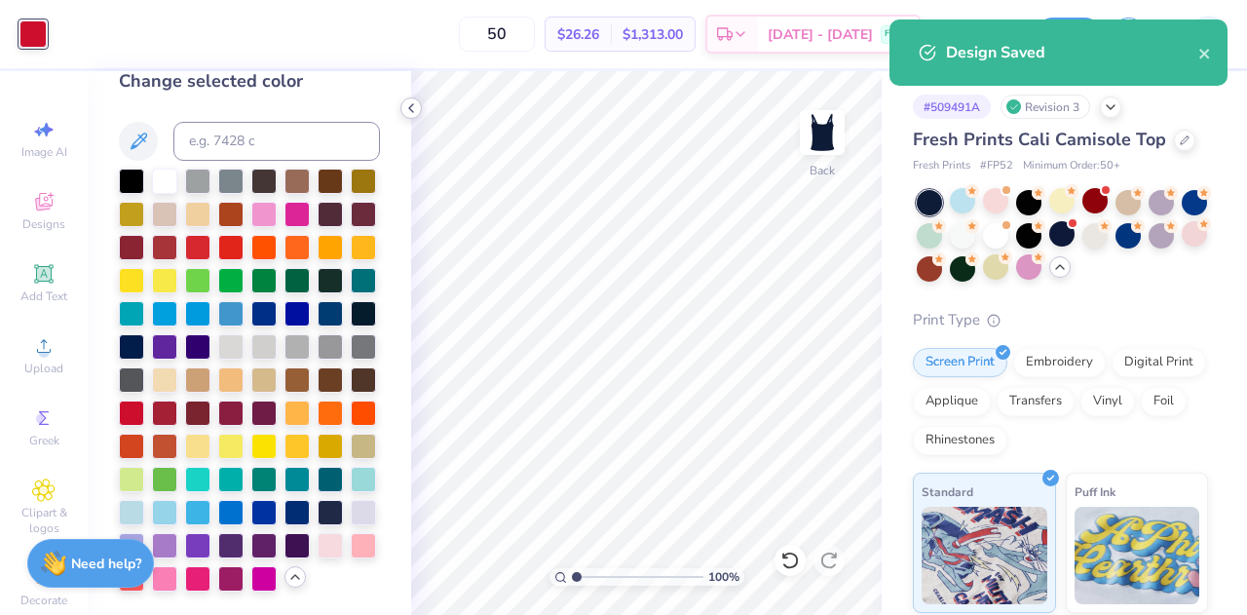
click at [412, 106] on icon at bounding box center [411, 108] width 16 height 16
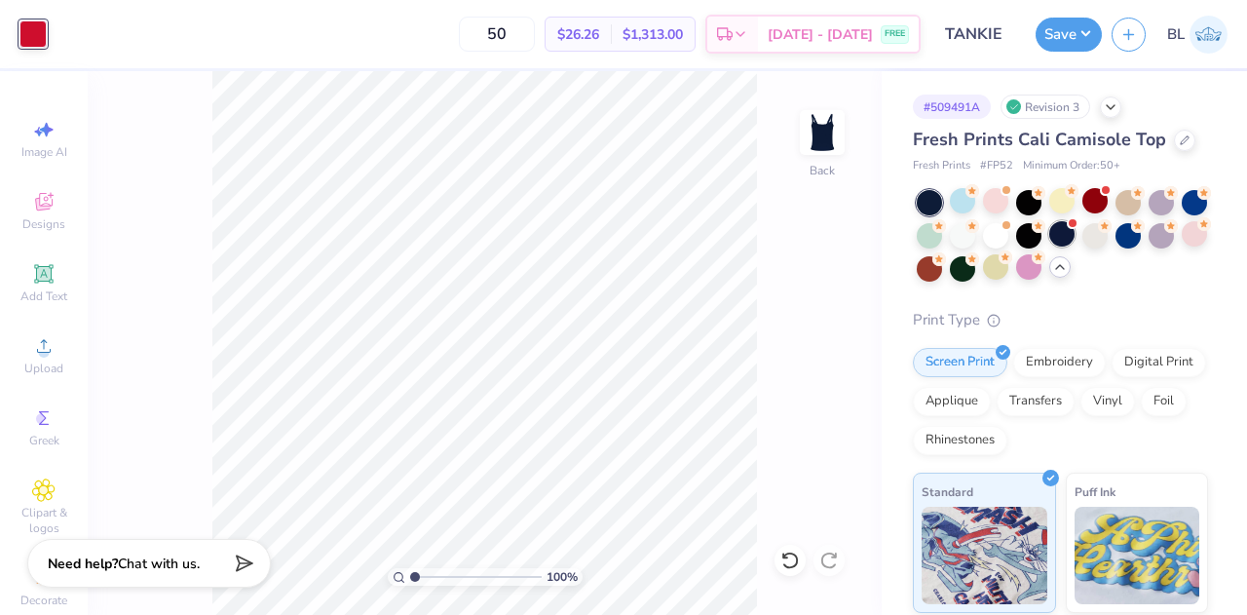
click at [1075, 231] on div at bounding box center [1061, 233] width 25 height 25
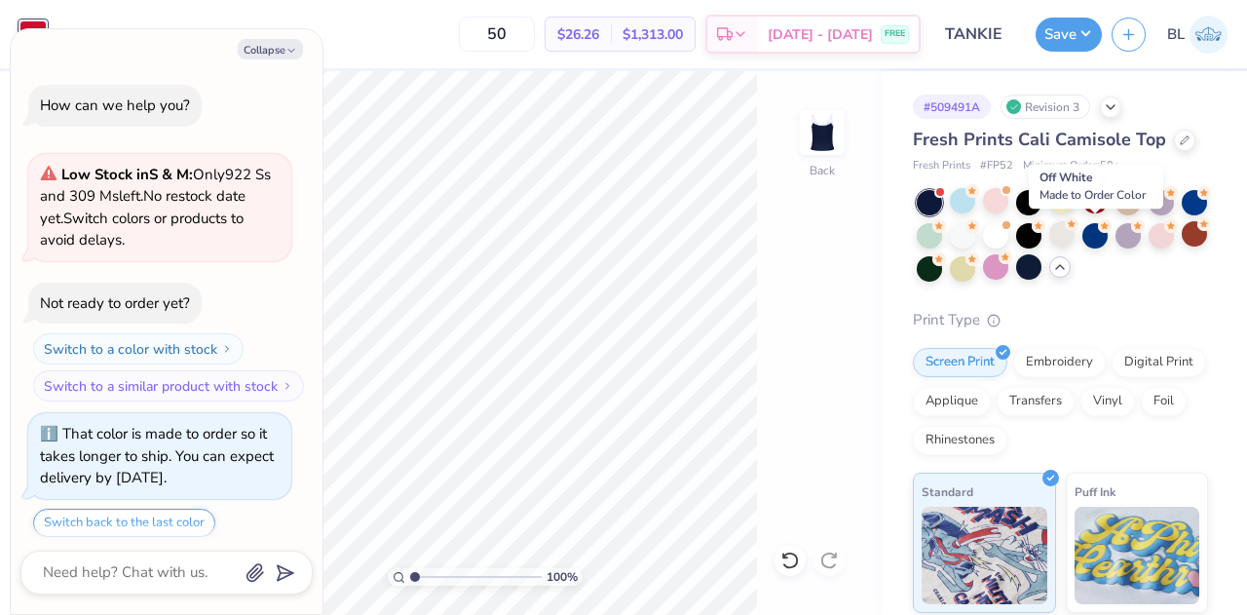
scroll to position [2269, 0]
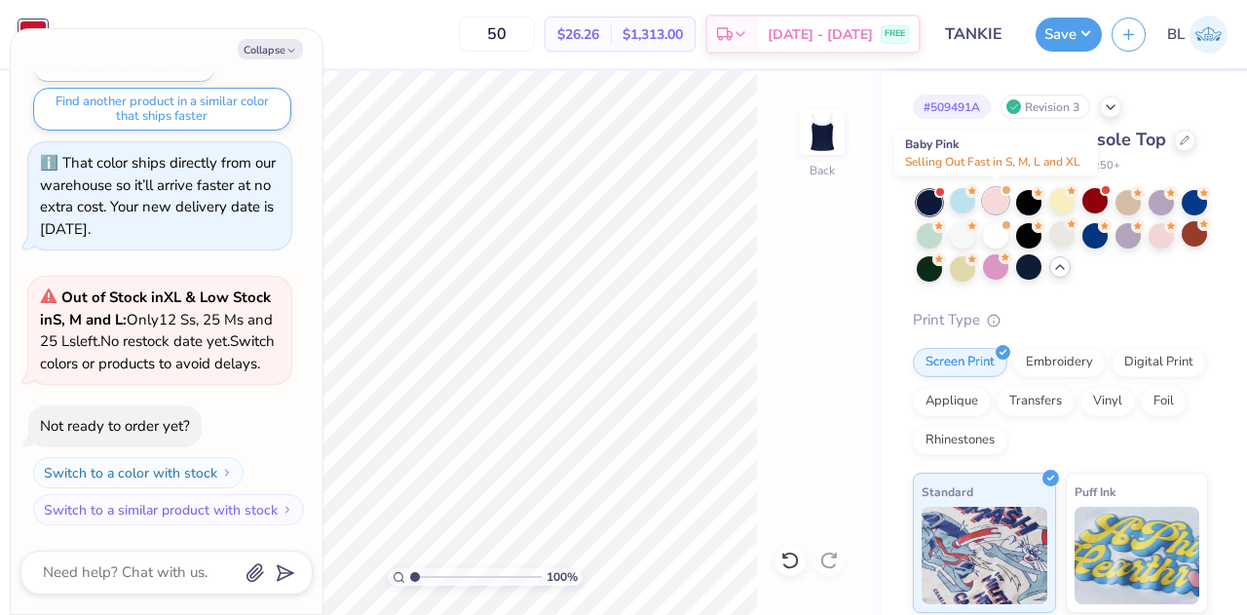
click at [1001, 202] on div at bounding box center [995, 200] width 25 height 25
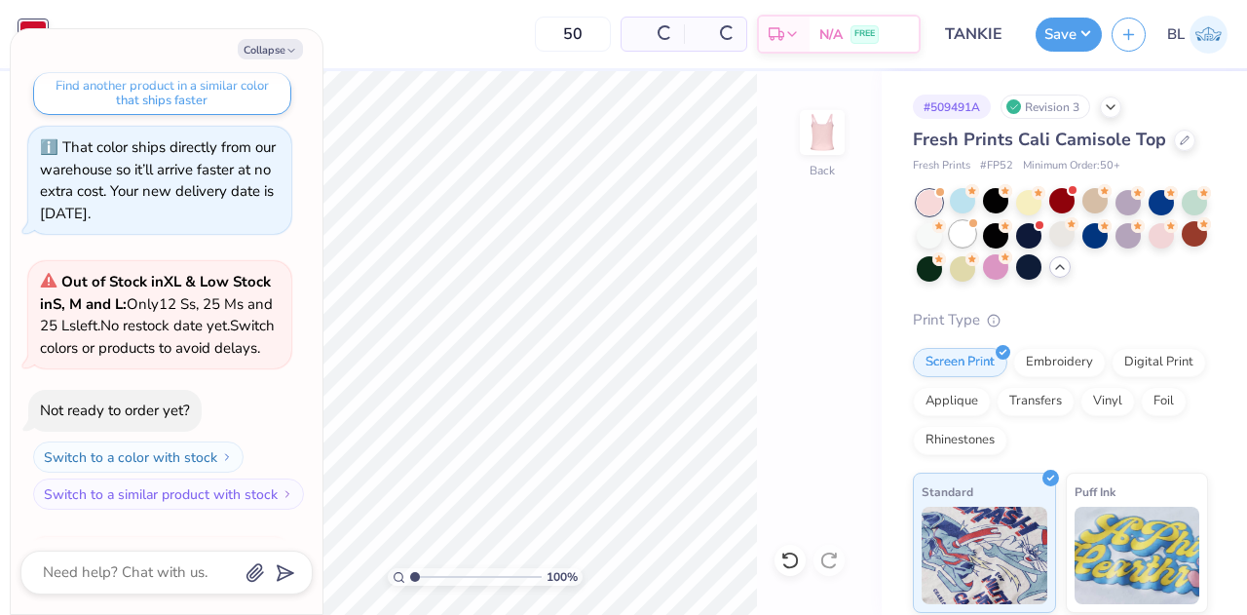
scroll to position [2566, 0]
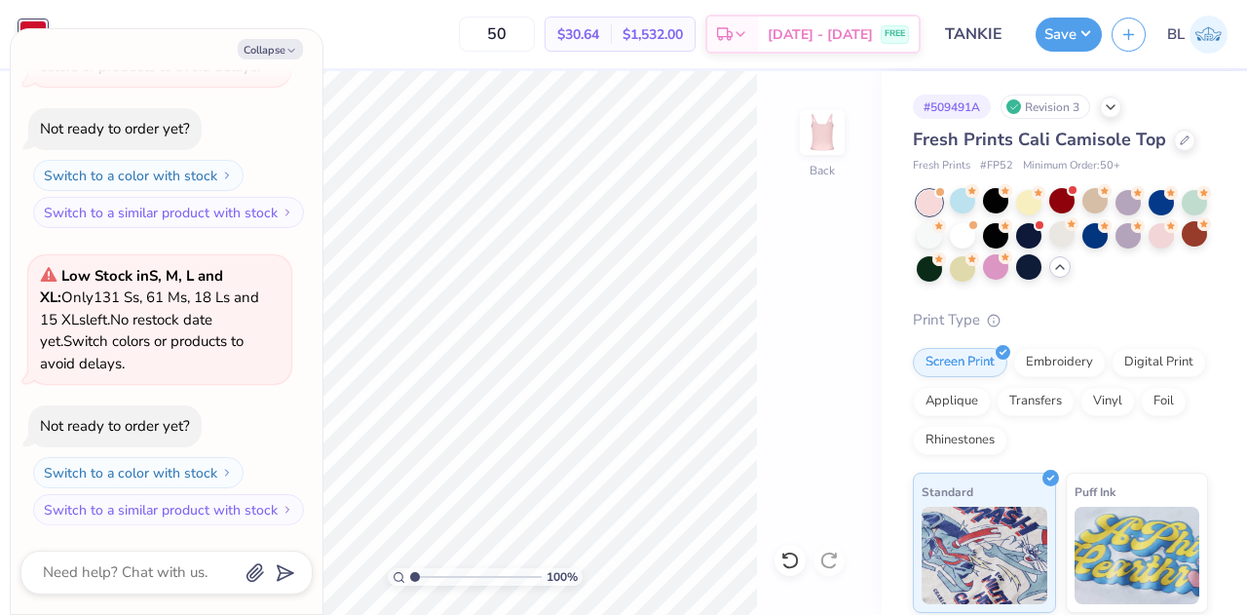
click at [1068, 266] on icon at bounding box center [1060, 267] width 16 height 16
type textarea "x"
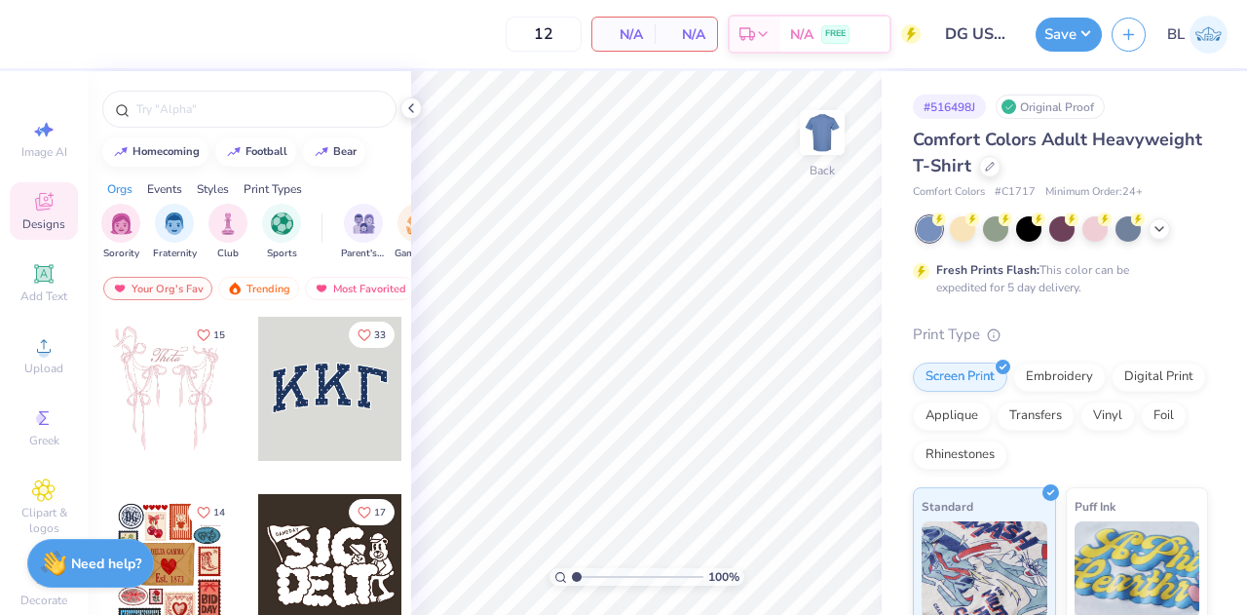
click at [1085, 163] on div "Comfort Colors Adult Heavyweight T-Shirt" at bounding box center [1060, 153] width 295 height 53
click at [1001, 168] on div at bounding box center [989, 164] width 21 height 21
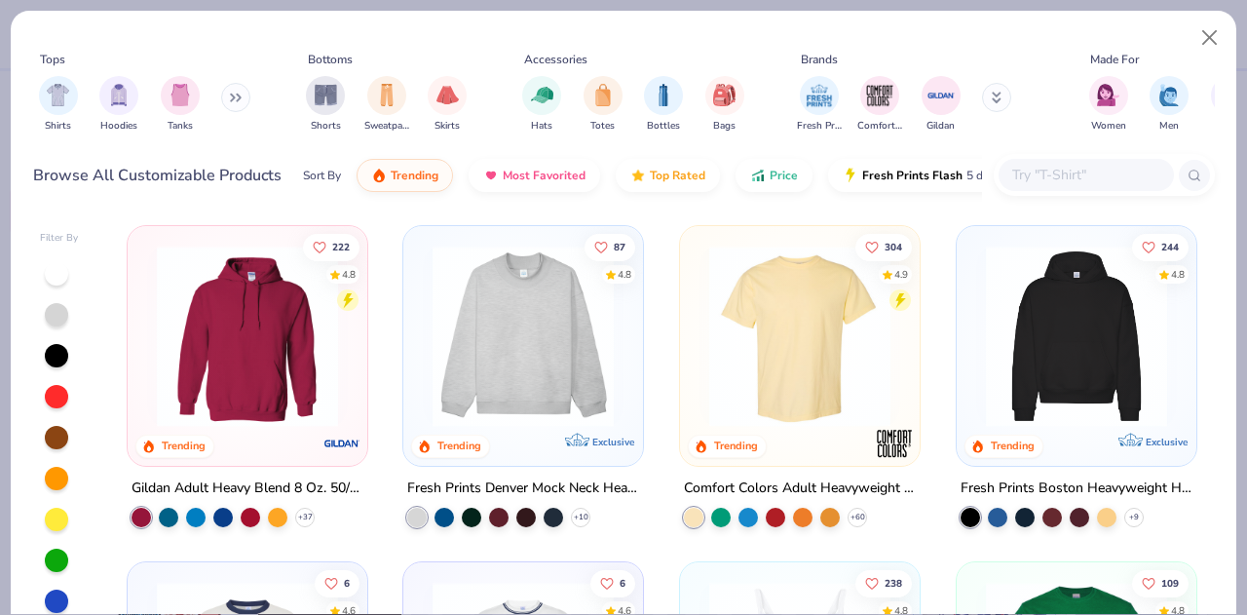
click at [1044, 170] on input "text" at bounding box center [1085, 175] width 150 height 22
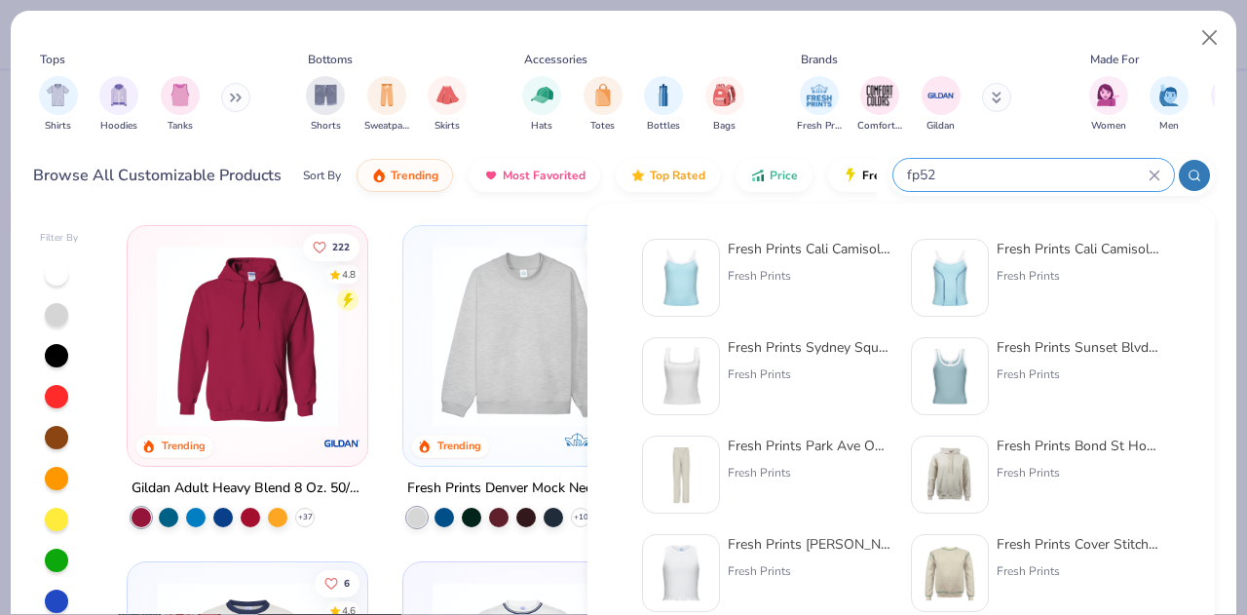
type input "fp52"
click at [840, 280] on div "Fresh Prints" at bounding box center [810, 276] width 164 height 18
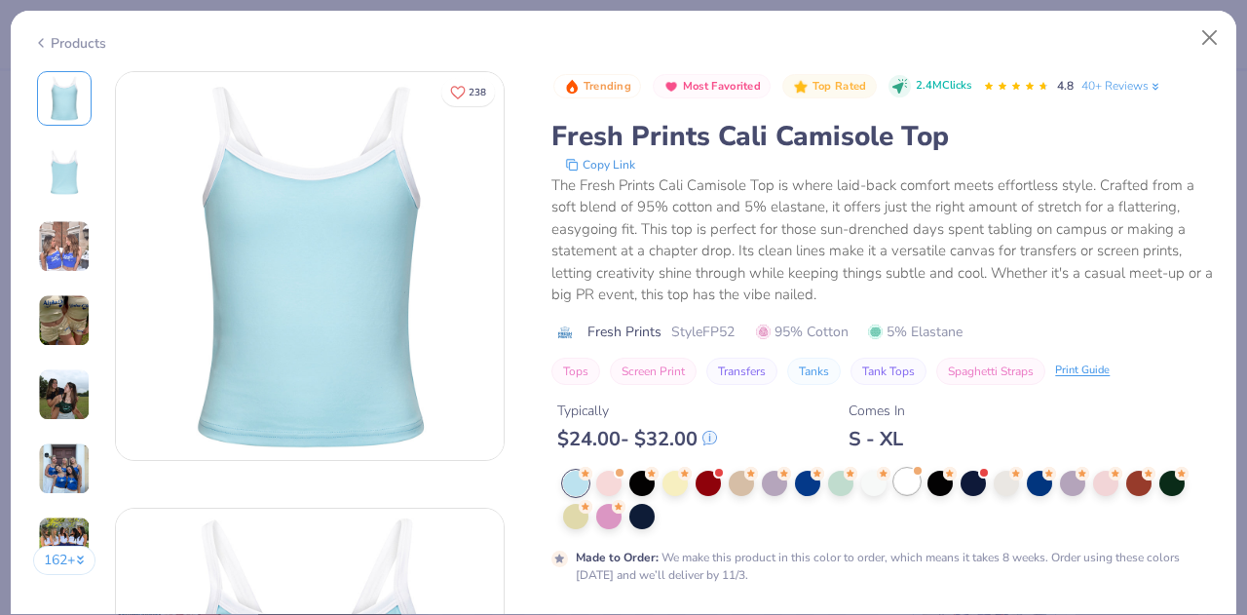
click at [900, 486] on div at bounding box center [906, 481] width 25 height 25
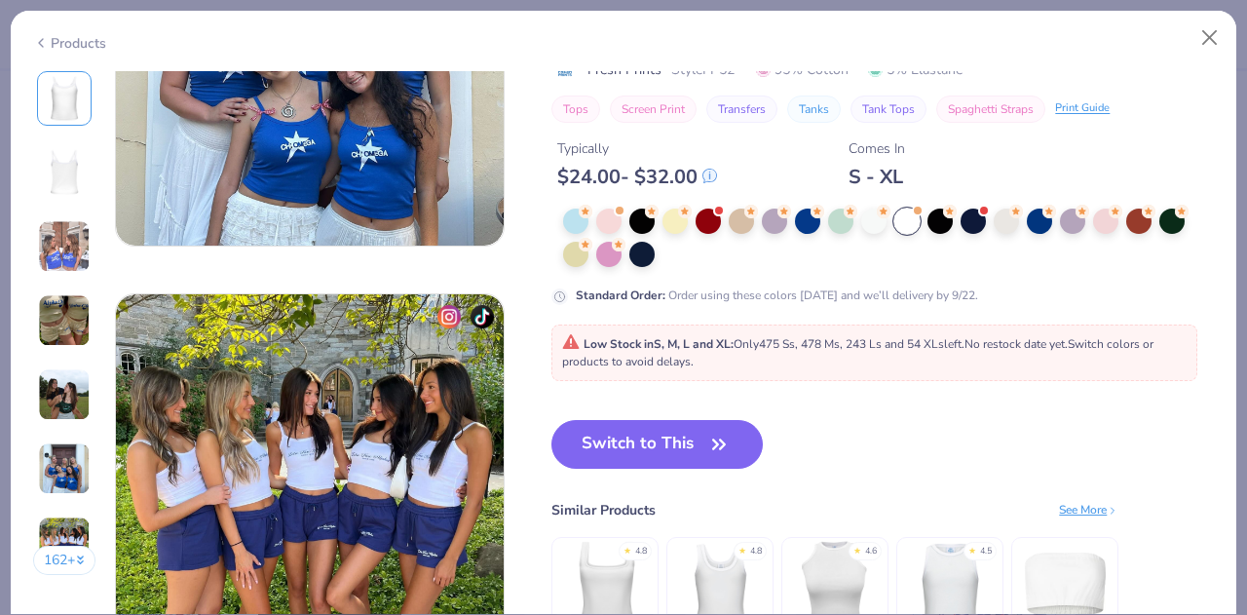
scroll to position [2383, 0]
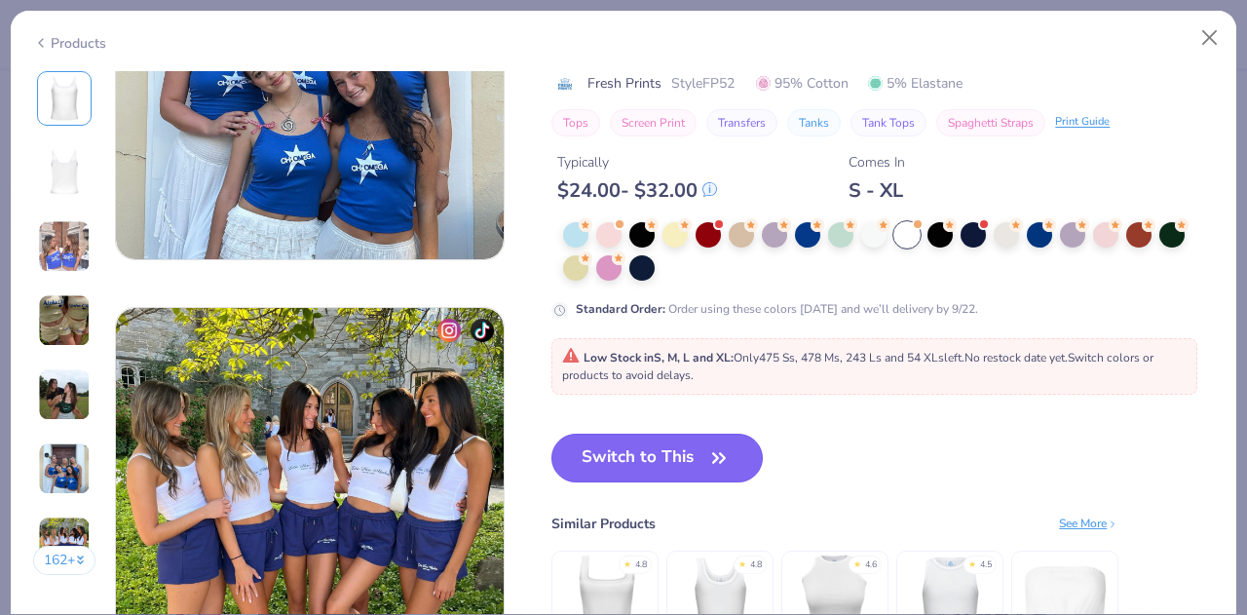
click at [742, 461] on button "Switch to This" at bounding box center [656, 458] width 211 height 49
type input "50"
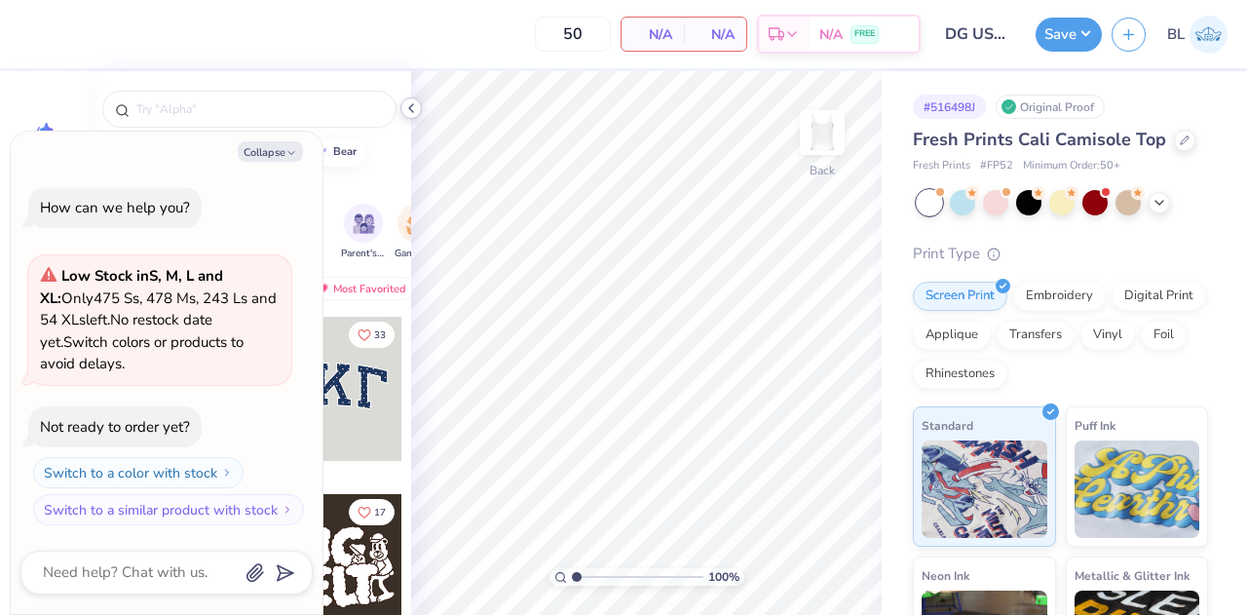
click at [412, 108] on icon at bounding box center [411, 108] width 16 height 16
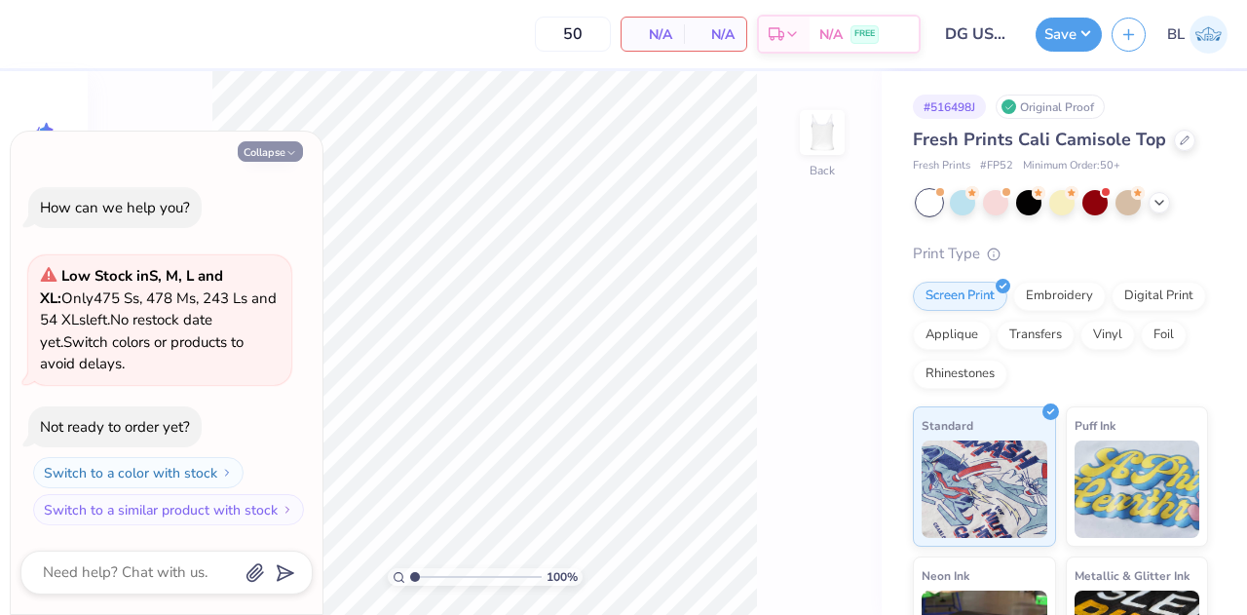
click at [298, 148] on button "Collapse" at bounding box center [270, 151] width 65 height 20
type textarea "x"
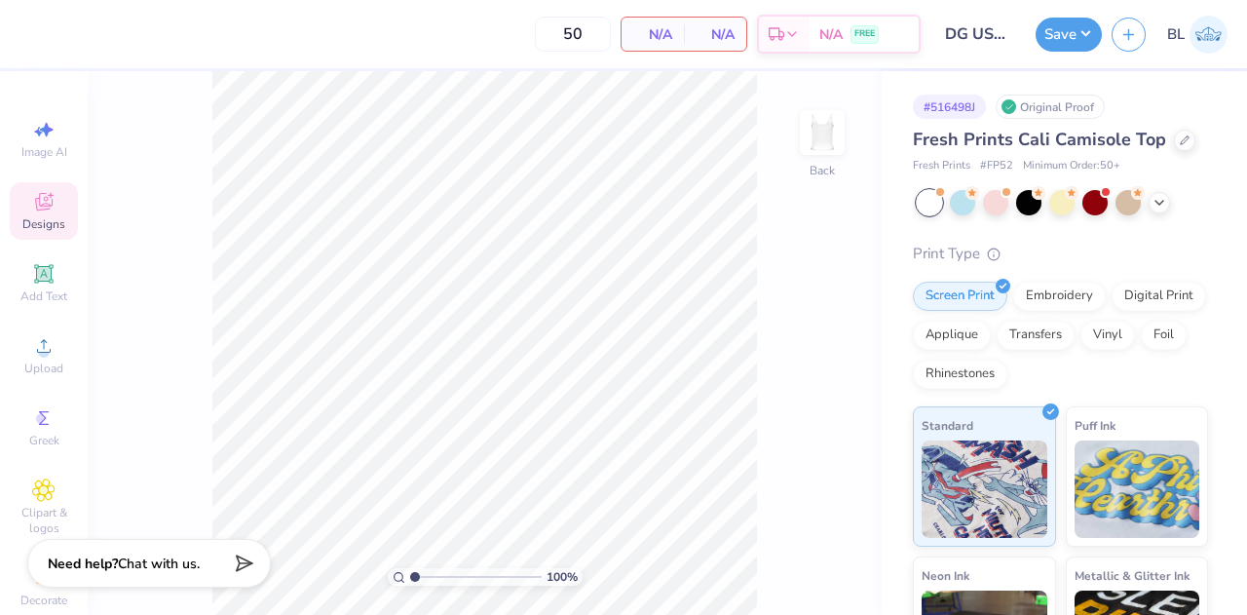
click at [41, 225] on span "Designs" at bounding box center [43, 224] width 43 height 16
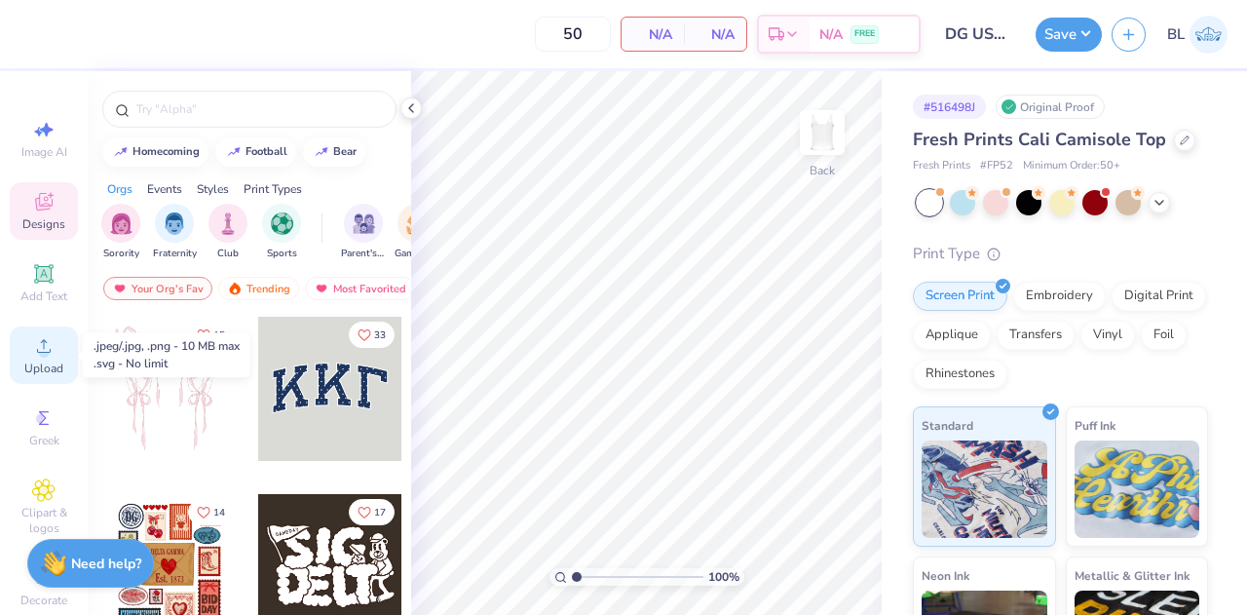
click at [40, 358] on div "Upload" at bounding box center [44, 354] width 68 height 57
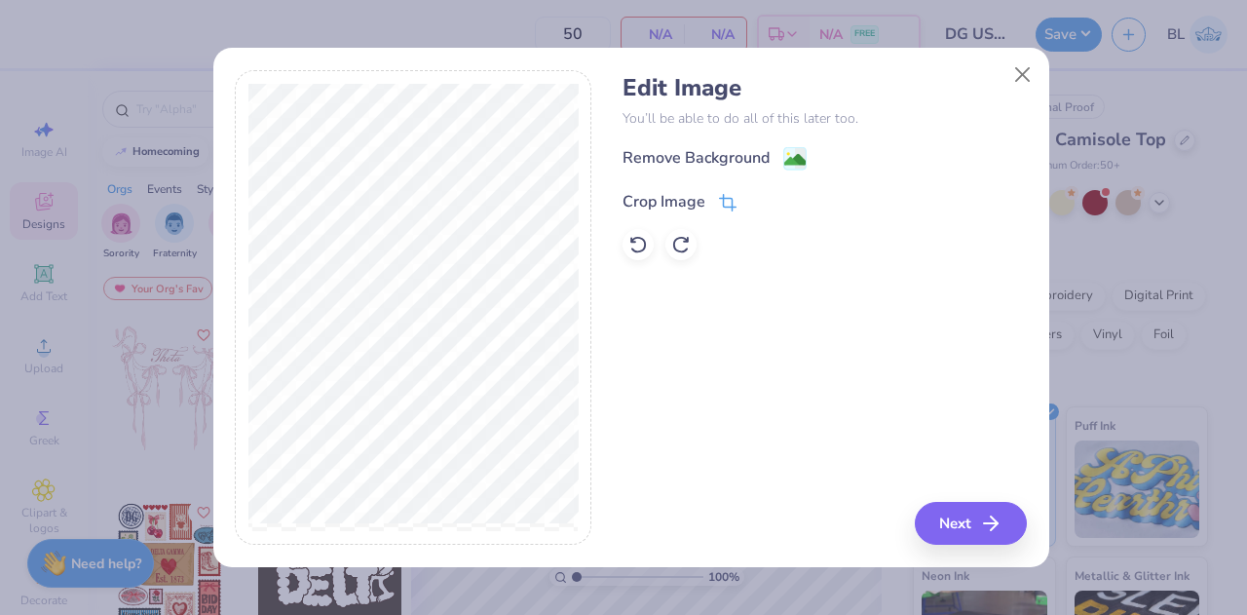
click at [662, 202] on div "Crop Image" at bounding box center [664, 201] width 83 height 23
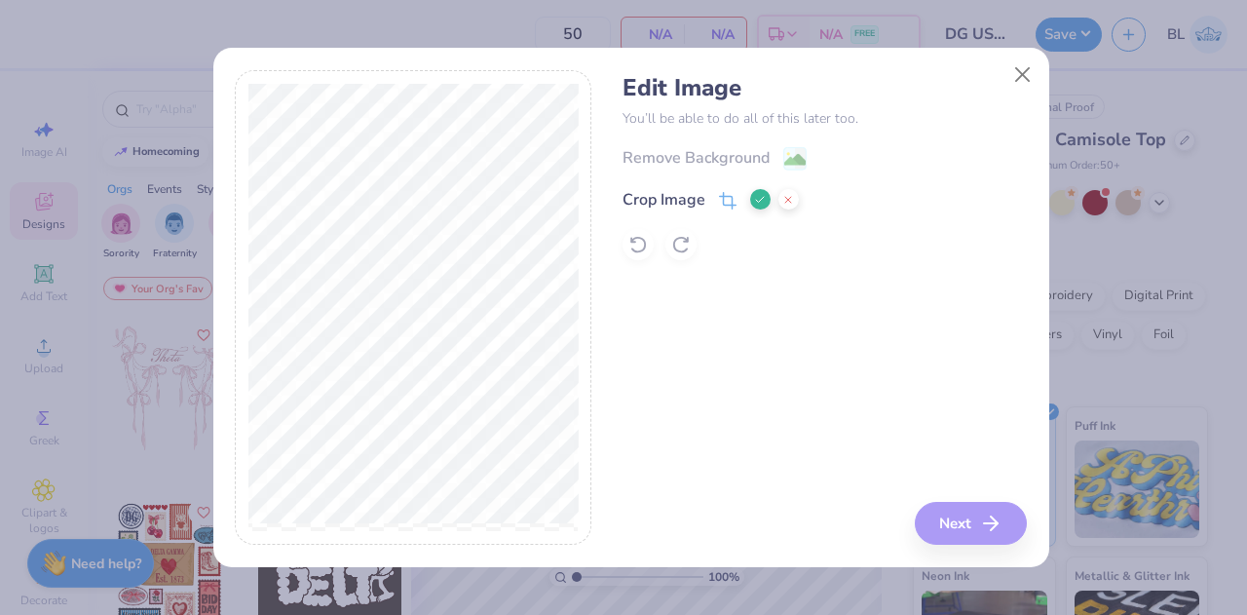
click at [755, 198] on icon at bounding box center [760, 200] width 12 height 12
click at [790, 166] on image at bounding box center [794, 161] width 21 height 21
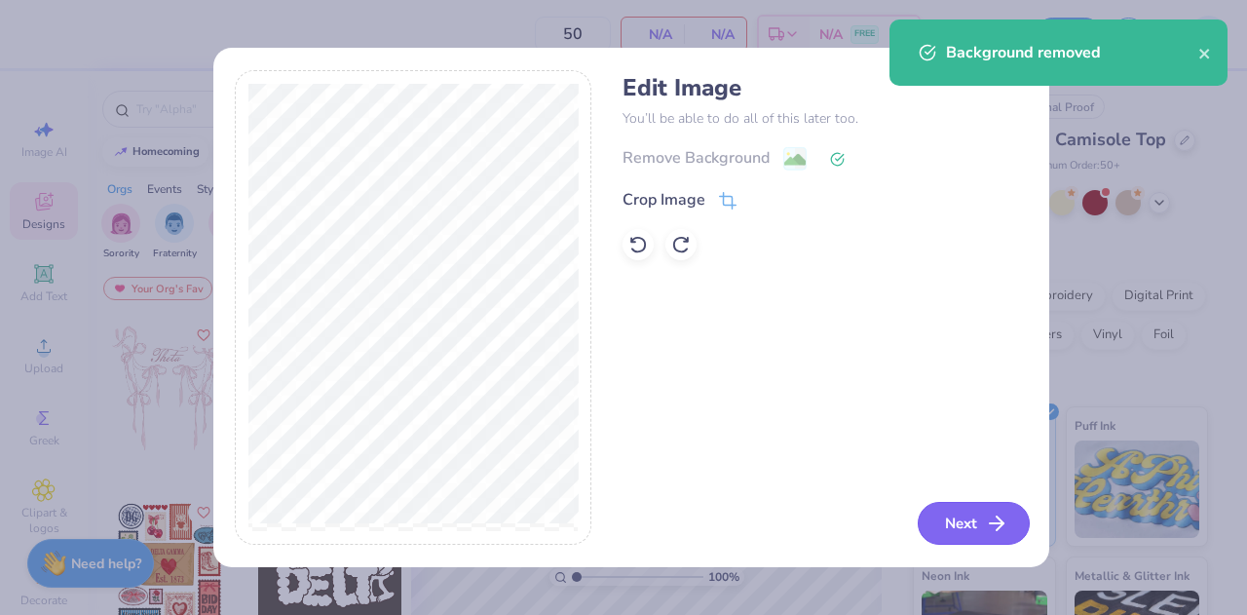
click at [966, 516] on button "Next" at bounding box center [974, 523] width 112 height 43
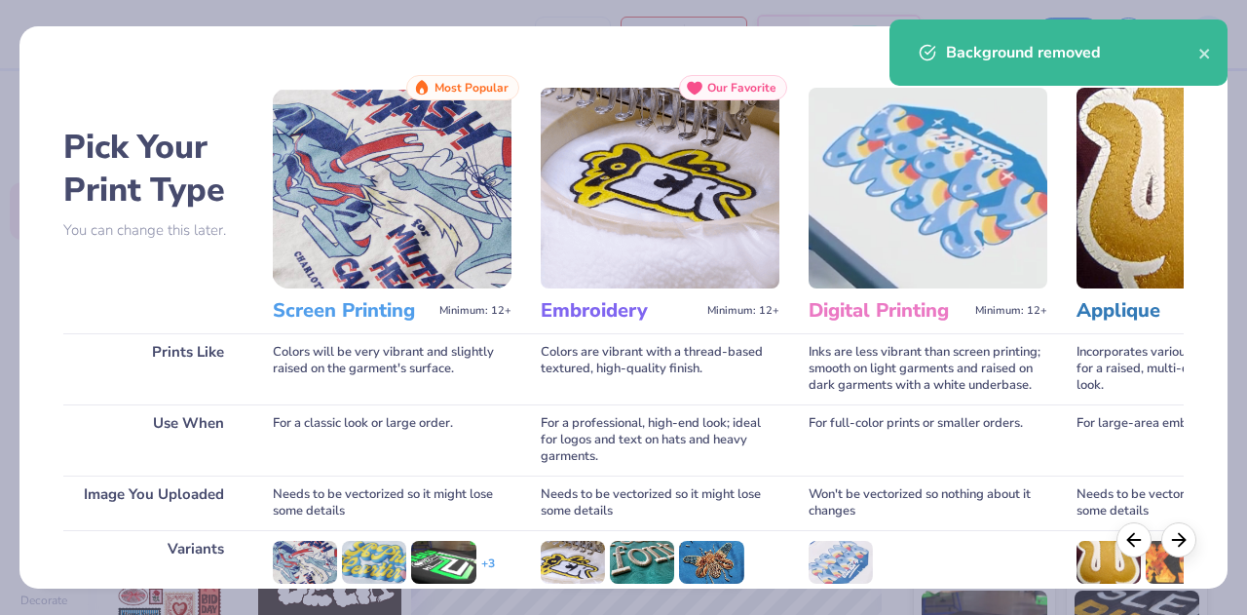
scroll to position [258, 0]
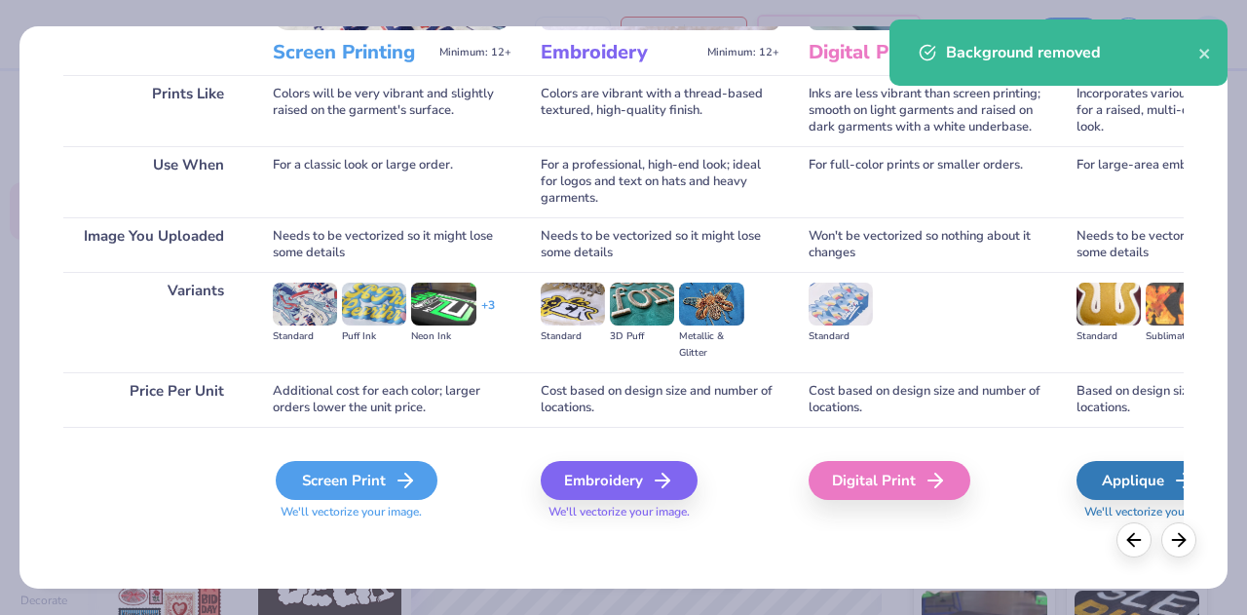
click at [346, 480] on div "Screen Print" at bounding box center [357, 480] width 162 height 39
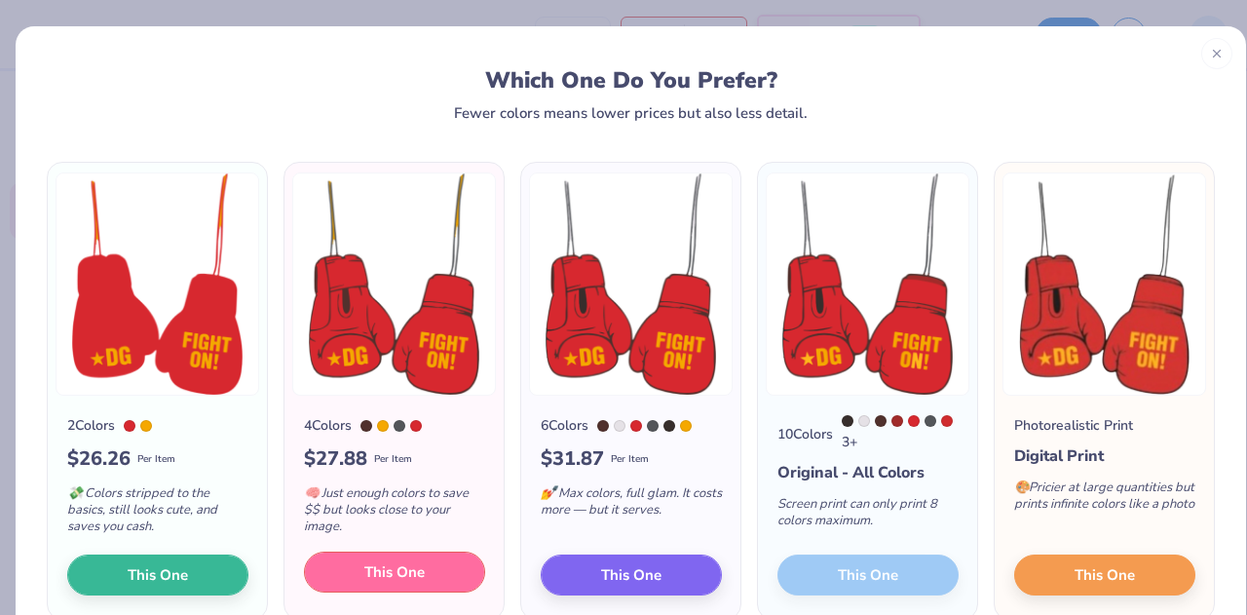
click at [364, 570] on span "This One" at bounding box center [394, 572] width 60 height 22
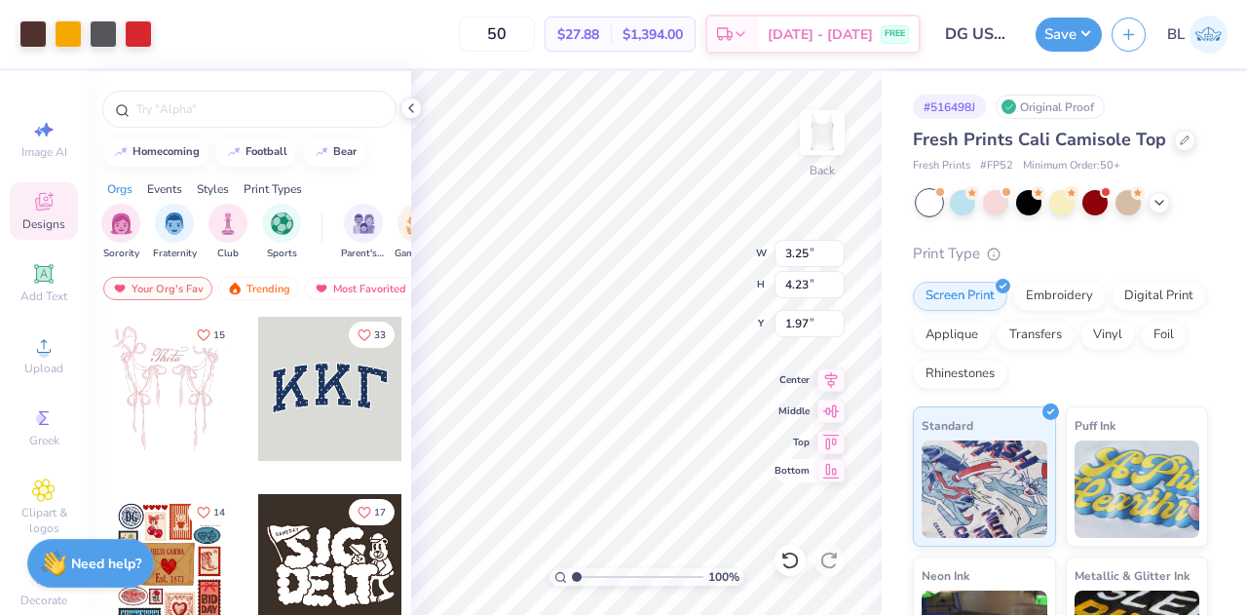
type input "3.25"
type input "4.23"
type input "1.91"
click at [1078, 36] on button "Save" at bounding box center [1069, 32] width 66 height 34
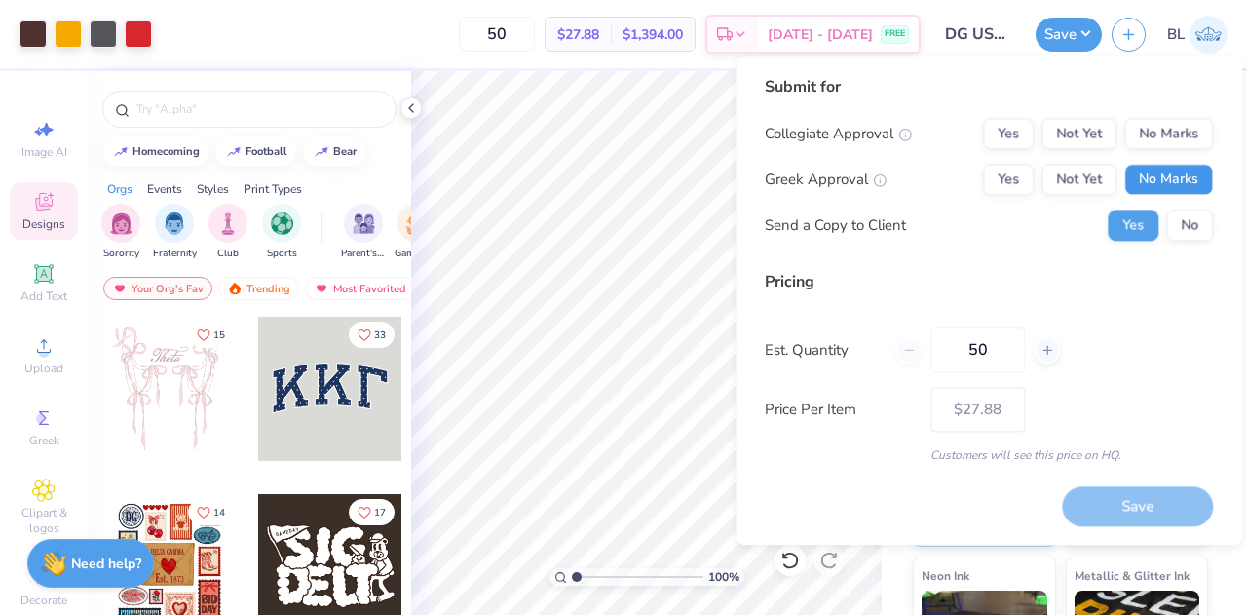
click at [1153, 182] on button "No Marks" at bounding box center [1168, 179] width 89 height 31
click at [994, 175] on button "Yes" at bounding box center [1008, 179] width 51 height 31
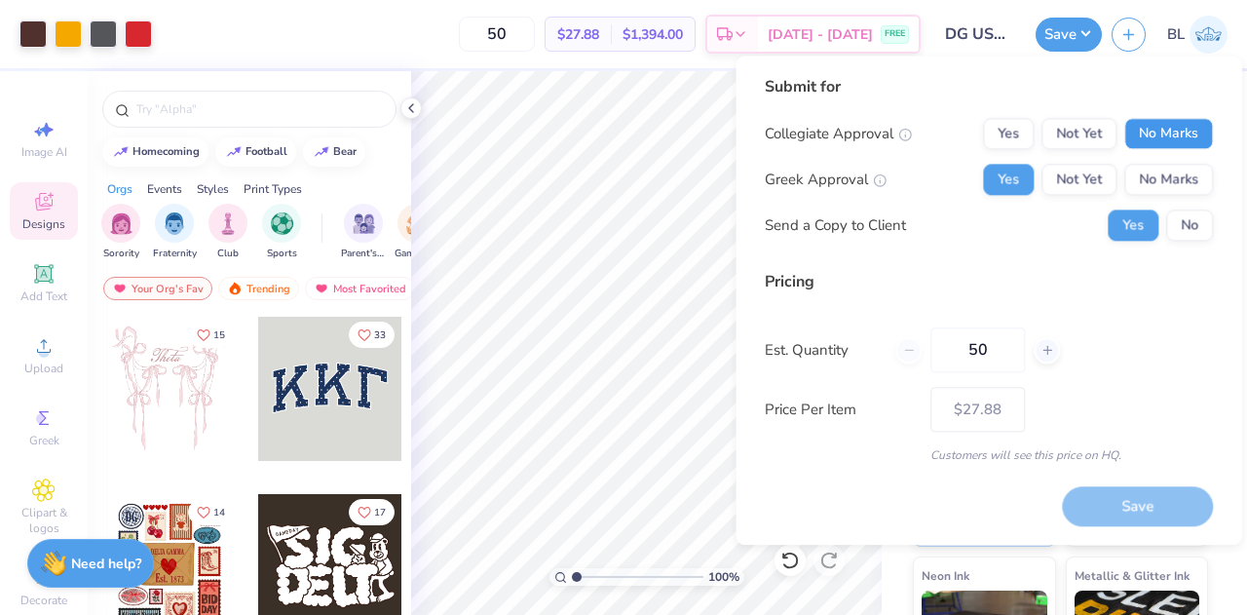
click at [1149, 139] on button "No Marks" at bounding box center [1168, 133] width 89 height 31
click at [1128, 512] on button "Save" at bounding box center [1137, 506] width 151 height 40
type input "$27.88"
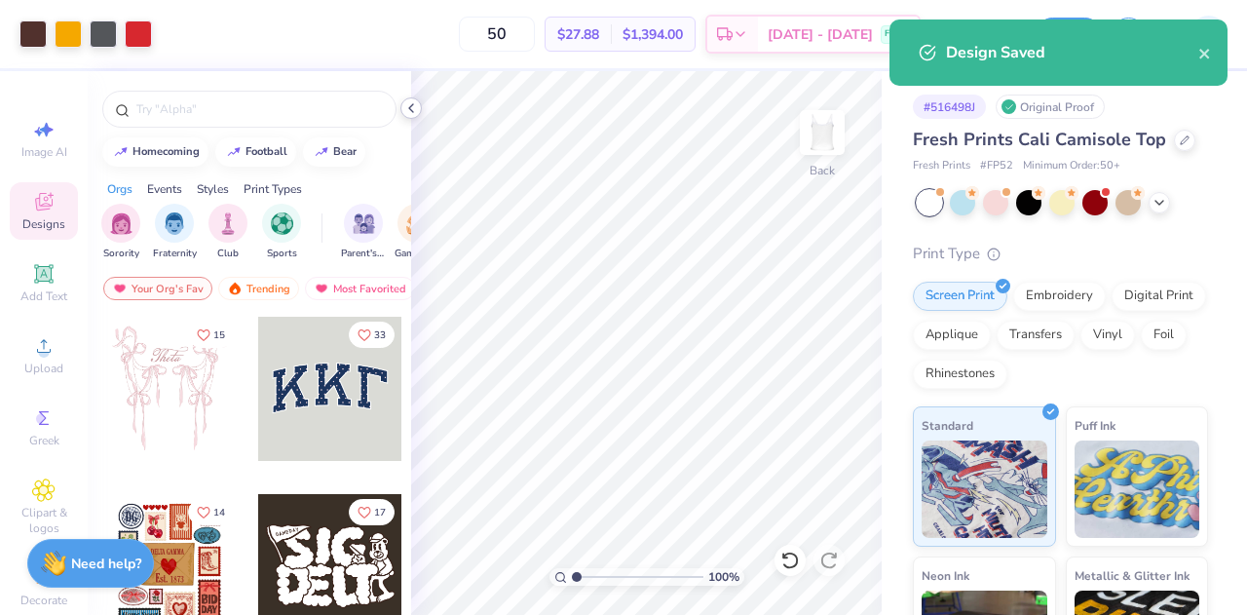
click at [412, 107] on icon at bounding box center [411, 108] width 16 height 16
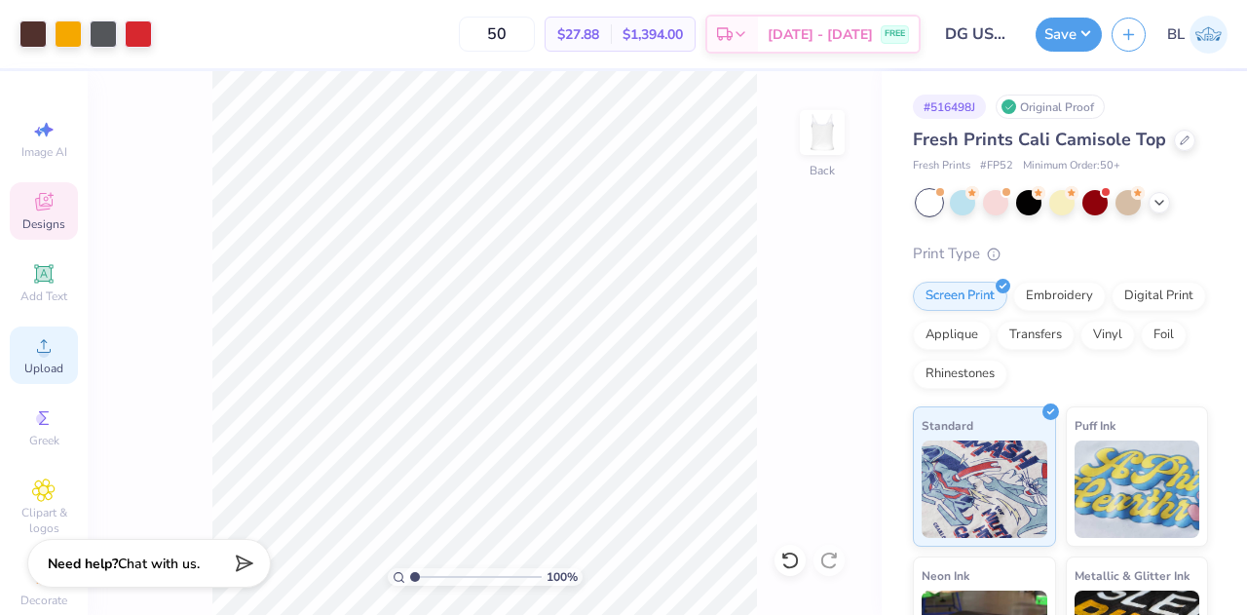
click at [26, 369] on span "Upload" at bounding box center [43, 368] width 39 height 16
click at [33, 211] on icon at bounding box center [43, 201] width 23 height 23
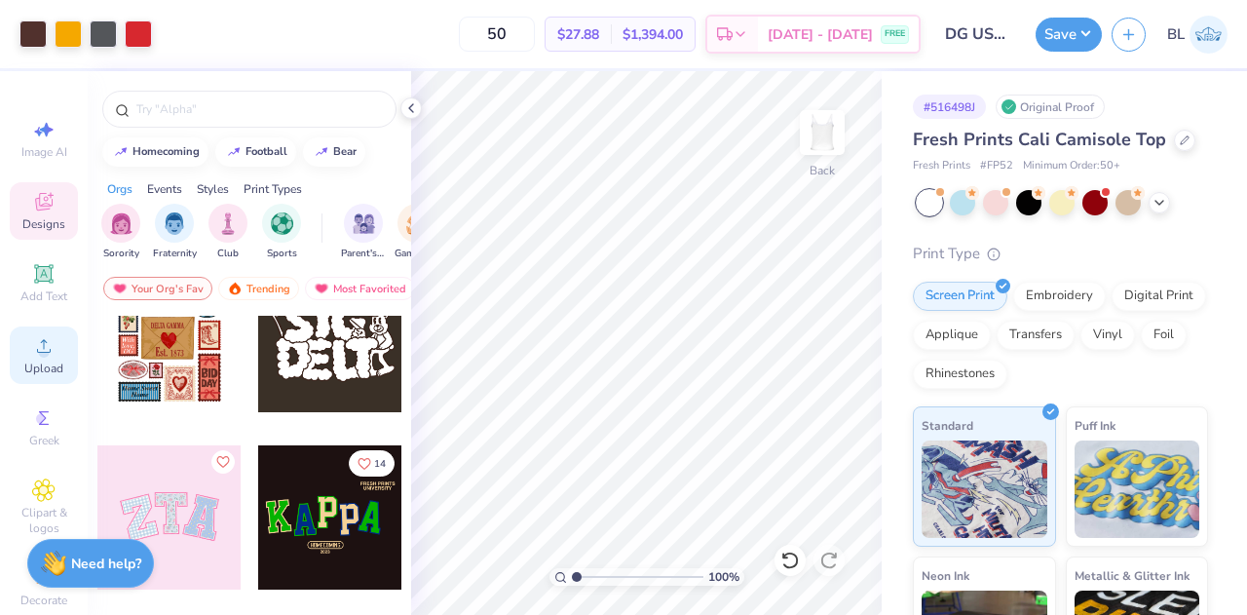
scroll to position [55, 0]
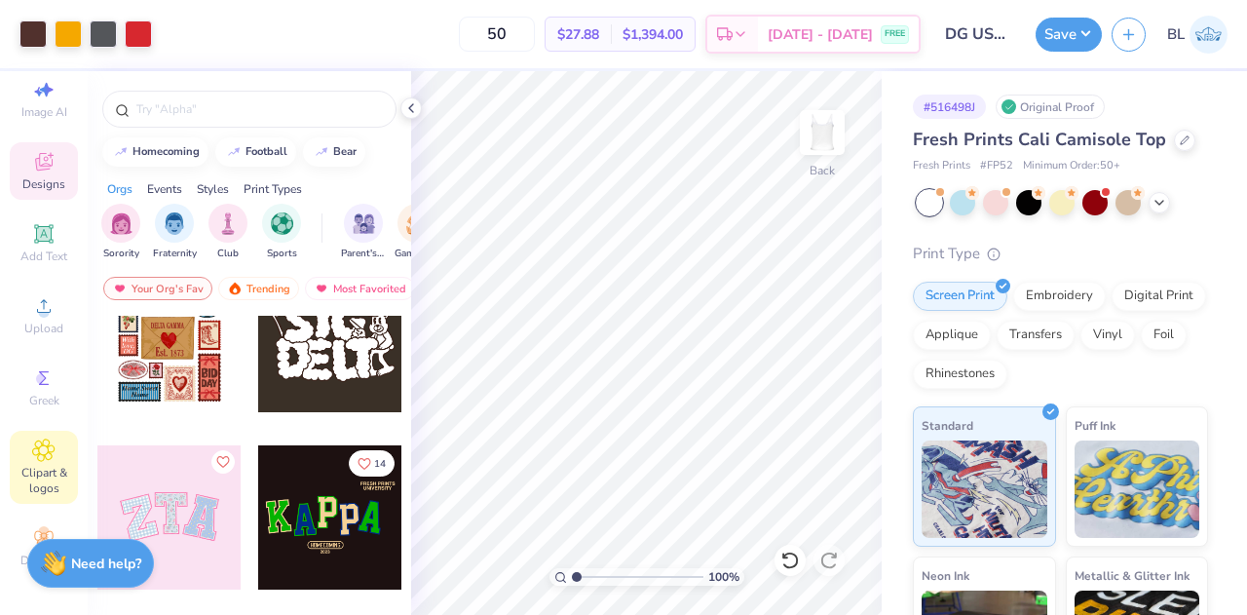
click at [47, 471] on span "Clipart & logos" at bounding box center [44, 480] width 68 height 31
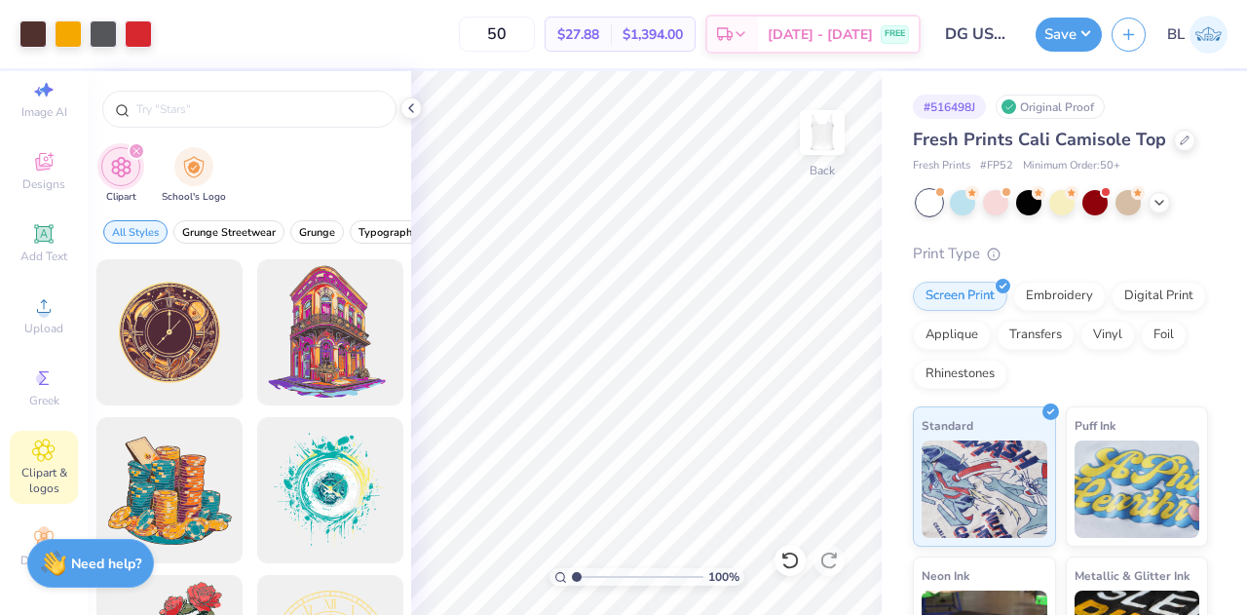
scroll to position [0, 0]
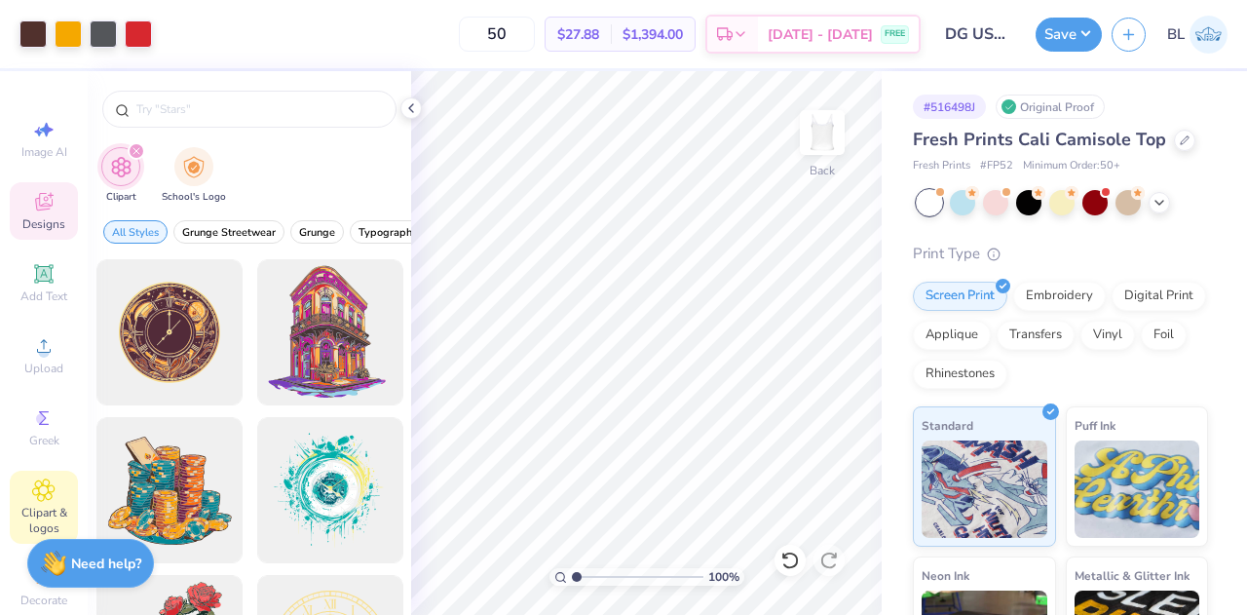
click at [40, 217] on span "Designs" at bounding box center [43, 224] width 43 height 16
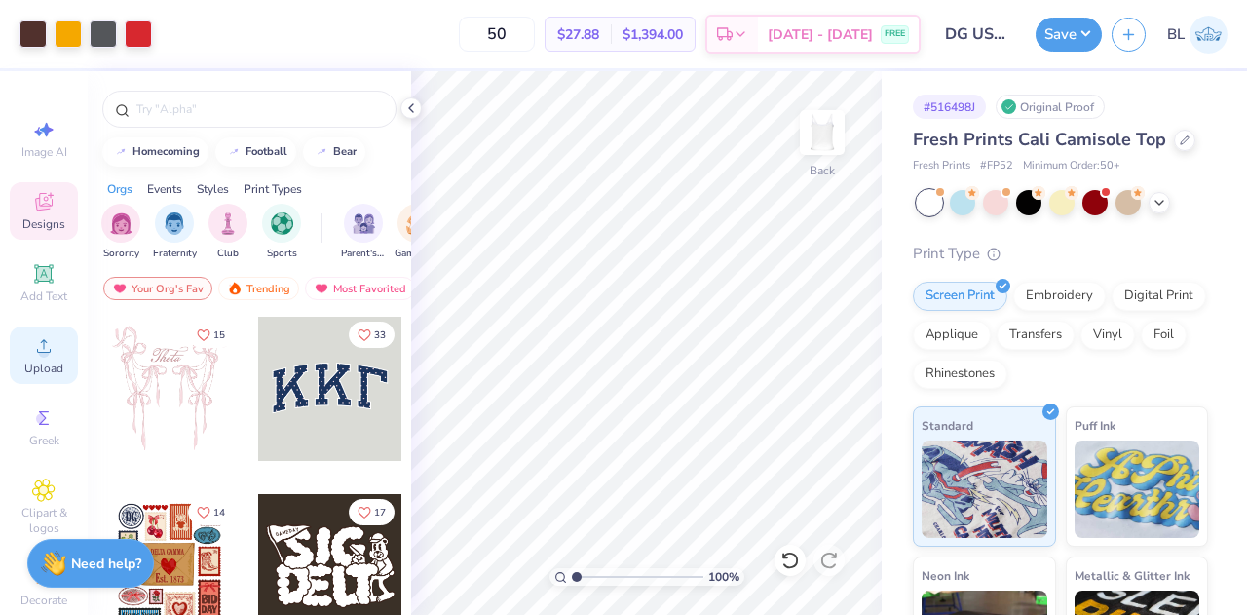
click at [38, 354] on circle at bounding box center [43, 352] width 11 height 11
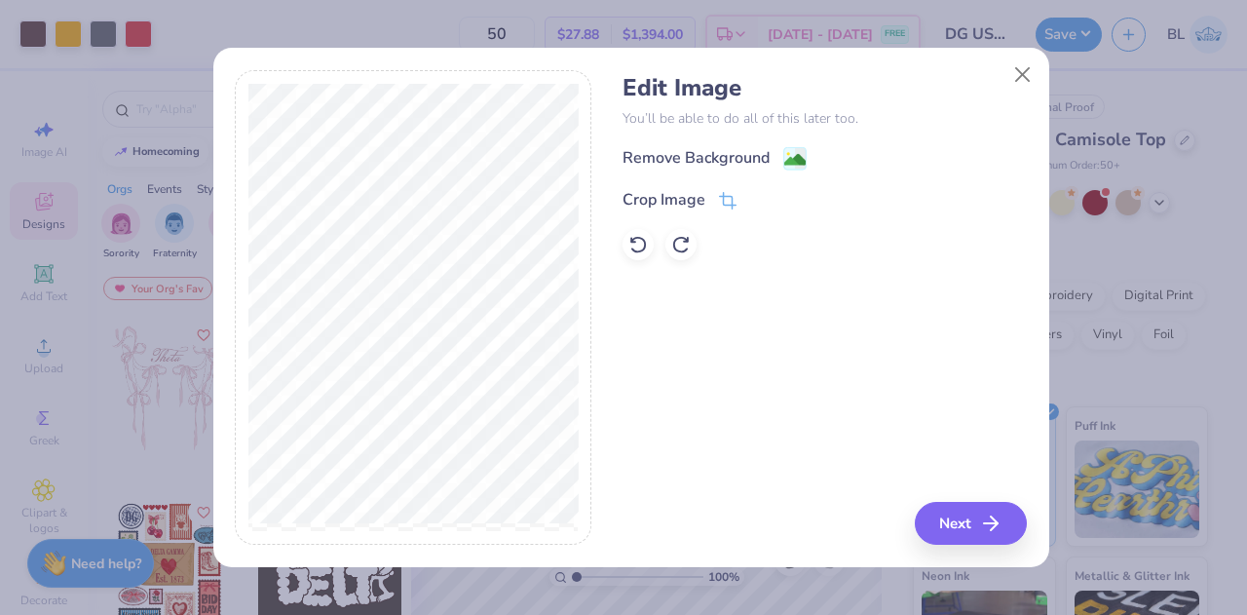
click at [743, 198] on div "Crop Image" at bounding box center [825, 199] width 404 height 23
click at [723, 202] on icon at bounding box center [728, 203] width 18 height 18
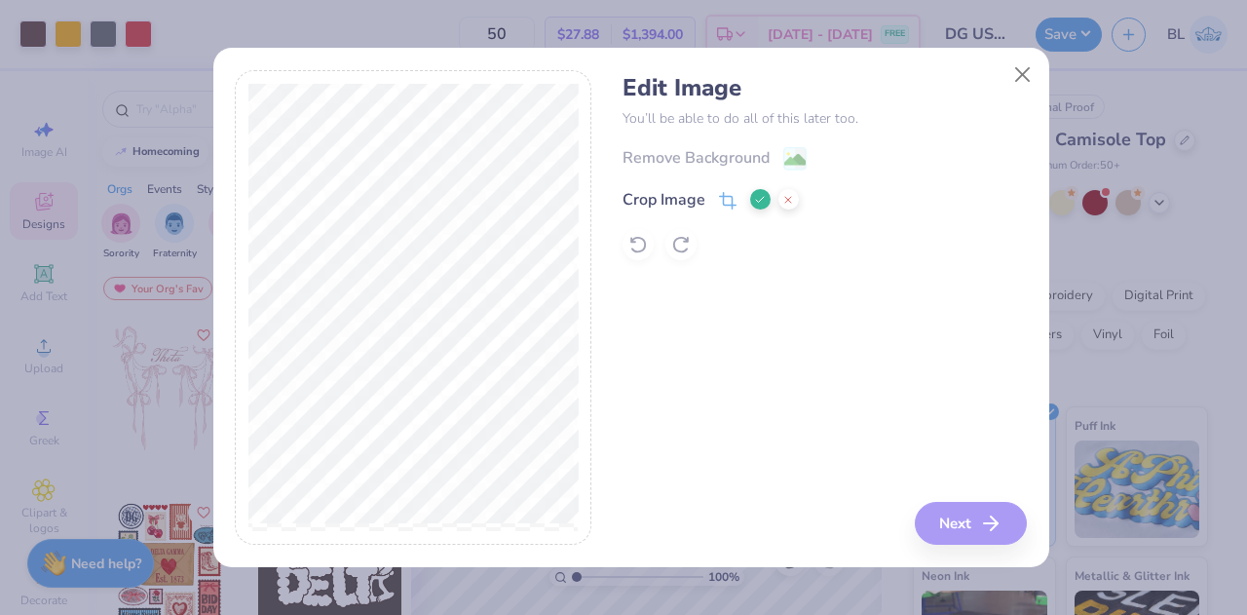
click at [750, 194] on div at bounding box center [774, 199] width 49 height 23
click at [758, 200] on icon at bounding box center [760, 200] width 12 height 12
click at [799, 161] on image at bounding box center [794, 161] width 21 height 21
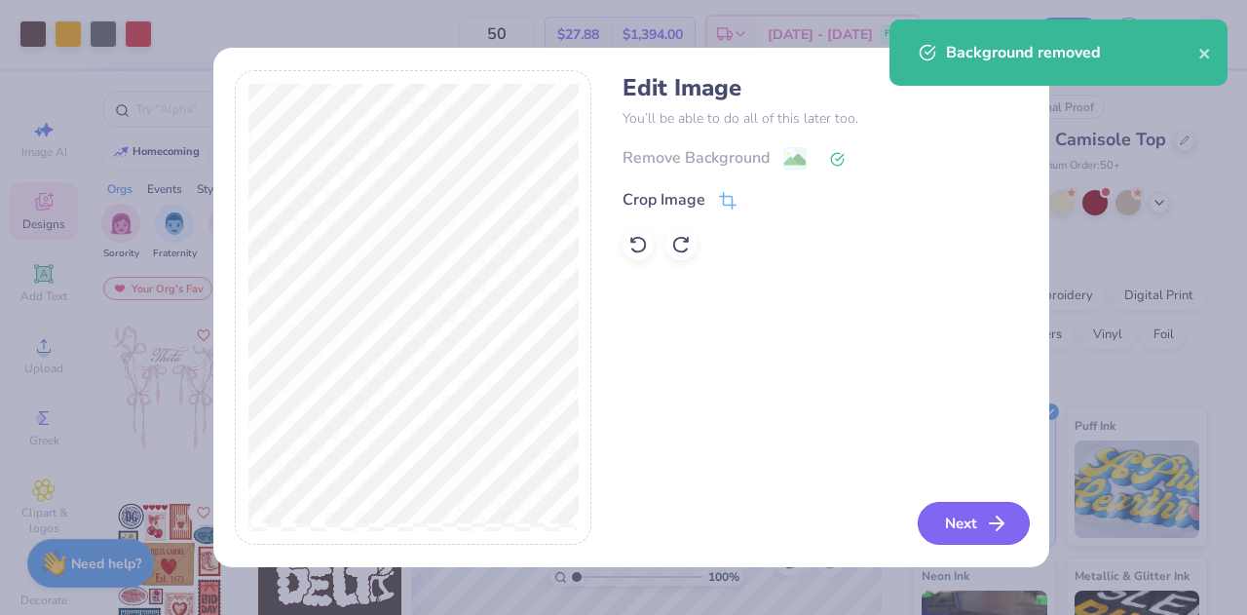
click at [951, 530] on button "Next" at bounding box center [974, 523] width 112 height 43
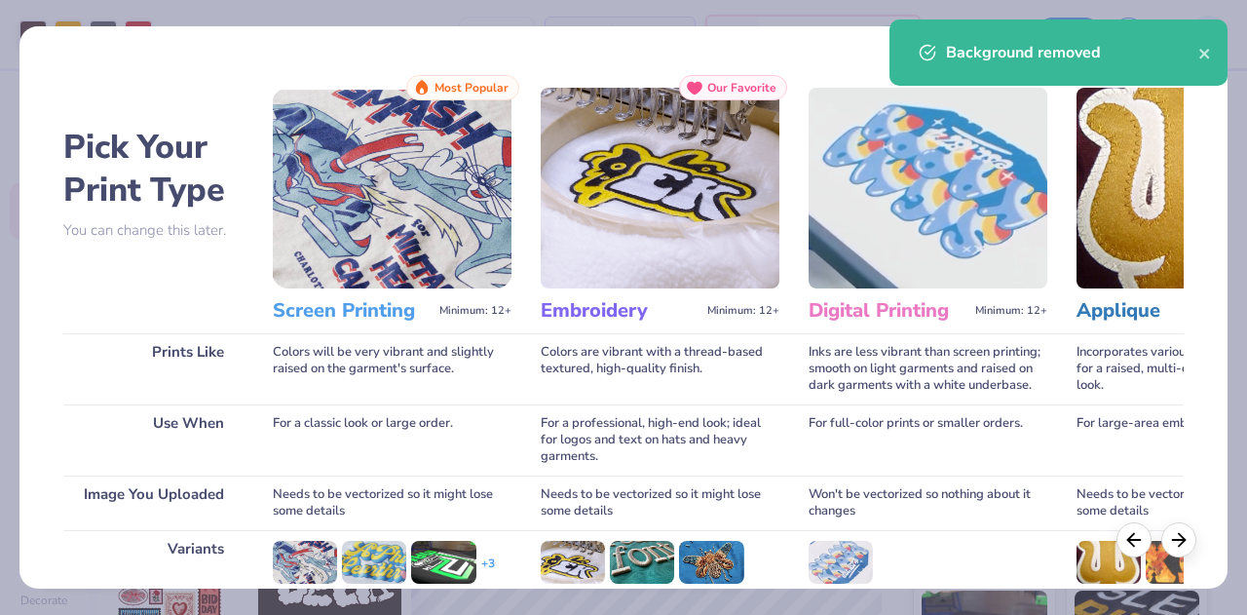
scroll to position [258, 0]
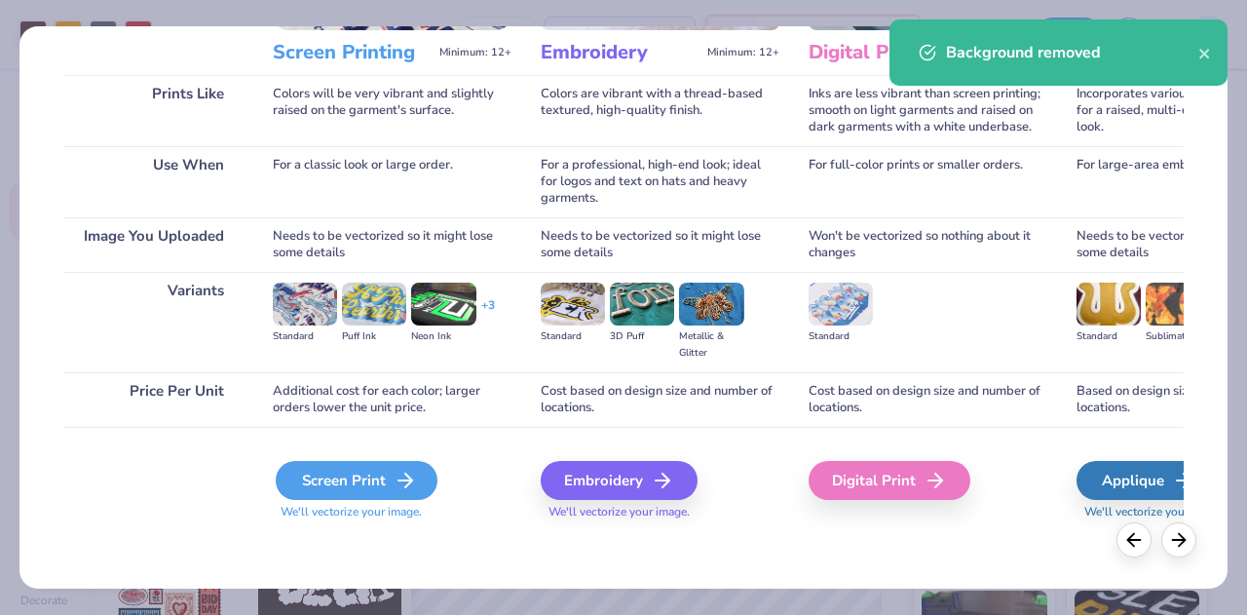
click at [341, 478] on div "Screen Print" at bounding box center [357, 480] width 162 height 39
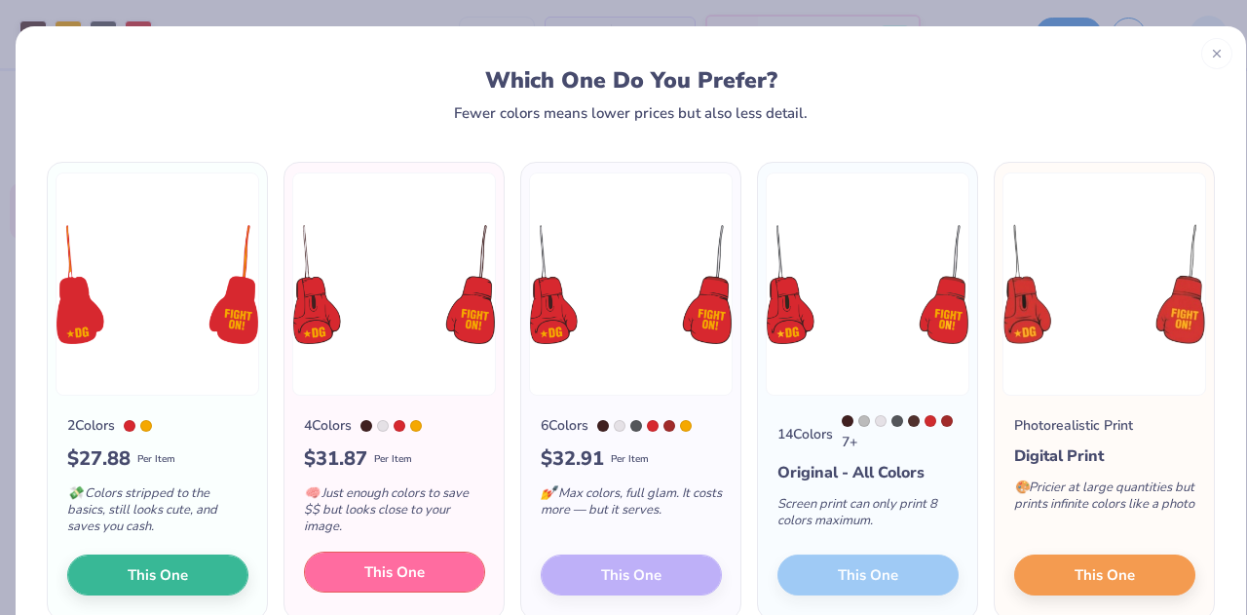
click at [373, 578] on span "This One" at bounding box center [394, 572] width 60 height 22
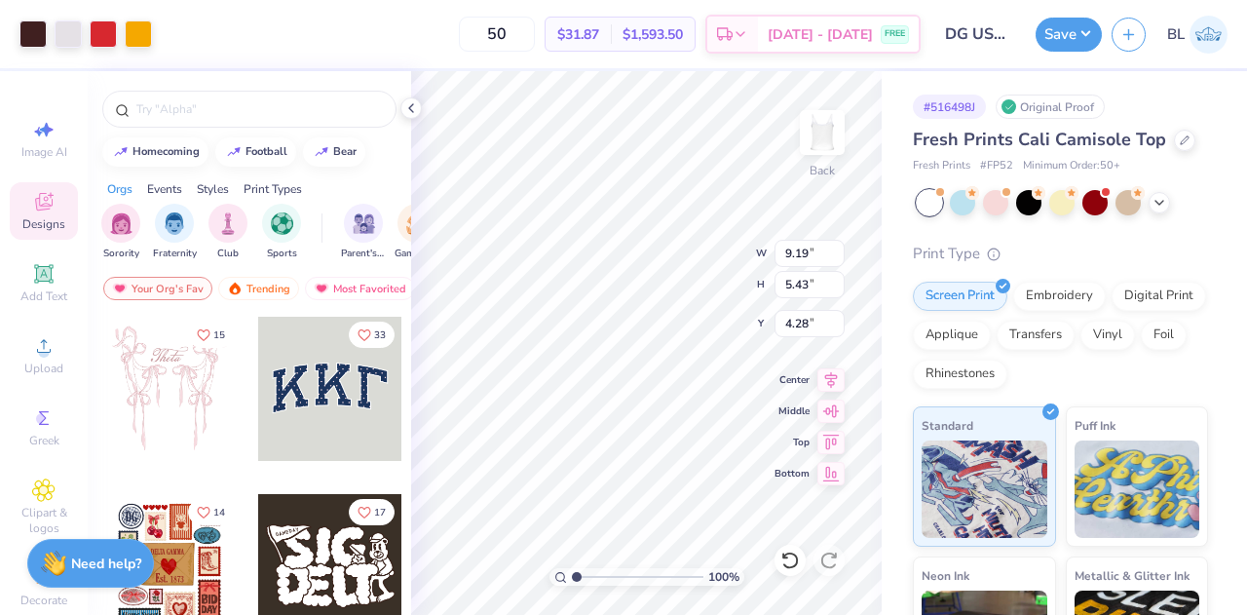
type input "3.25"
type input "4.23"
type input "1.91"
type input "5.59"
type input "3.30"
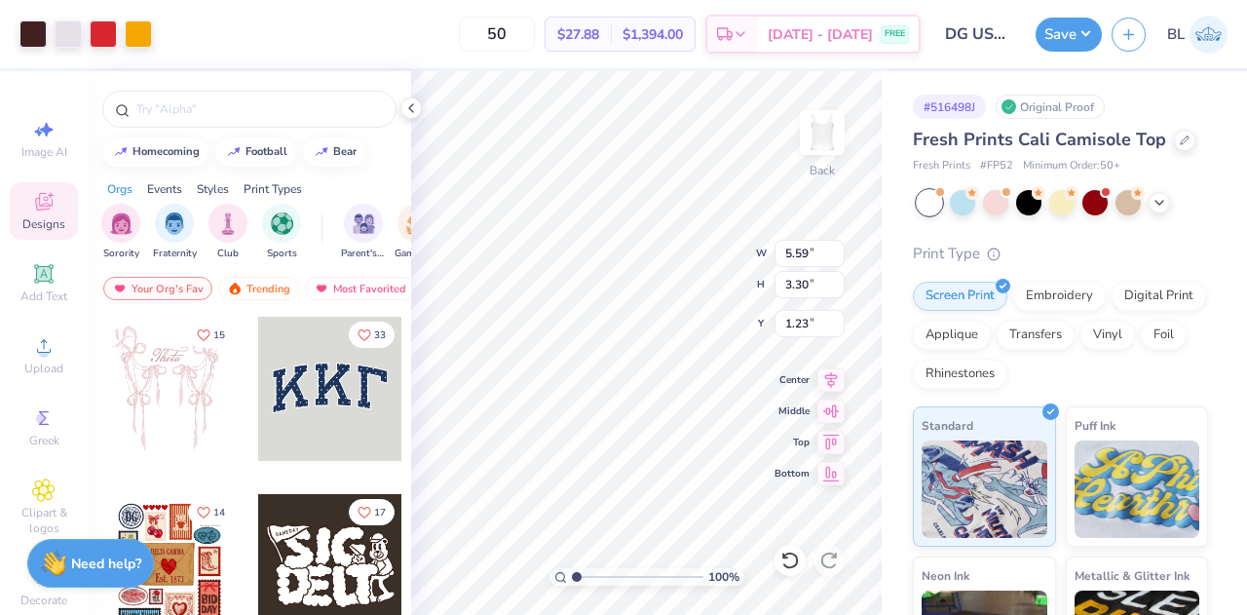
type input "1.23"
click at [1058, 47] on button "Save" at bounding box center [1069, 32] width 66 height 34
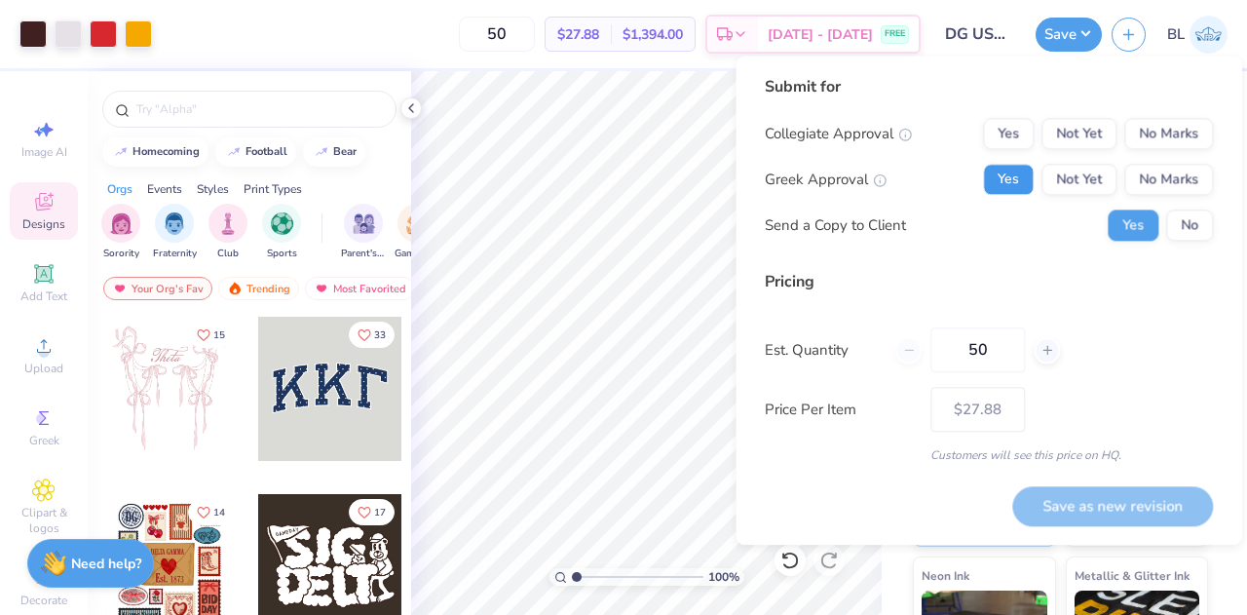
click at [998, 185] on button "Yes" at bounding box center [1008, 179] width 51 height 31
click at [1171, 140] on button "No Marks" at bounding box center [1168, 133] width 89 height 31
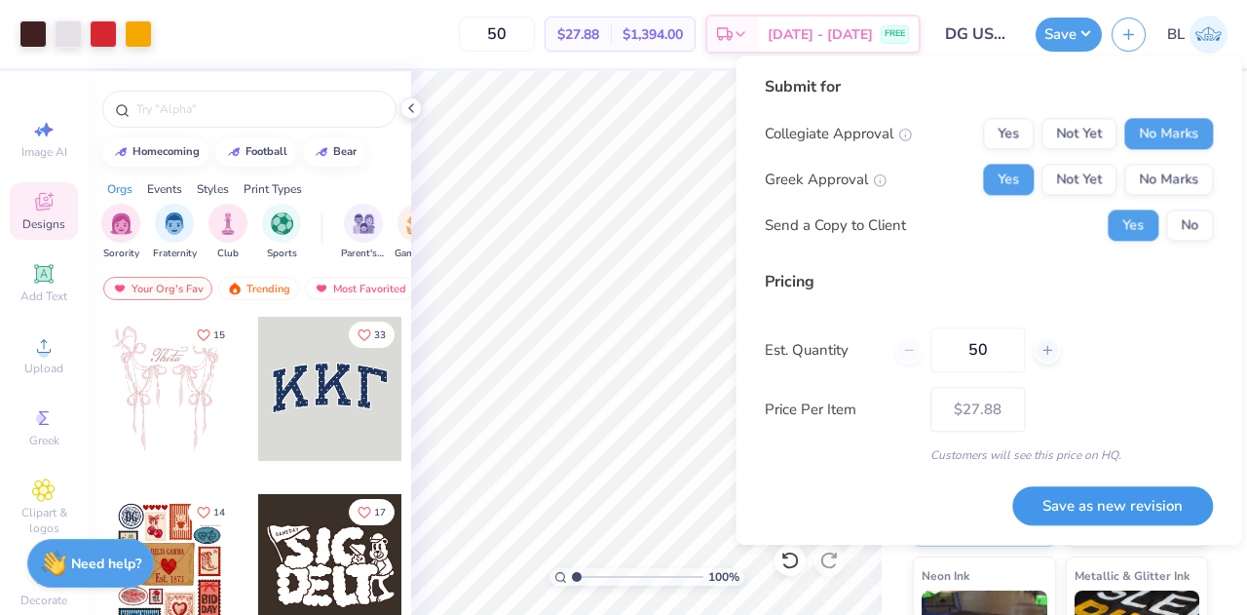
click at [1116, 504] on button "Save as new revision" at bounding box center [1112, 506] width 201 height 40
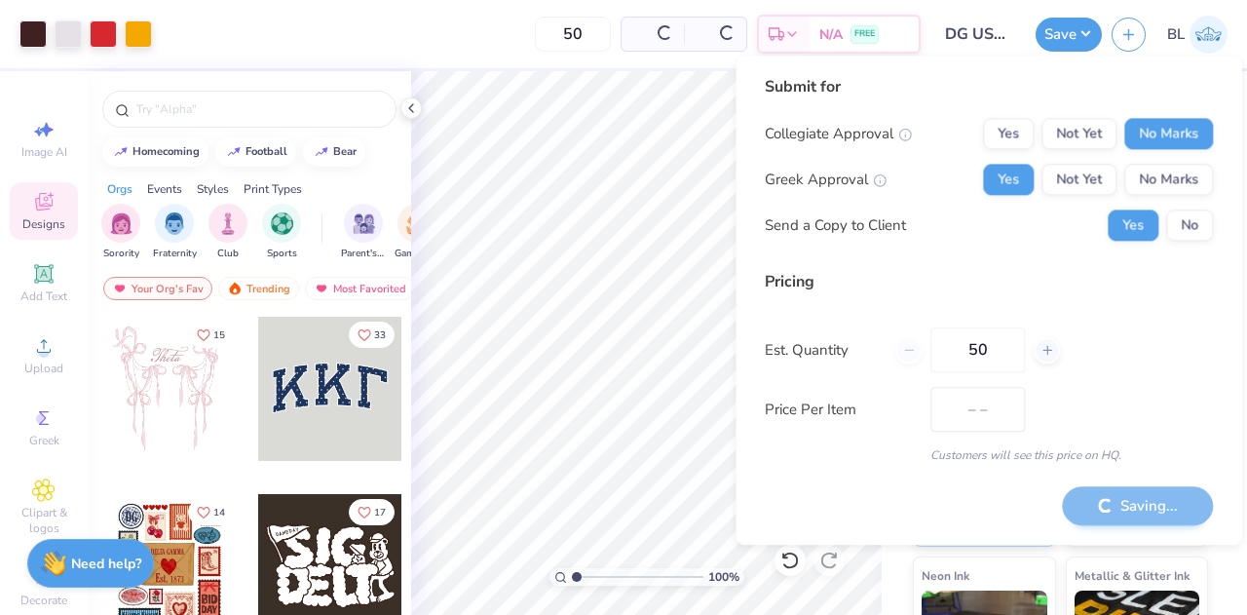
type input "$27.88"
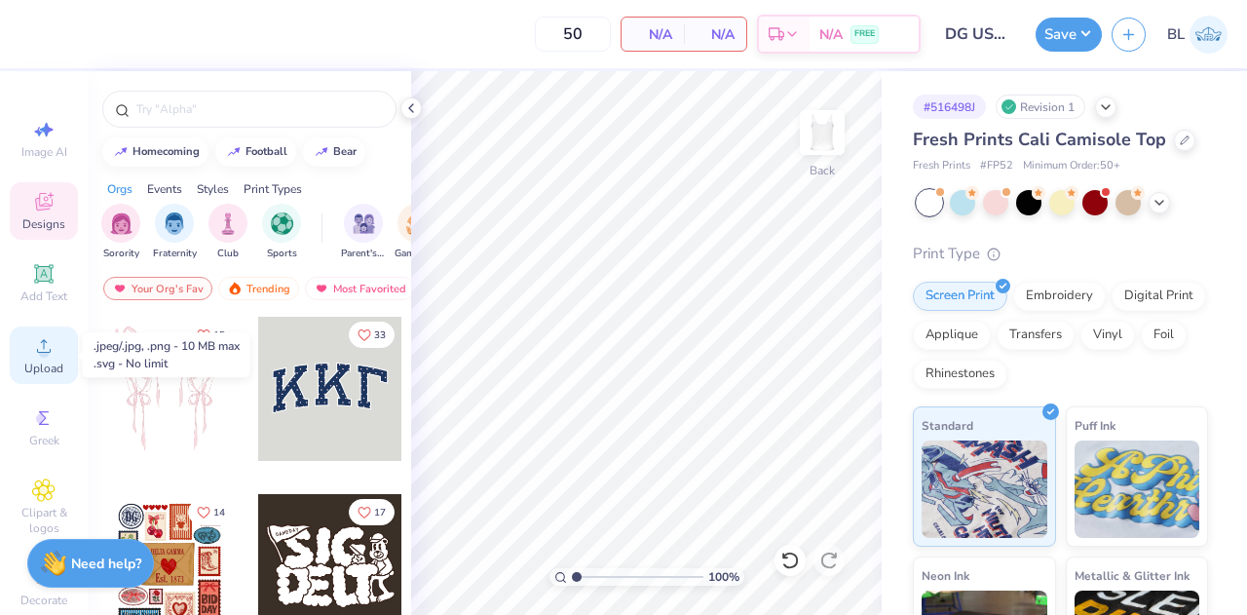
click at [31, 359] on div "Upload" at bounding box center [44, 354] width 68 height 57
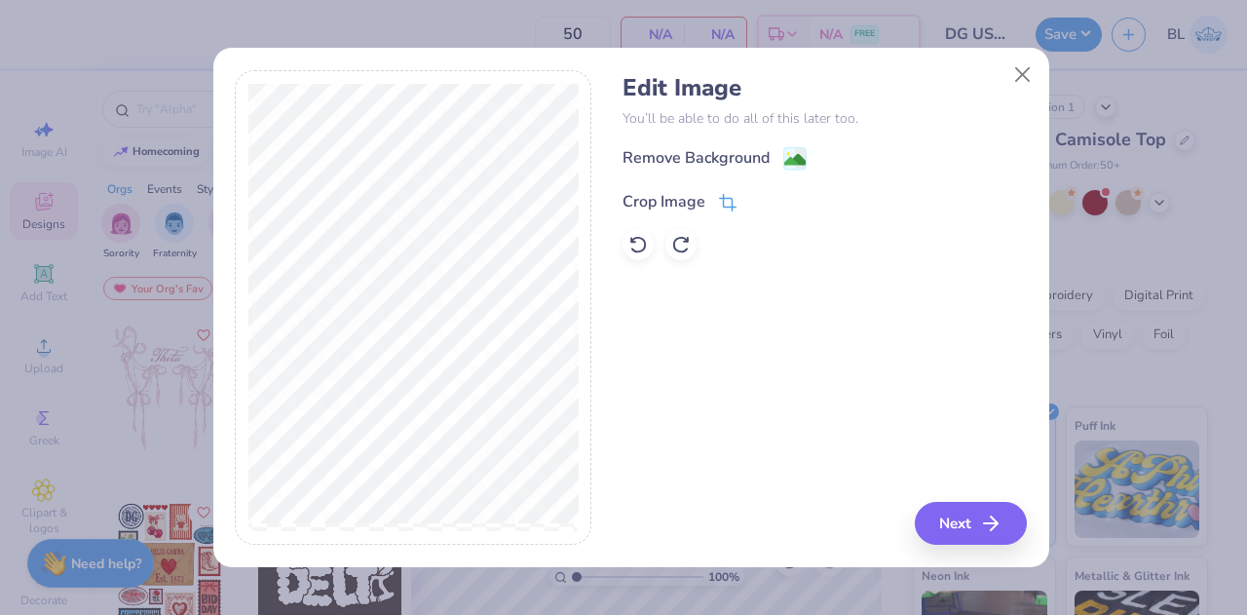
click at [715, 207] on div "Crop Image" at bounding box center [680, 201] width 114 height 23
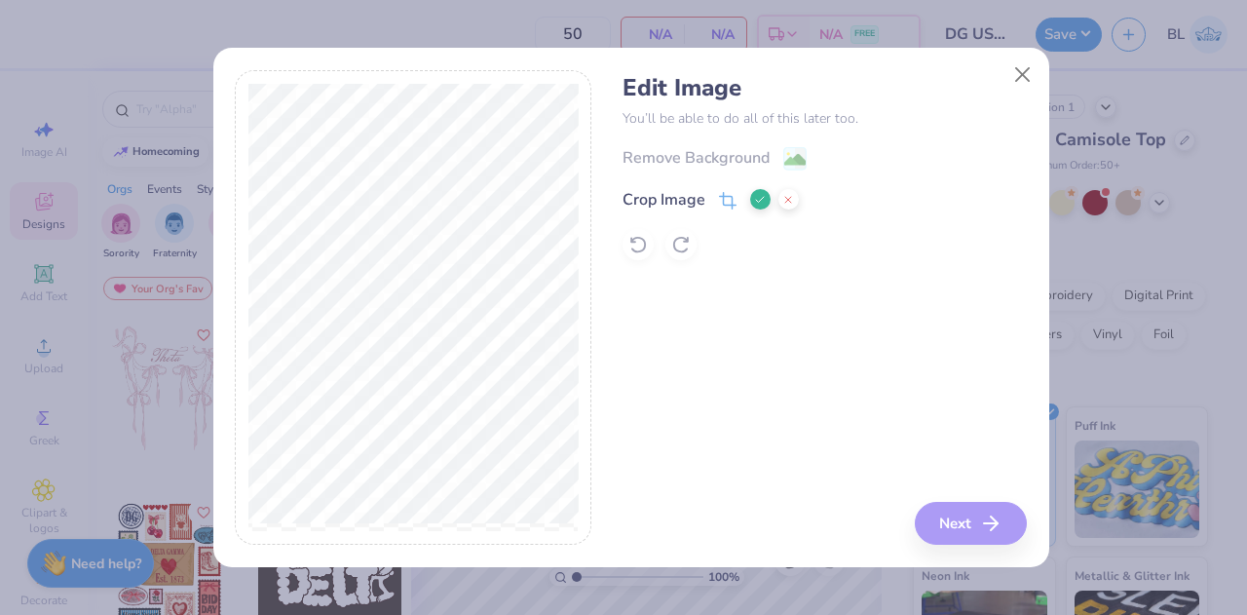
click at [761, 193] on button at bounding box center [760, 199] width 20 height 20
click at [784, 153] on image at bounding box center [794, 161] width 21 height 21
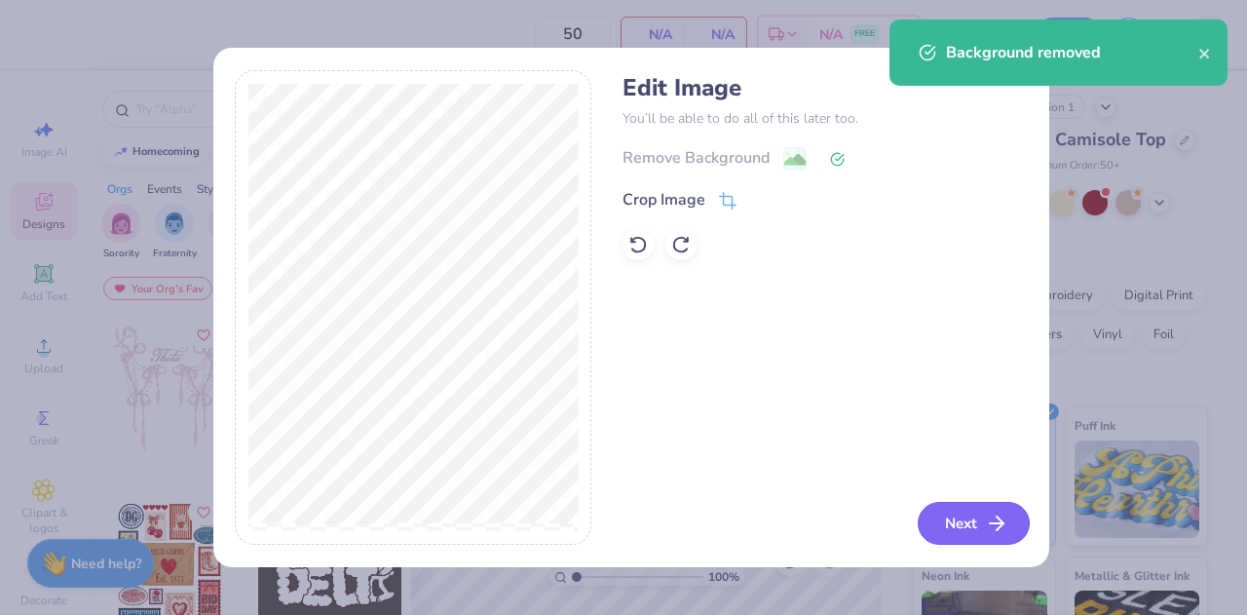
click at [984, 520] on button "Next" at bounding box center [974, 523] width 112 height 43
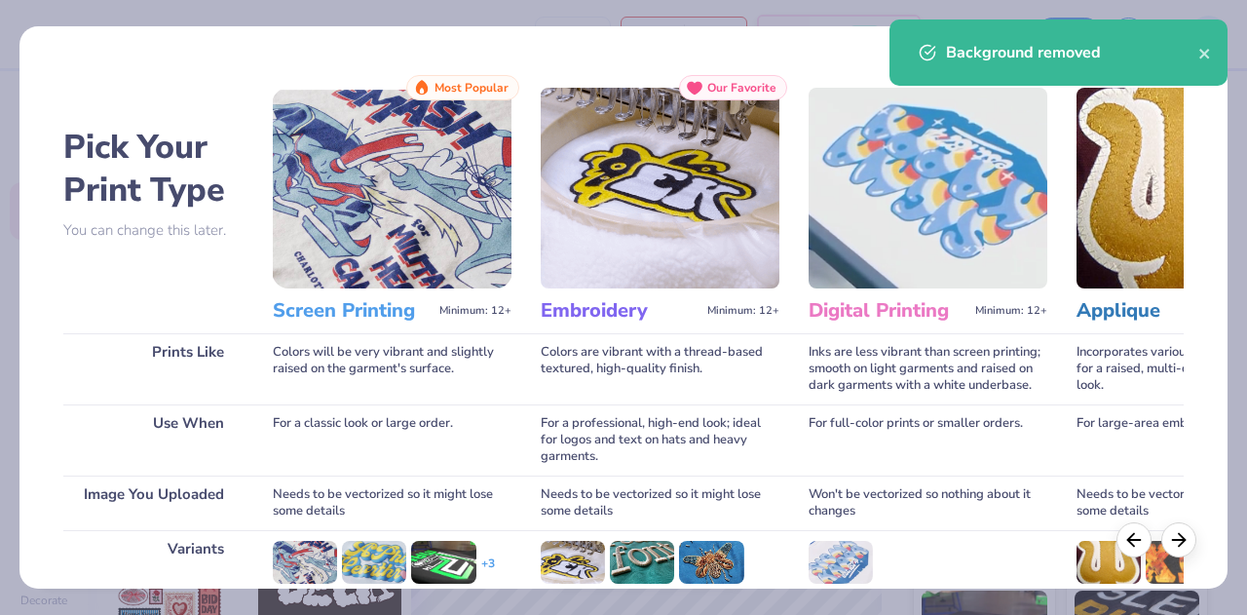
scroll to position [258, 0]
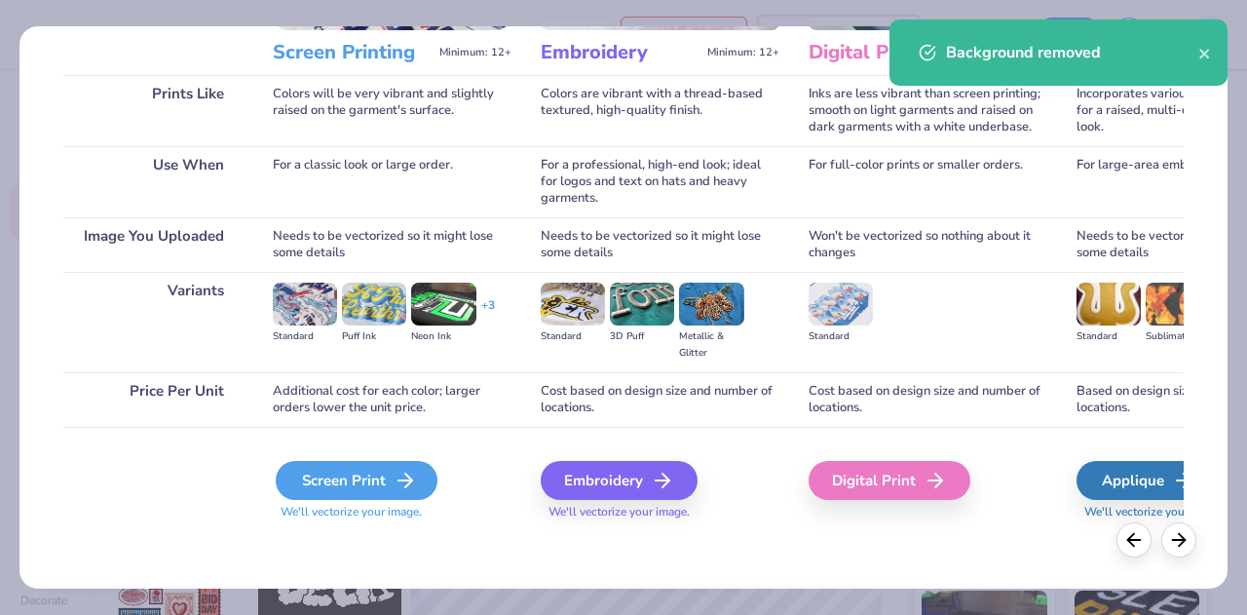
click at [321, 474] on div "Screen Print" at bounding box center [357, 480] width 162 height 39
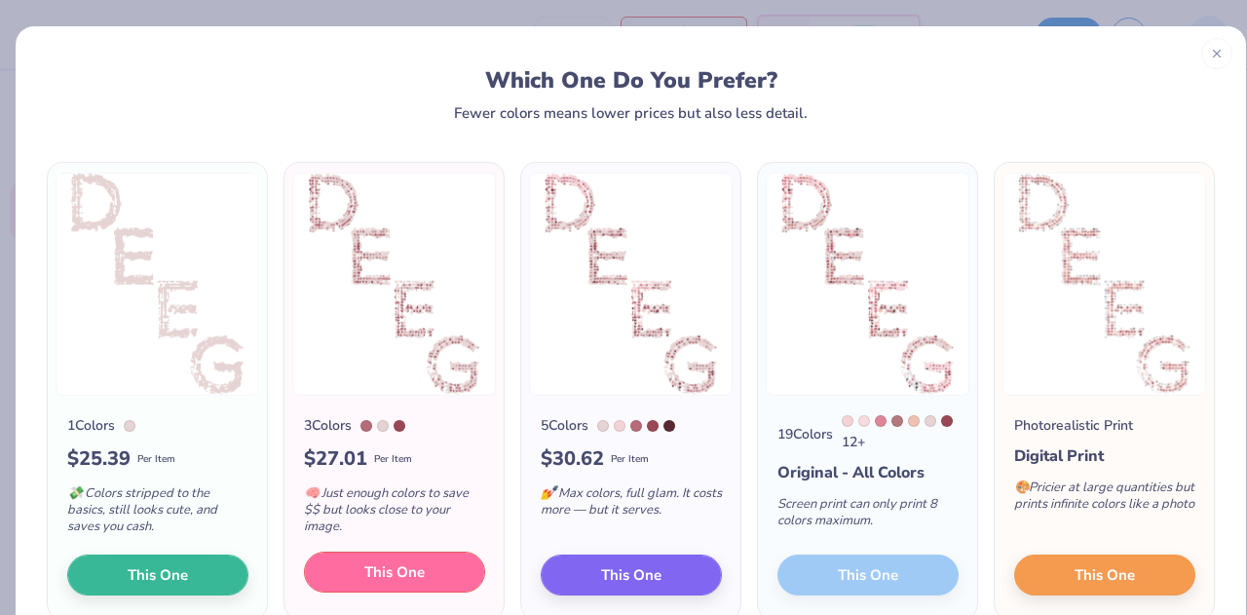
click at [409, 561] on span "This One" at bounding box center [394, 572] width 60 height 22
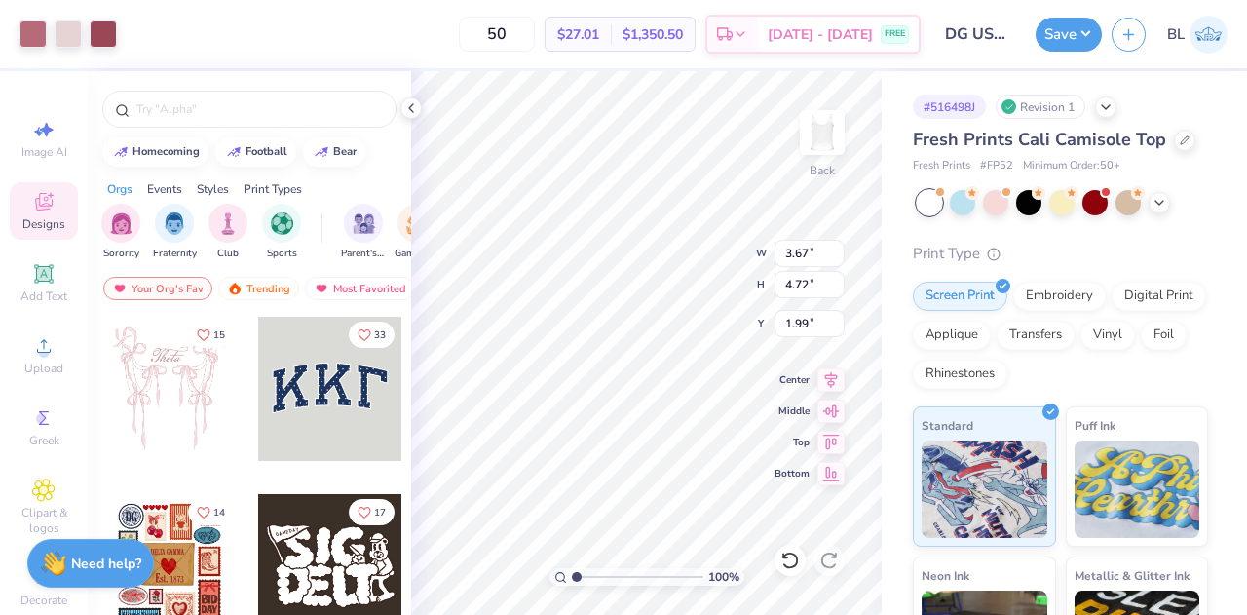
type input "3.67"
type input "4.72"
type input "1.56"
click at [1066, 42] on button "Save" at bounding box center [1069, 32] width 66 height 34
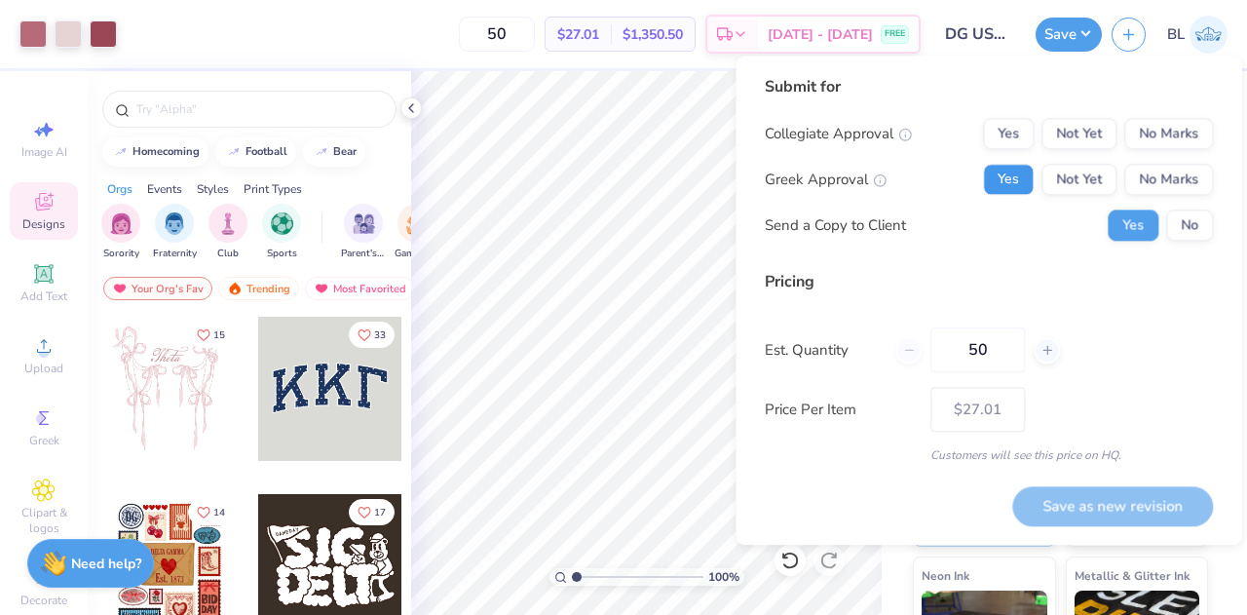
click at [1013, 174] on button "Yes" at bounding box center [1008, 179] width 51 height 31
click at [1184, 137] on button "No Marks" at bounding box center [1168, 133] width 89 height 31
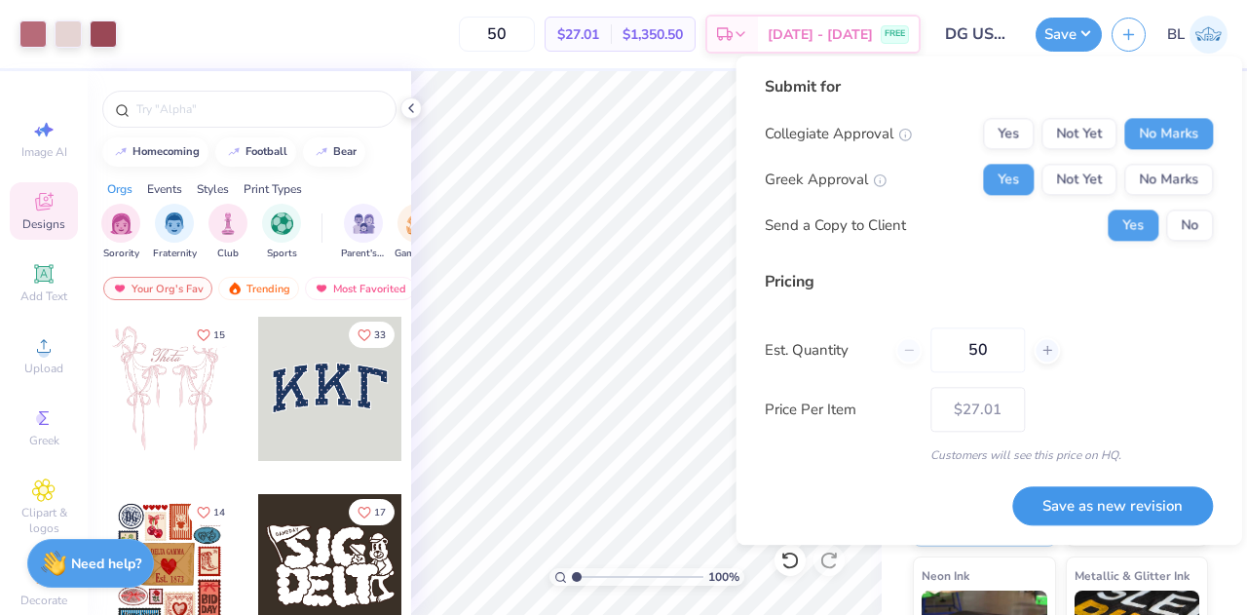
click at [1112, 497] on button "Save as new revision" at bounding box center [1112, 506] width 201 height 40
type input "$27.01"
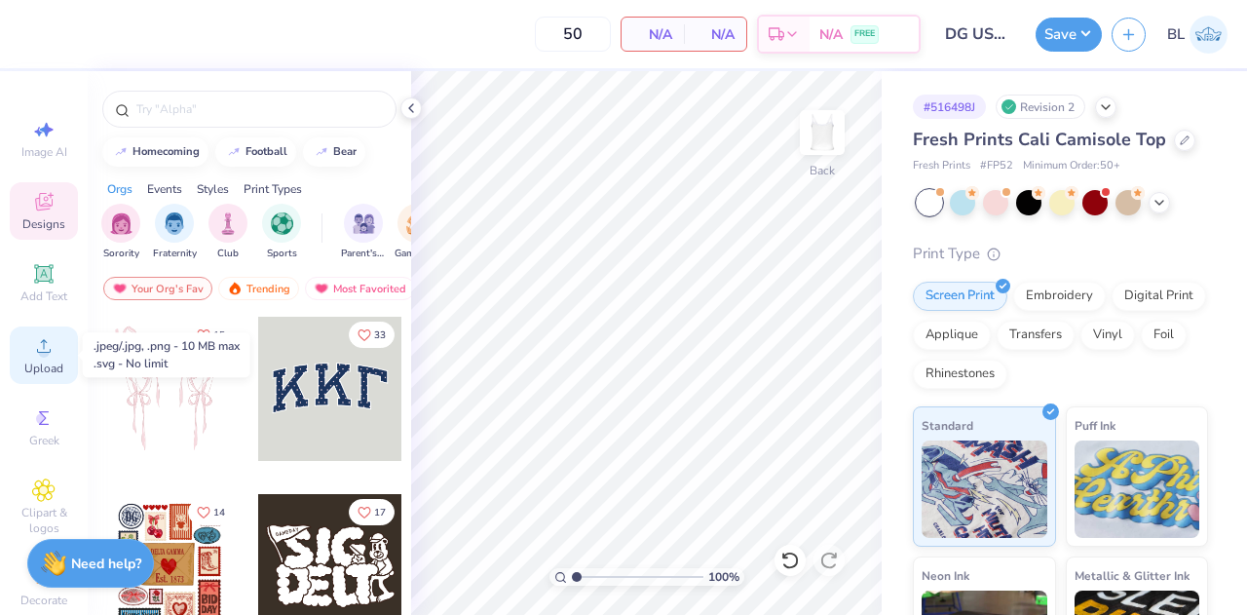
click at [31, 368] on span "Upload" at bounding box center [43, 368] width 39 height 16
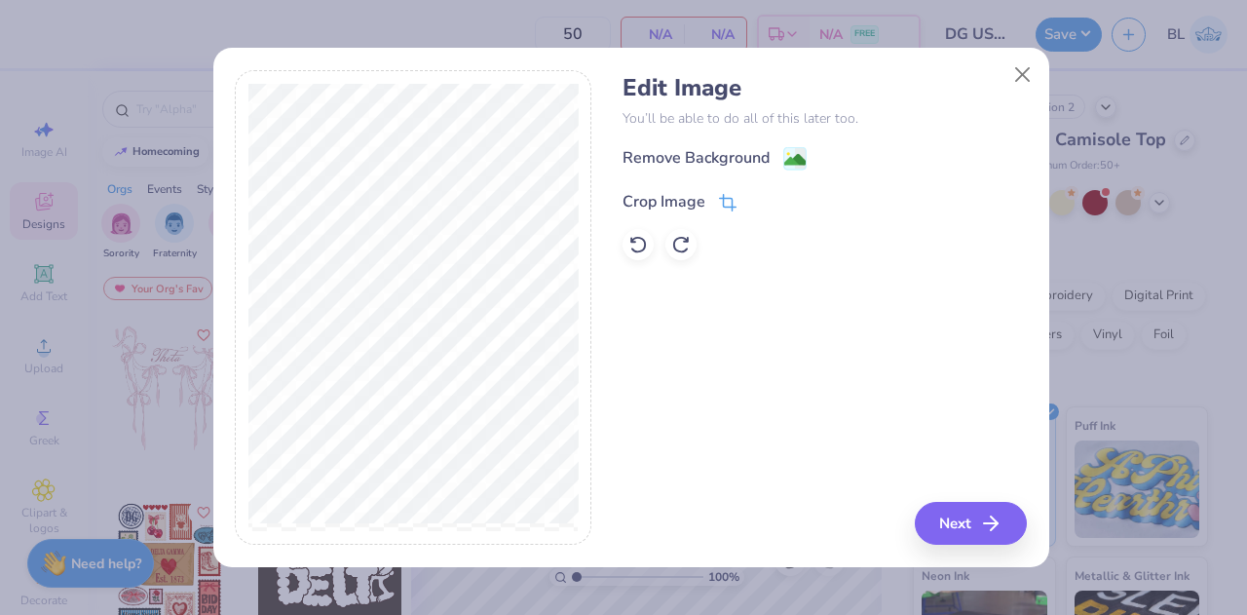
click at [733, 204] on icon at bounding box center [728, 203] width 18 height 18
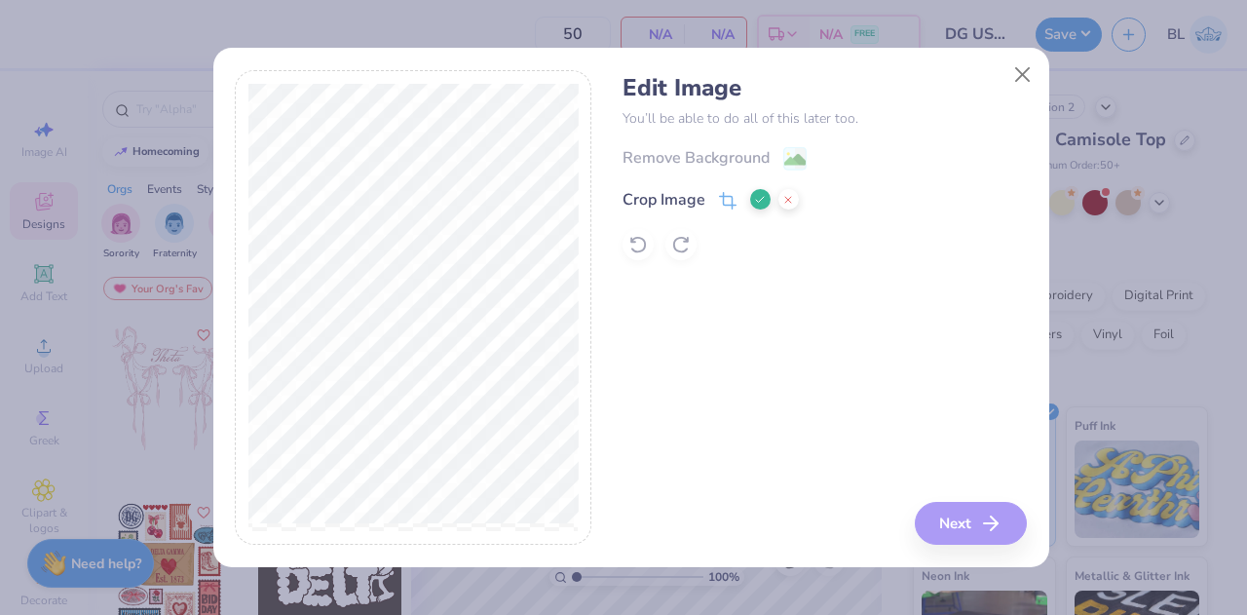
click at [750, 200] on button at bounding box center [760, 199] width 20 height 20
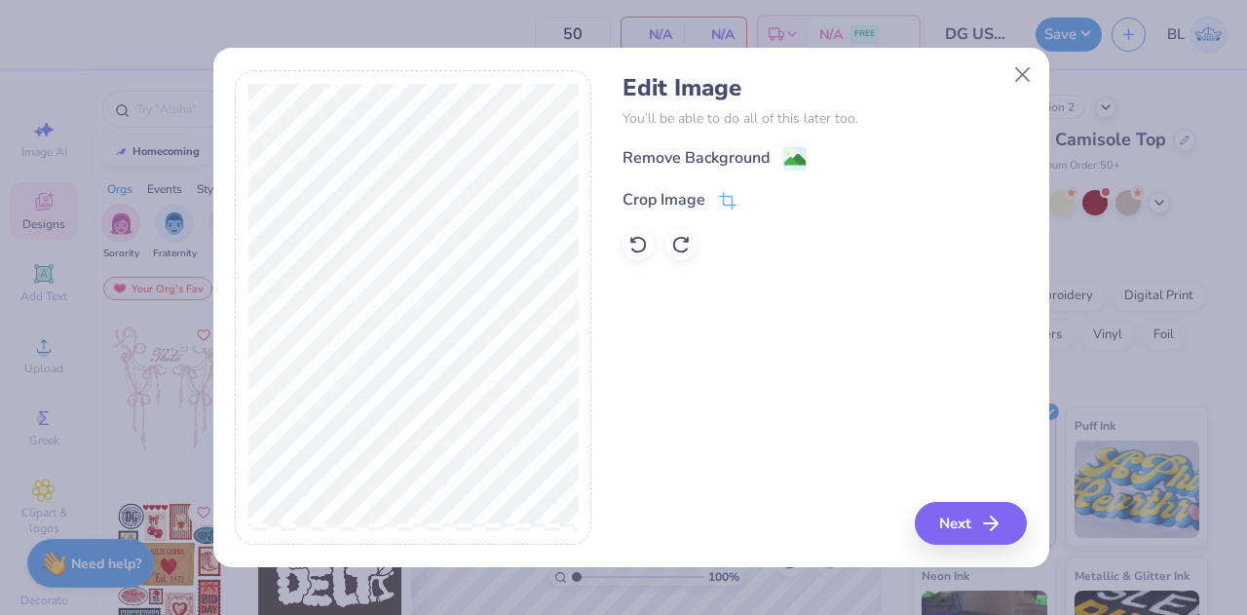
click at [816, 140] on div "Edit Image You’ll be able to do all of this later too. Remove Background Crop I…" at bounding box center [825, 167] width 404 height 186
click at [796, 157] on image at bounding box center [794, 161] width 21 height 21
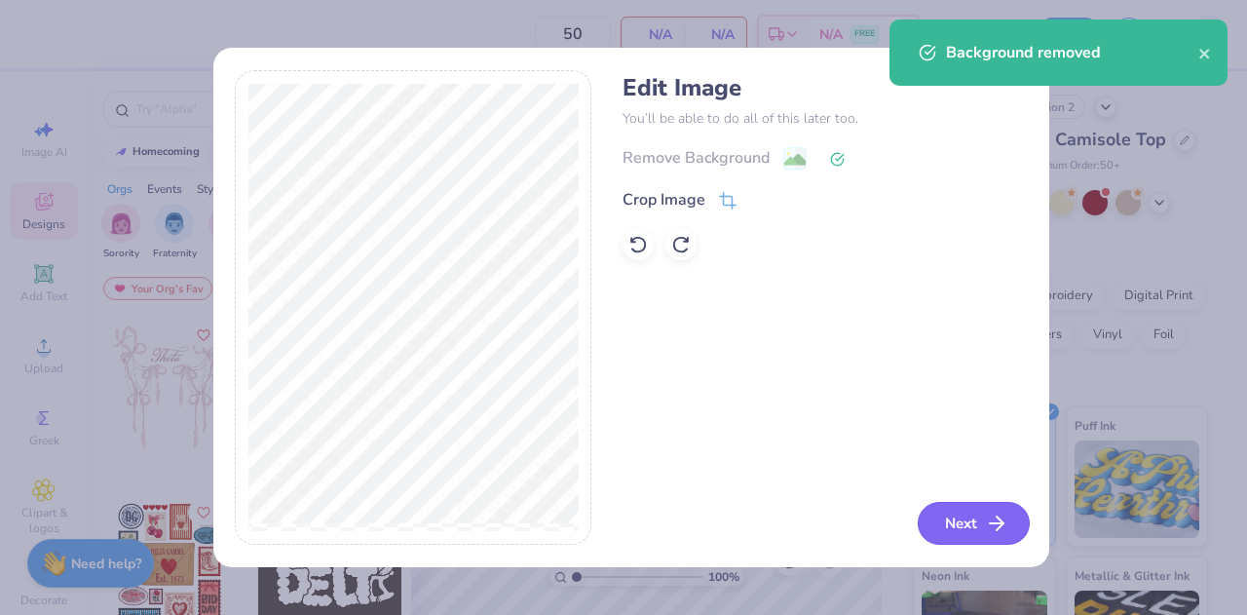
click at [976, 529] on button "Next" at bounding box center [974, 523] width 112 height 43
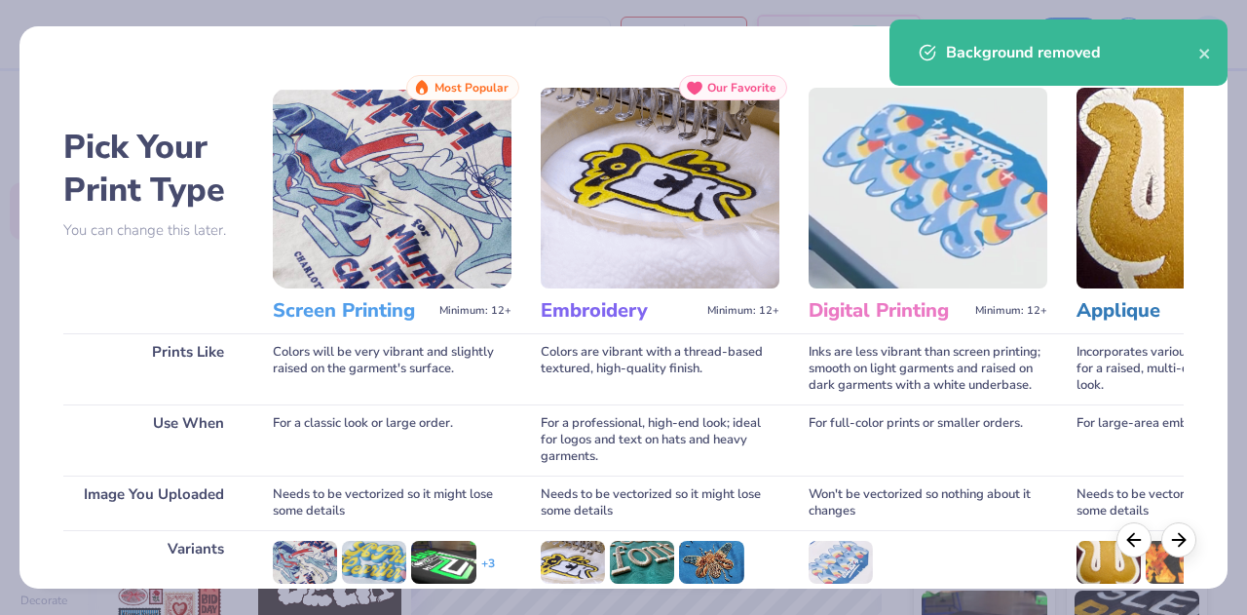
scroll to position [258, 0]
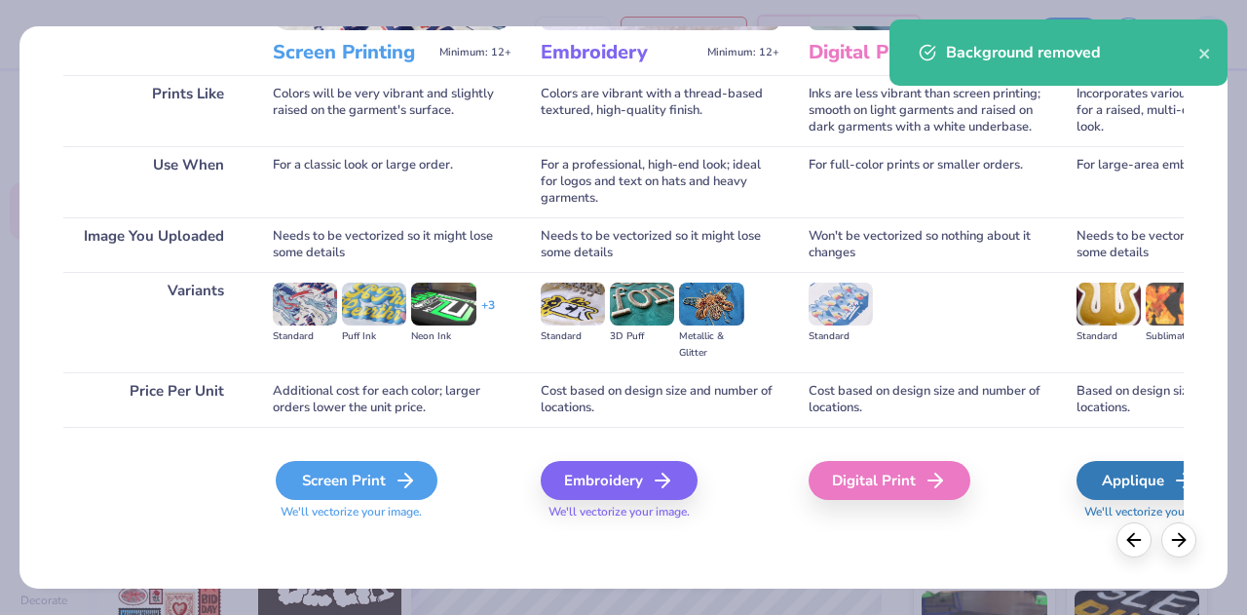
click at [315, 480] on div "Screen Print" at bounding box center [357, 480] width 162 height 39
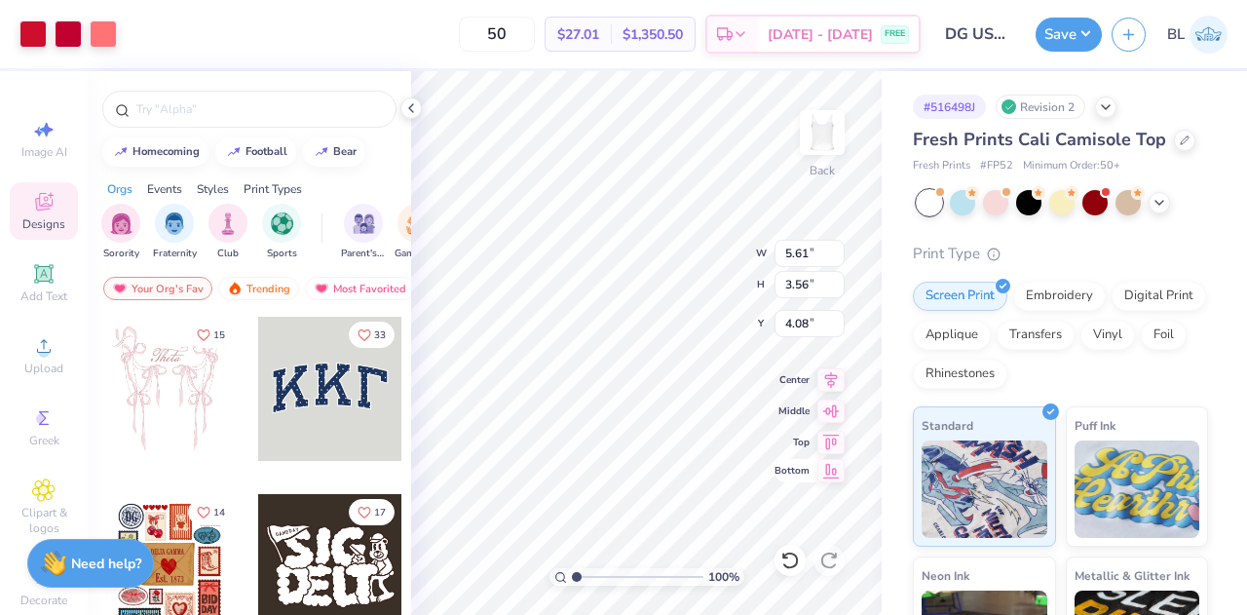
type input "5.61"
type input "3.56"
type input "2.62"
click at [1071, 33] on button "Save" at bounding box center [1069, 32] width 66 height 34
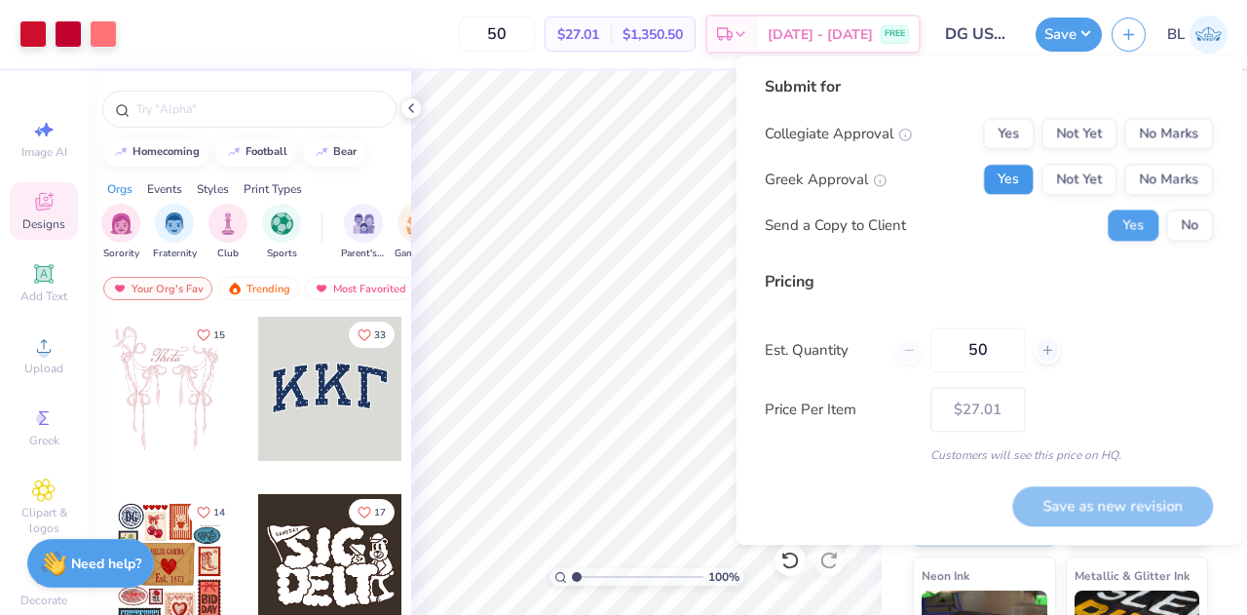
click at [1008, 176] on button "Yes" at bounding box center [1008, 179] width 51 height 31
click at [1157, 134] on button "No Marks" at bounding box center [1168, 133] width 89 height 31
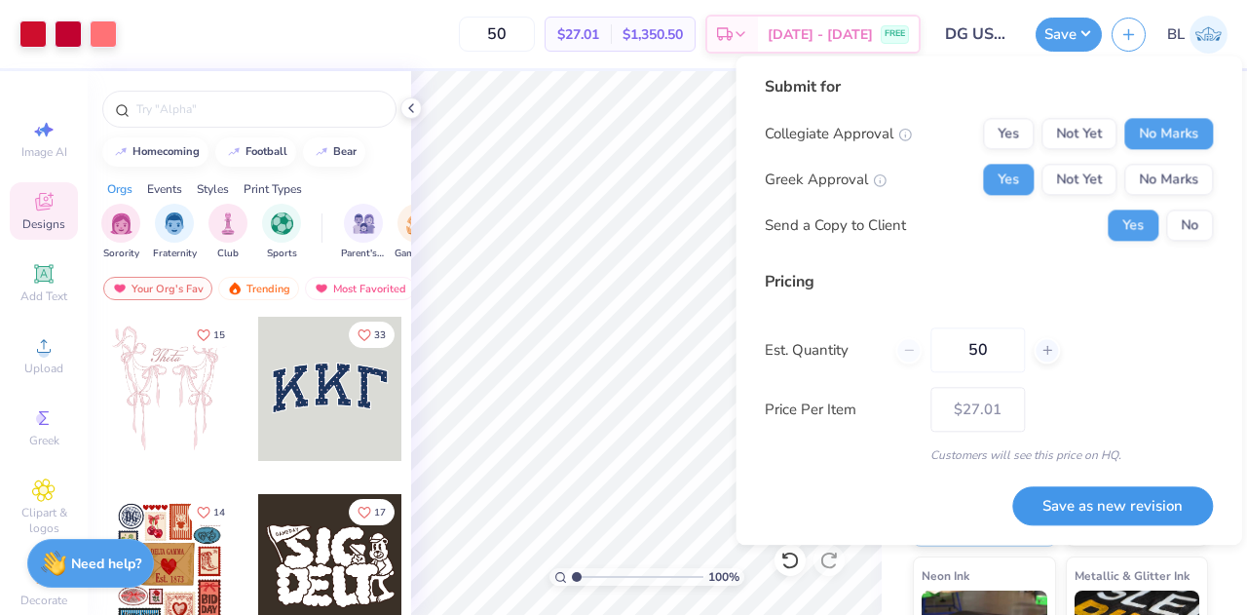
click at [1105, 512] on button "Save as new revision" at bounding box center [1112, 506] width 201 height 40
type input "$27.01"
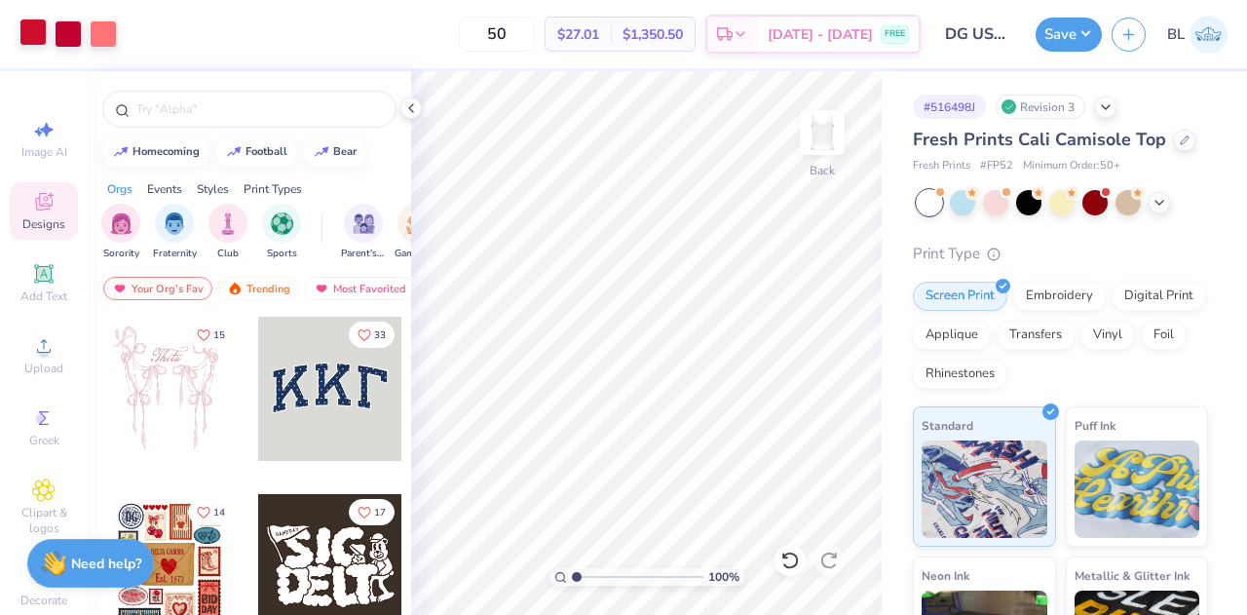
click at [29, 32] on div at bounding box center [32, 32] width 27 height 27
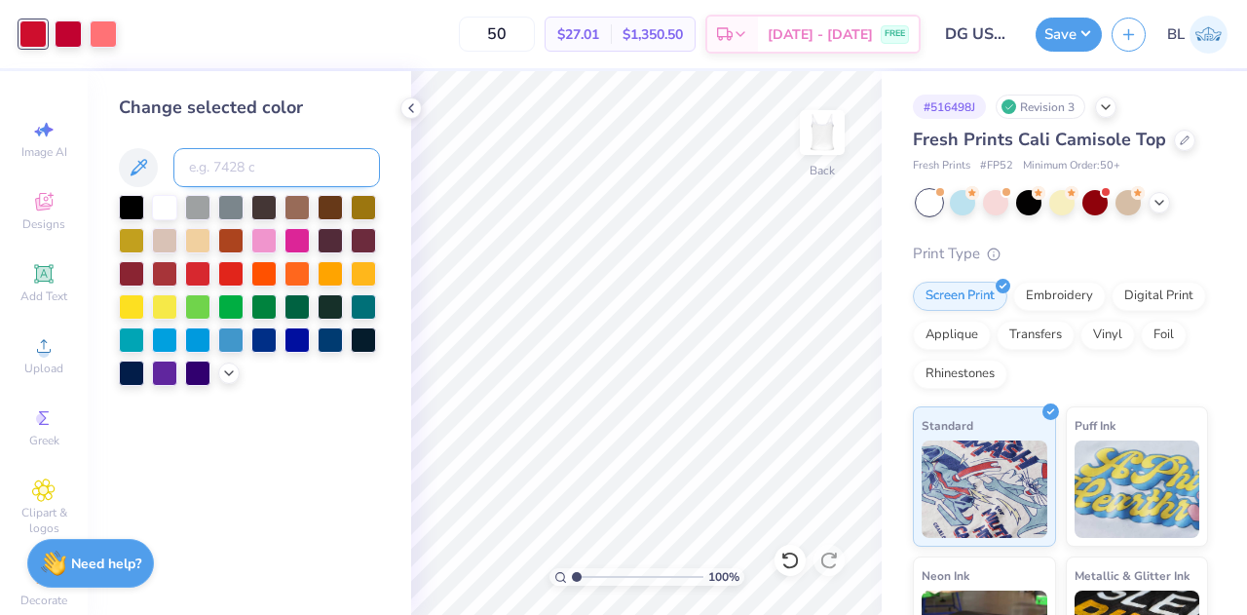
click at [226, 161] on input at bounding box center [276, 167] width 207 height 39
type input "200"
click at [71, 38] on div at bounding box center [68, 32] width 27 height 27
click at [275, 163] on input at bounding box center [276, 167] width 207 height 39
type input "200"
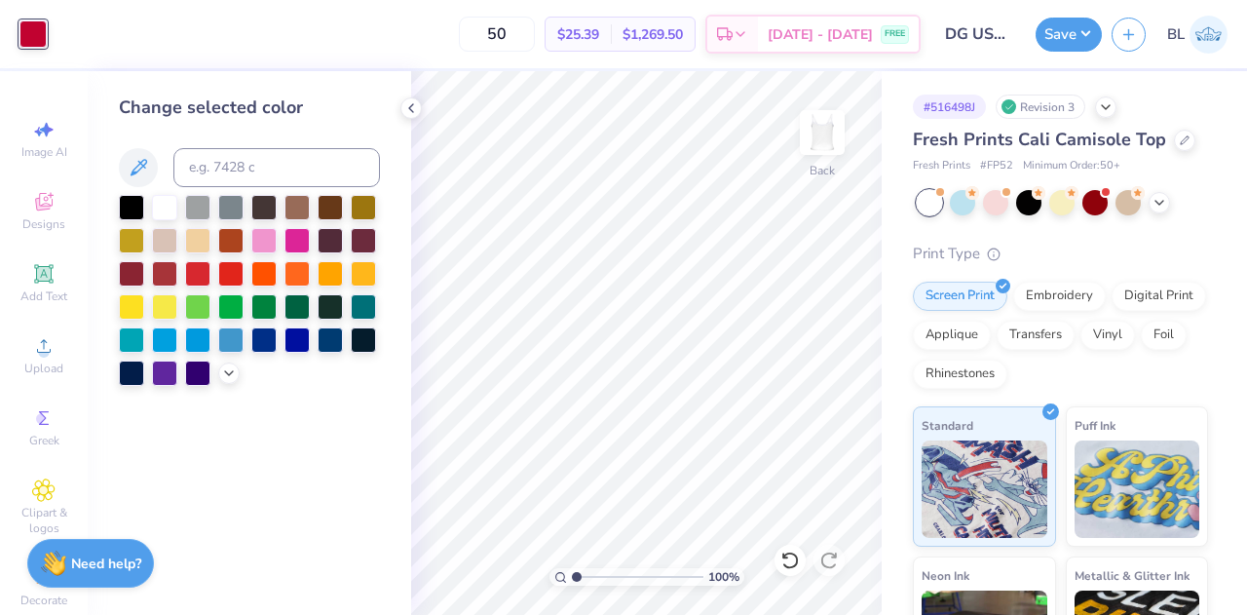
click at [1065, 52] on div "Save BL" at bounding box center [1141, 34] width 211 height 68
click at [1060, 45] on button "Save" at bounding box center [1069, 32] width 66 height 34
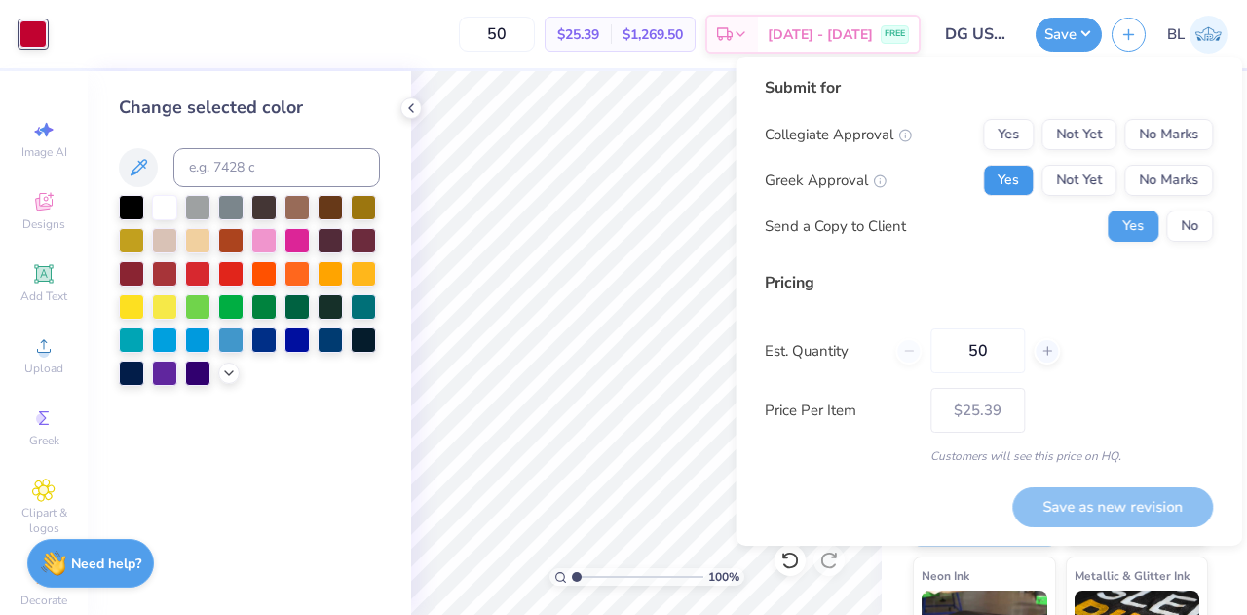
click at [1002, 173] on button "Yes" at bounding box center [1008, 180] width 51 height 31
click at [1169, 140] on button "No Marks" at bounding box center [1168, 134] width 89 height 31
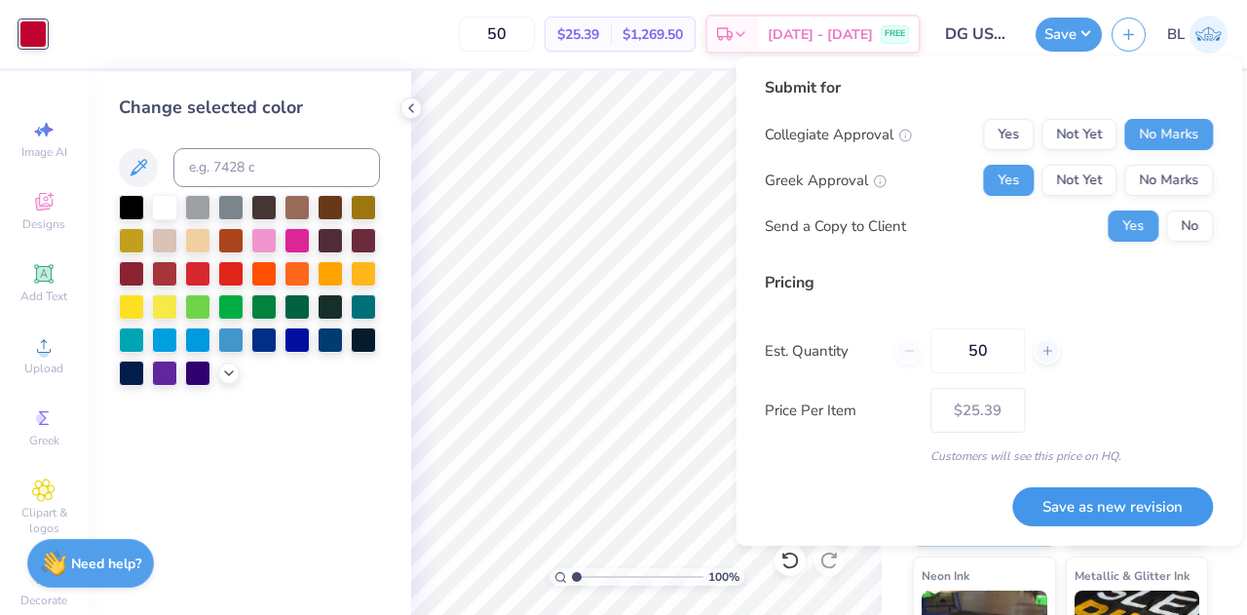
click at [1116, 507] on button "Save as new revision" at bounding box center [1112, 507] width 201 height 40
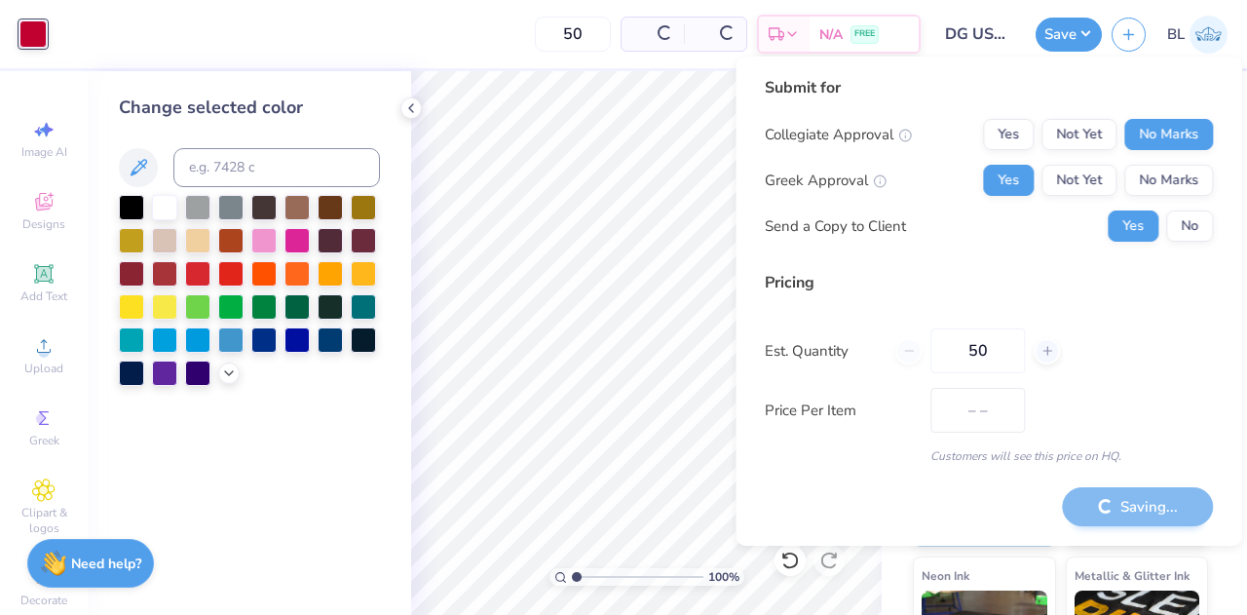
type input "$25.39"
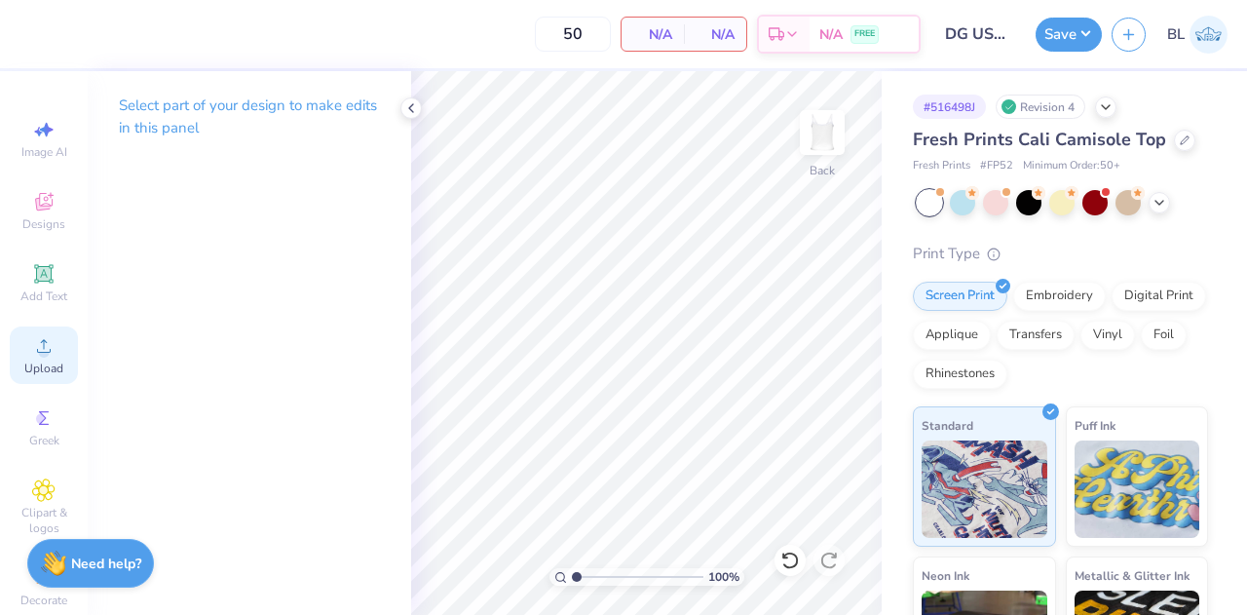
click at [44, 350] on icon at bounding box center [43, 345] width 23 height 23
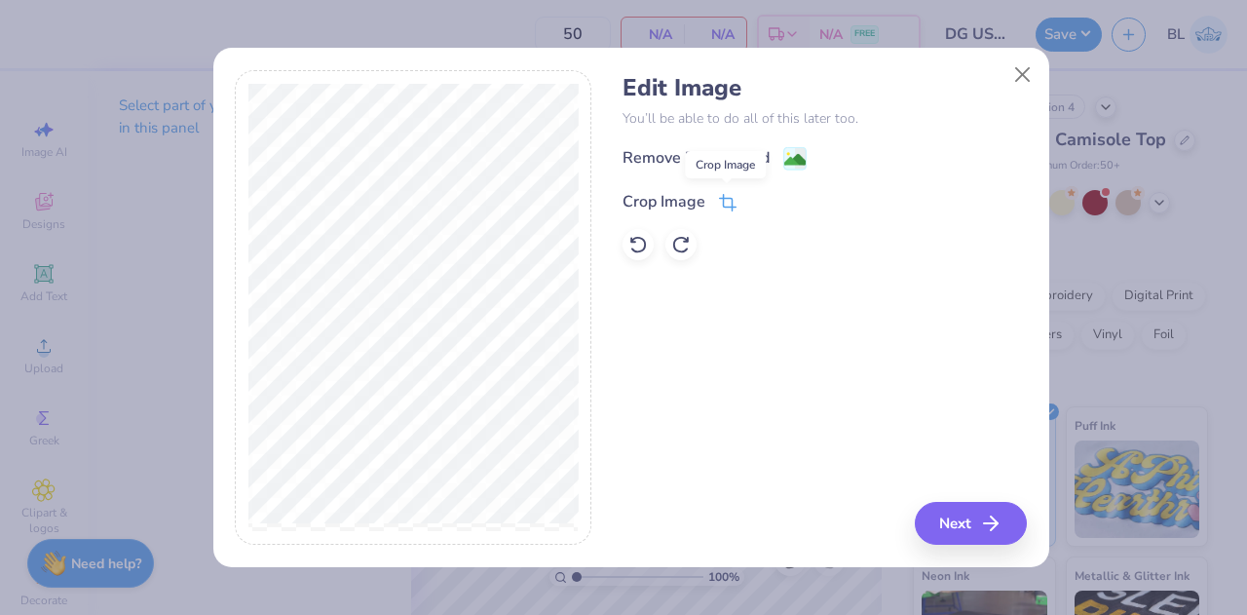
click at [719, 206] on icon at bounding box center [728, 203] width 18 height 18
click at [760, 204] on icon at bounding box center [760, 200] width 12 height 12
click at [794, 165] on image at bounding box center [794, 161] width 21 height 21
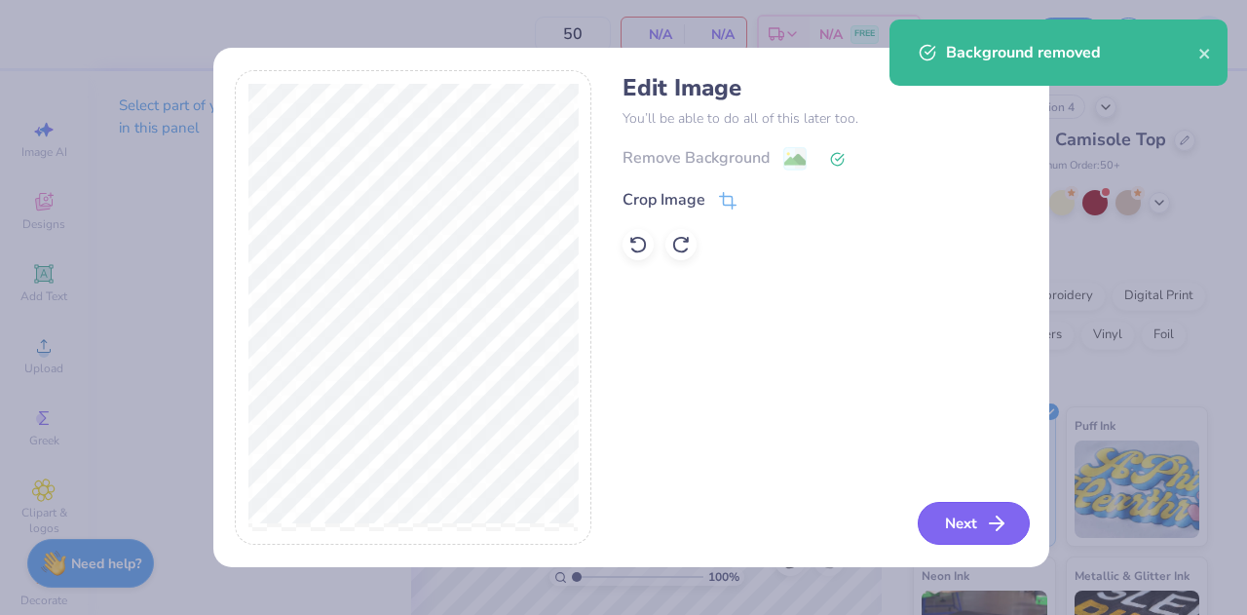
click at [942, 530] on button "Next" at bounding box center [974, 523] width 112 height 43
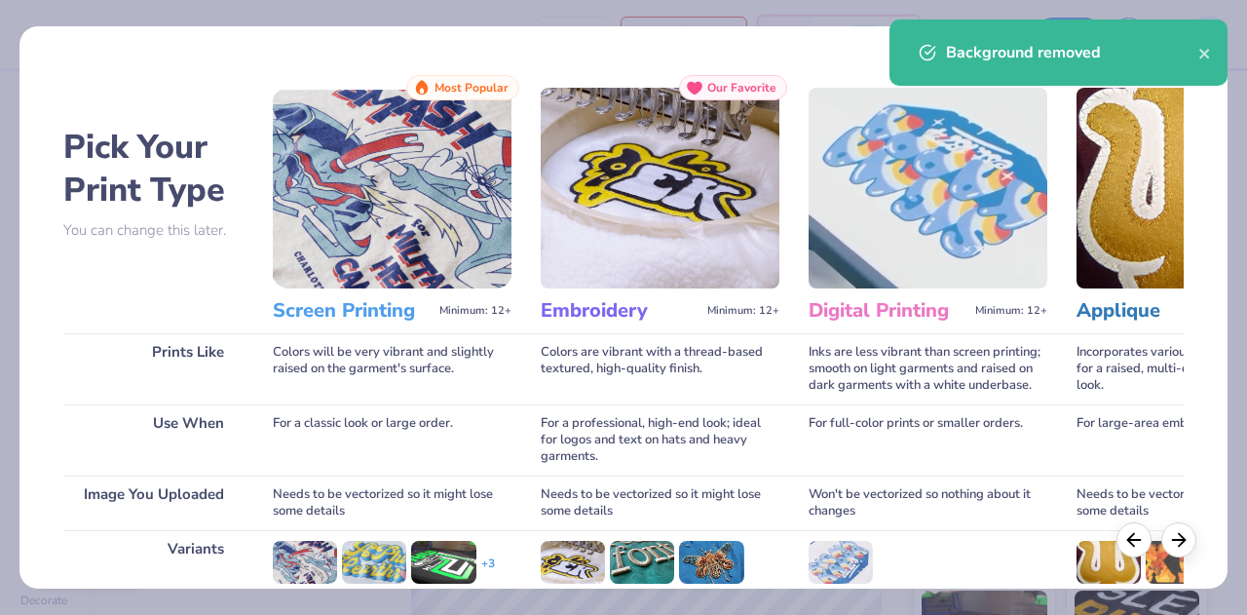
scroll to position [258, 0]
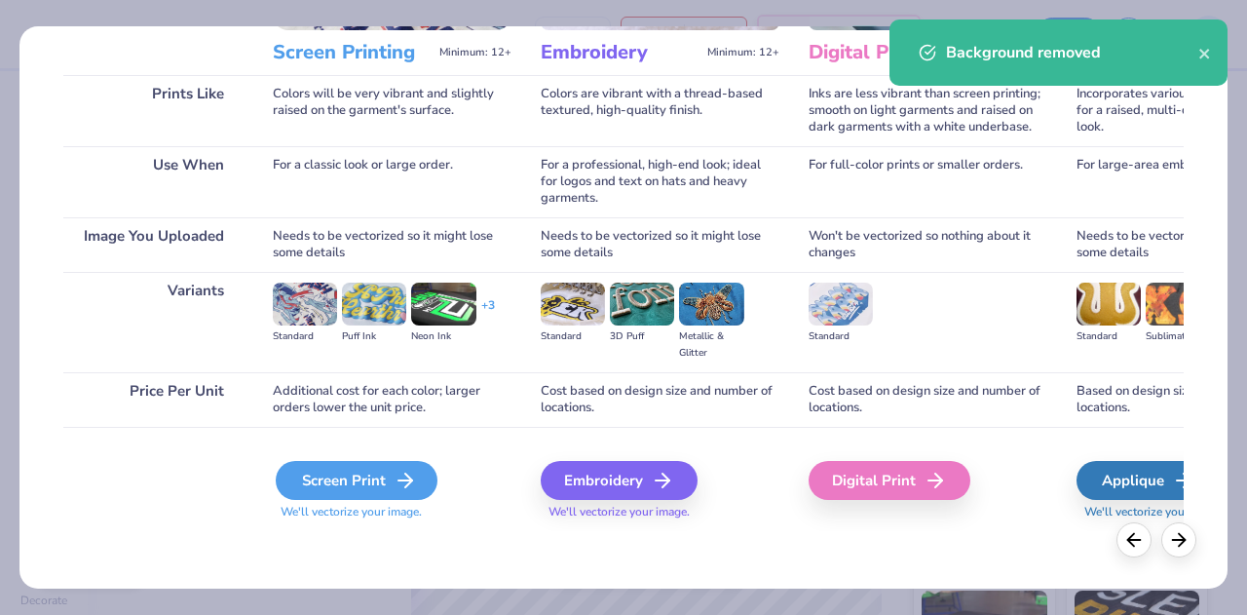
click at [394, 474] on icon at bounding box center [405, 480] width 23 height 23
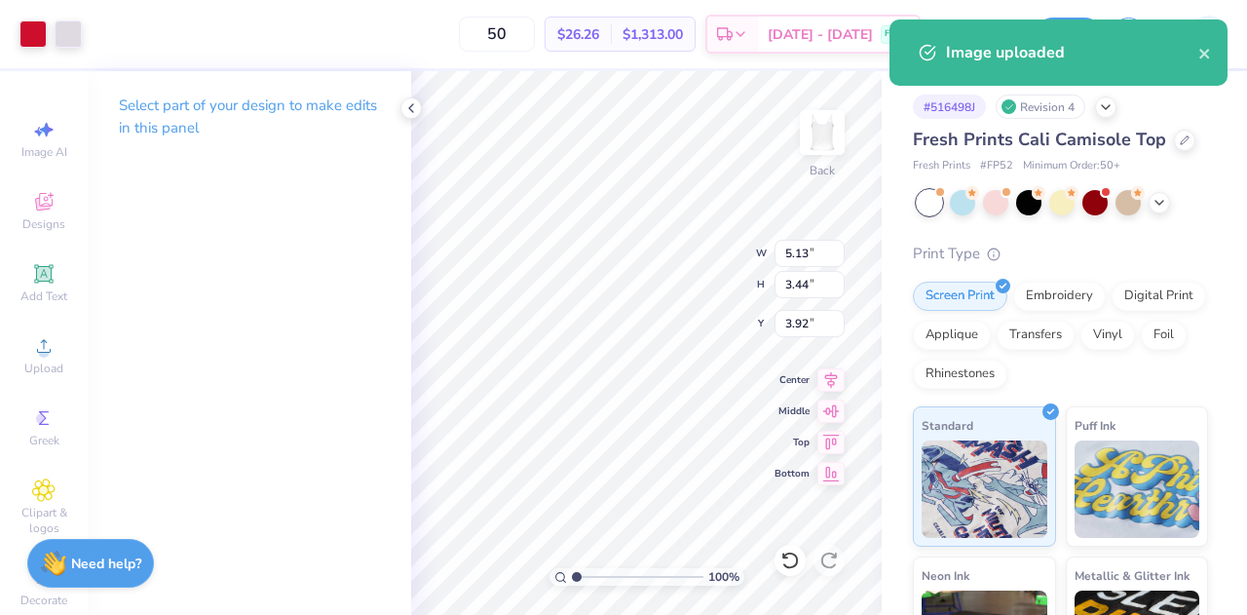
type input "5.13"
type input "3.44"
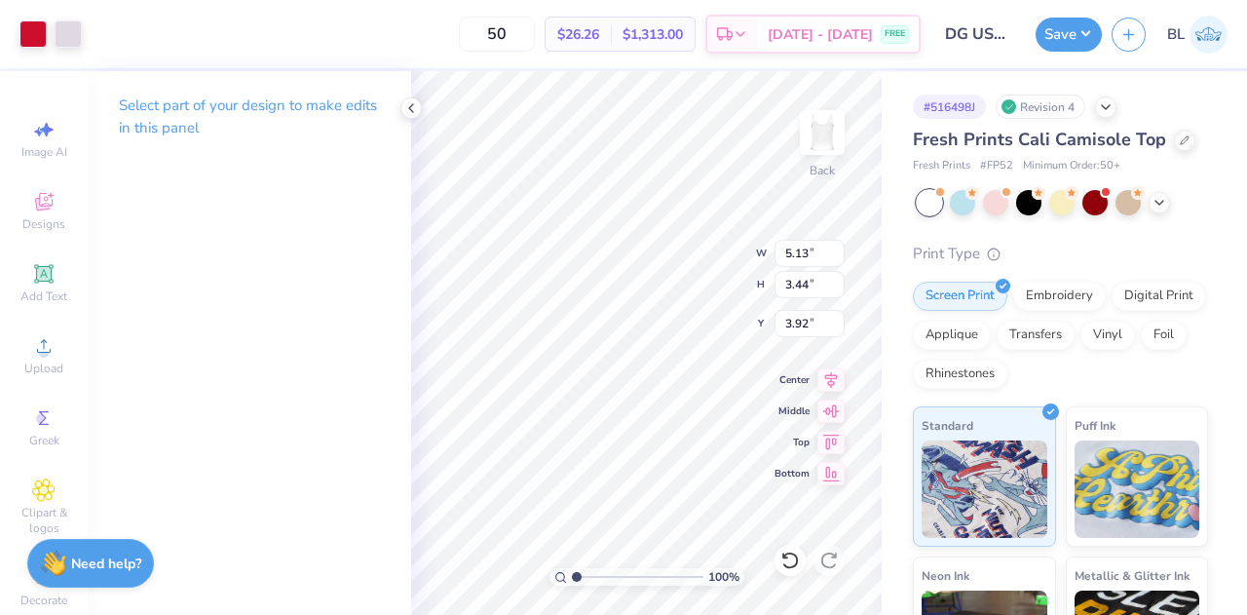
type input "1.58"
click at [1072, 34] on button "Save" at bounding box center [1069, 32] width 66 height 34
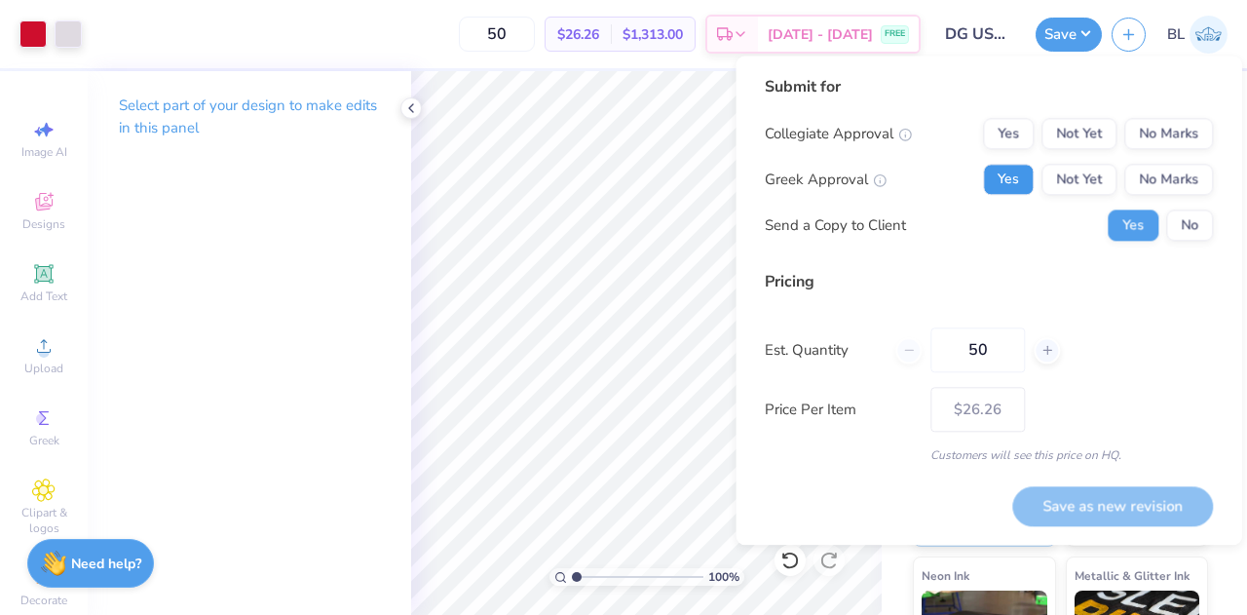
click at [1013, 181] on button "Yes" at bounding box center [1008, 179] width 51 height 31
click at [1200, 134] on button "No Marks" at bounding box center [1168, 133] width 89 height 31
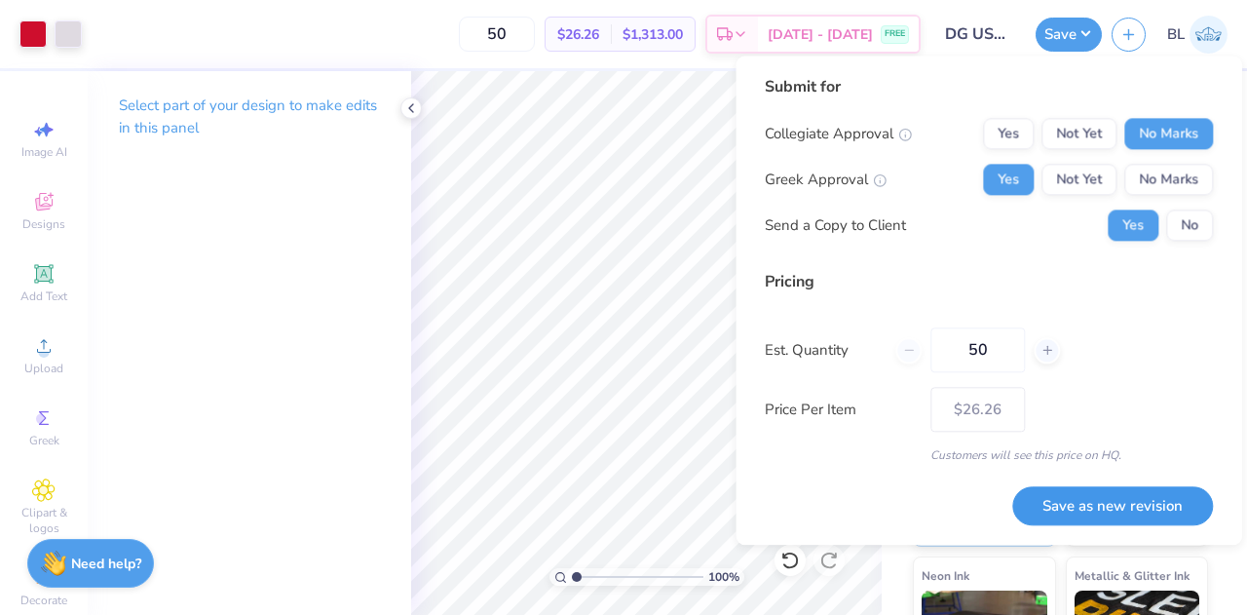
click at [1125, 507] on button "Save as new revision" at bounding box center [1112, 506] width 201 height 40
type input "$26.26"
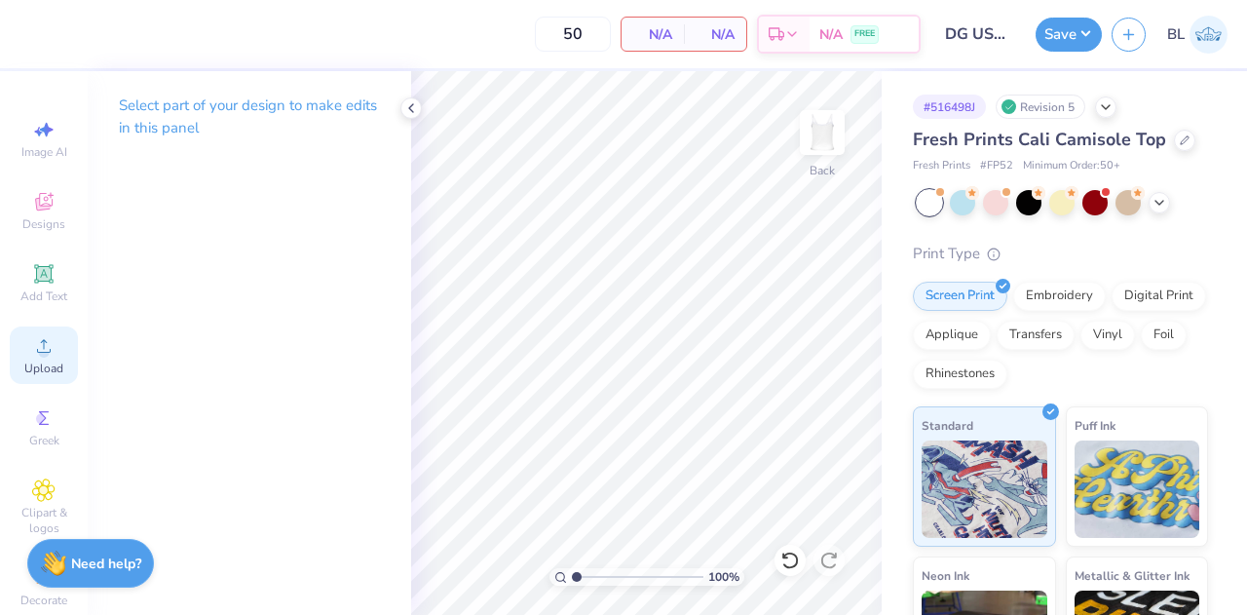
click at [44, 356] on icon at bounding box center [43, 345] width 23 height 23
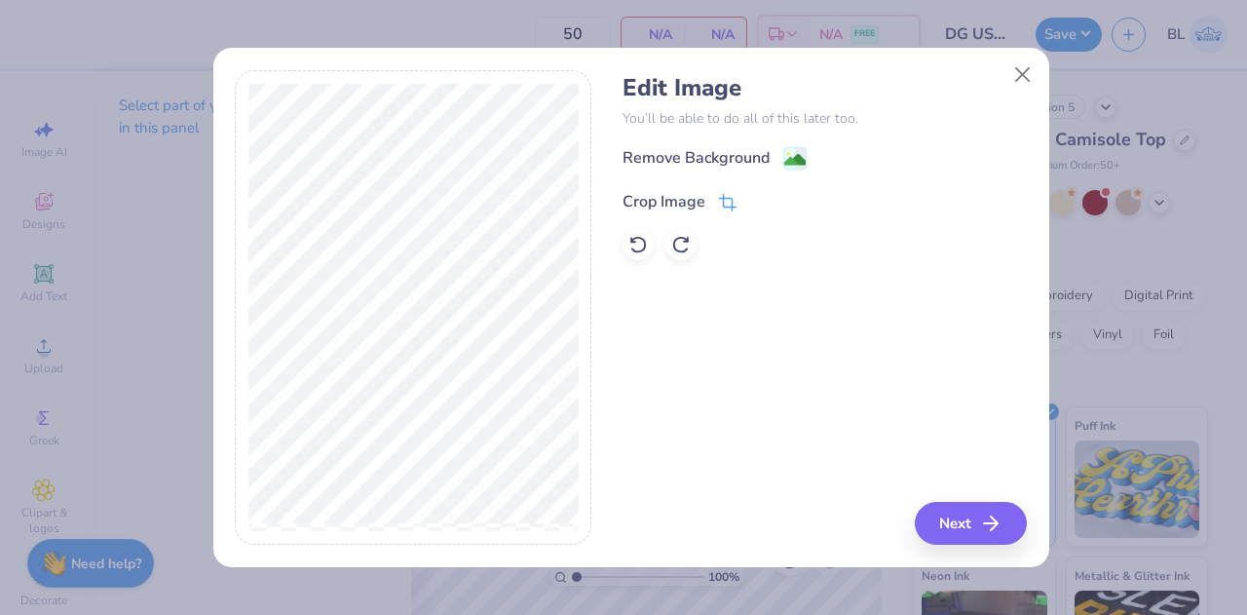
click at [730, 200] on icon at bounding box center [728, 203] width 18 height 18
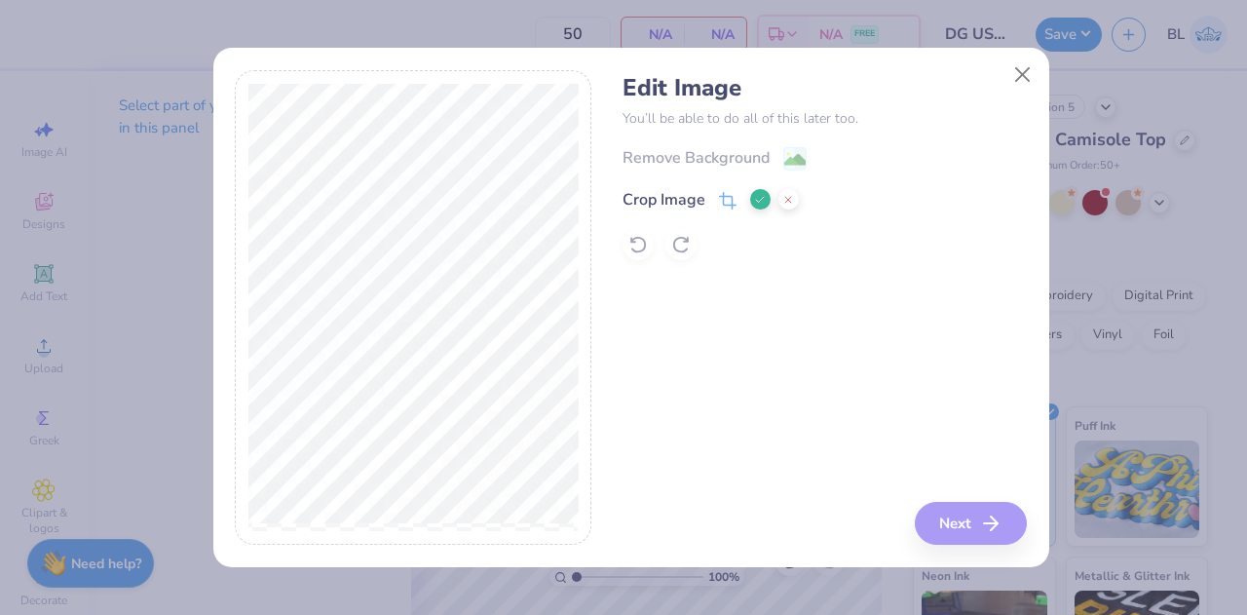
click at [754, 196] on icon at bounding box center [760, 200] width 12 height 12
click at [800, 157] on image at bounding box center [794, 161] width 21 height 21
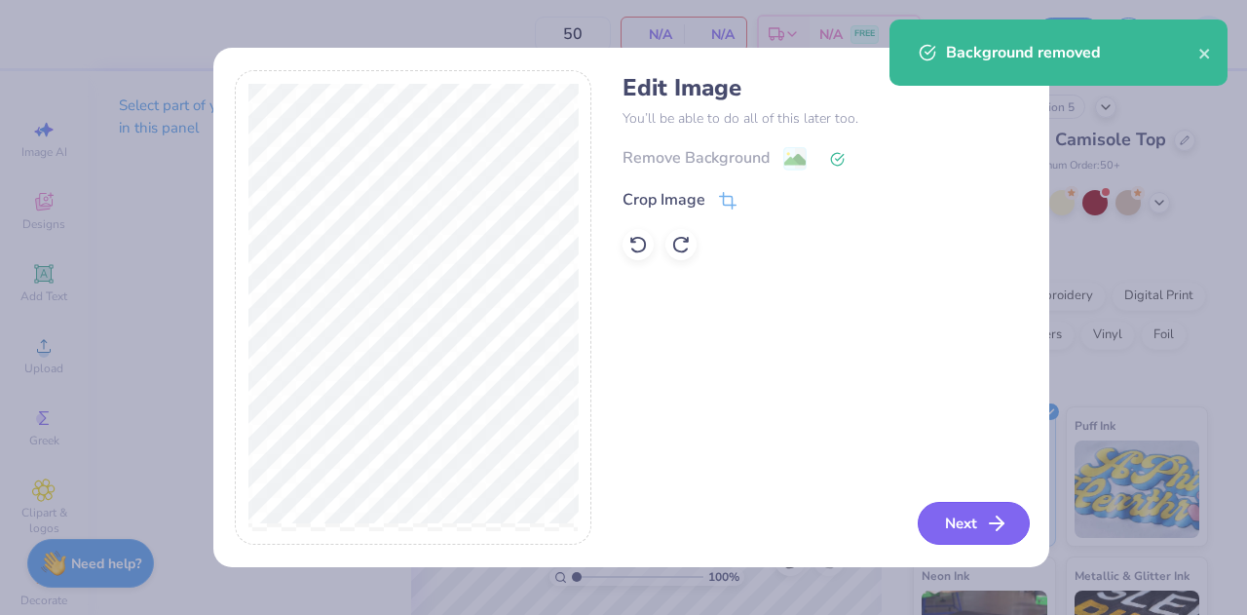
click at [967, 515] on button "Next" at bounding box center [974, 523] width 112 height 43
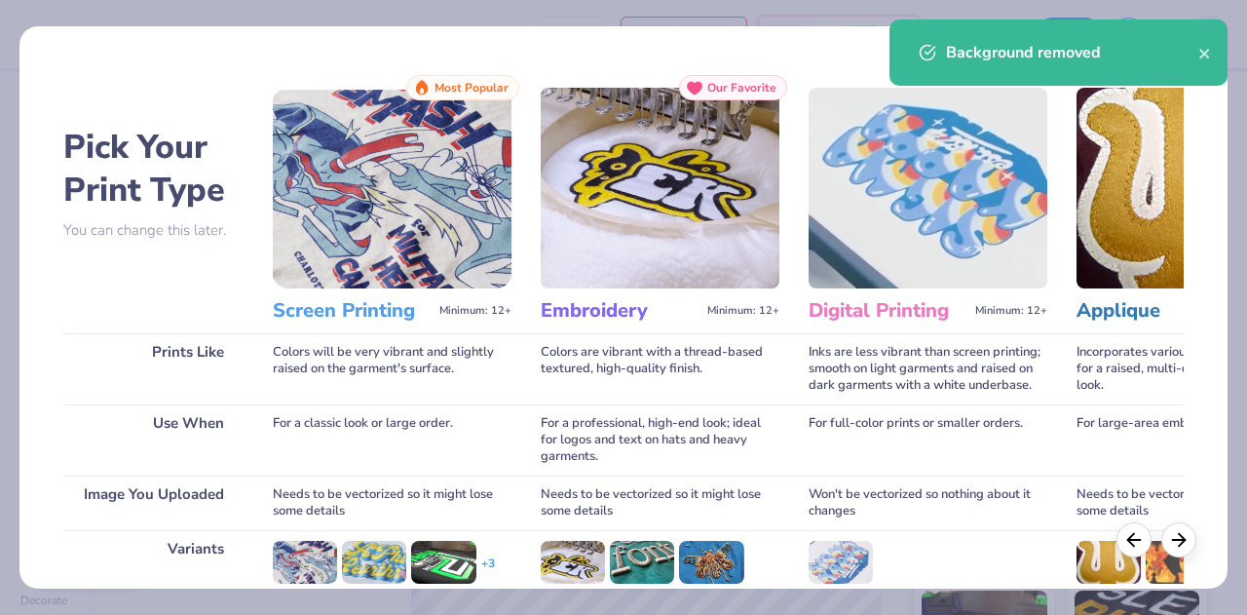
scroll to position [258, 0]
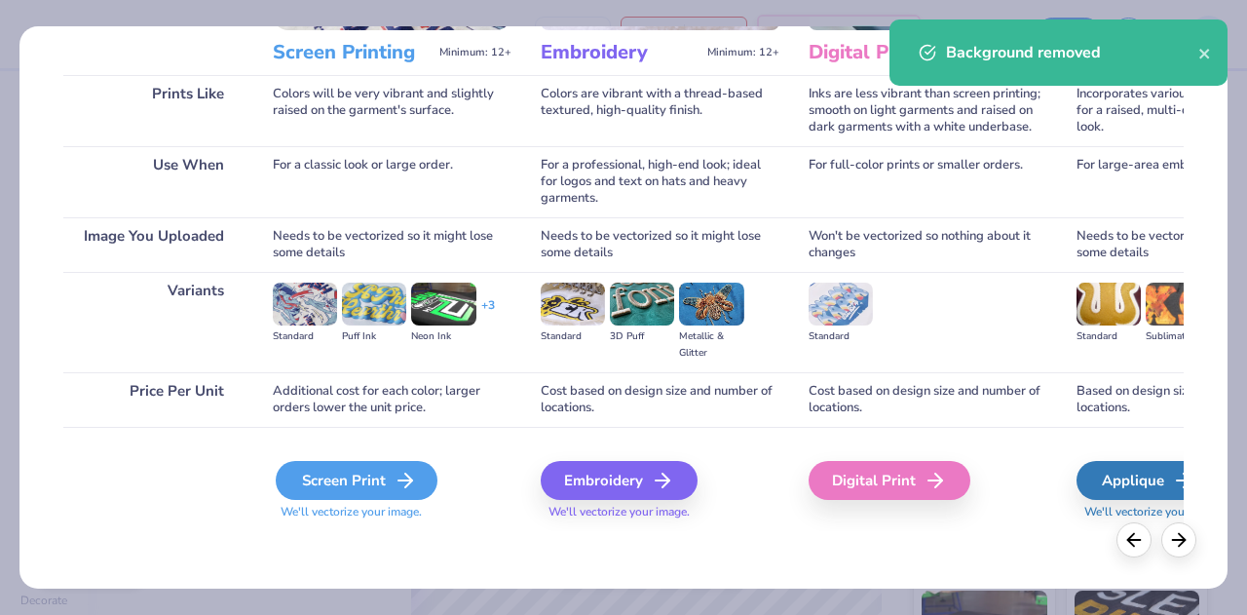
click at [382, 476] on div "Screen Print" at bounding box center [357, 480] width 162 height 39
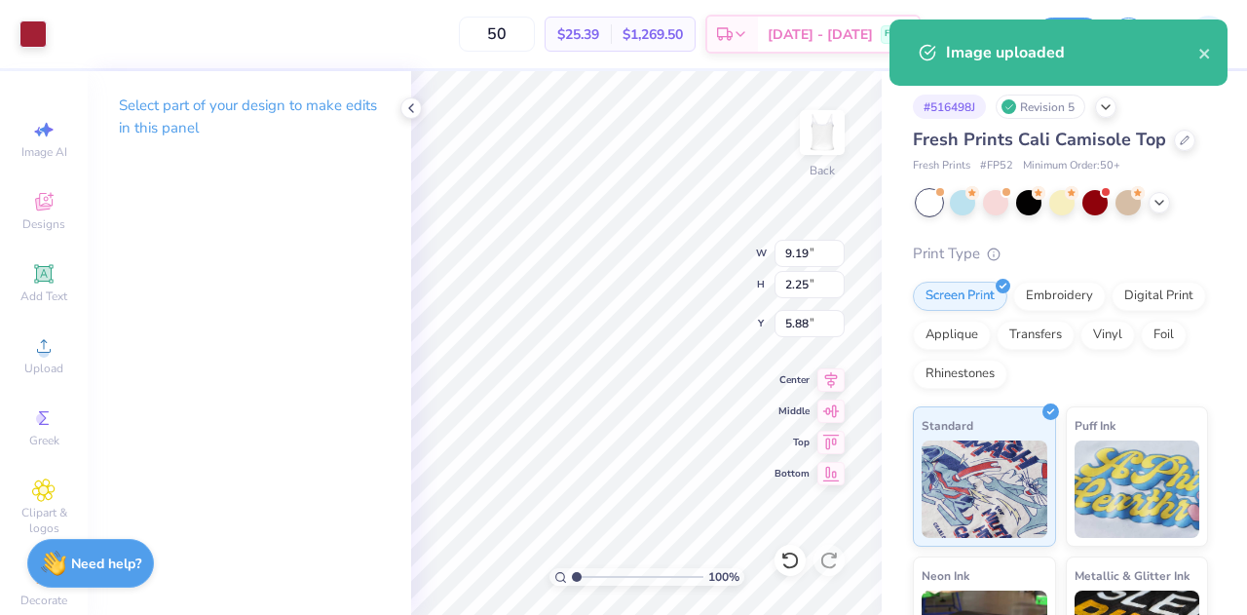
type input "2.77"
type input "6.51"
type input "1.59"
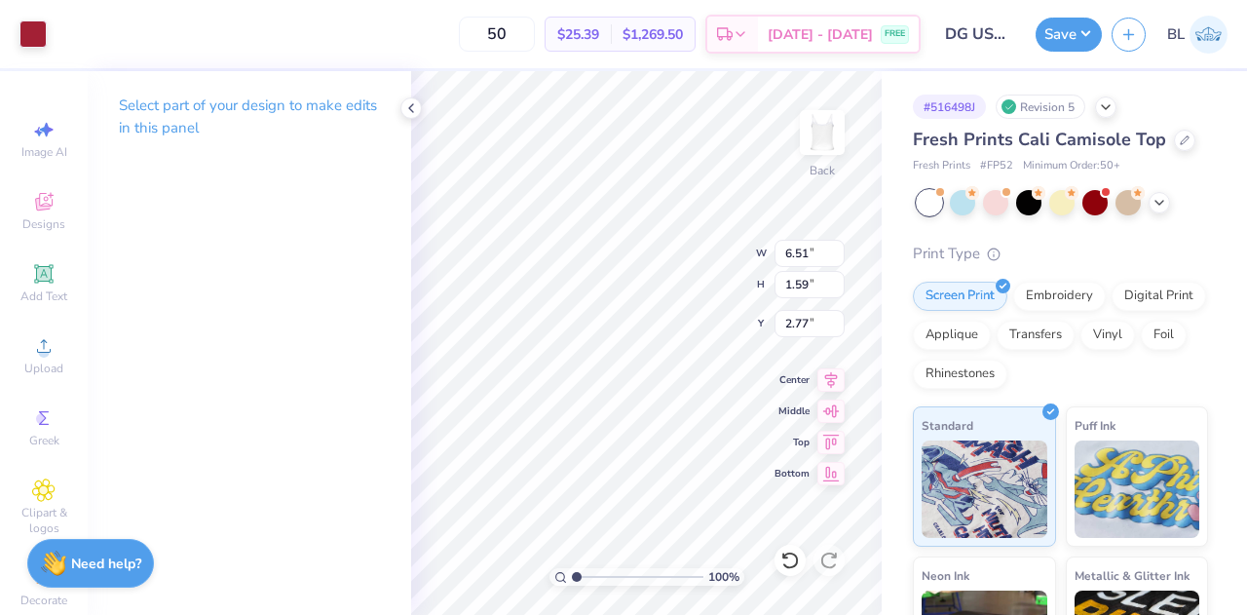
type input "2.61"
click at [1081, 43] on button "Save" at bounding box center [1069, 32] width 66 height 34
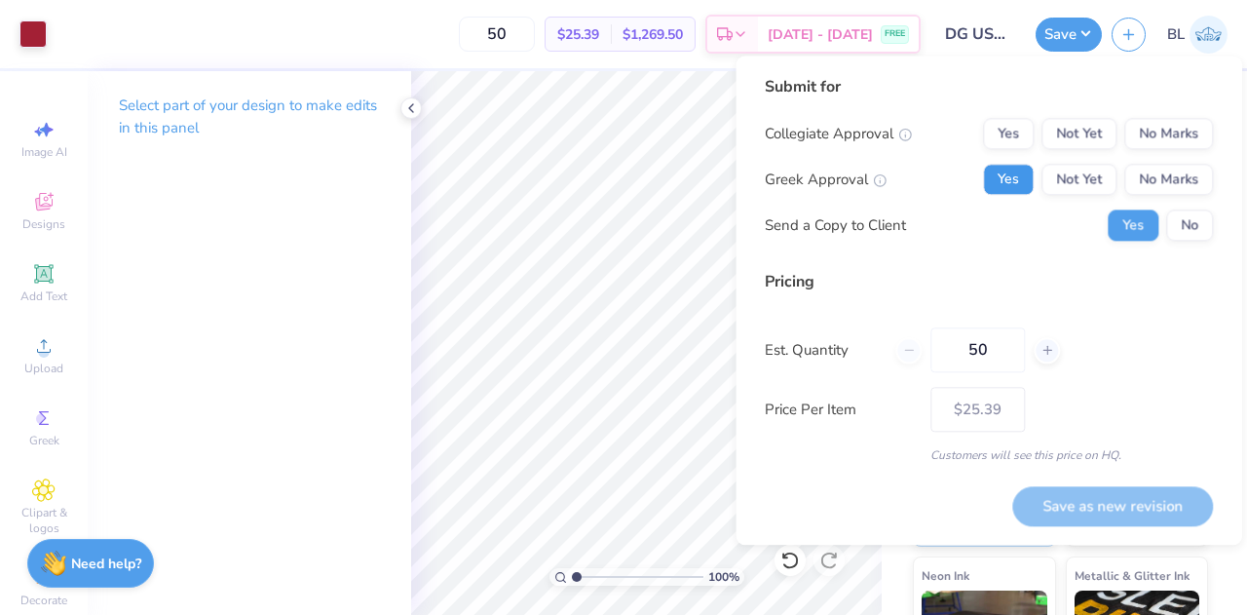
click at [1016, 186] on button "Yes" at bounding box center [1008, 179] width 51 height 31
click at [1169, 143] on button "No Marks" at bounding box center [1168, 133] width 89 height 31
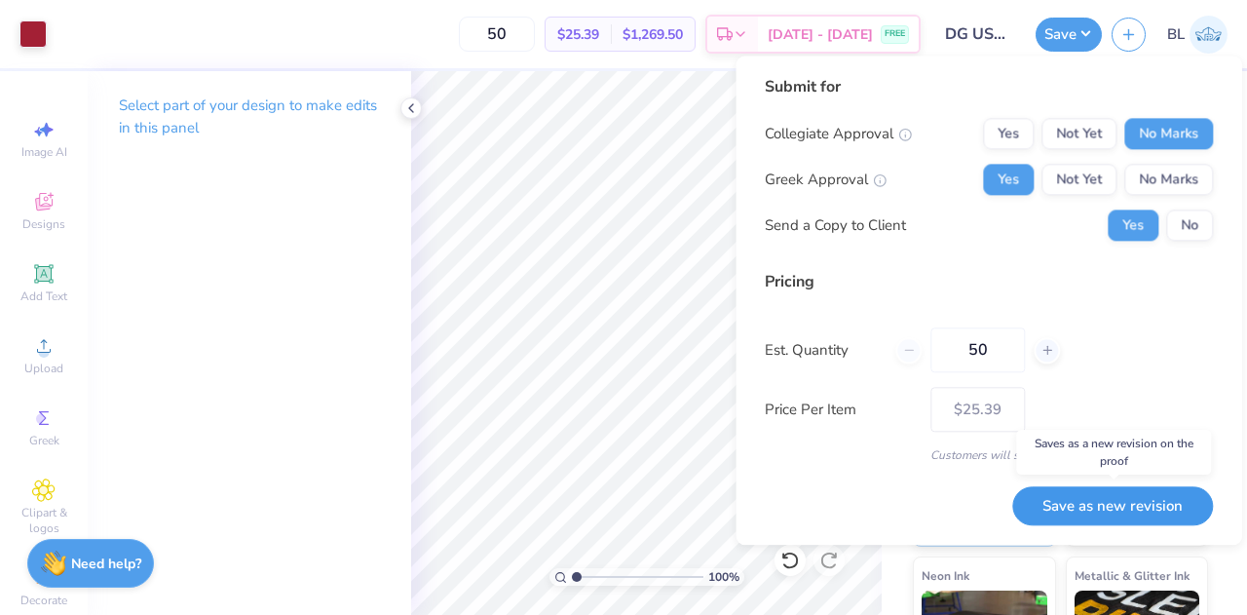
click at [1050, 511] on button "Save as new revision" at bounding box center [1112, 506] width 201 height 40
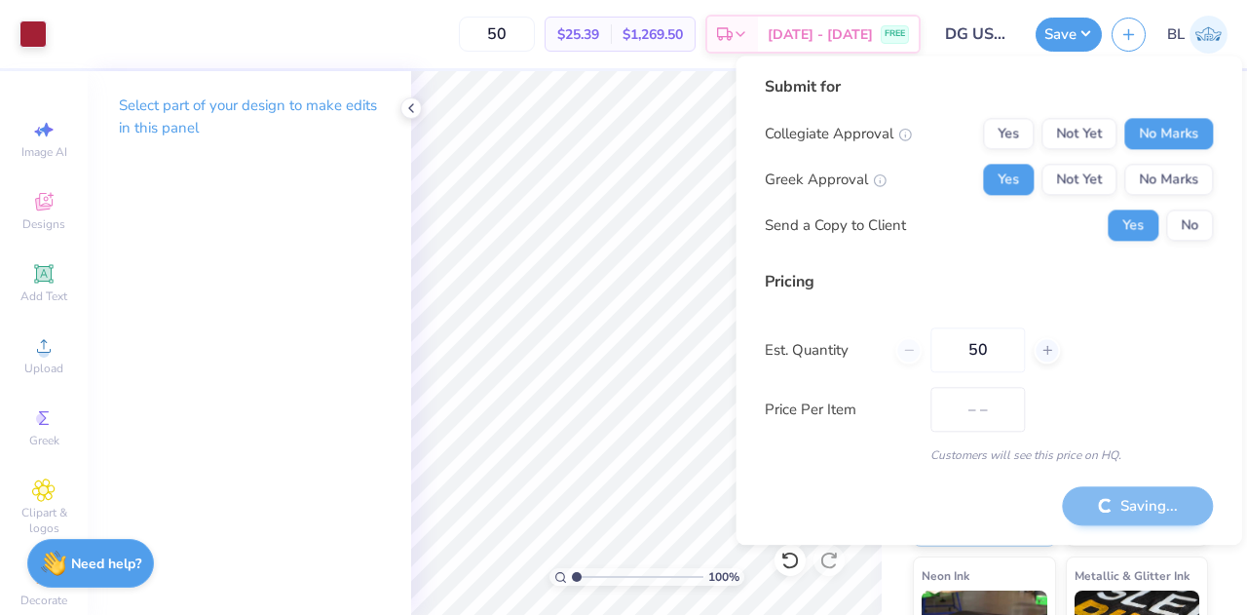
type input "$25.39"
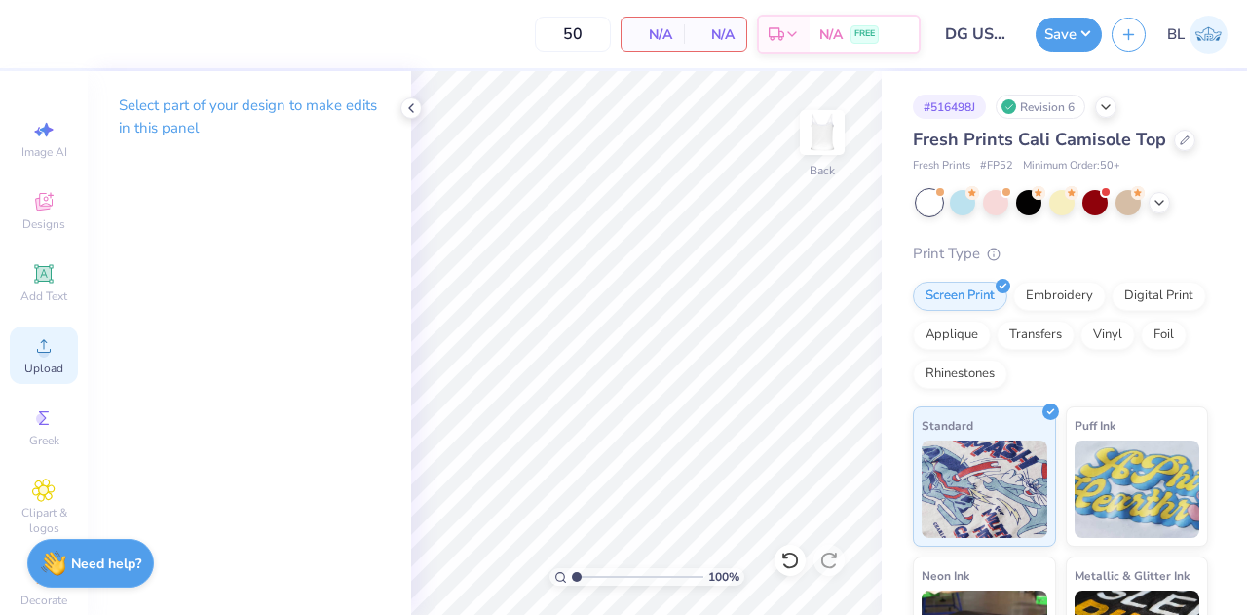
click at [29, 358] on div "Upload" at bounding box center [44, 354] width 68 height 57
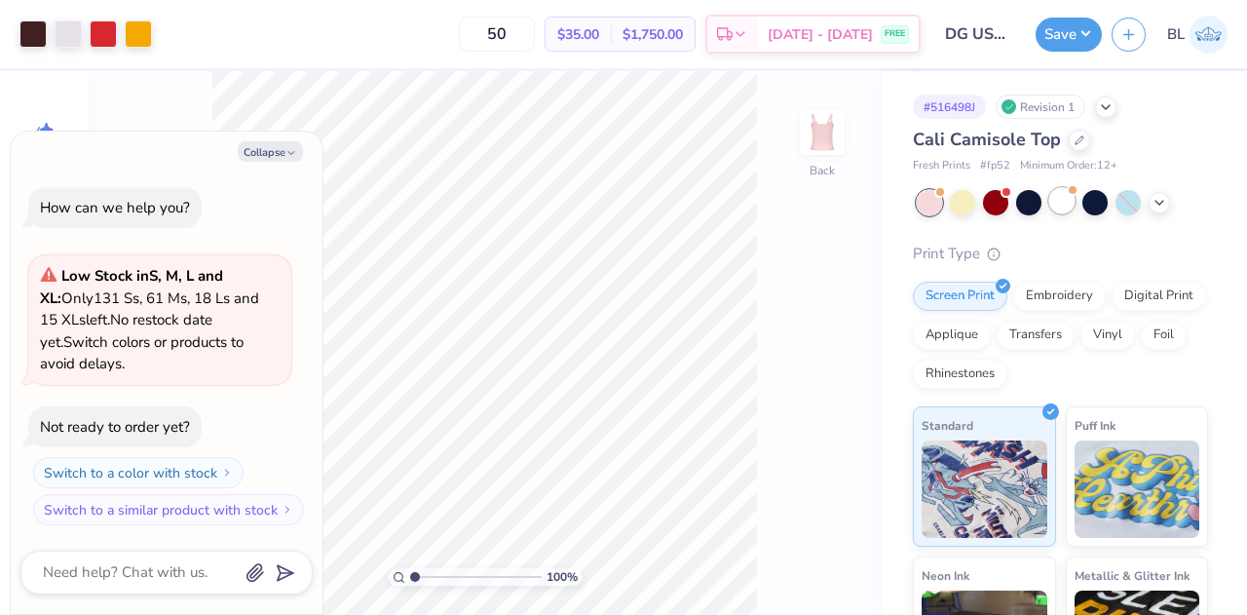
click at [1064, 201] on div at bounding box center [1061, 200] width 25 height 25
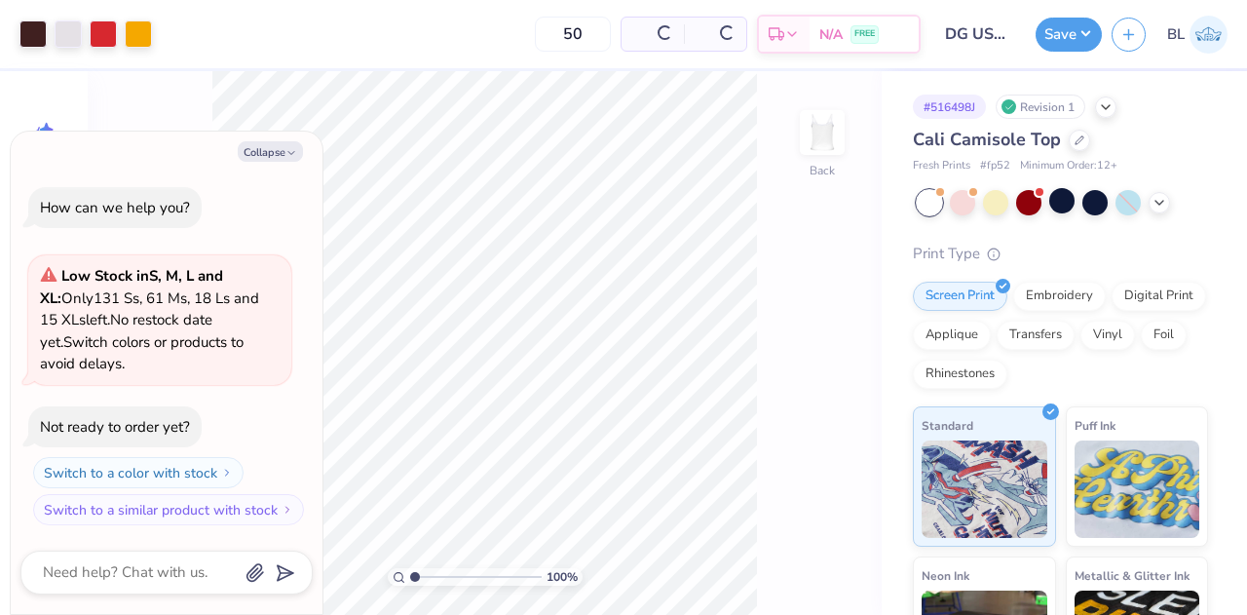
scroll to position [195, 0]
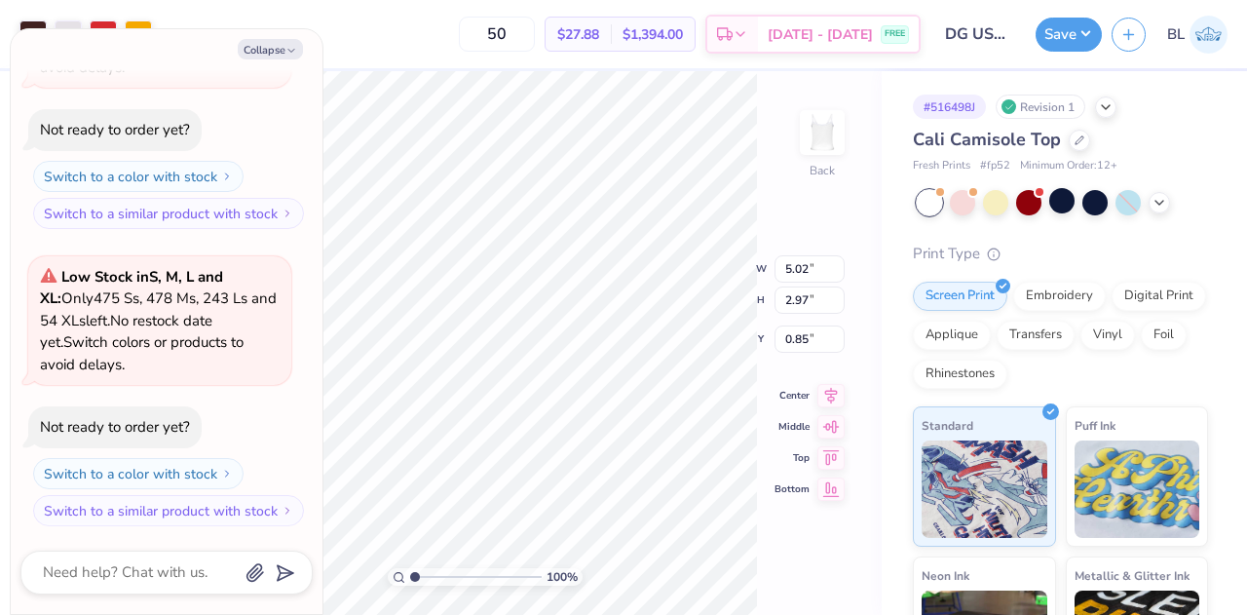
type textarea "x"
type input "5.75"
type input "3.40"
type textarea "x"
type input "6.71"
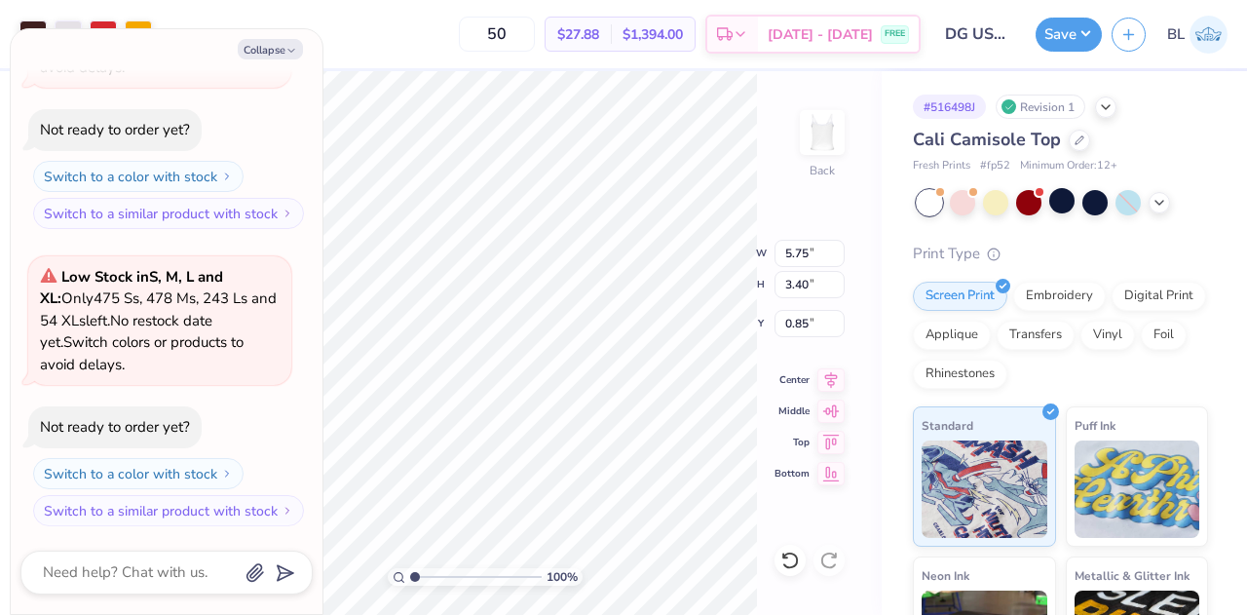
type input "3.96"
type textarea "x"
type input "0.50"
type textarea "x"
type input "6.97"
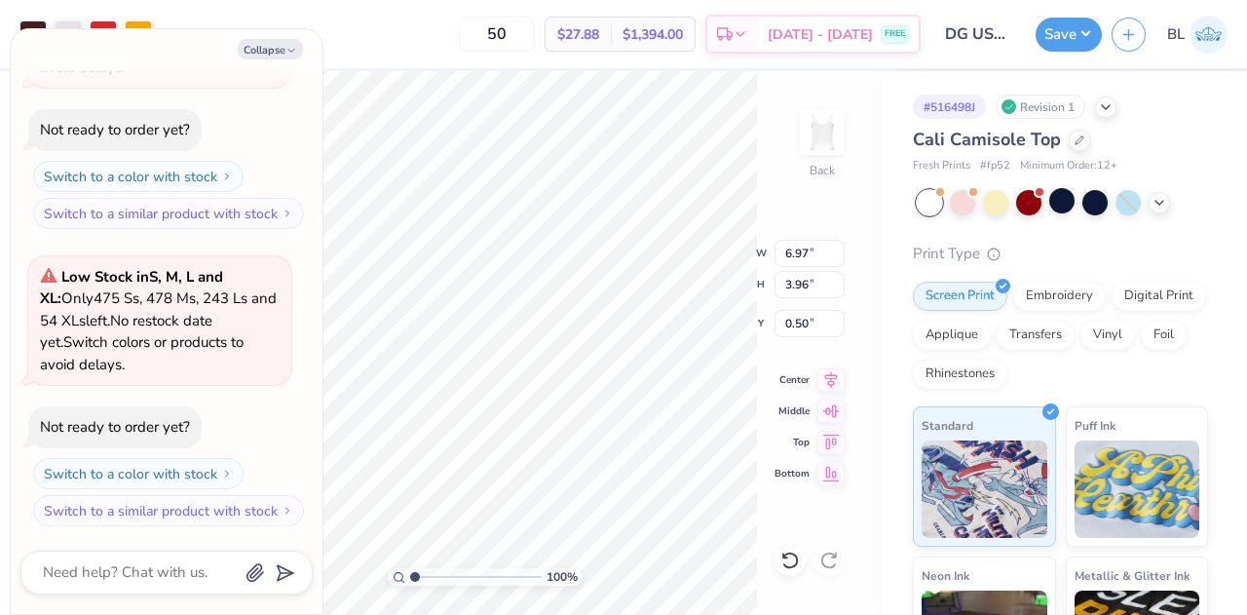
type input "4.12"
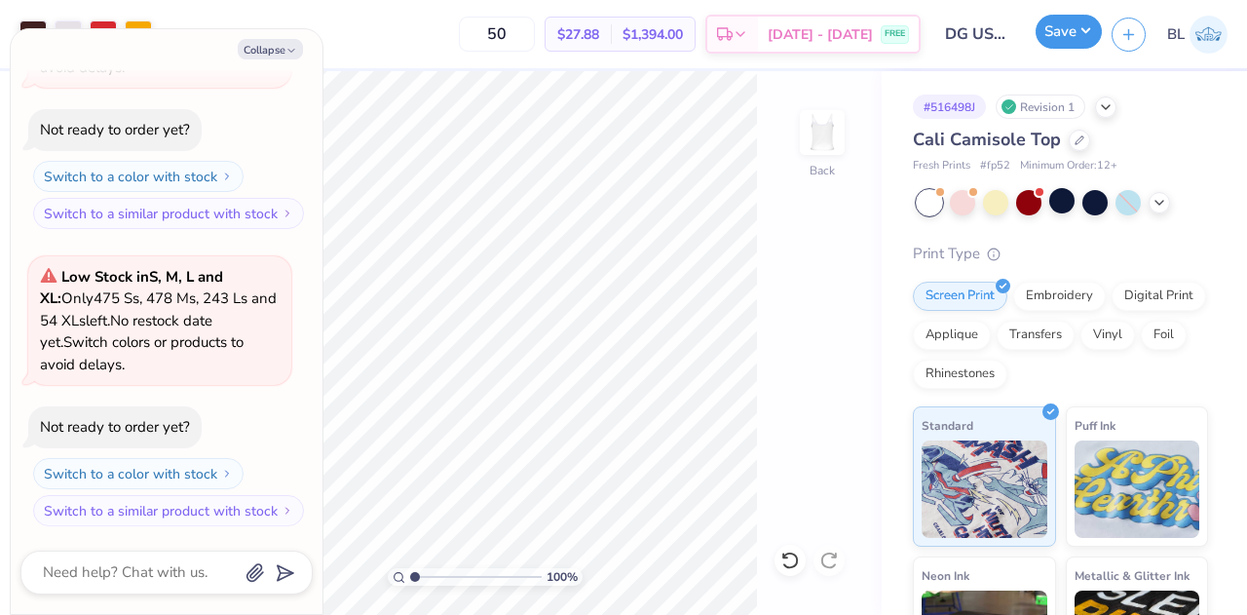
click at [1058, 46] on button "Save" at bounding box center [1069, 32] width 66 height 34
type textarea "x"
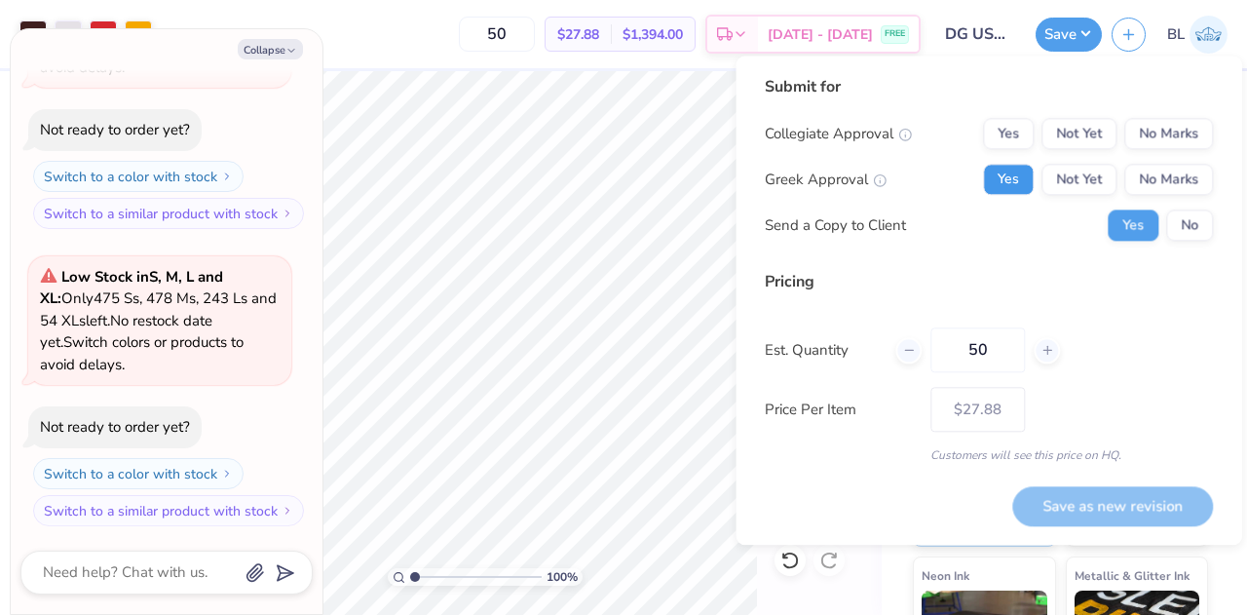
click at [1007, 176] on button "Yes" at bounding box center [1008, 179] width 51 height 31
click at [1159, 137] on button "No Marks" at bounding box center [1168, 133] width 89 height 31
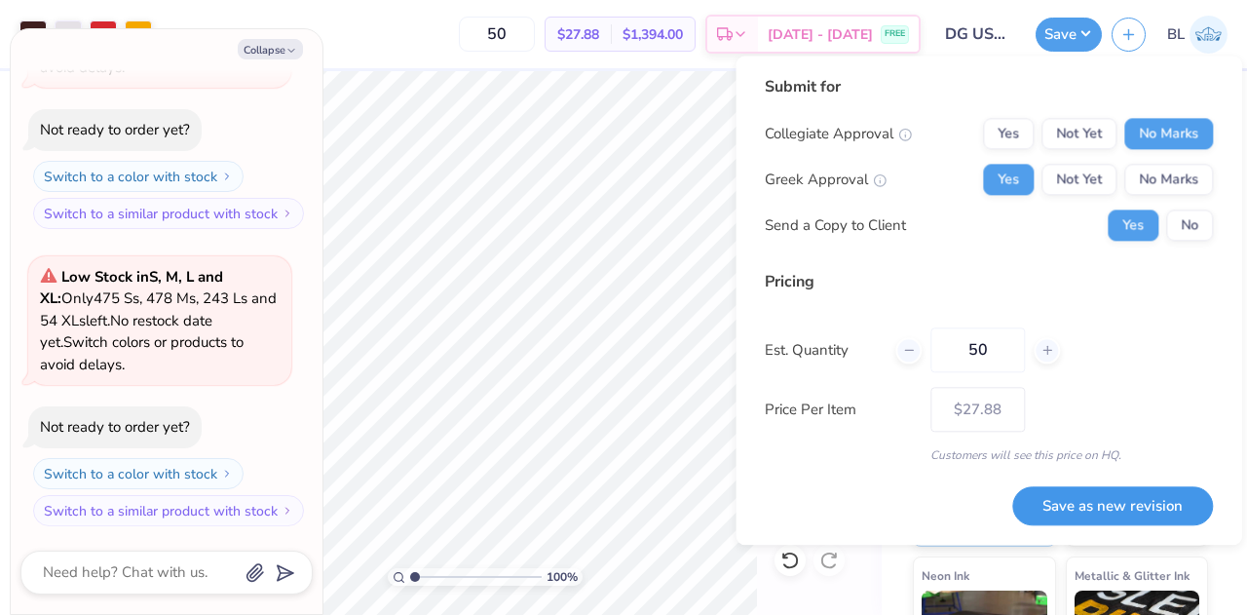
click at [1098, 498] on button "Save as new revision" at bounding box center [1112, 506] width 201 height 40
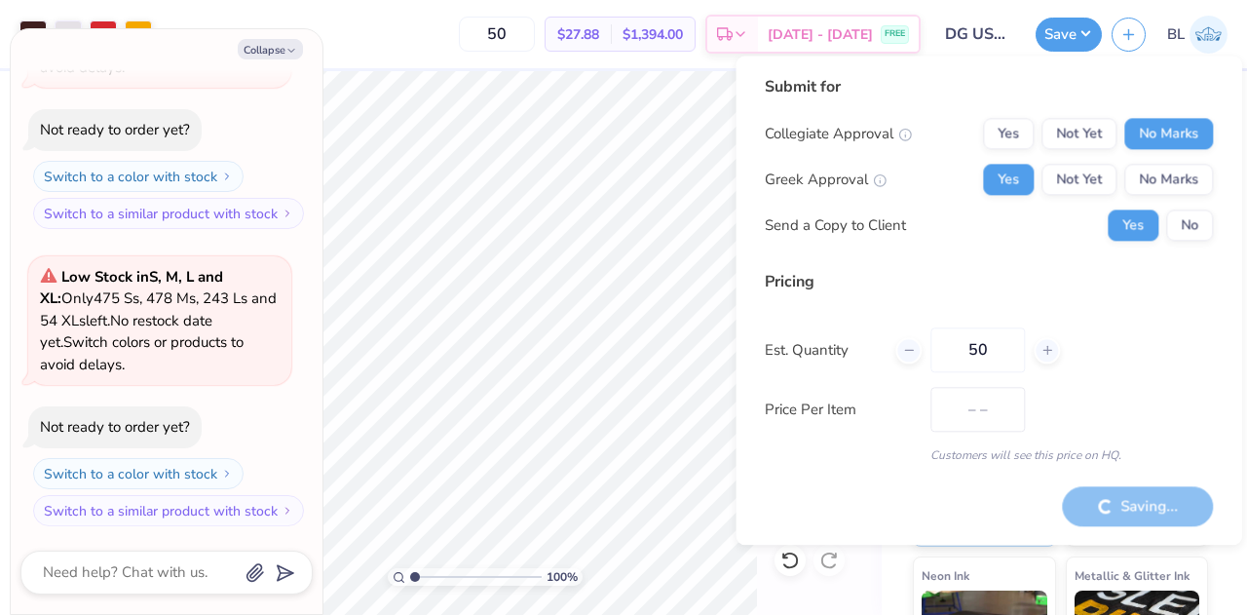
type input "$27.88"
type textarea "x"
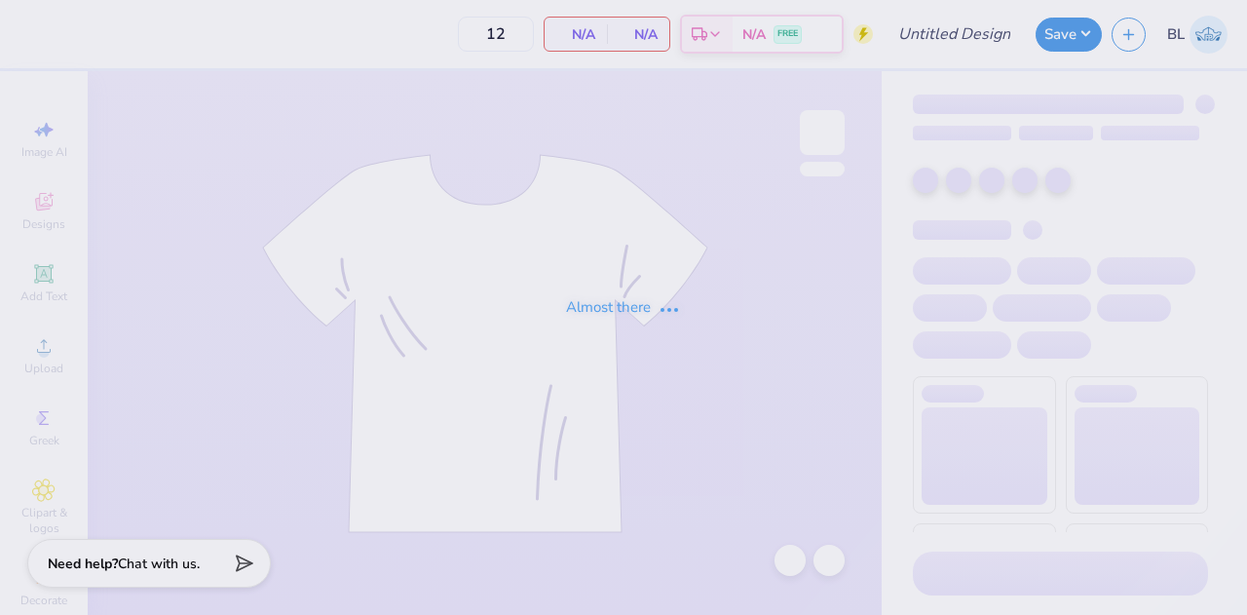
type input "DG USC Mini Shorts"
type input "50"
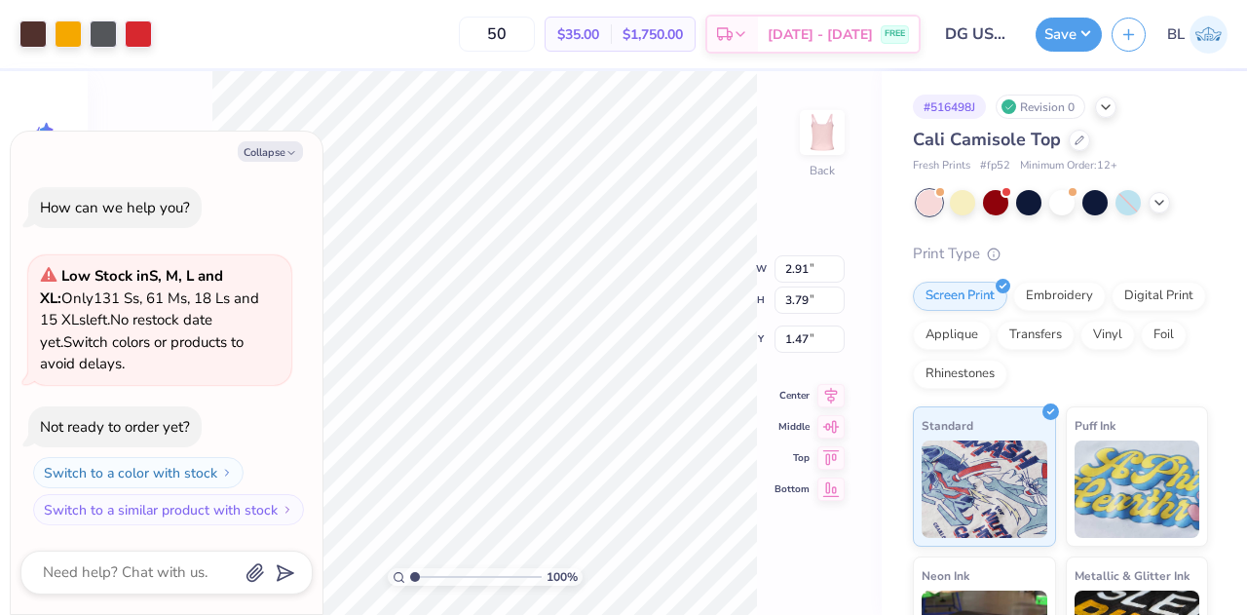
type textarea "x"
type input "3.65"
type input "4.75"
type input "0.52"
type textarea "x"
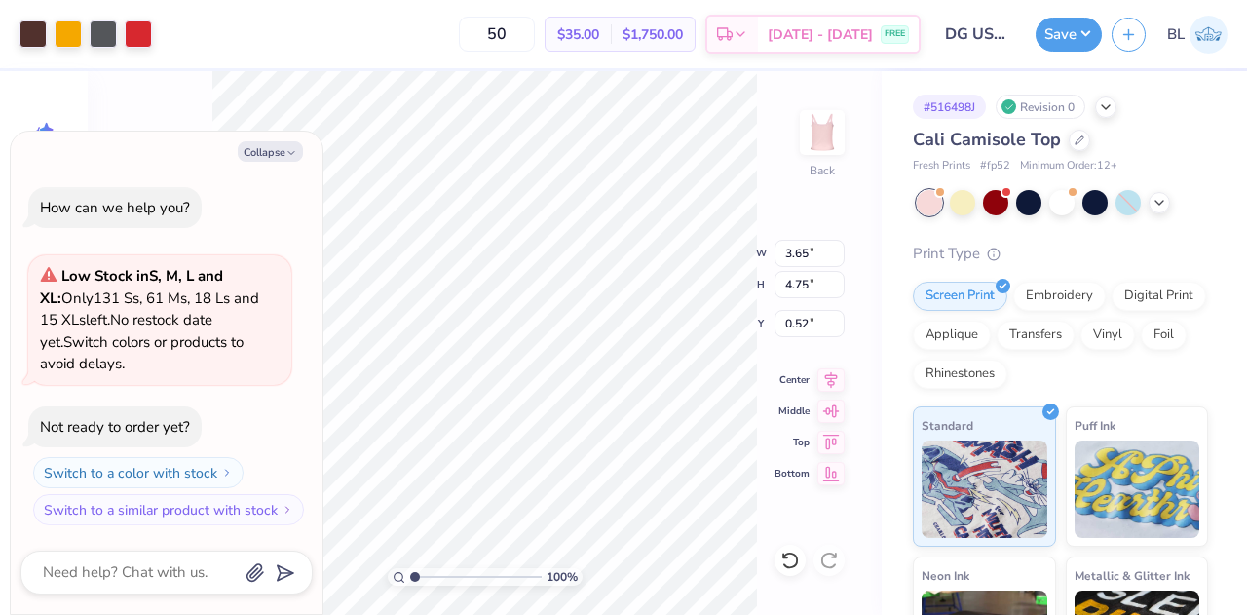
type input "4.07"
type input "5.30"
type textarea "x"
type input "0.50"
click at [1066, 201] on div at bounding box center [1061, 200] width 25 height 25
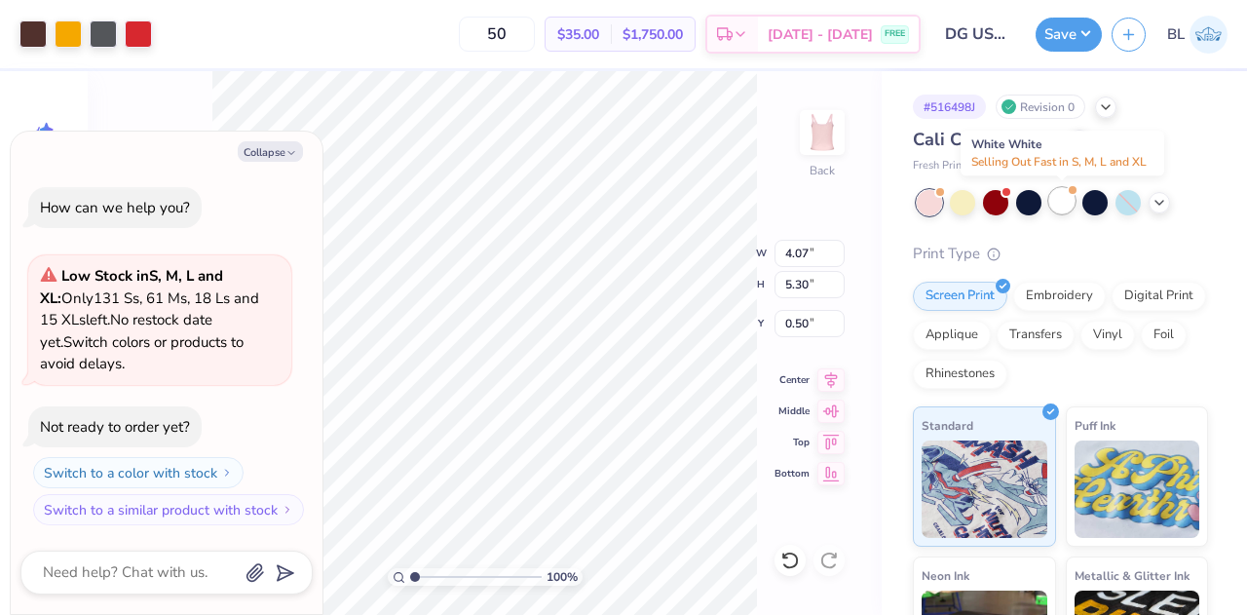
scroll to position [195, 0]
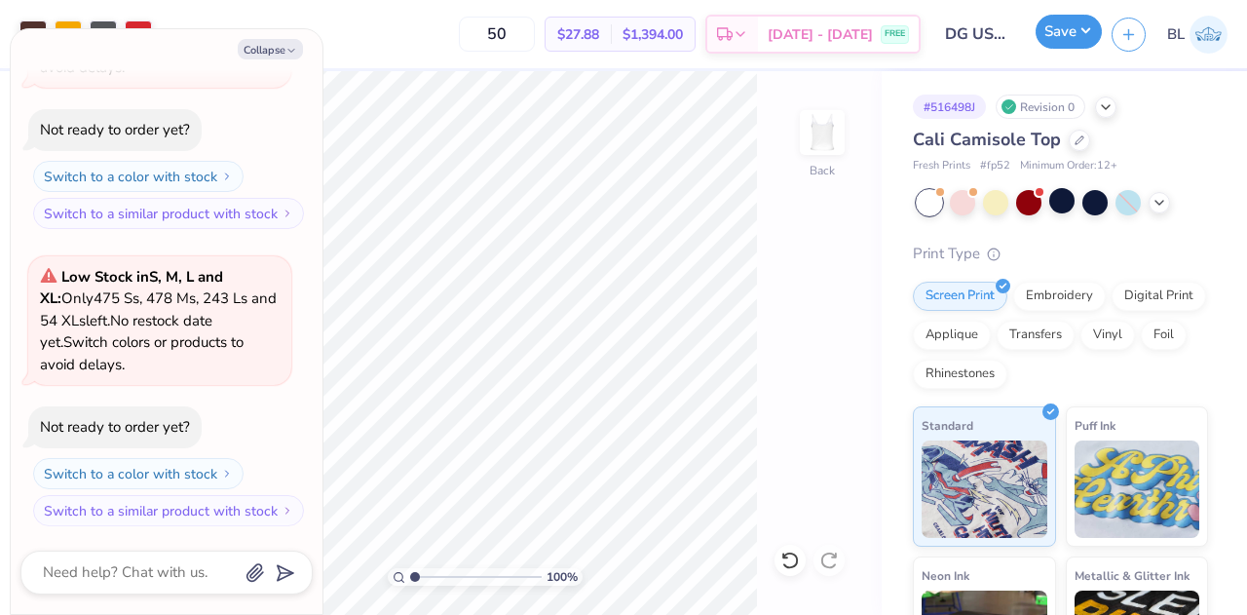
click at [1061, 31] on button "Save" at bounding box center [1069, 32] width 66 height 34
type textarea "x"
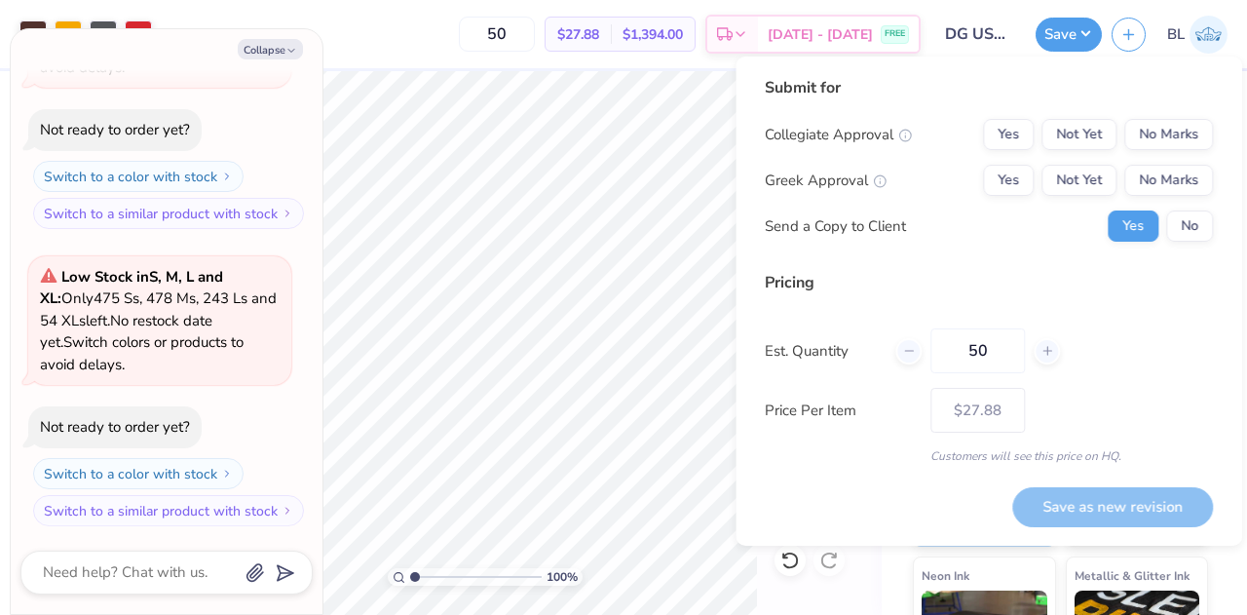
click at [982, 177] on div "Greek Approval Yes Not Yet No Marks" at bounding box center [989, 180] width 448 height 31
click at [1005, 184] on button "Yes" at bounding box center [1008, 180] width 51 height 31
click at [1150, 143] on button "No Marks" at bounding box center [1168, 134] width 89 height 31
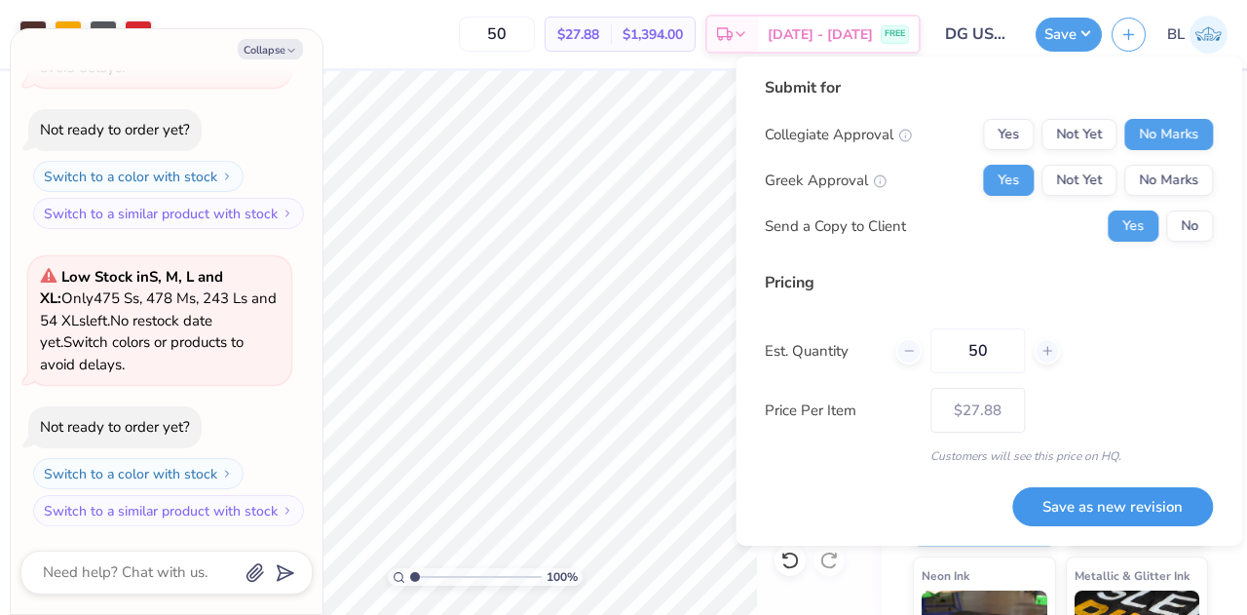
click at [1074, 512] on button "Save as new revision" at bounding box center [1112, 507] width 201 height 40
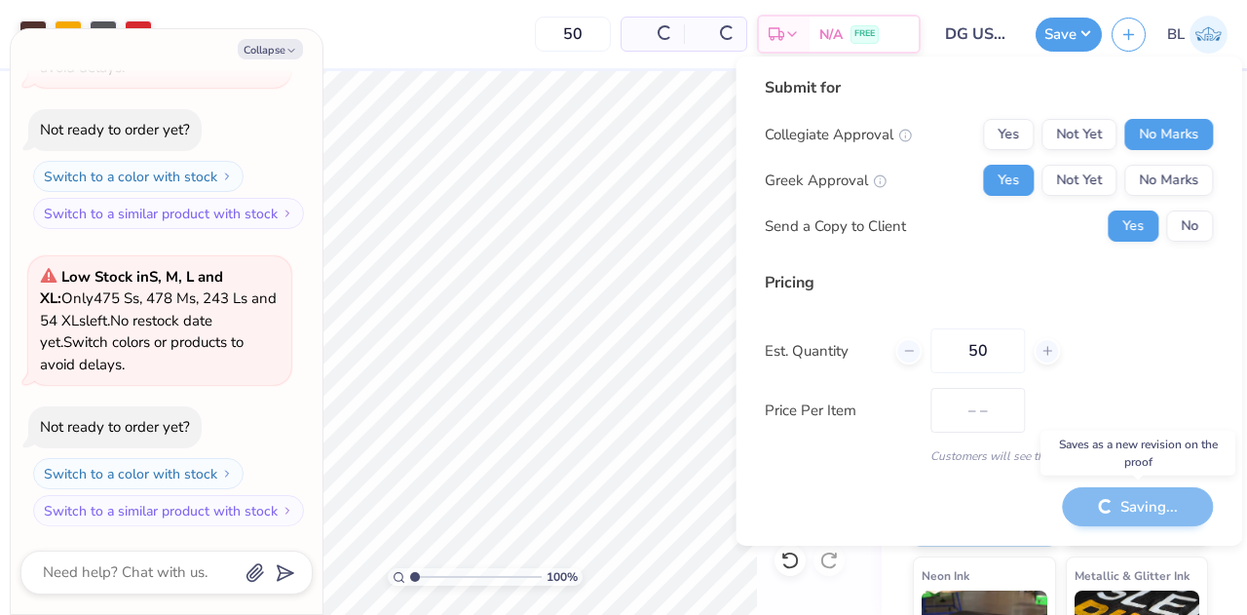
type input "$27.88"
type textarea "x"
